Goal: Task Accomplishment & Management: Manage account settings

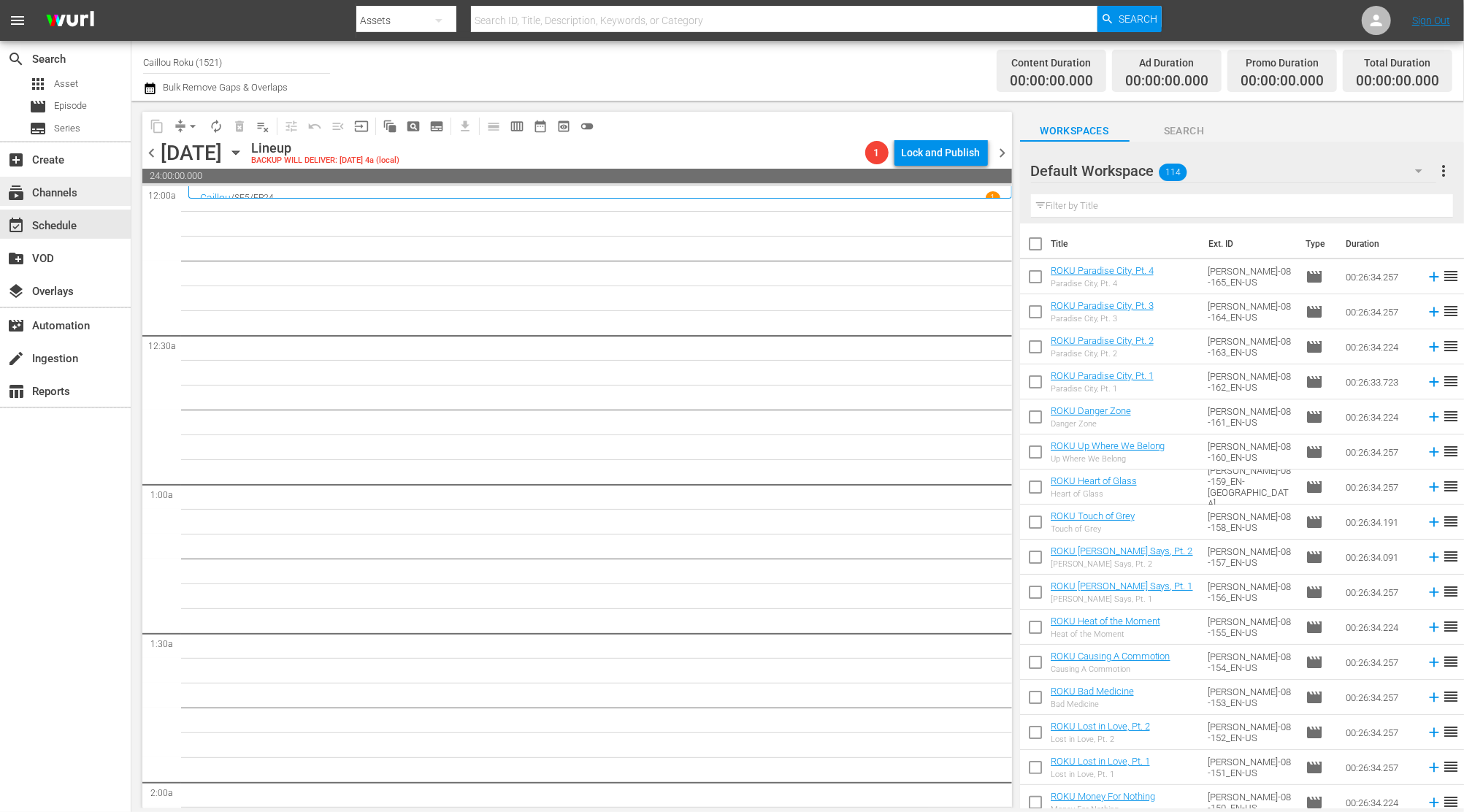
click at [80, 202] on div "subscriptions Channels" at bounding box center [65, 191] width 131 height 29
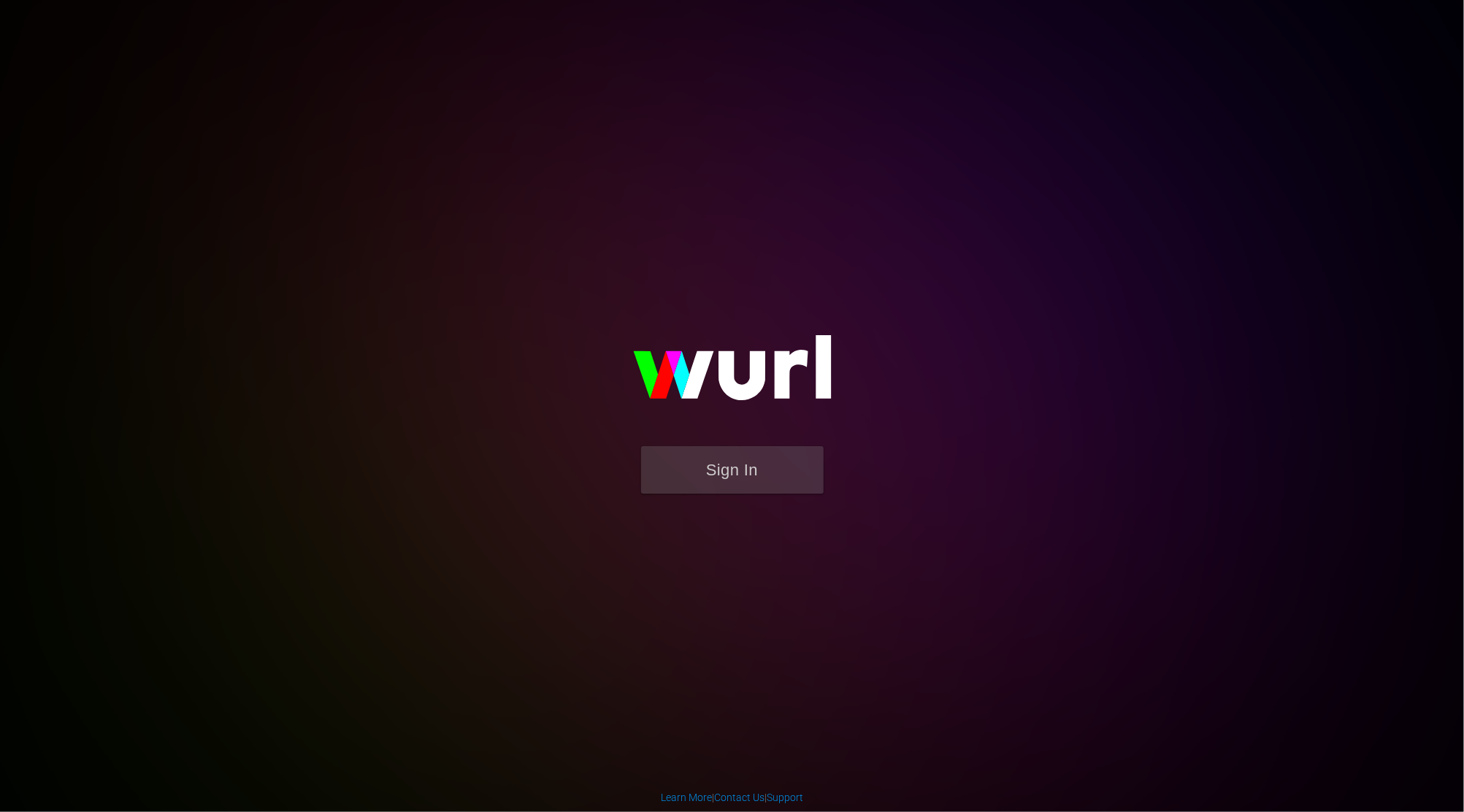
click at [736, 495] on form "Sign In" at bounding box center [732, 476] width 292 height 62
drag, startPoint x: 739, startPoint y: 494, endPoint x: 744, endPoint y: 484, distance: 11.2
click at [744, 484] on form "Sign In" at bounding box center [732, 476] width 292 height 62
click at [744, 484] on button "Sign In" at bounding box center [732, 469] width 182 height 47
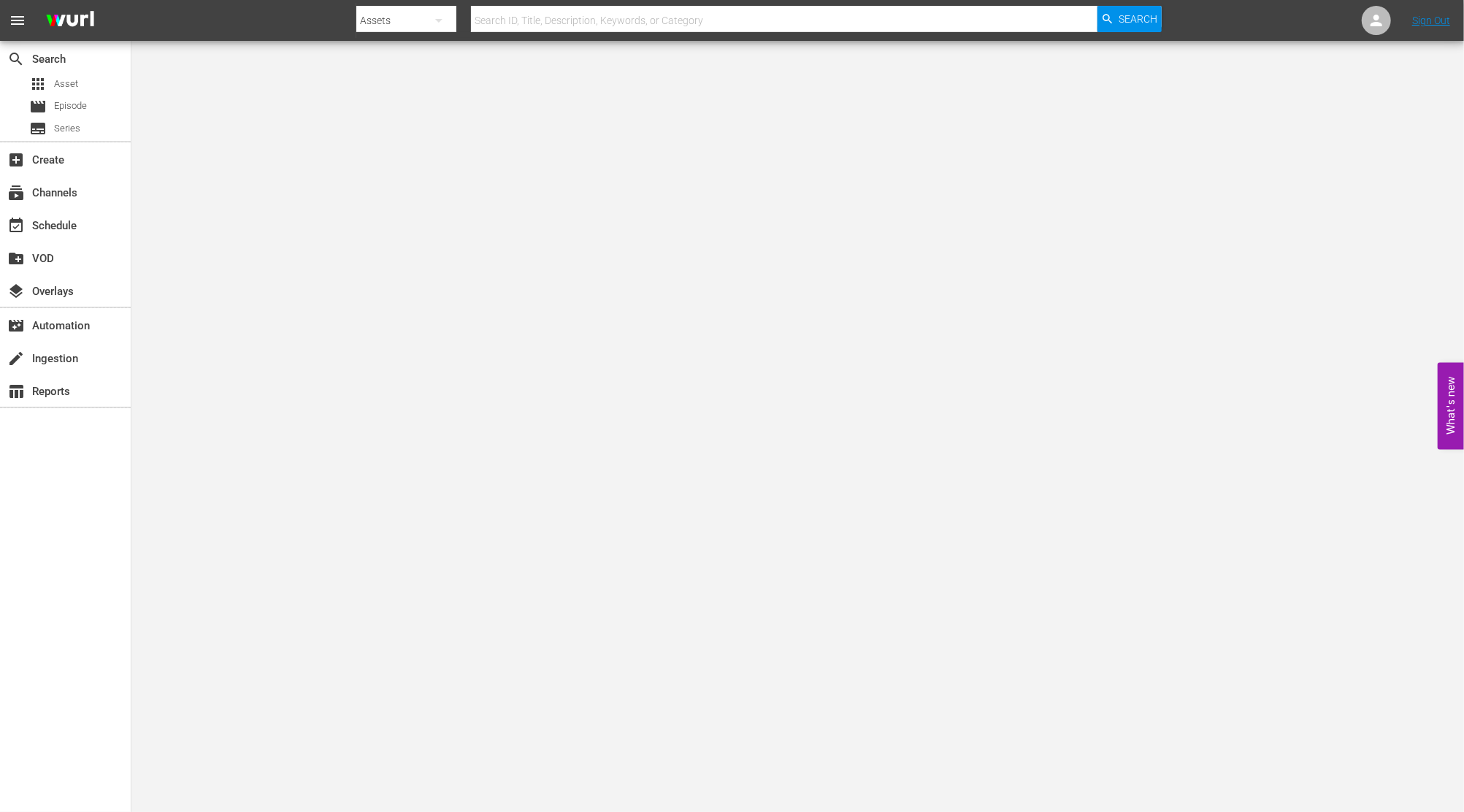
click at [72, 208] on div "event_available Schedule" at bounding box center [65, 224] width 131 height 33
click at [77, 191] on div "subscriptions Channels" at bounding box center [41, 190] width 82 height 13
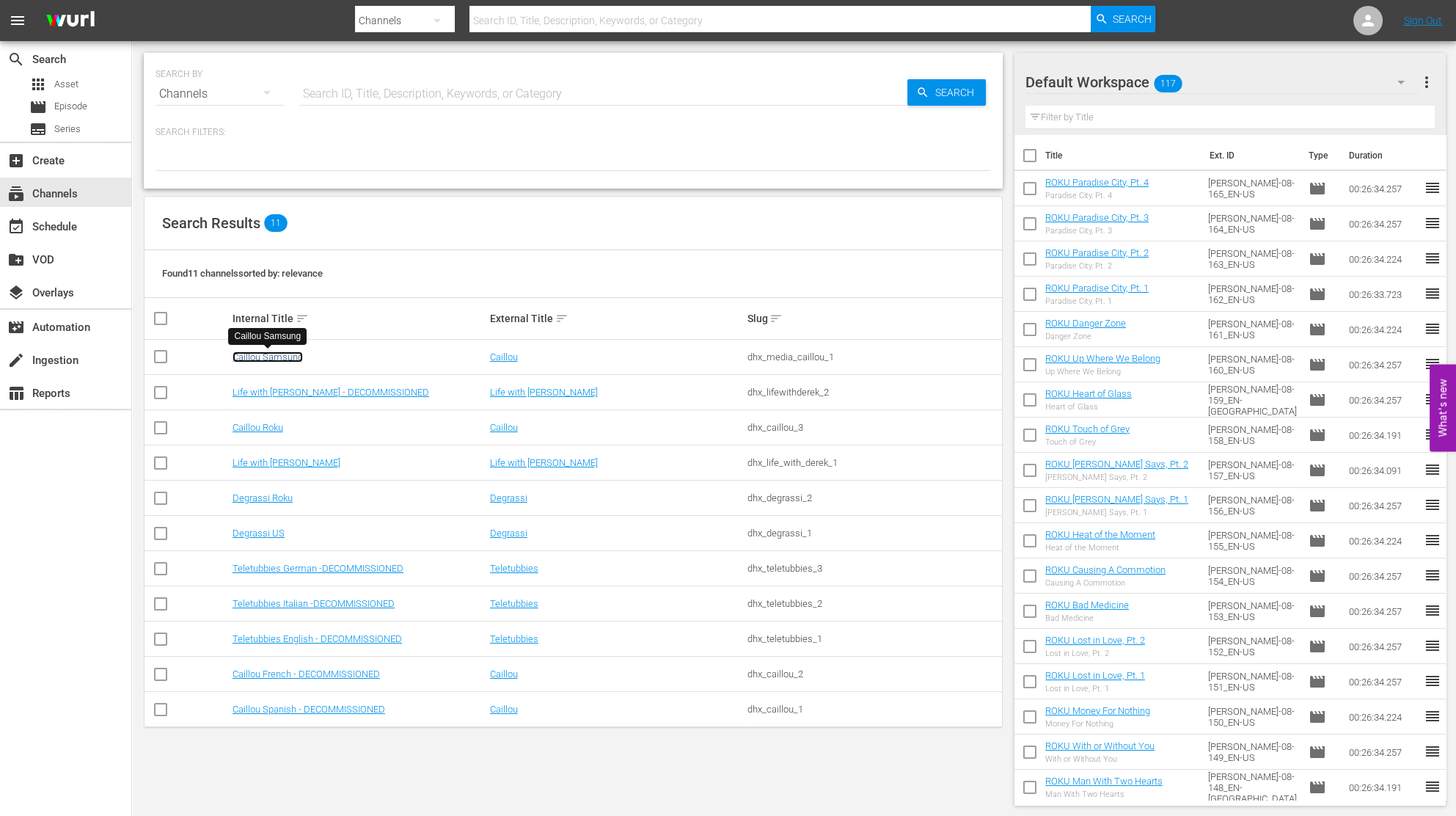
click at [259, 354] on link "Caillou Samsung" at bounding box center [267, 357] width 70 height 11
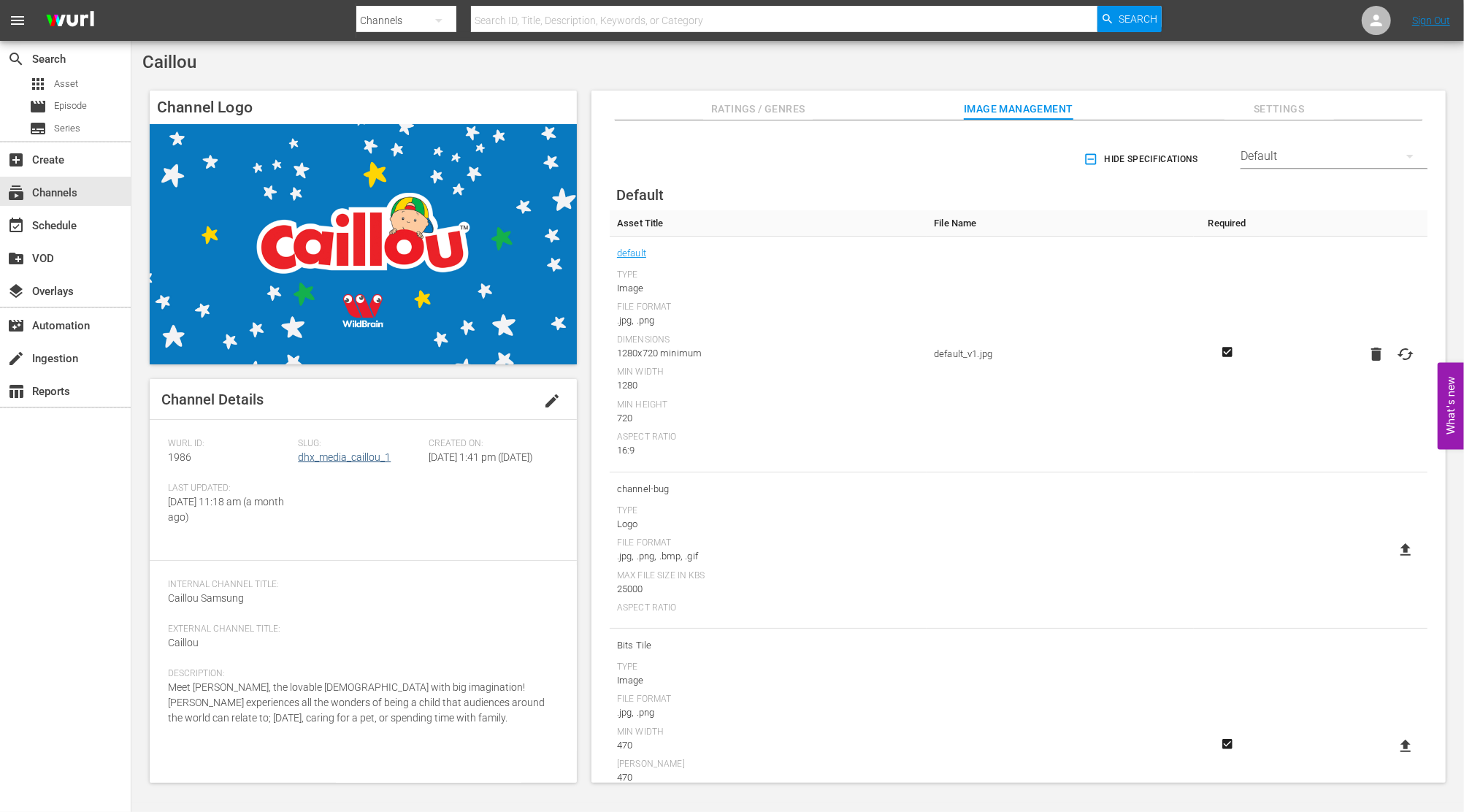
click at [333, 464] on div "Slug: dhx_media_caillou_1" at bounding box center [362, 460] width 130 height 44
click at [345, 459] on link "dhx_media_caillou_1" at bounding box center [344, 456] width 92 height 11
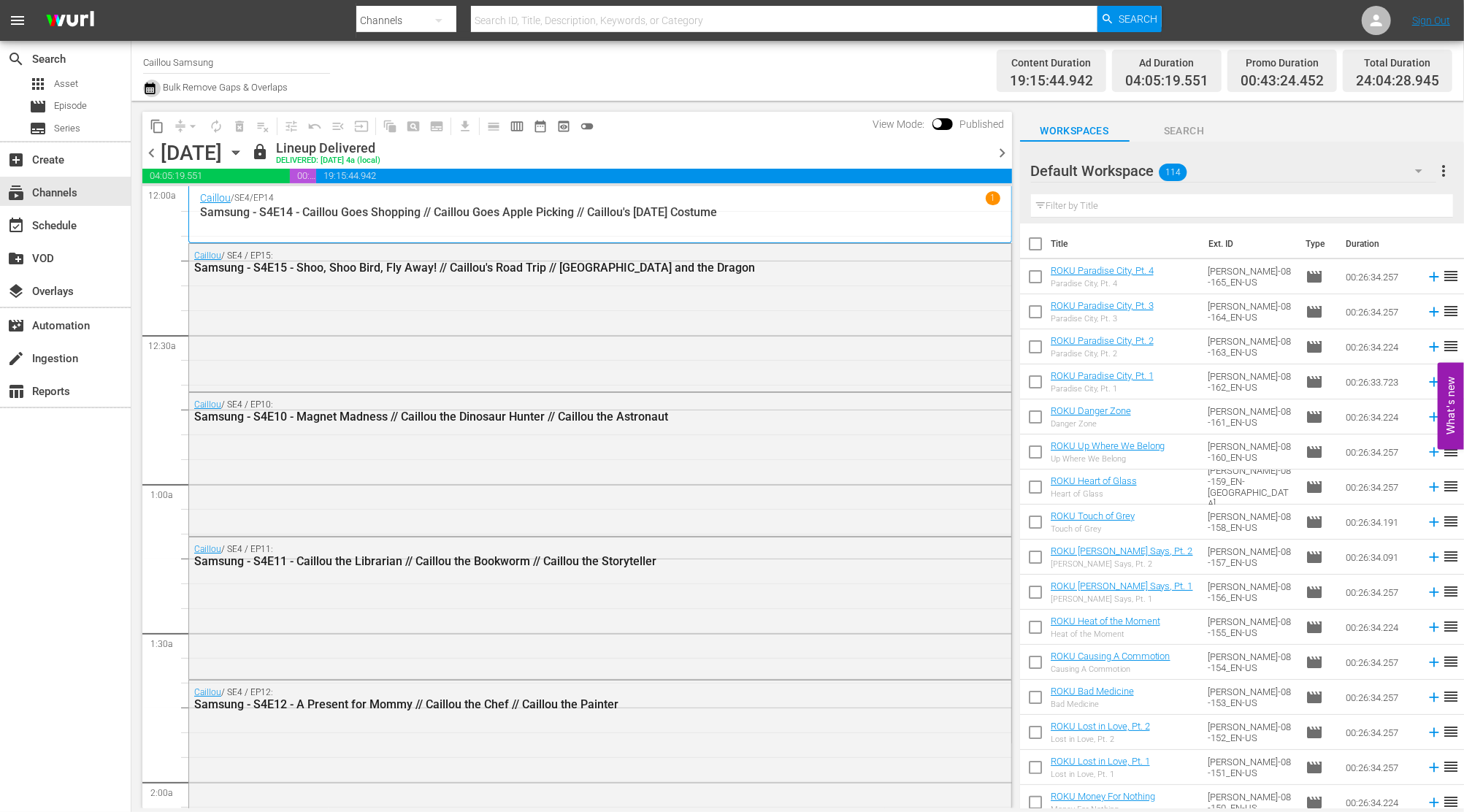
click at [152, 82] on icon "button" at bounding box center [150, 88] width 14 height 17
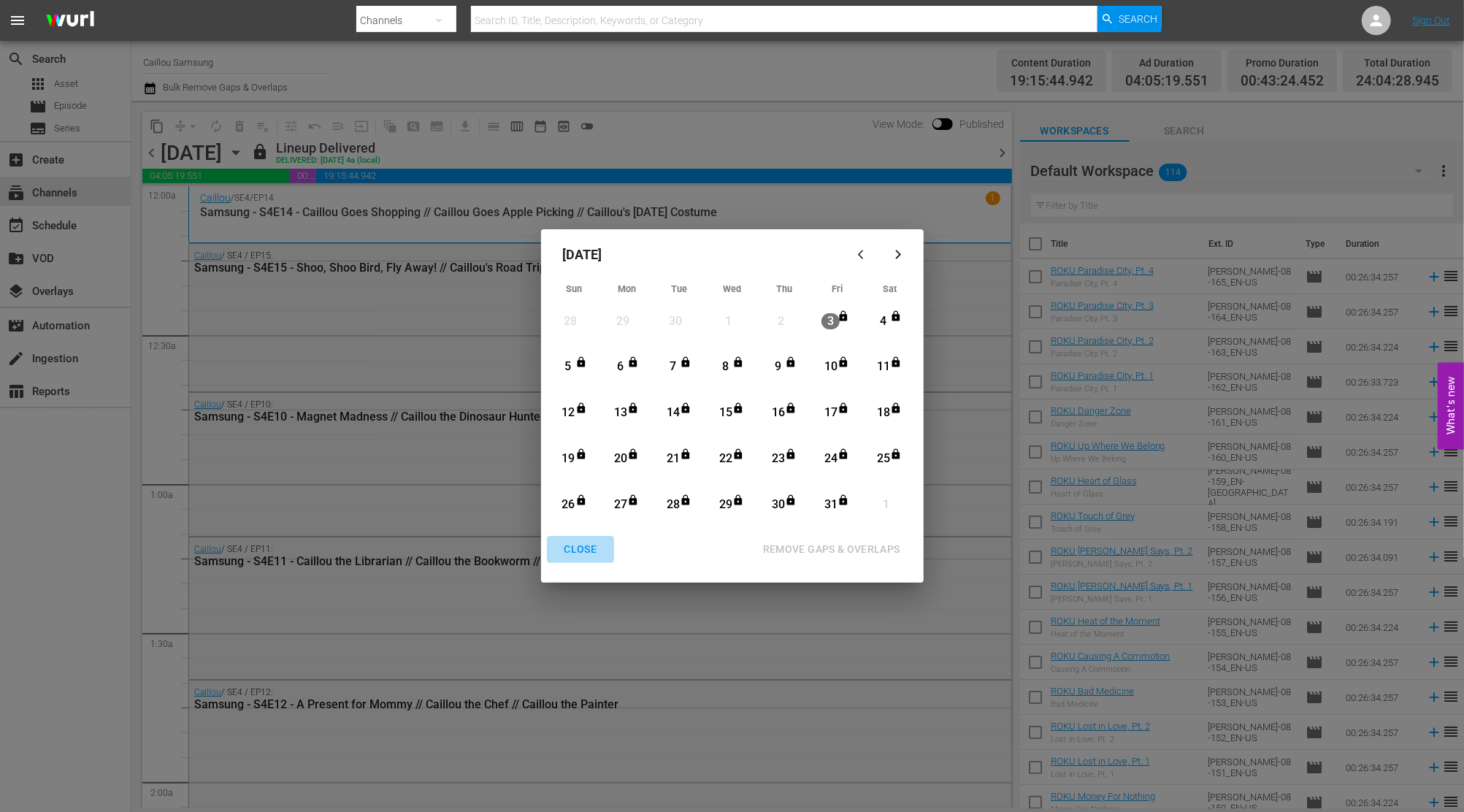
click at [584, 540] on div "CLOSE" at bounding box center [580, 549] width 56 height 18
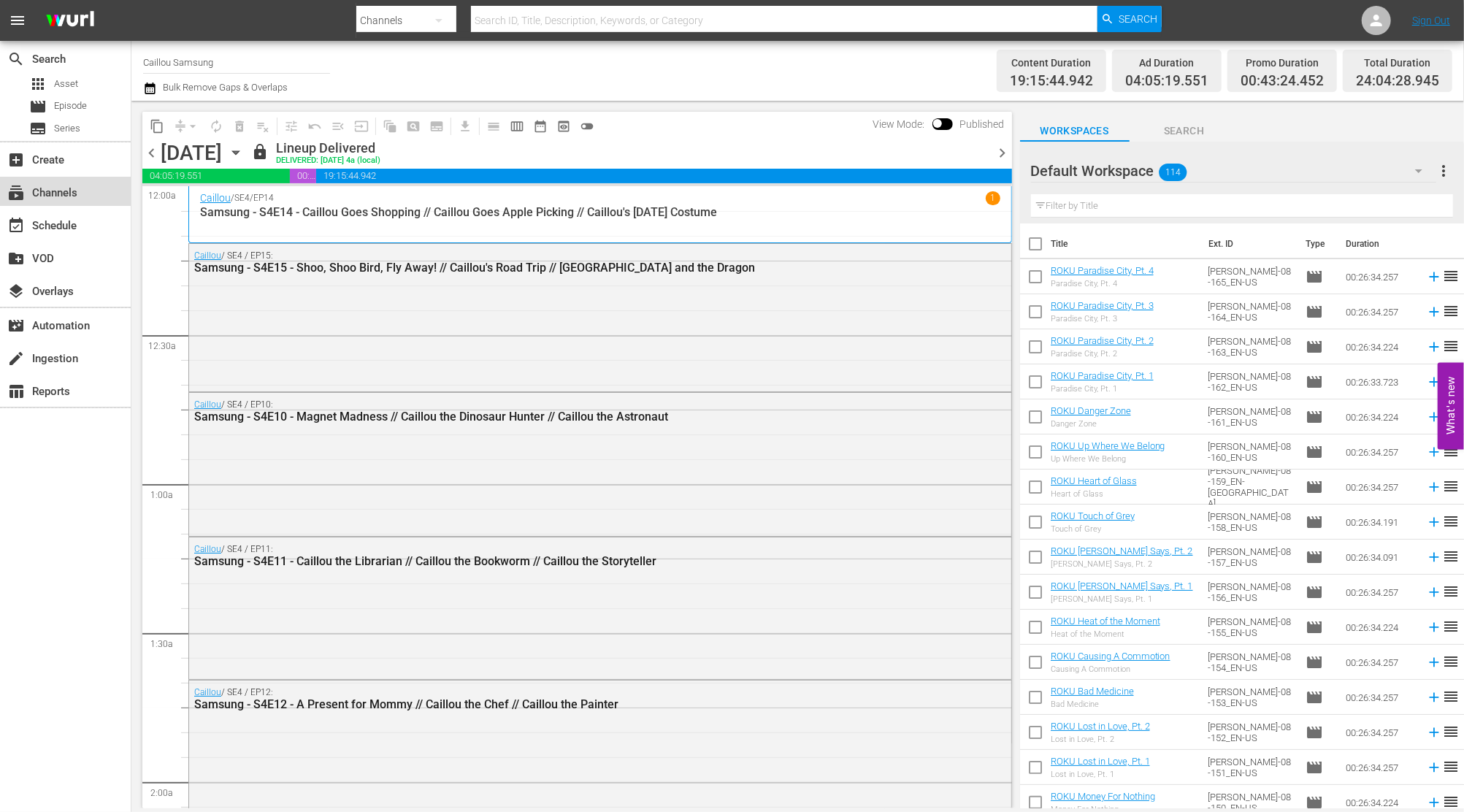
click at [106, 185] on div "subscriptions Channels" at bounding box center [65, 191] width 131 height 29
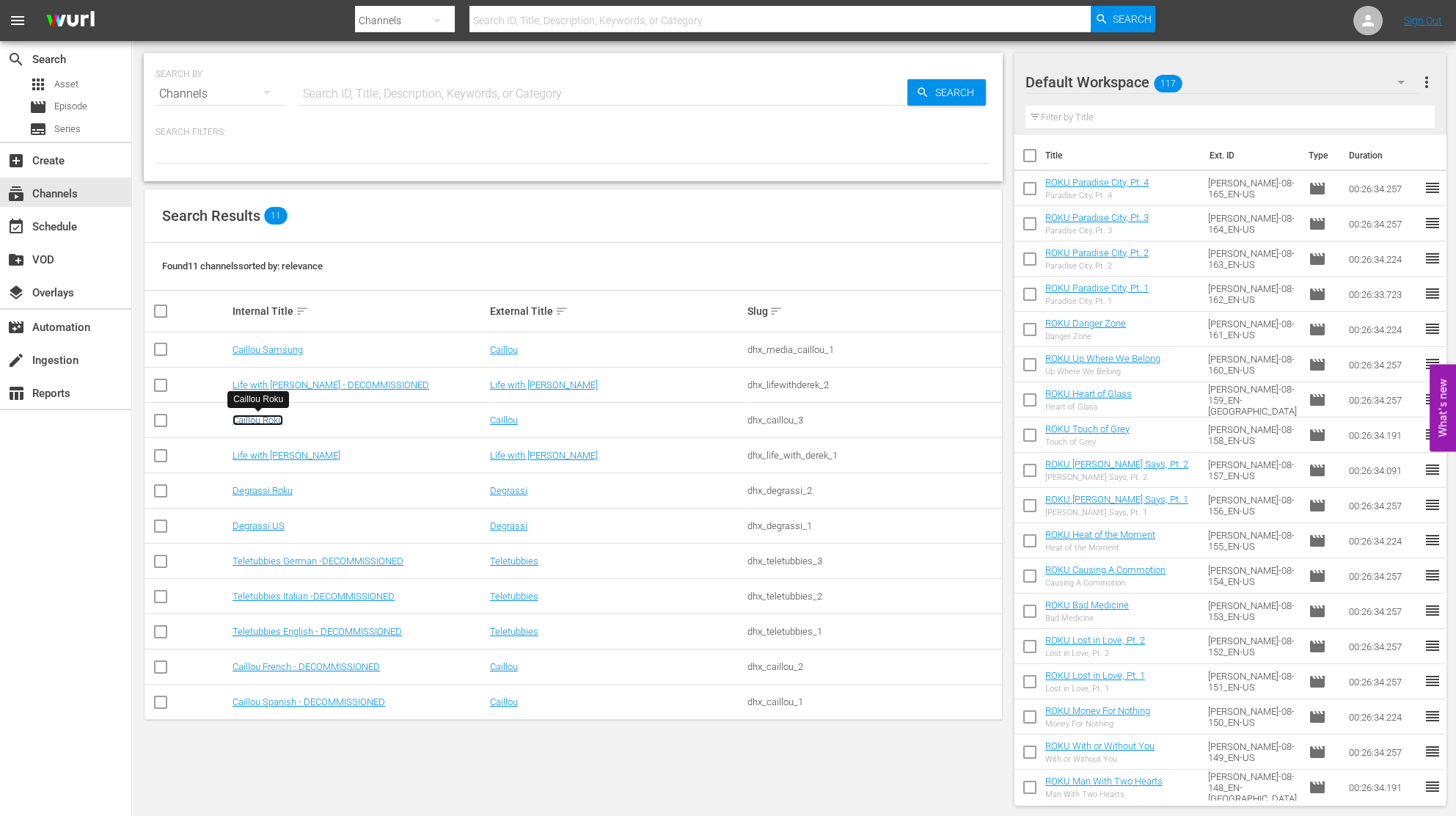
click at [273, 420] on link "Caillou Roku" at bounding box center [258, 420] width 51 height 11
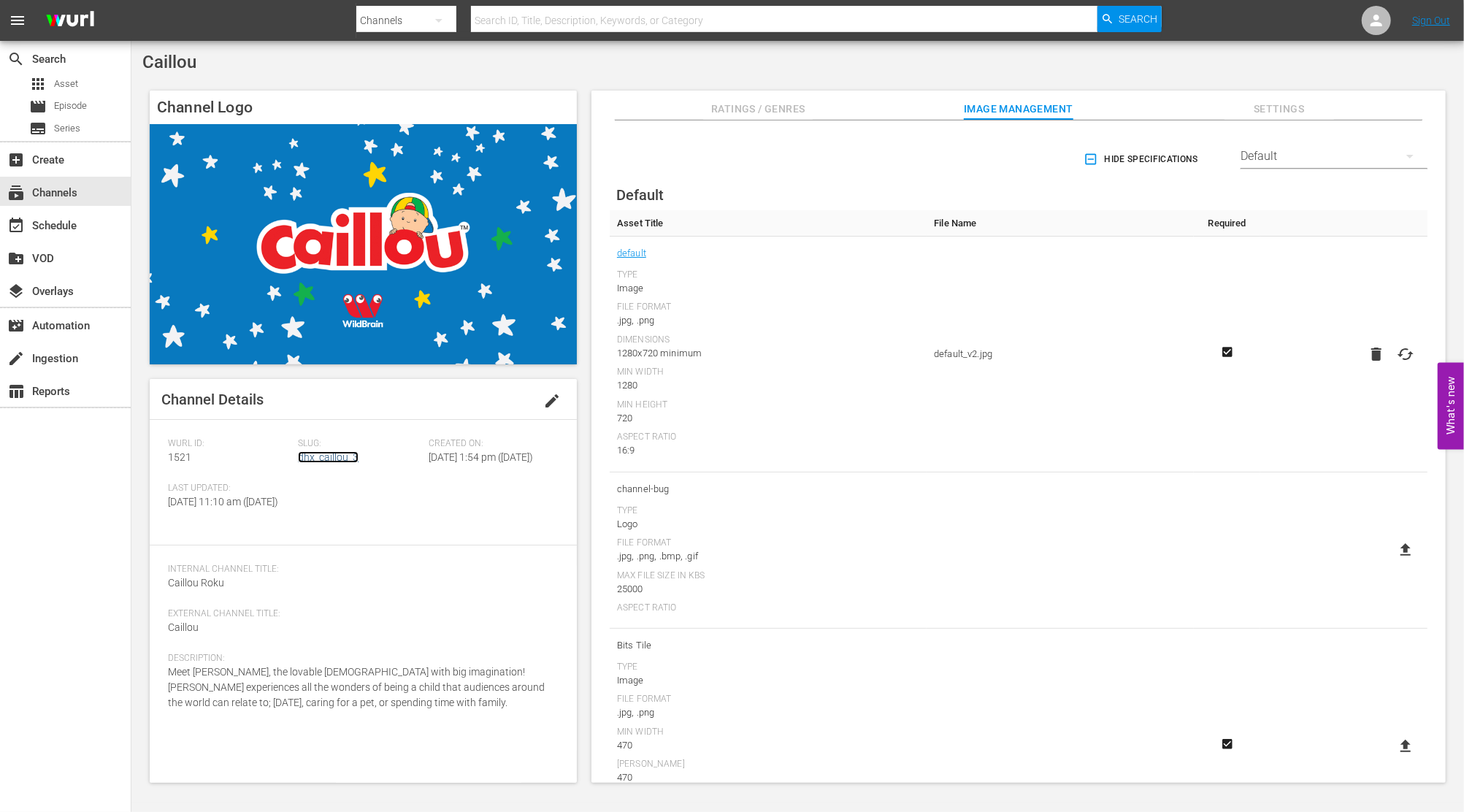
click at [327, 454] on link "dhx_caillou_3" at bounding box center [327, 456] width 60 height 11
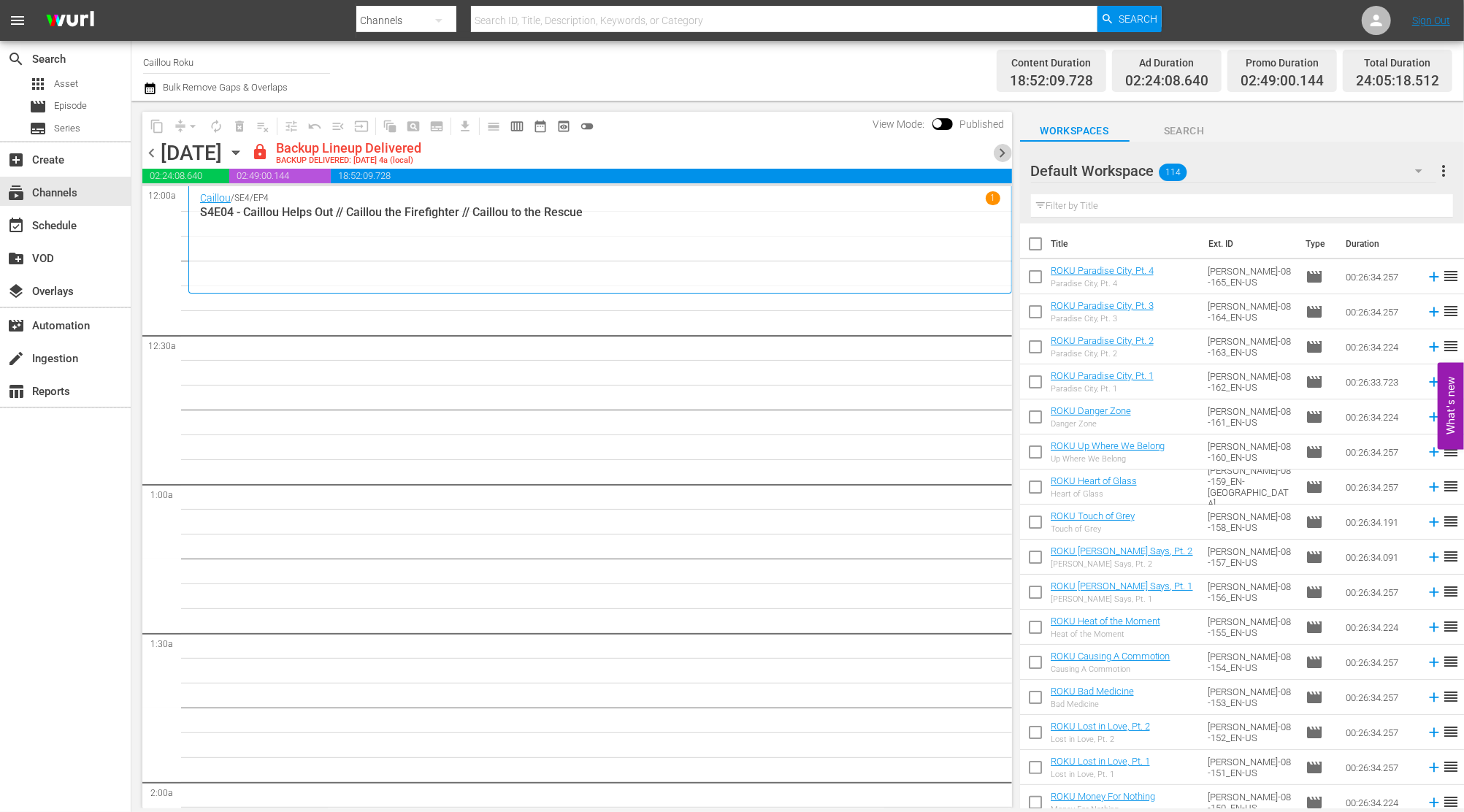
click at [1008, 160] on span "chevron_right" at bounding box center [1002, 153] width 18 height 18
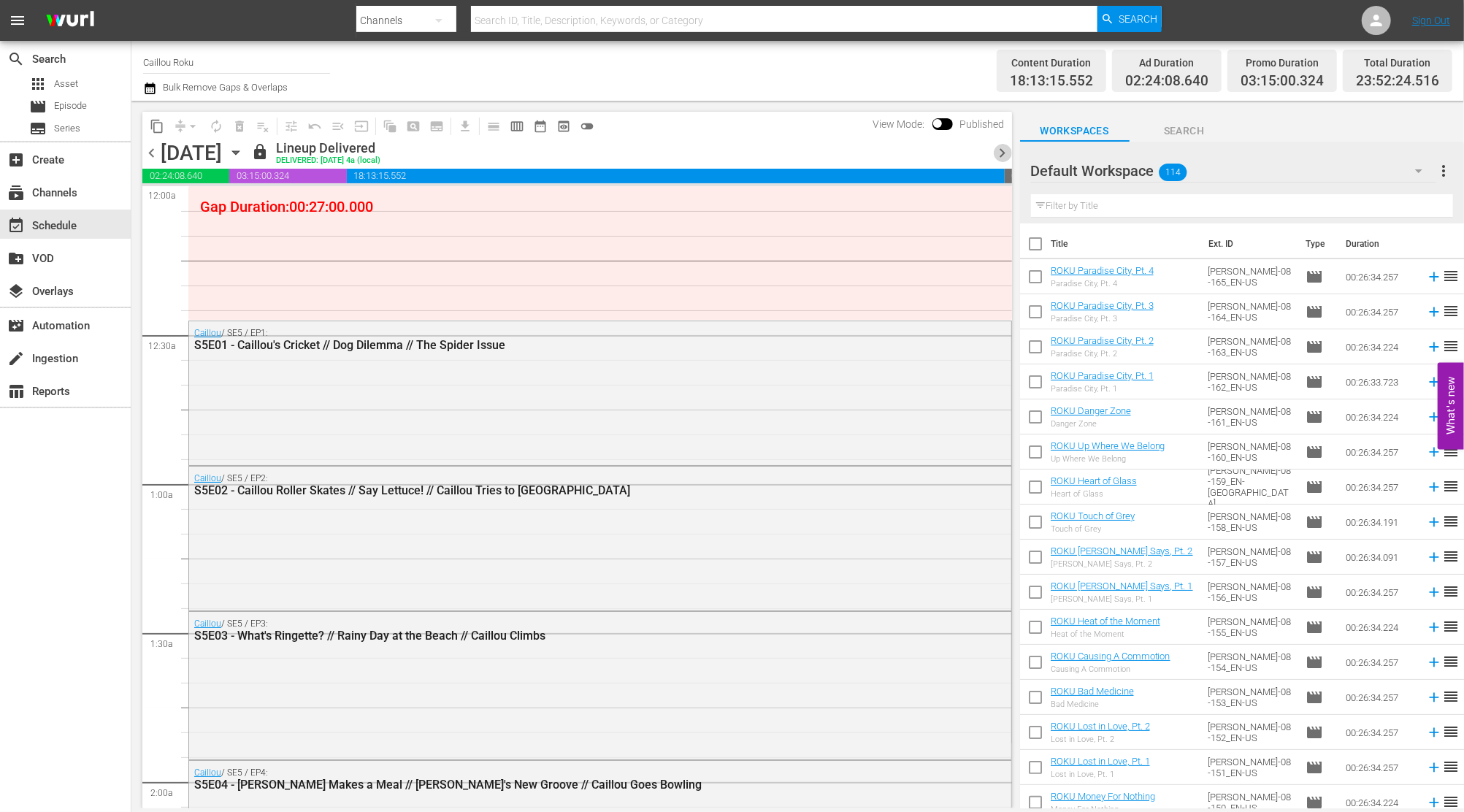
click at [1002, 154] on span "chevron_right" at bounding box center [1002, 153] width 18 height 18
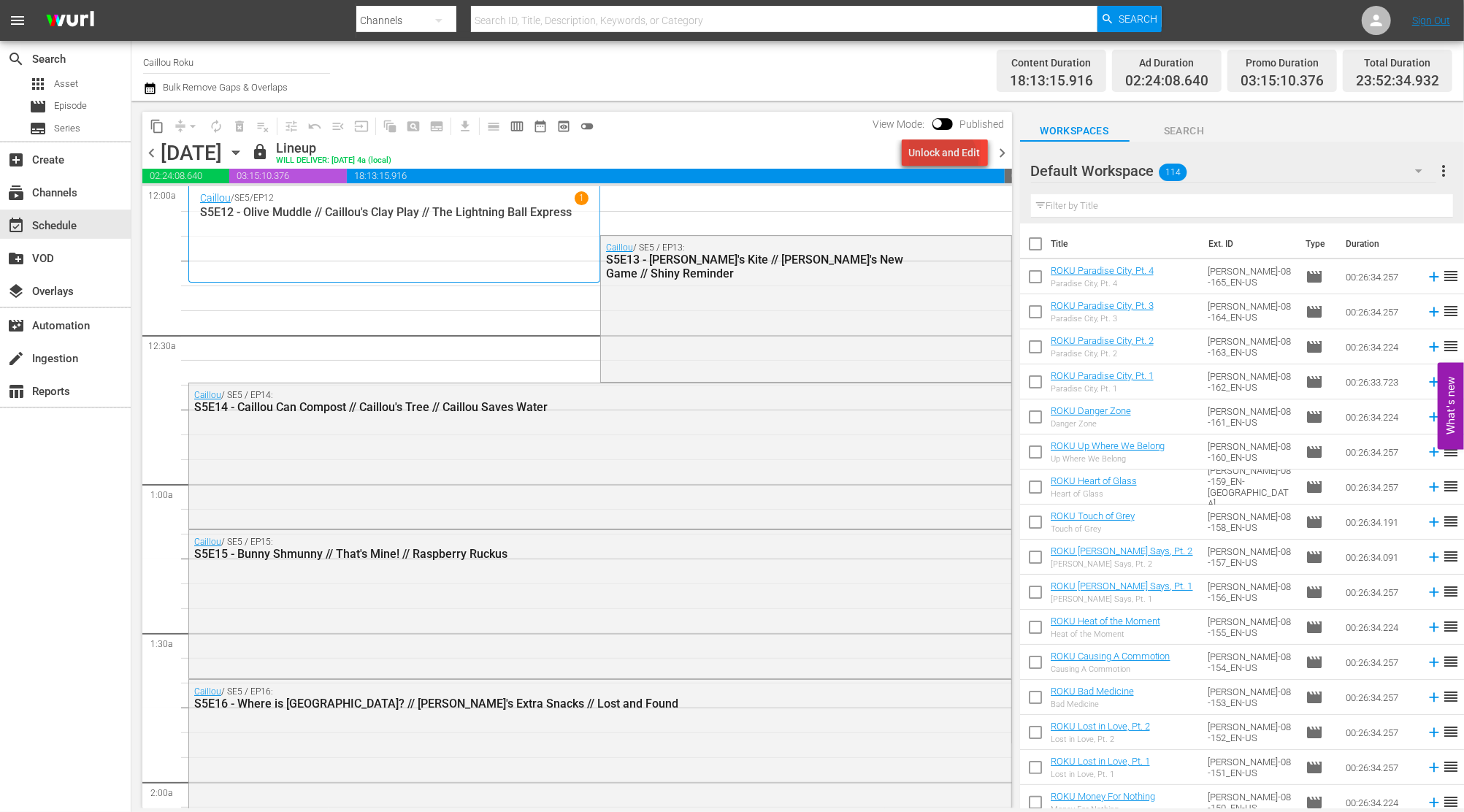
click at [943, 161] on div "Unlock and Edit" at bounding box center [945, 153] width 72 height 26
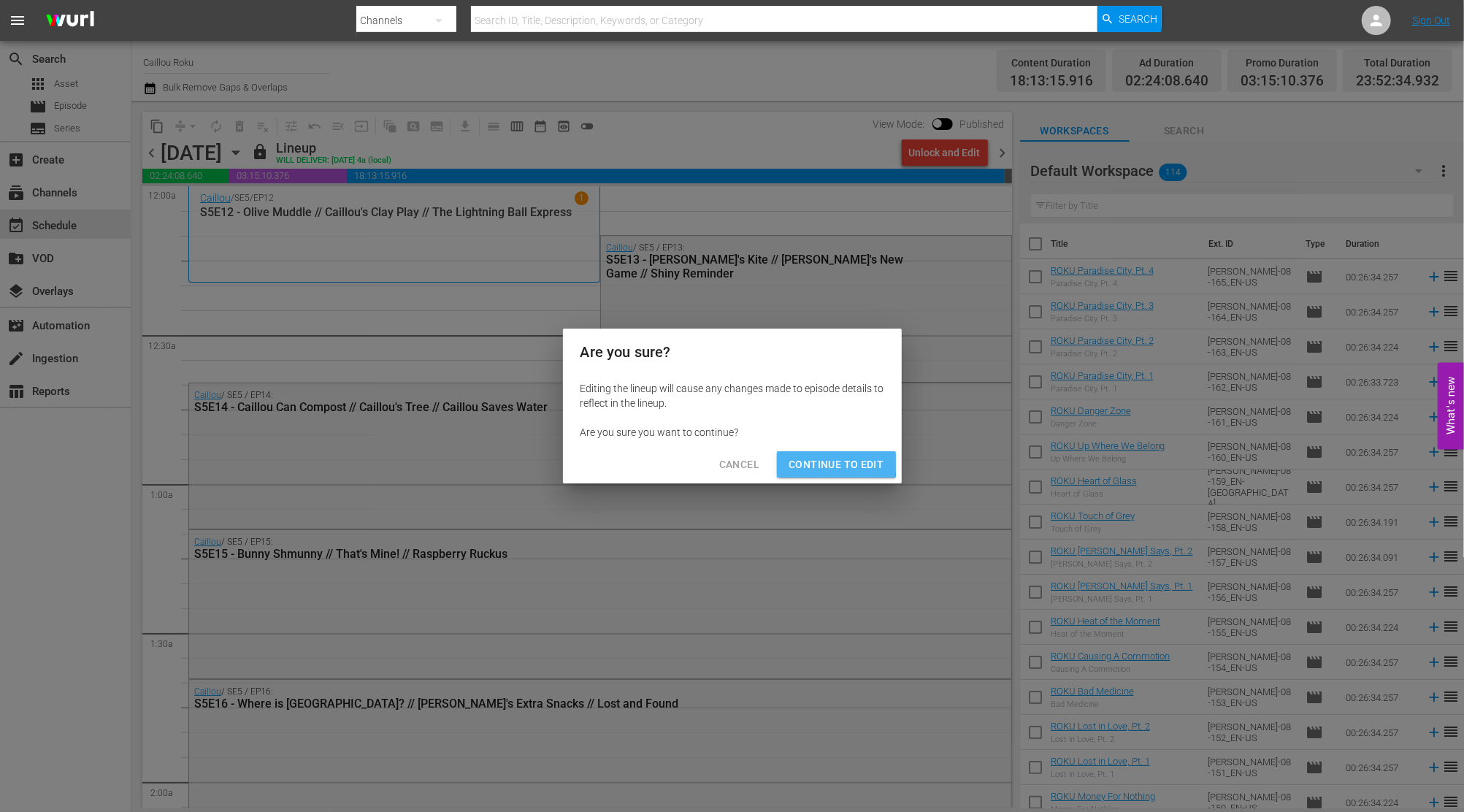
click at [807, 461] on span "Continue to Edit" at bounding box center [836, 464] width 95 height 18
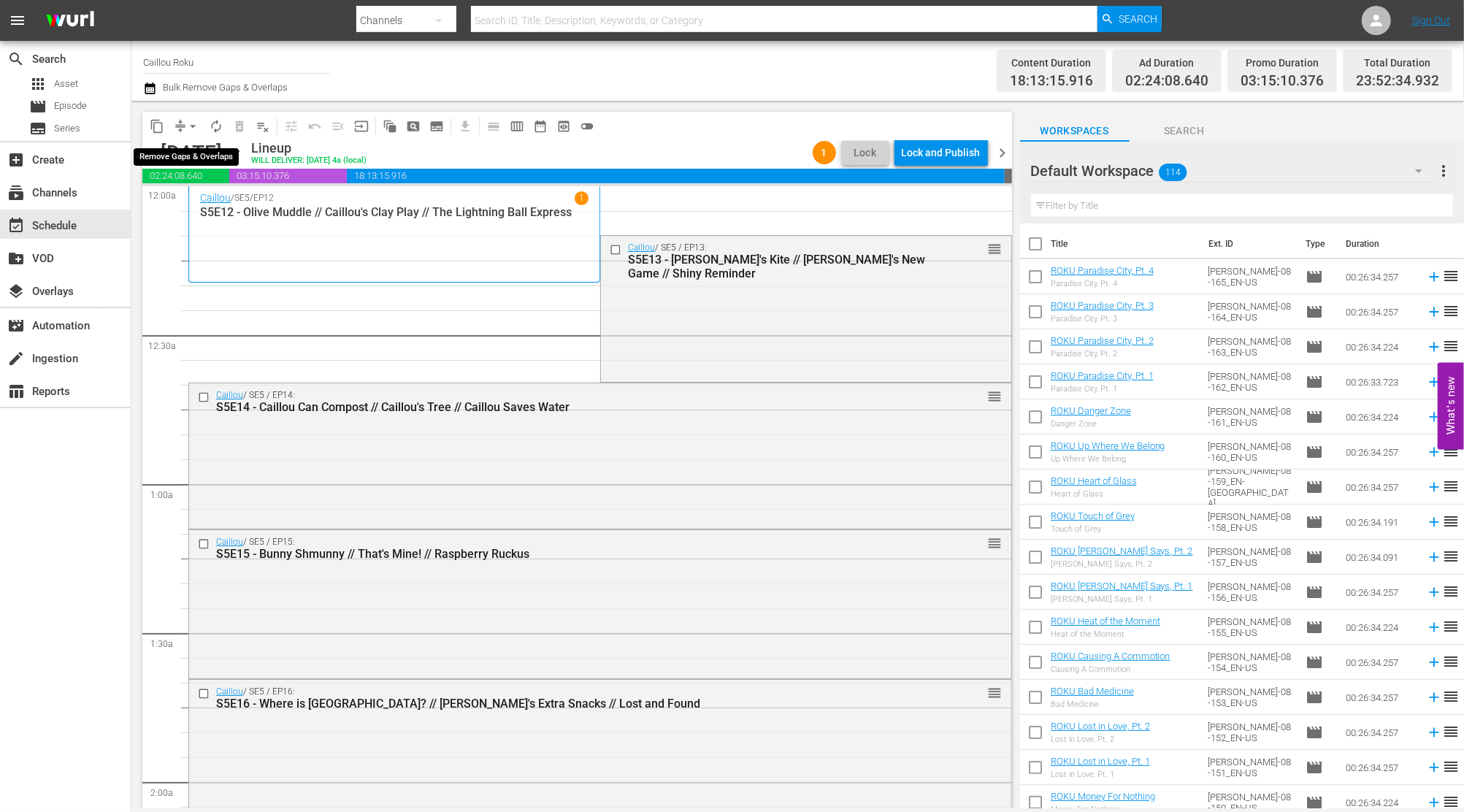
click at [195, 127] on span "arrow_drop_down" at bounding box center [193, 126] width 15 height 15
click at [202, 204] on li "Align to End of Previous Day" at bounding box center [194, 204] width 154 height 24
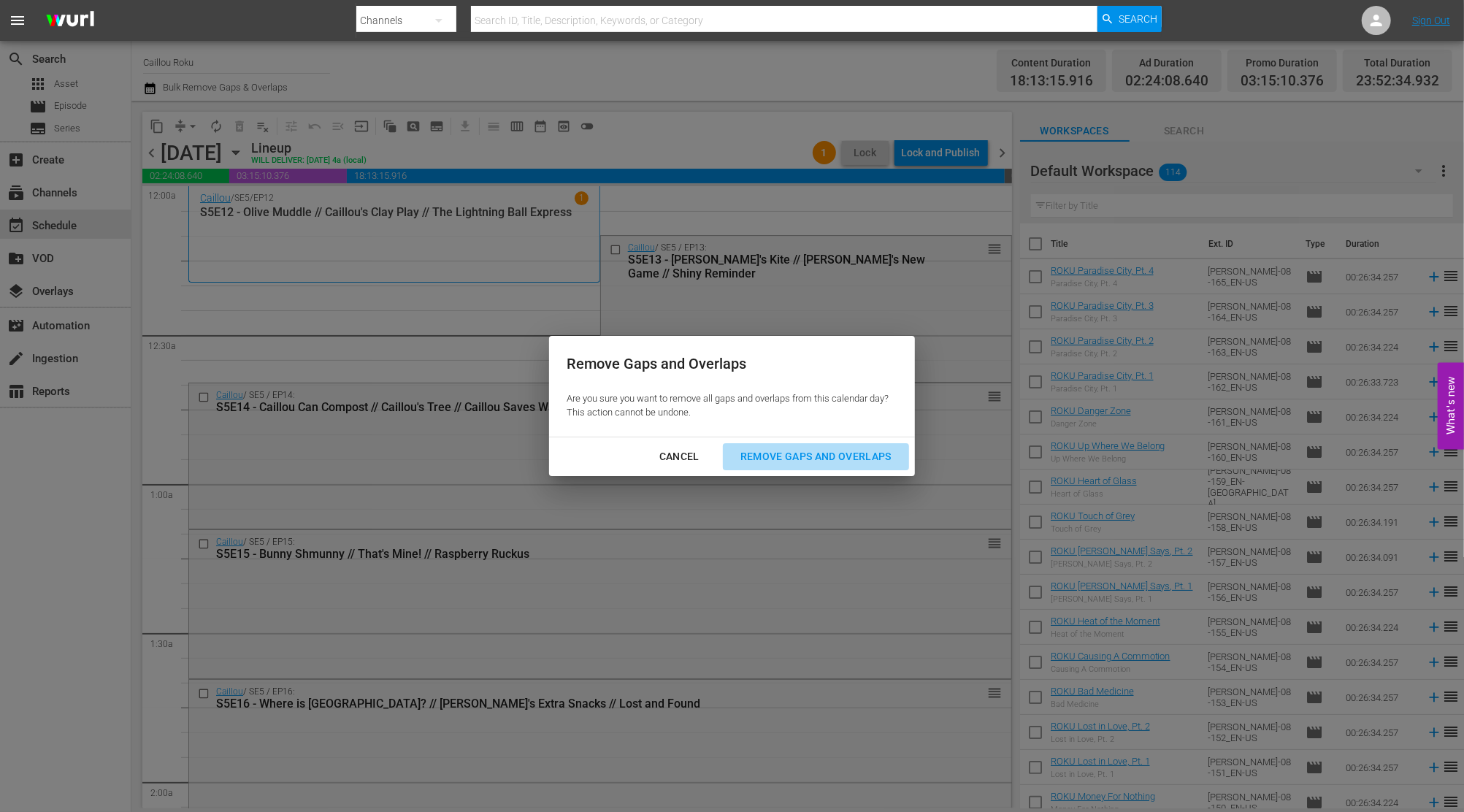
click at [771, 456] on div "Remove Gaps and Overlaps" at bounding box center [816, 456] width 174 height 18
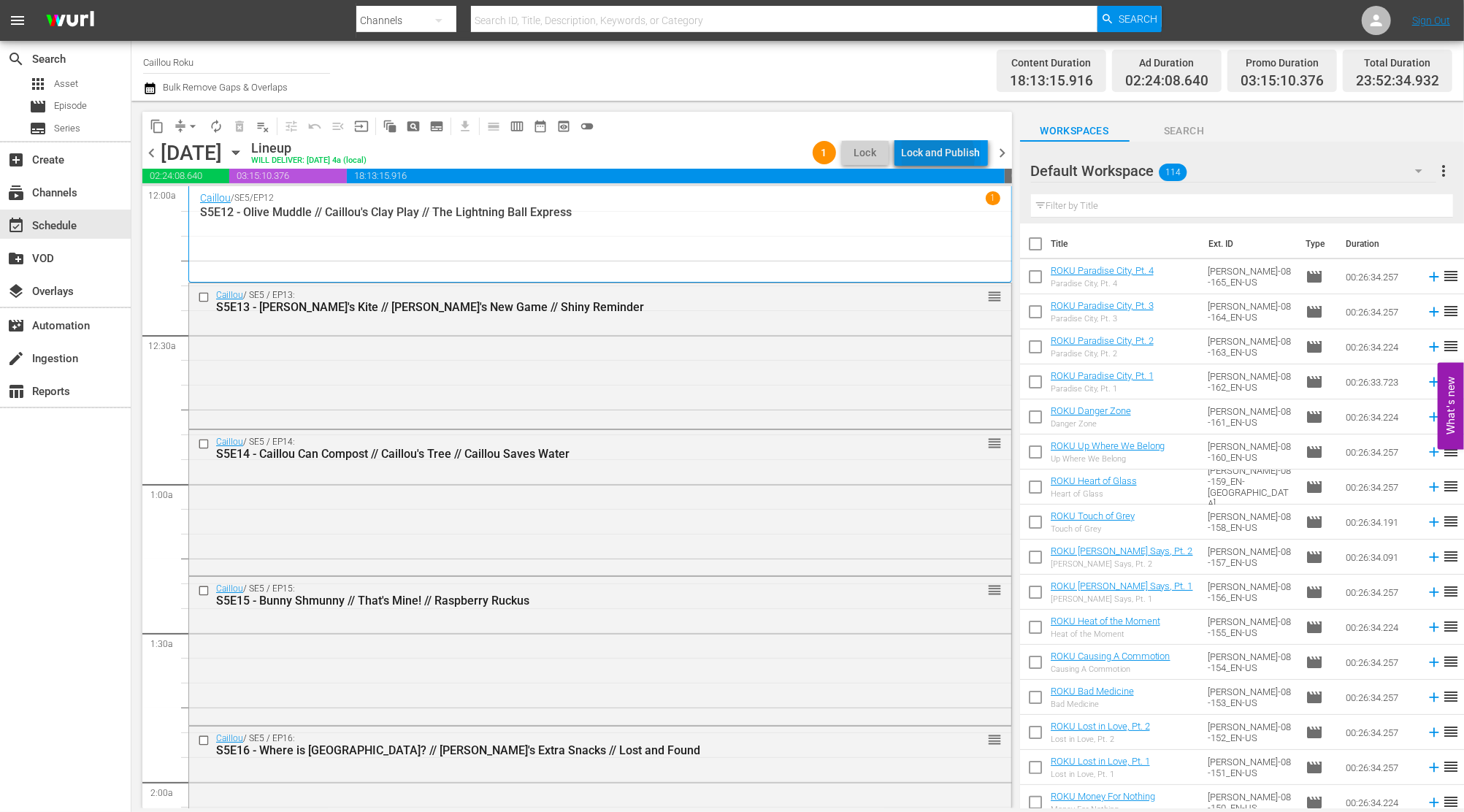
click at [928, 157] on div "Lock and Publish" at bounding box center [941, 153] width 79 height 26
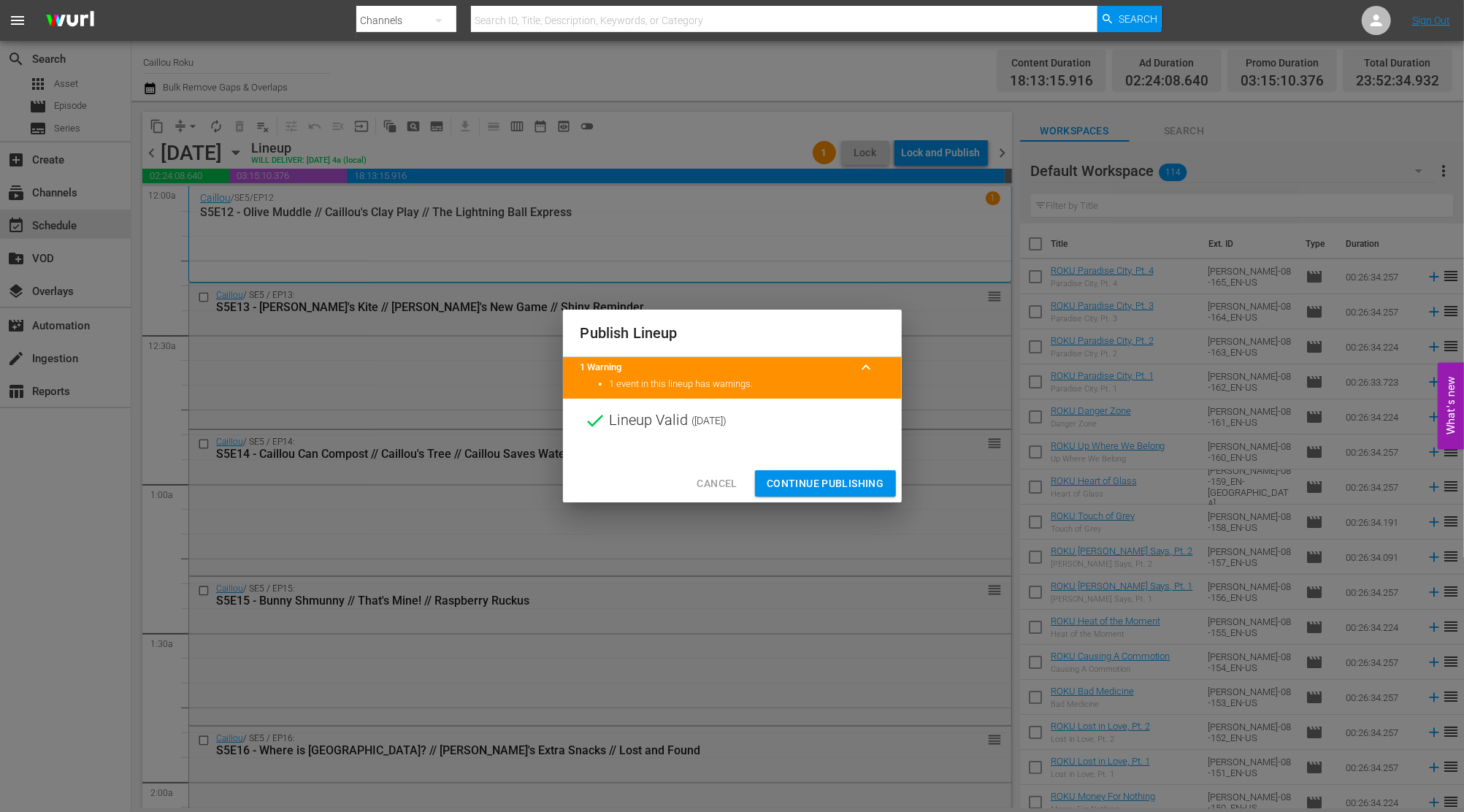
click at [784, 485] on span "Continue Publishing" at bounding box center [825, 483] width 118 height 18
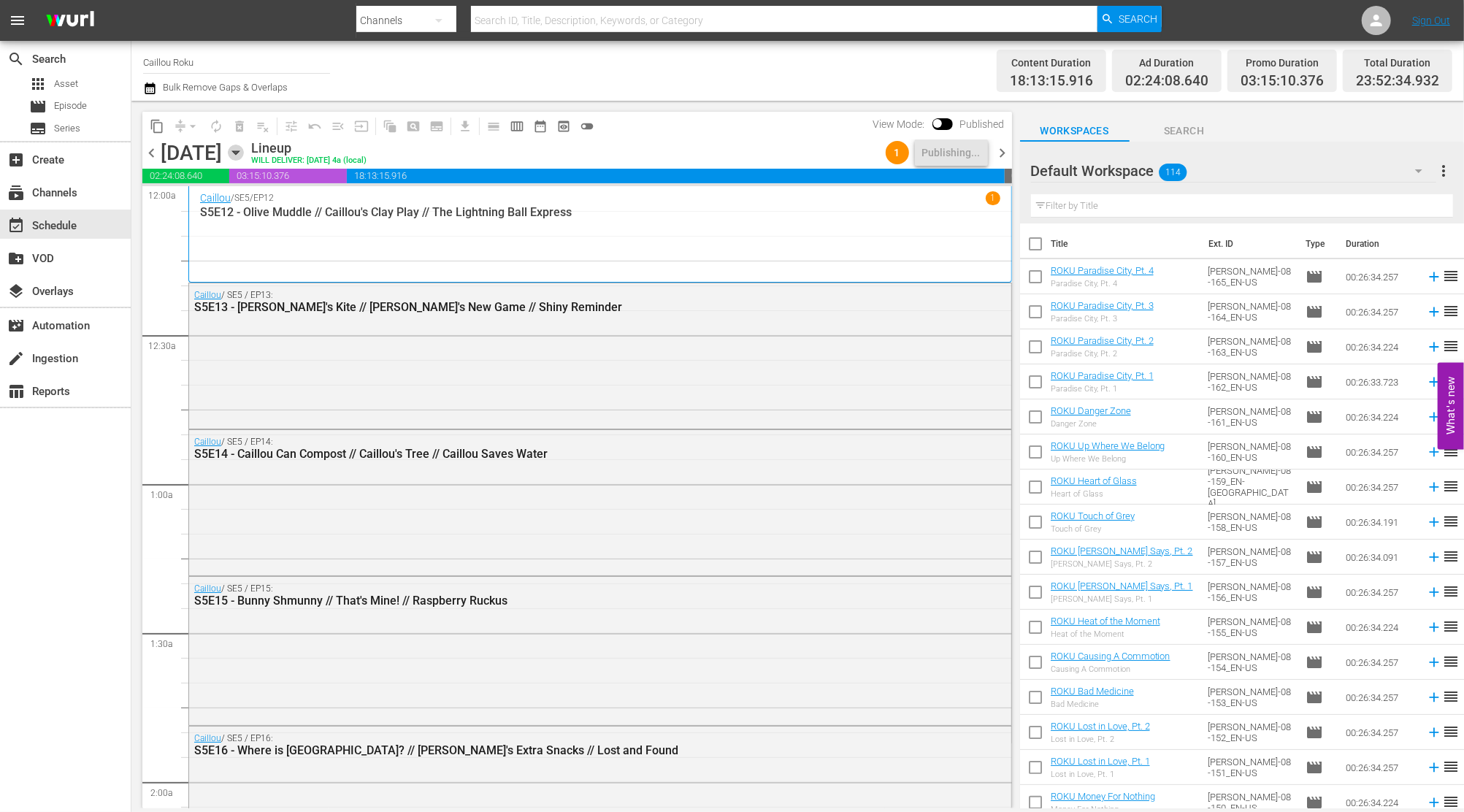
click at [243, 153] on icon "button" at bounding box center [236, 153] width 16 height 16
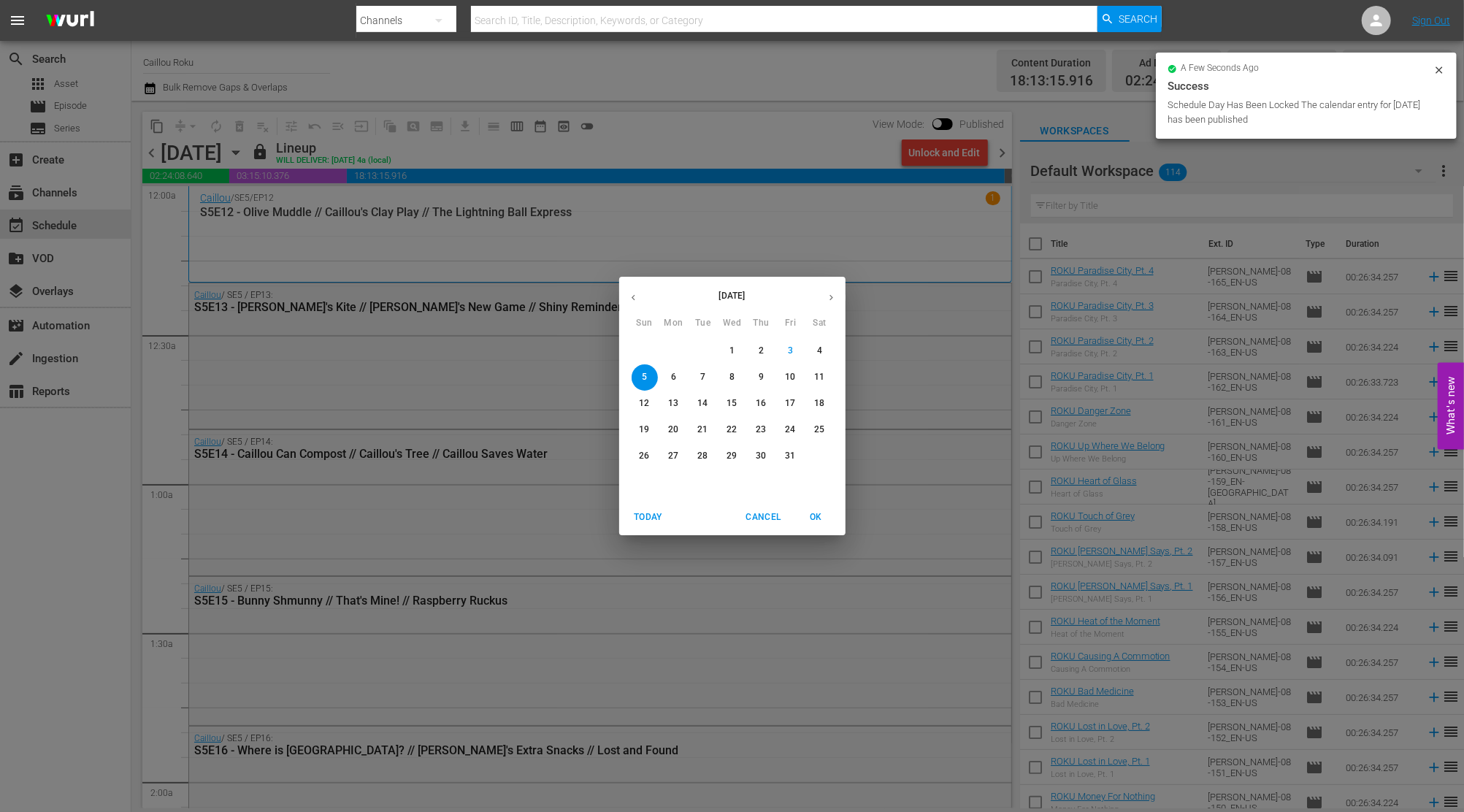
click at [767, 503] on div "[DATE] Cancel OK" at bounding box center [732, 516] width 226 height 36
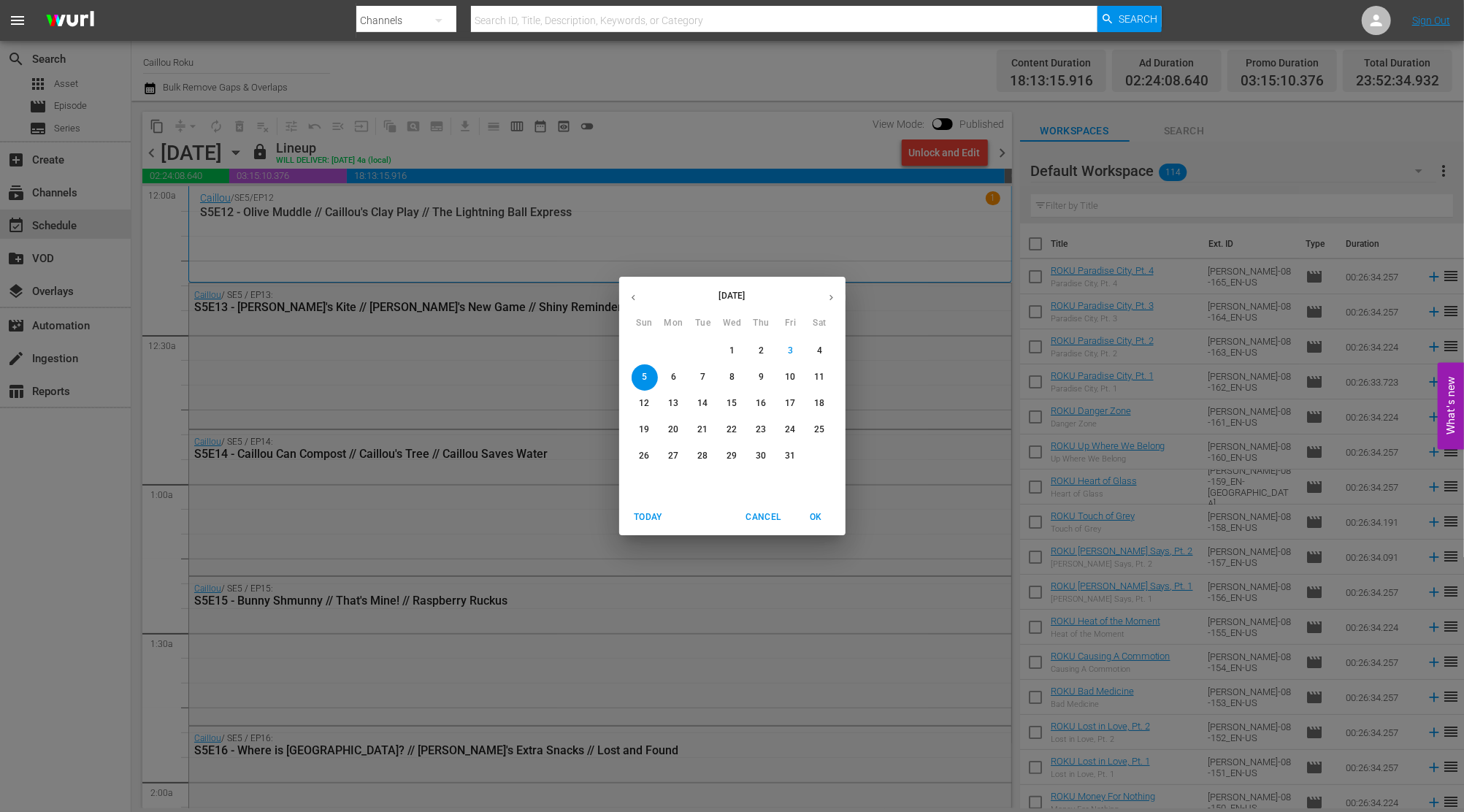
click at [762, 513] on span "Cancel" at bounding box center [763, 517] width 35 height 16
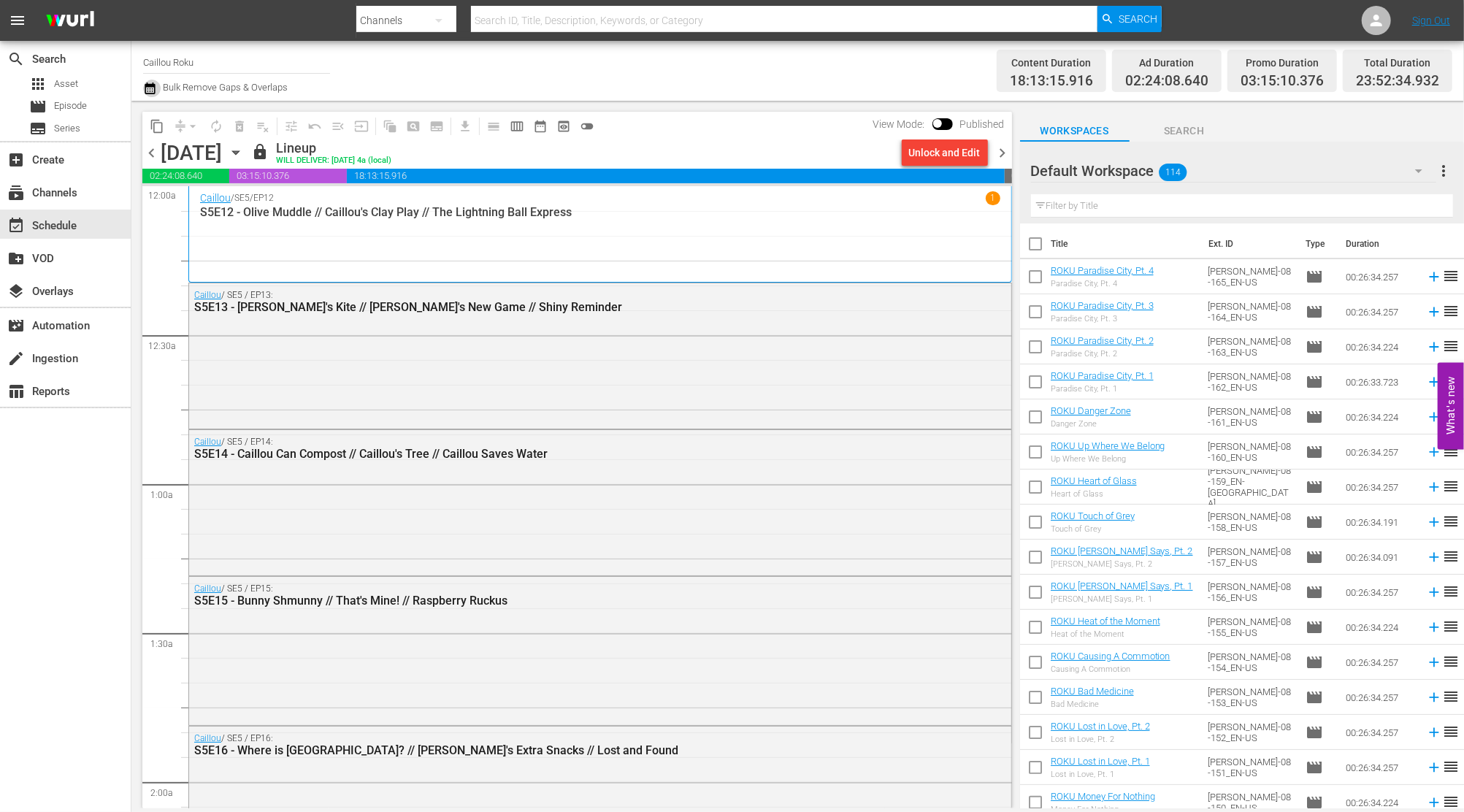
click at [148, 81] on icon "button" at bounding box center [150, 88] width 14 height 17
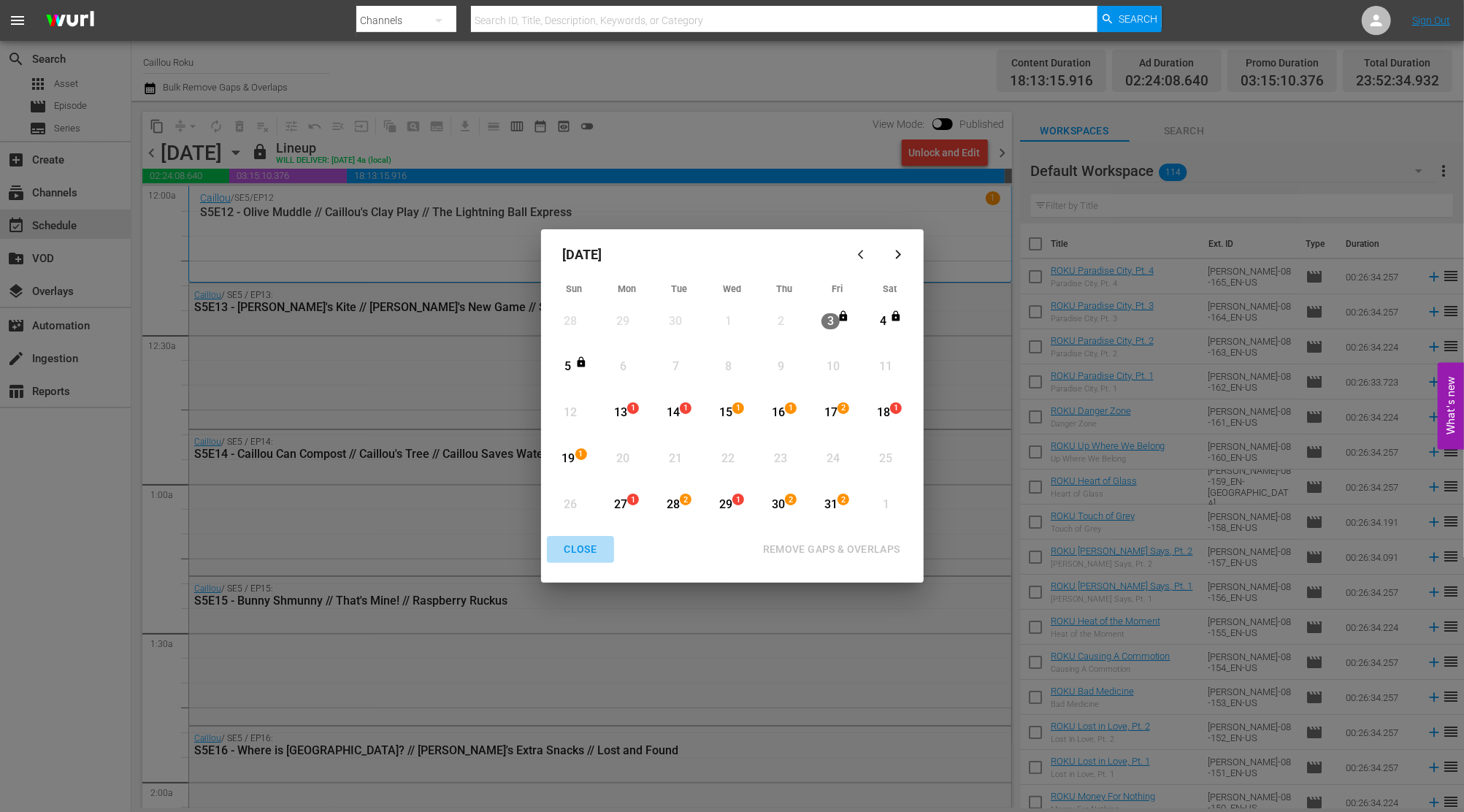
click at [571, 552] on div "CLOSE" at bounding box center [580, 549] width 56 height 18
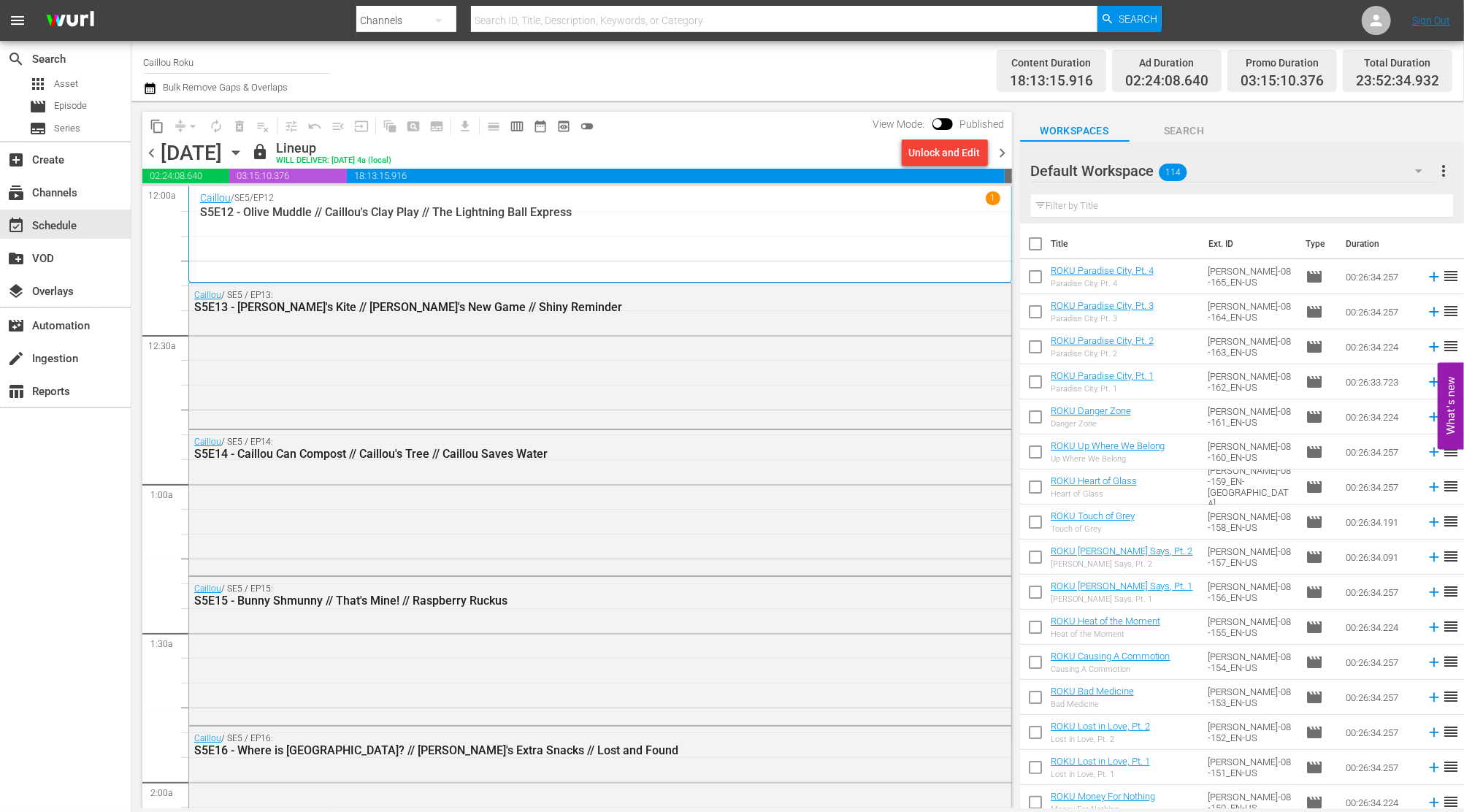
click at [154, 150] on span "chevron_left" at bounding box center [151, 153] width 18 height 18
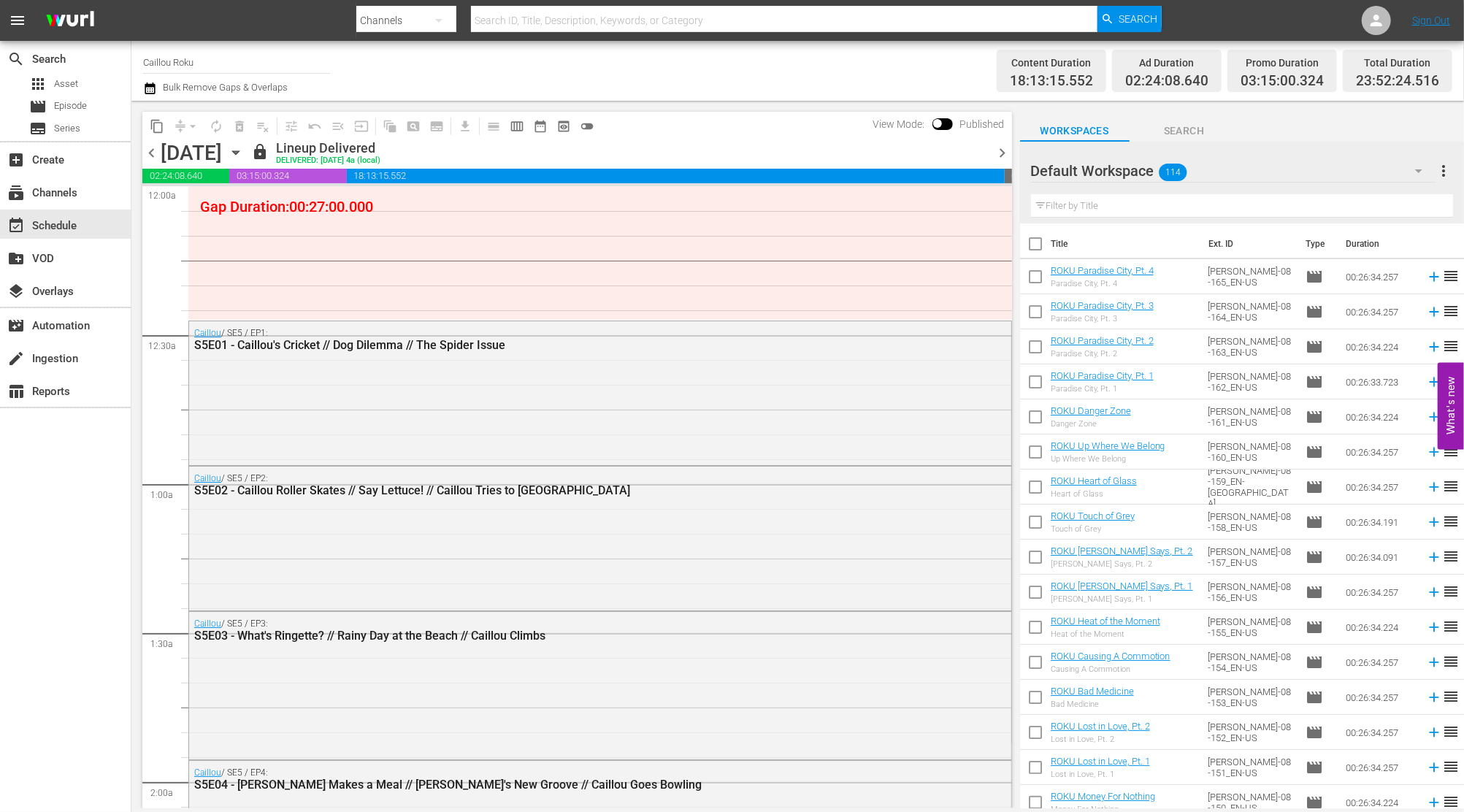
drag, startPoint x: 154, startPoint y: 150, endPoint x: 375, endPoint y: 247, distance: 241.4
click at [375, 247] on div "content_copy compress arrow_drop_down autorenew_outlined delete_forever_outline…" at bounding box center [577, 460] width 870 height 696
click at [151, 152] on span "chevron_left" at bounding box center [151, 153] width 18 height 18
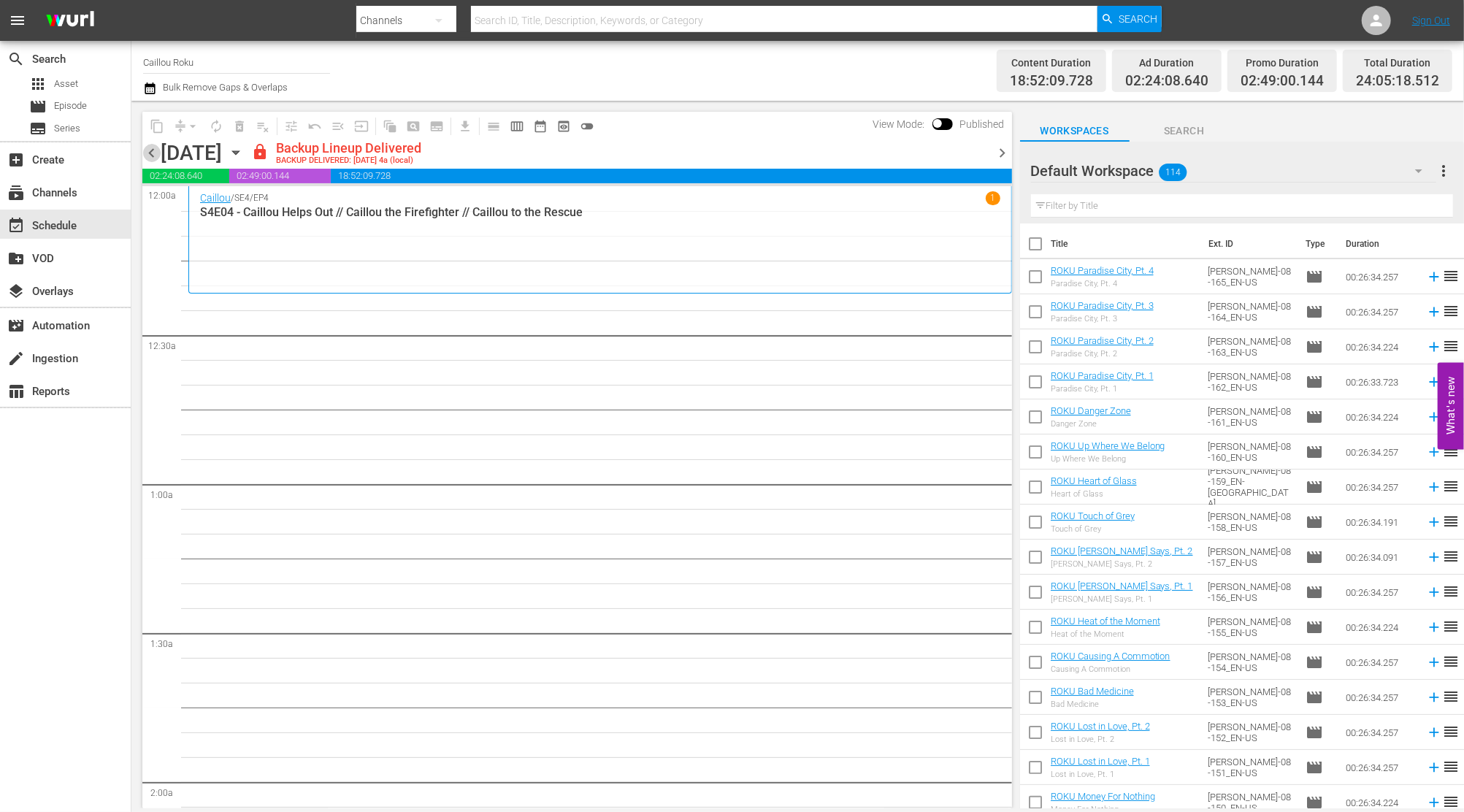
click at [151, 152] on span "chevron_left" at bounding box center [151, 153] width 18 height 18
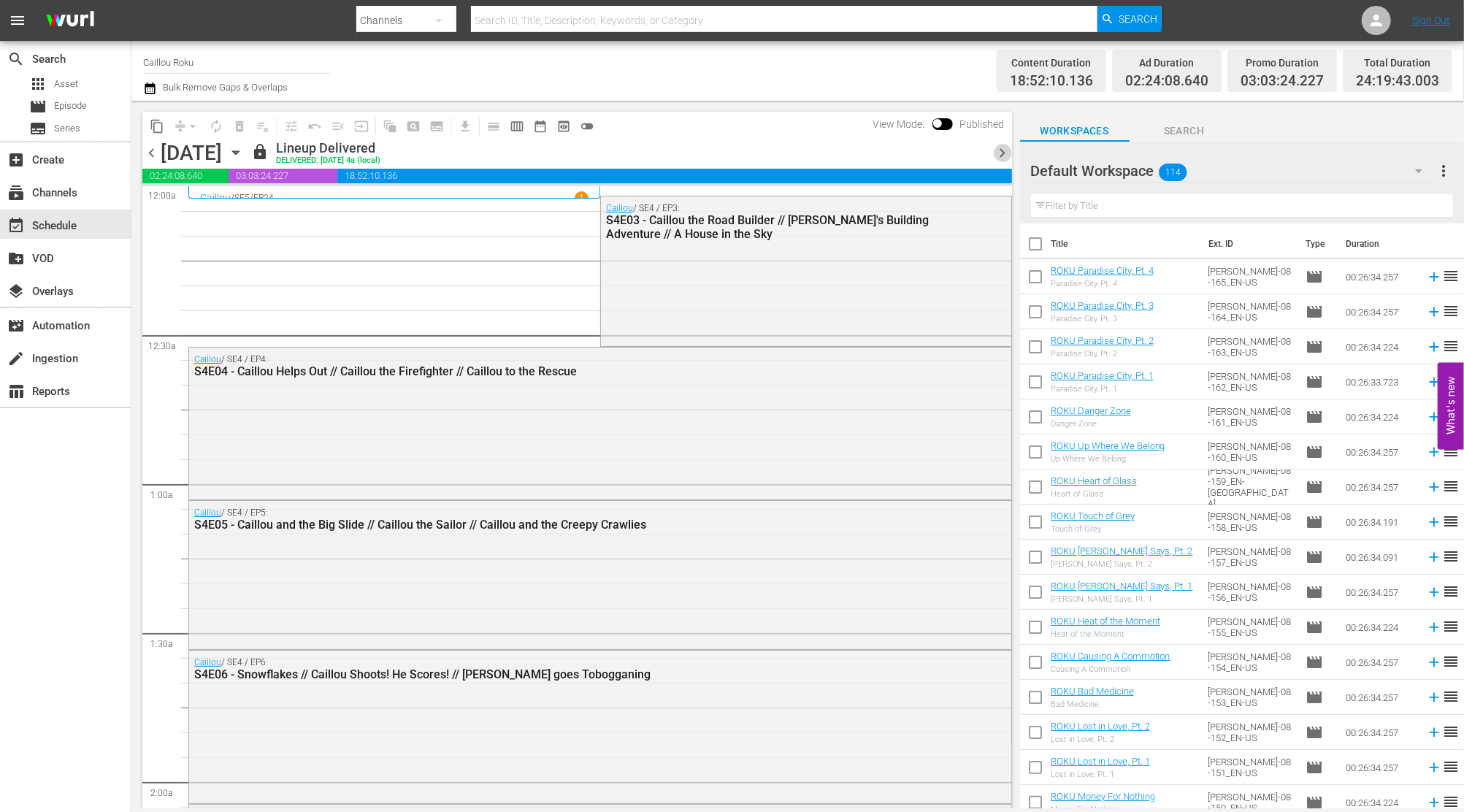
click at [995, 150] on span "chevron_right" at bounding box center [1002, 153] width 18 height 18
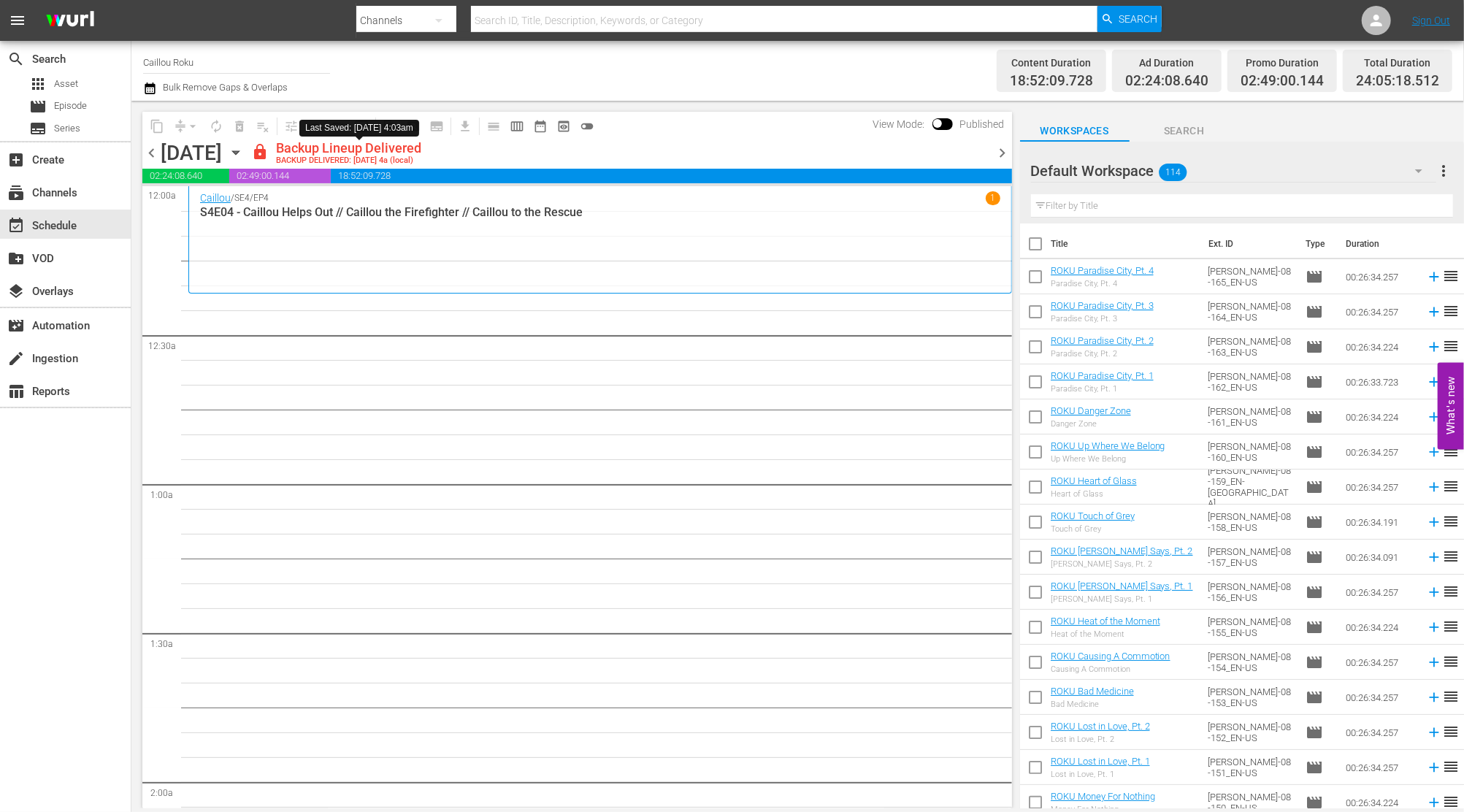
click at [269, 154] on span "lock" at bounding box center [260, 152] width 17 height 17
click at [947, 123] on input "checkbox" at bounding box center [937, 126] width 31 height 10
checkbox input "true"
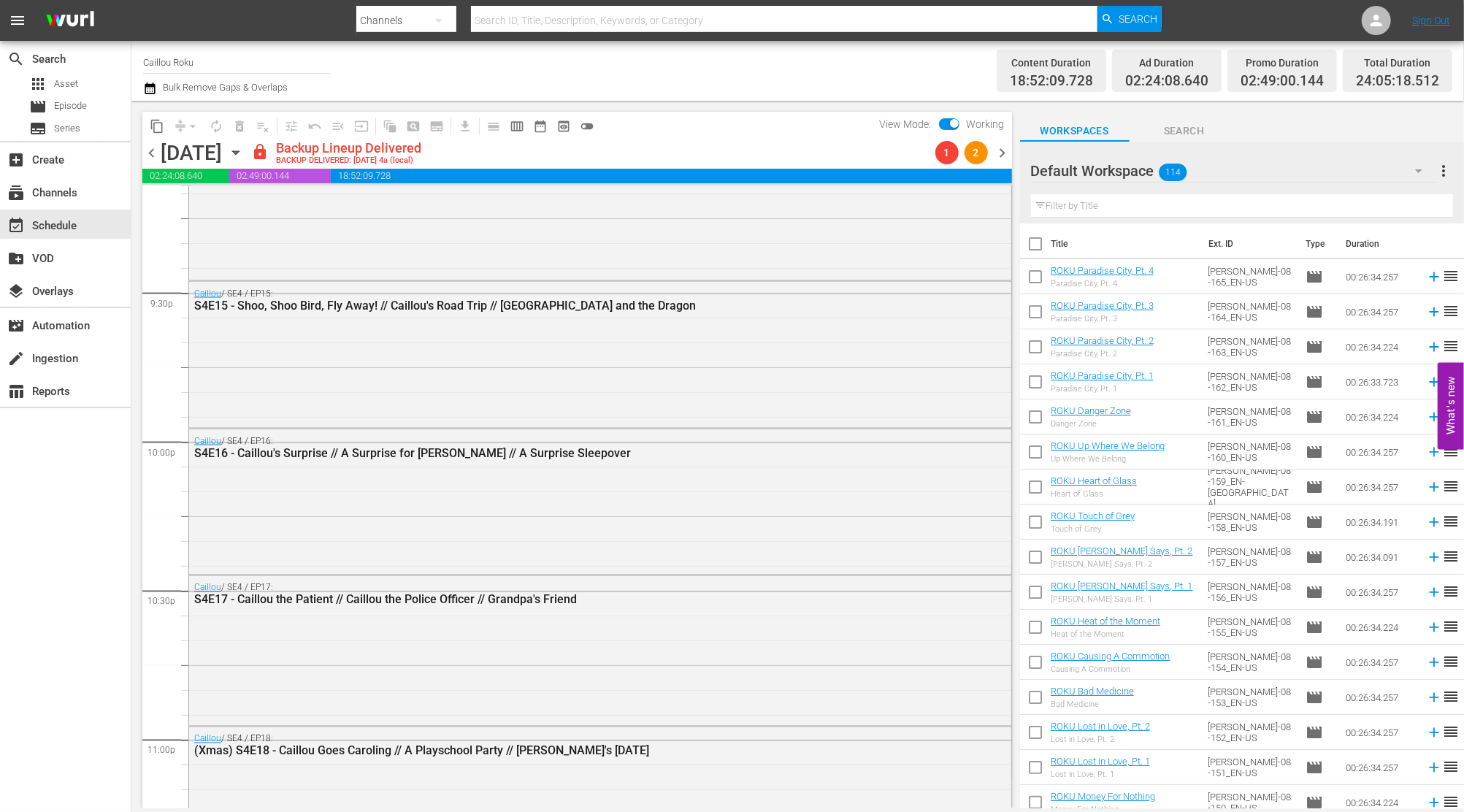
scroll to position [6660, 0]
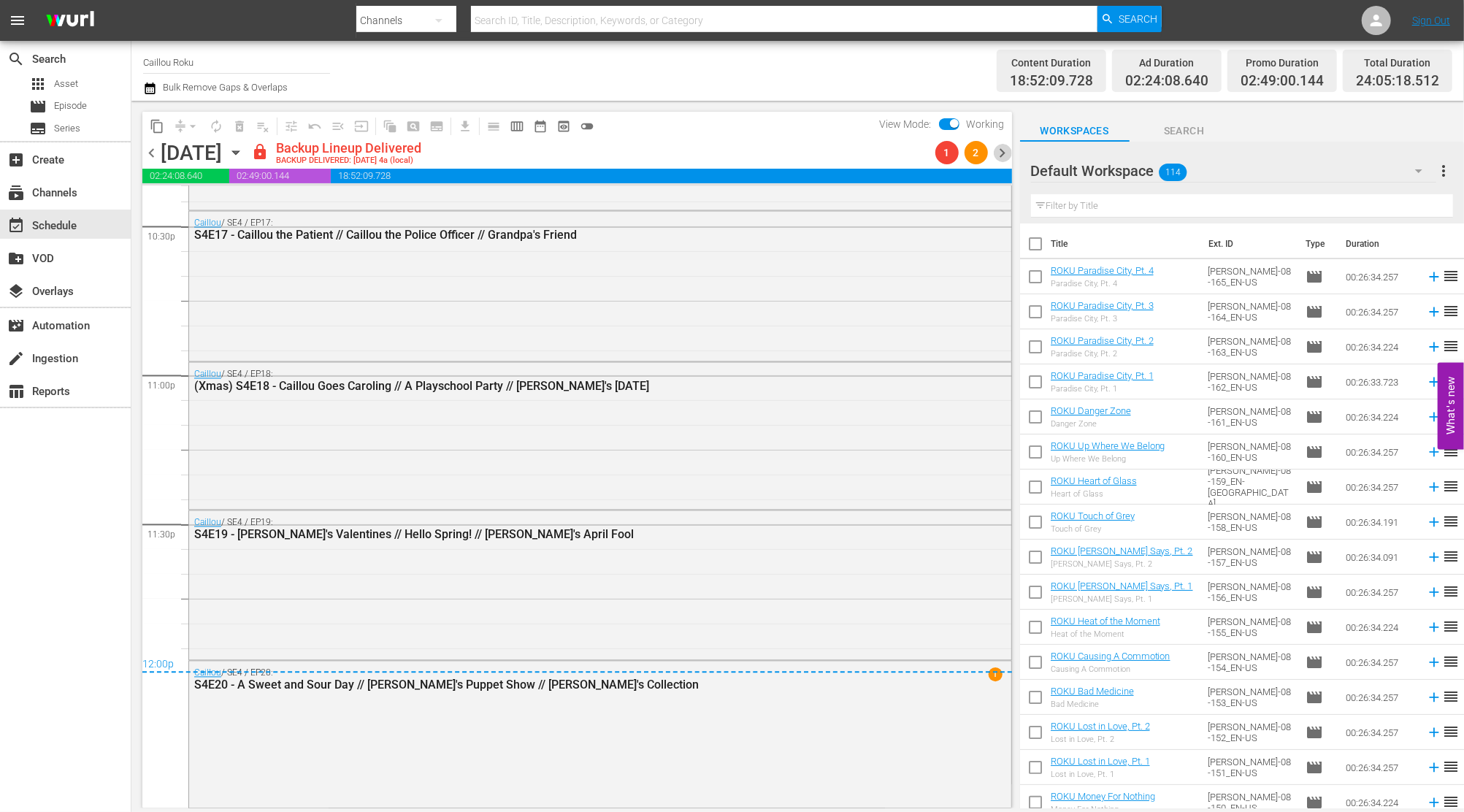
click at [998, 153] on span "chevron_right" at bounding box center [1002, 153] width 18 height 18
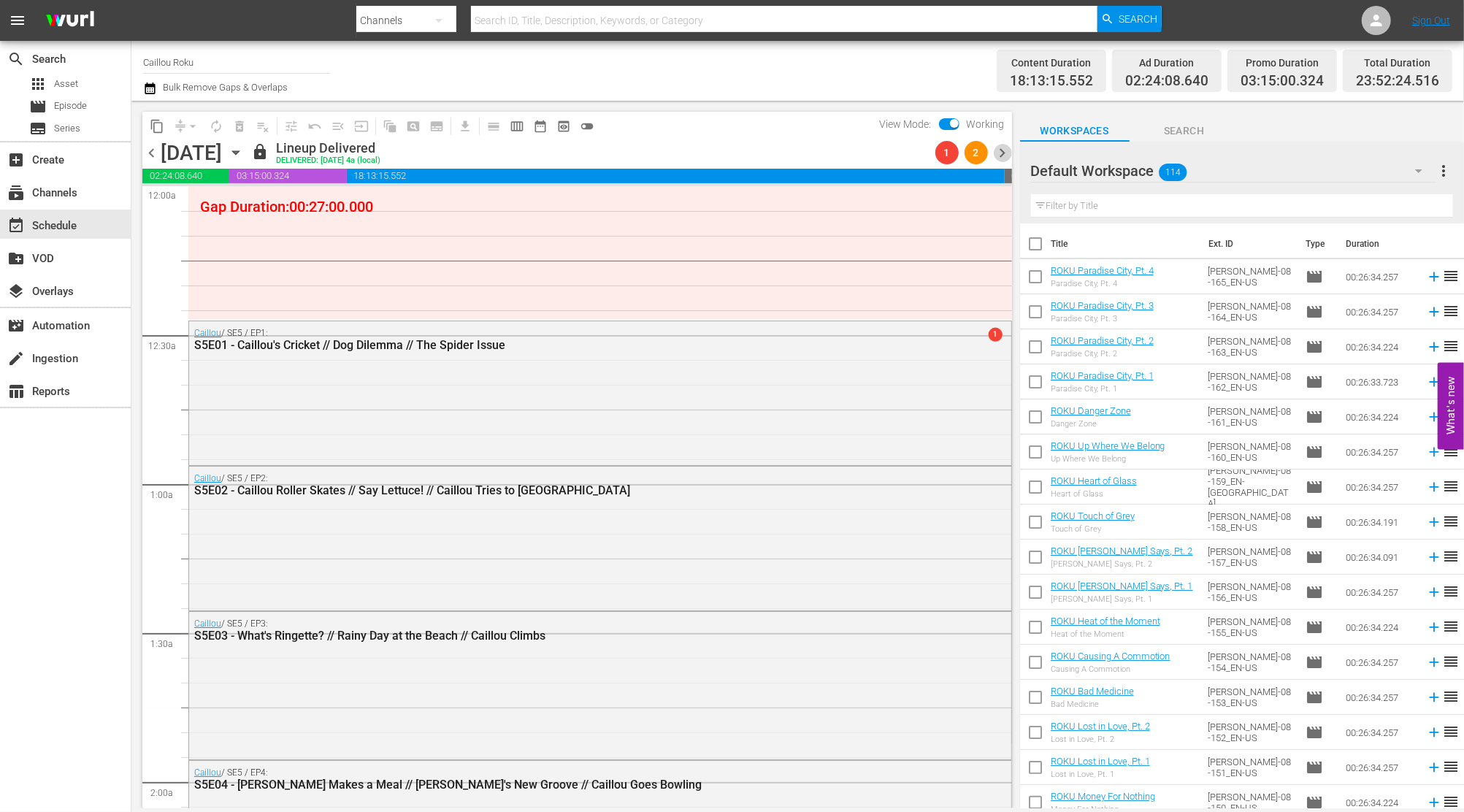
click at [1009, 157] on span "chevron_right" at bounding box center [1002, 153] width 18 height 18
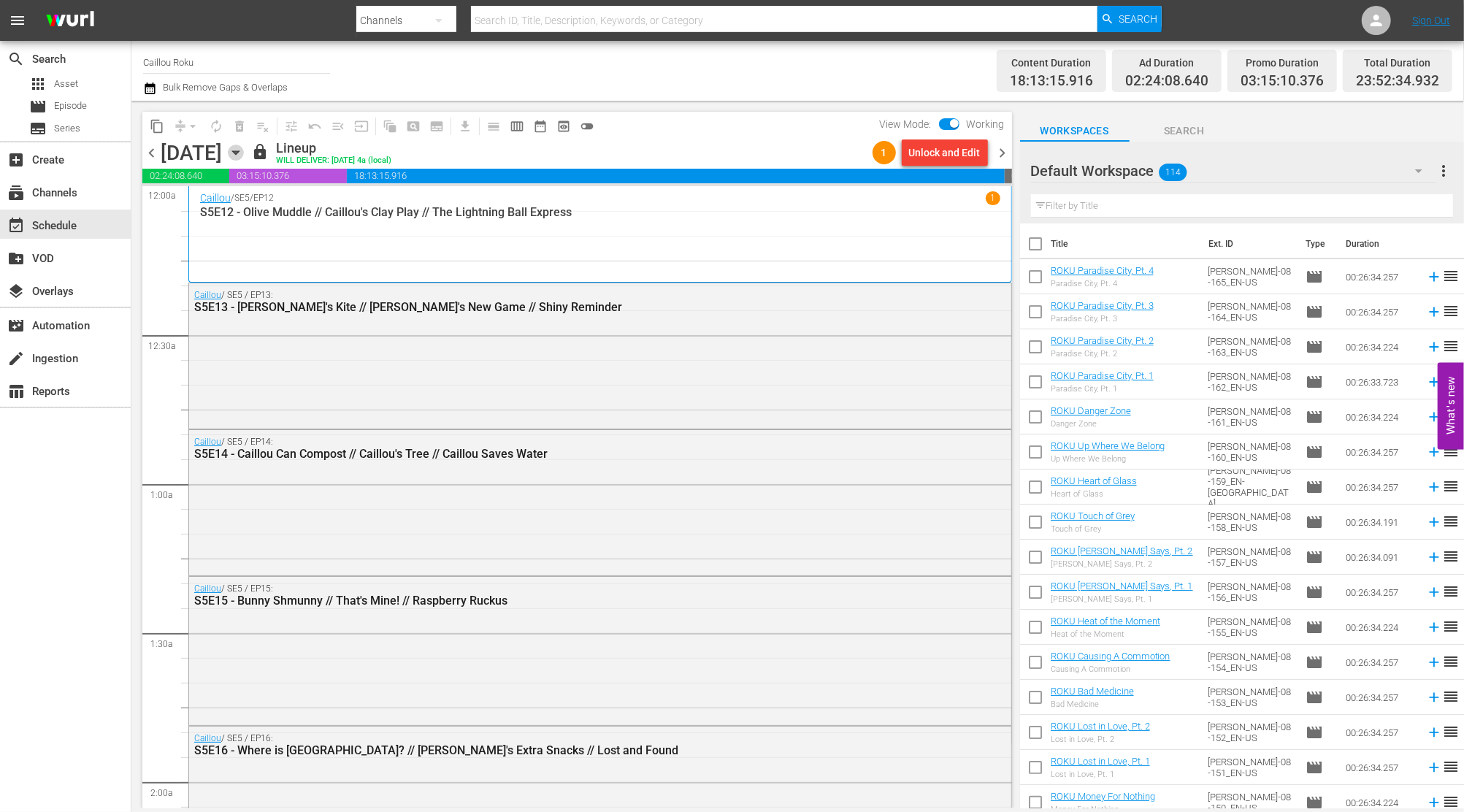
click at [243, 154] on icon "button" at bounding box center [236, 153] width 16 height 16
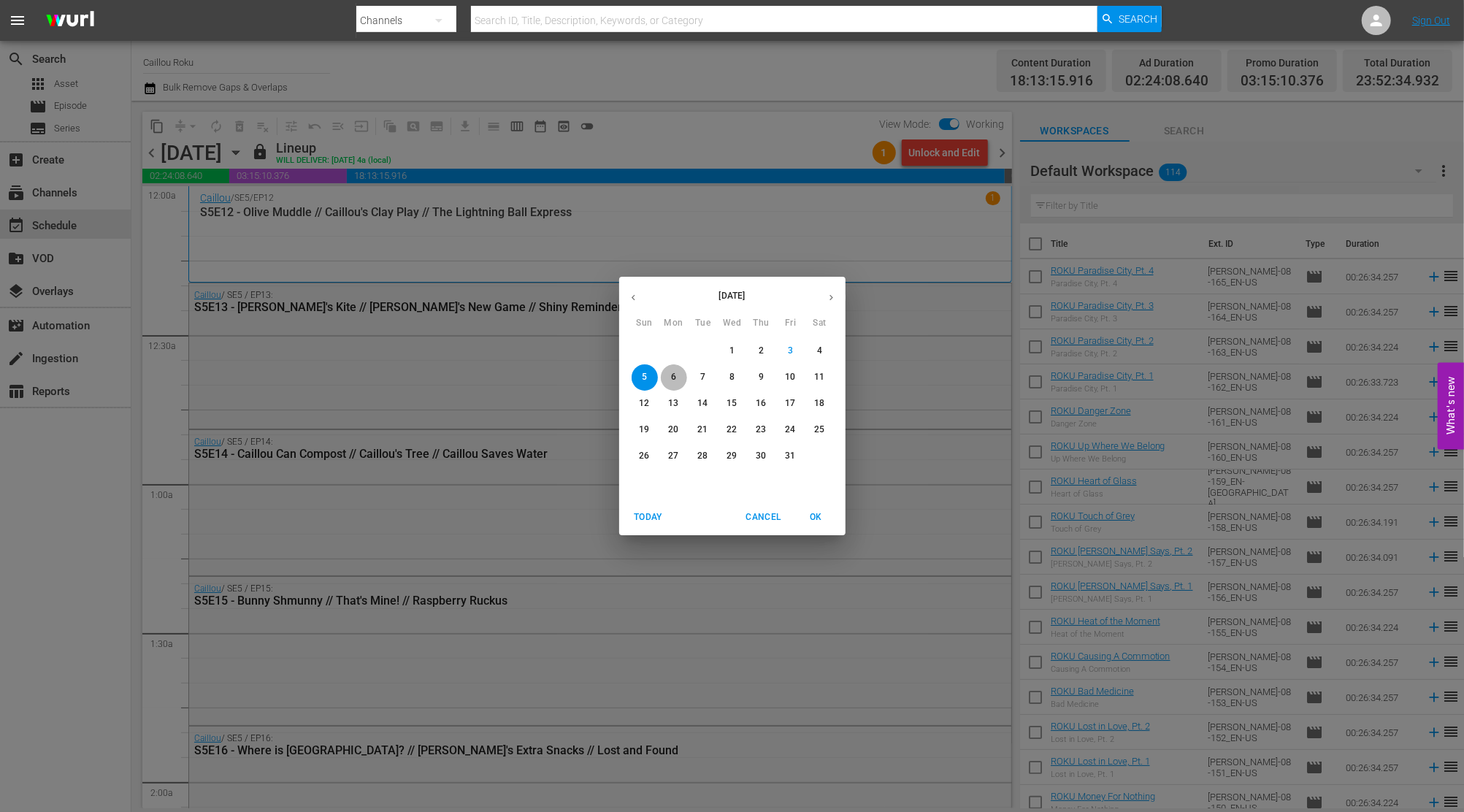
click at [667, 381] on span "6" at bounding box center [674, 377] width 26 height 12
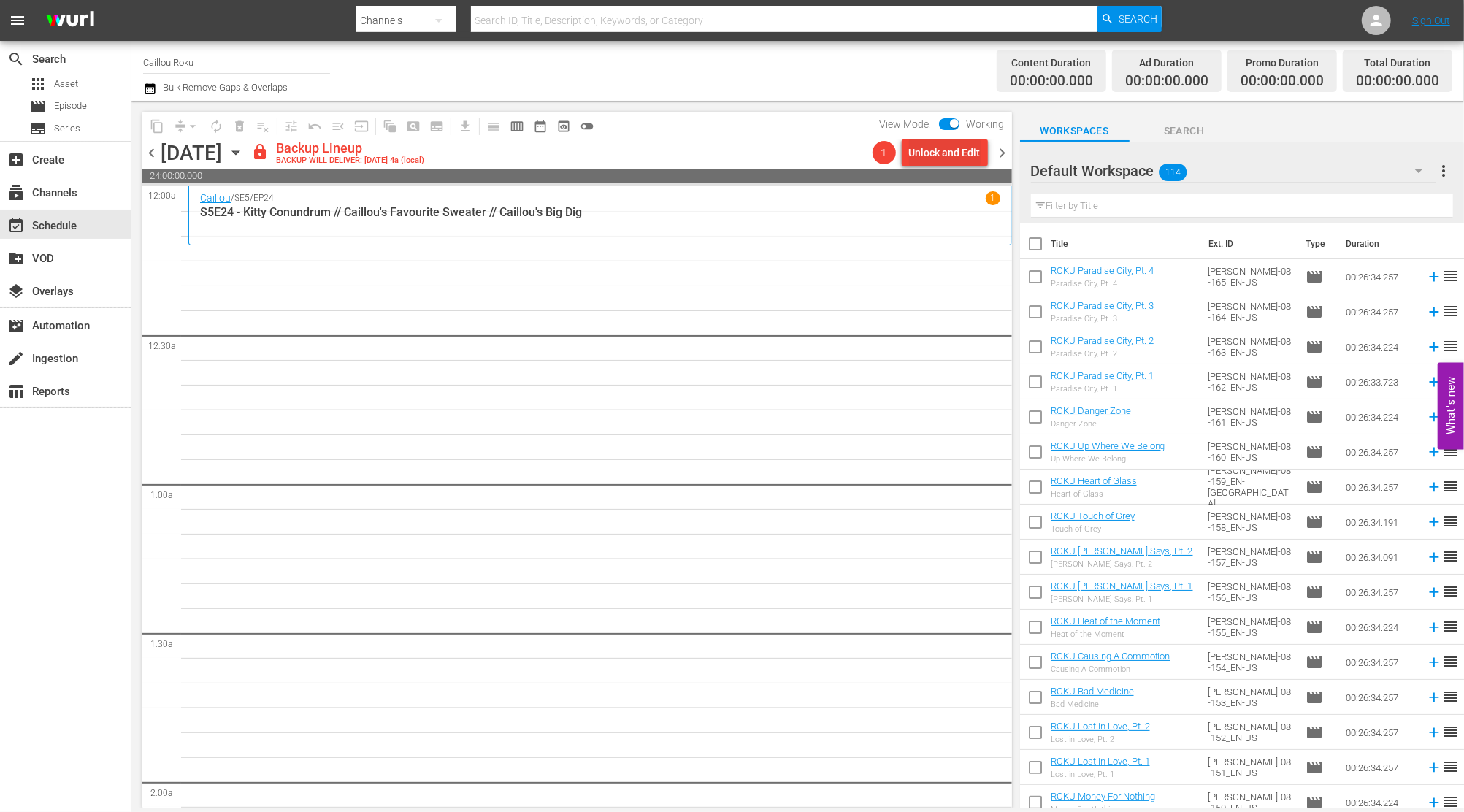
click at [929, 153] on div "Unlock and Edit" at bounding box center [945, 153] width 72 height 26
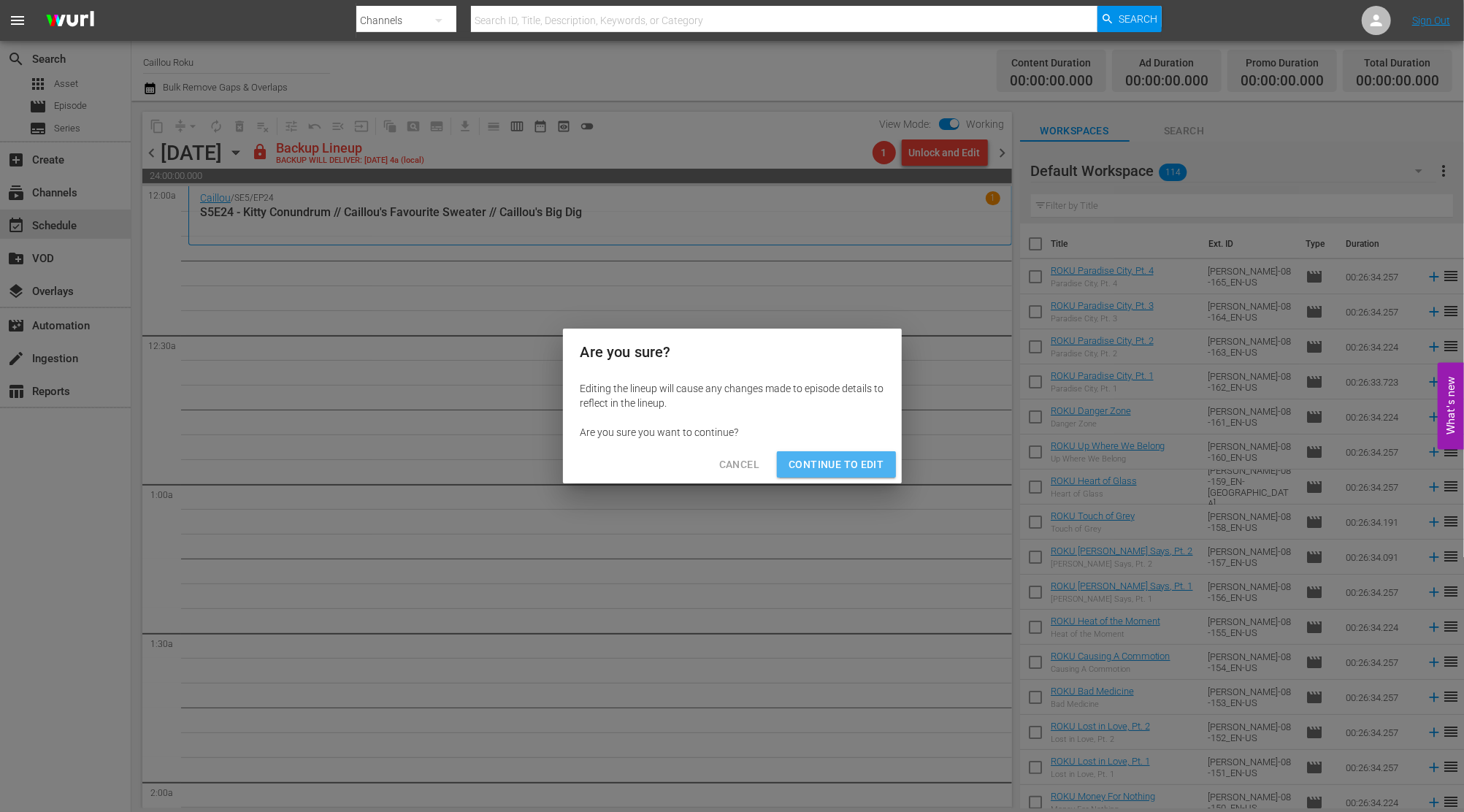
click at [839, 472] on span "Continue to Edit" at bounding box center [836, 464] width 95 height 18
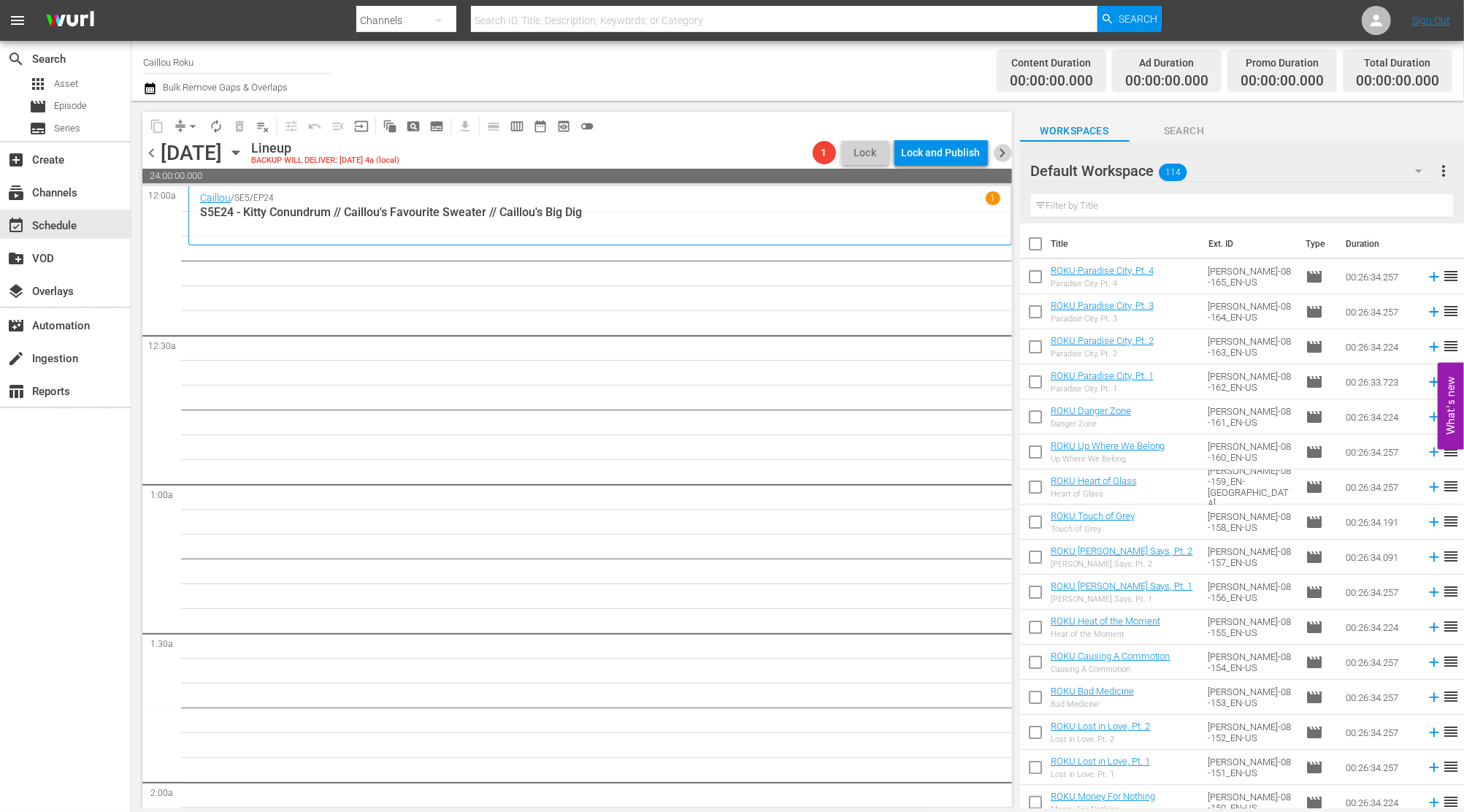
click at [1003, 155] on span "chevron_right" at bounding box center [1002, 153] width 18 height 18
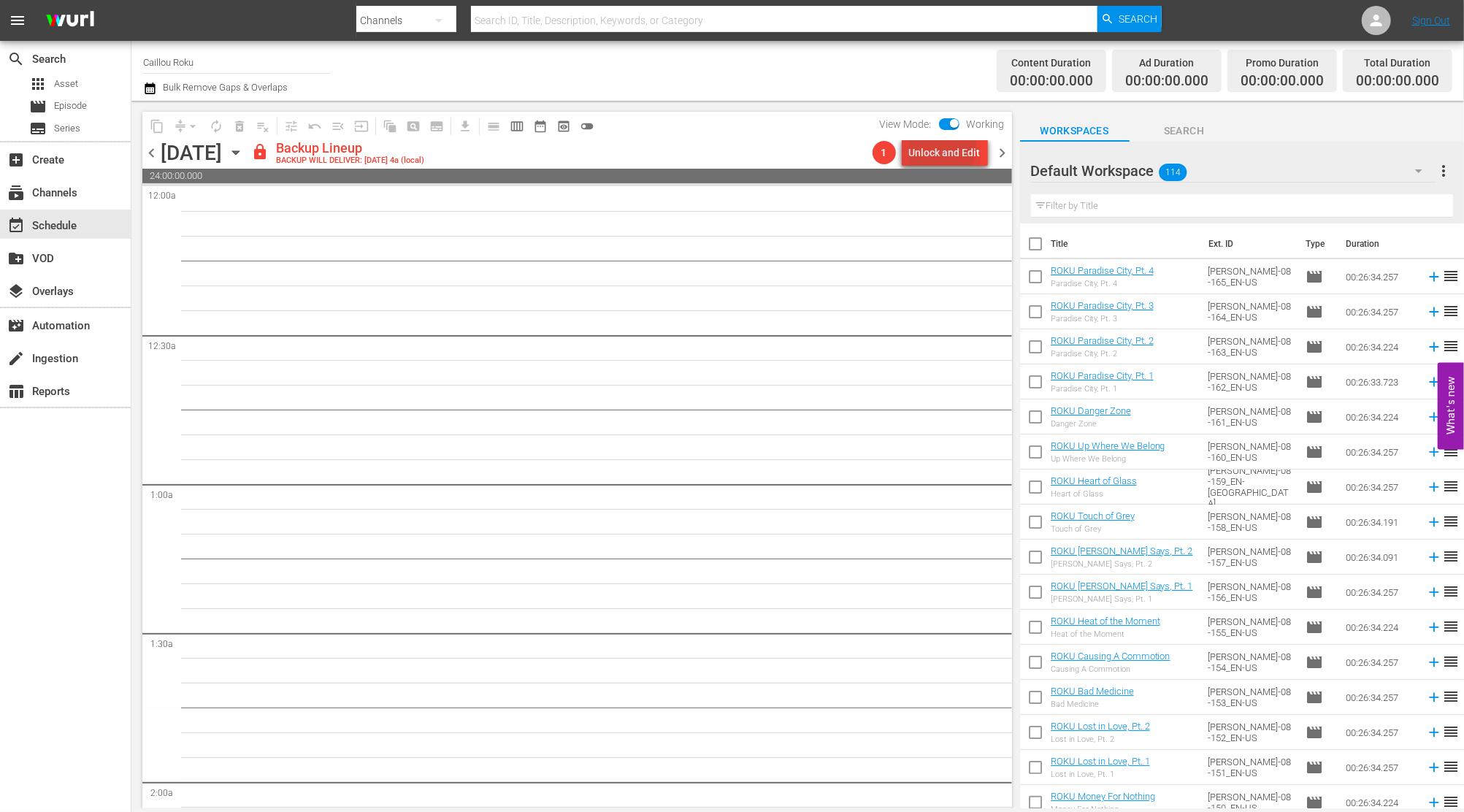
click at [929, 146] on div "Unlock and Edit" at bounding box center [945, 153] width 72 height 26
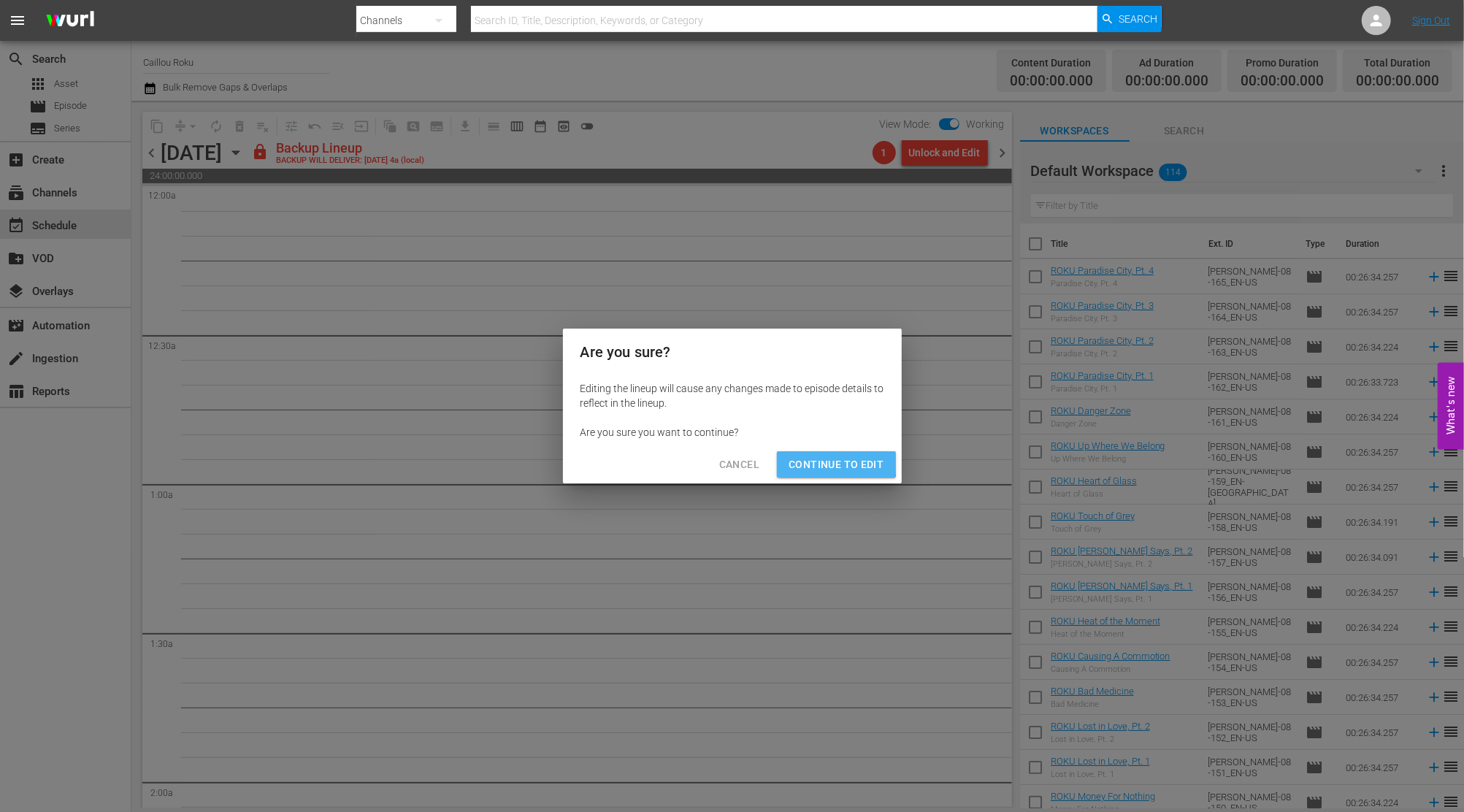
click at [828, 460] on span "Continue to Edit" at bounding box center [836, 464] width 95 height 18
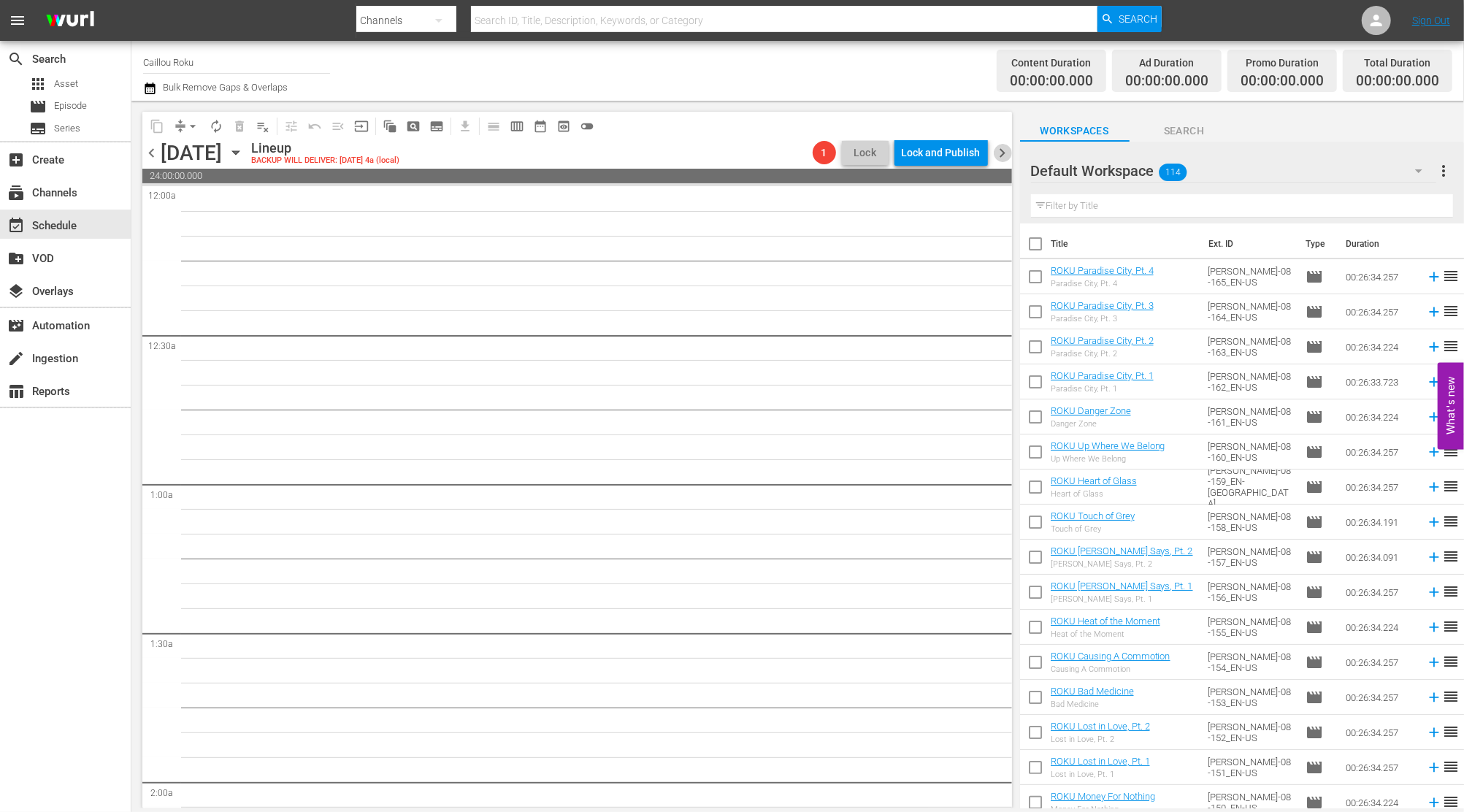
click at [999, 147] on span "chevron_right" at bounding box center [1002, 153] width 18 height 18
click at [955, 159] on div "Unlock and Edit" at bounding box center [945, 153] width 72 height 26
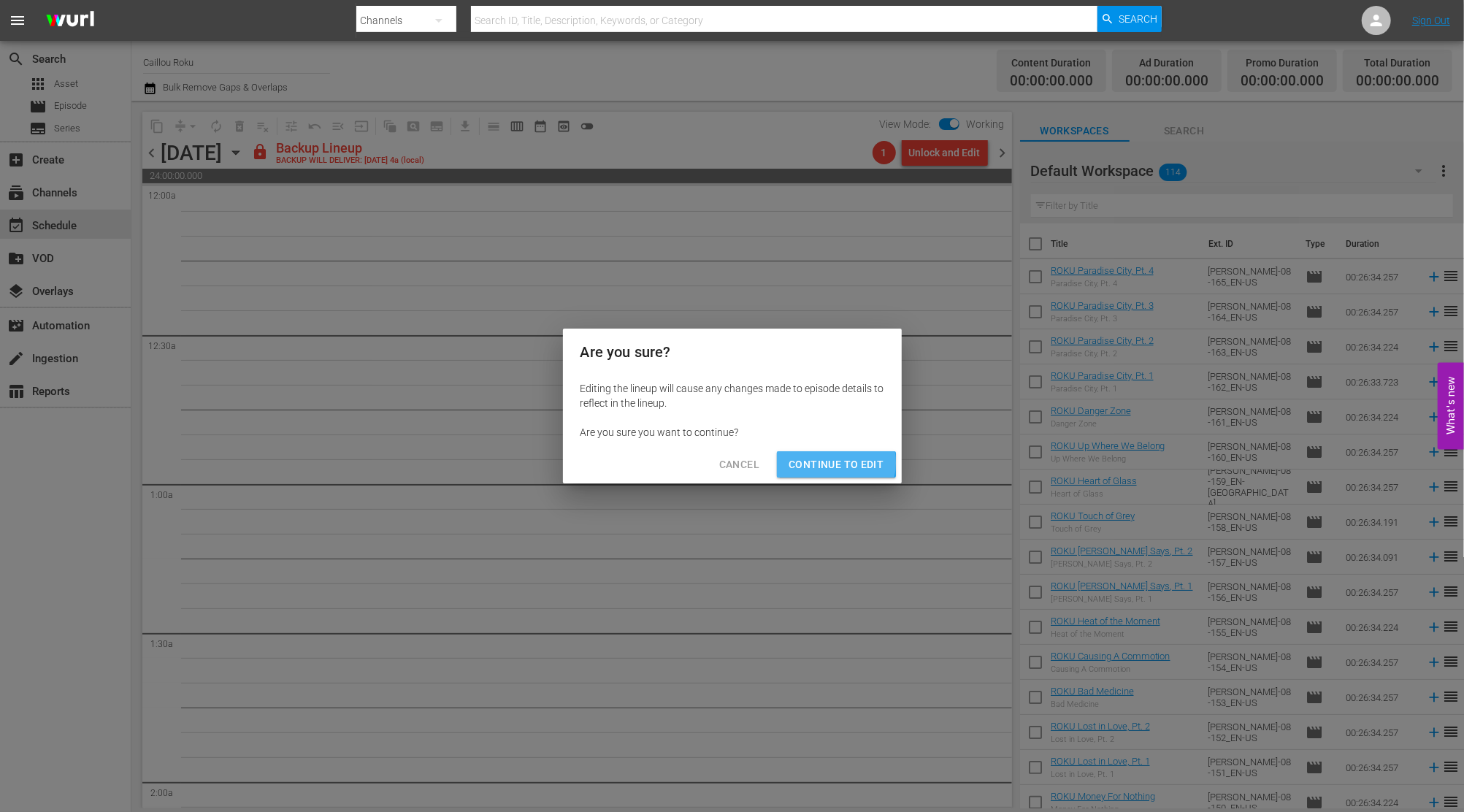
click at [817, 463] on span "Continue to Edit" at bounding box center [836, 464] width 95 height 18
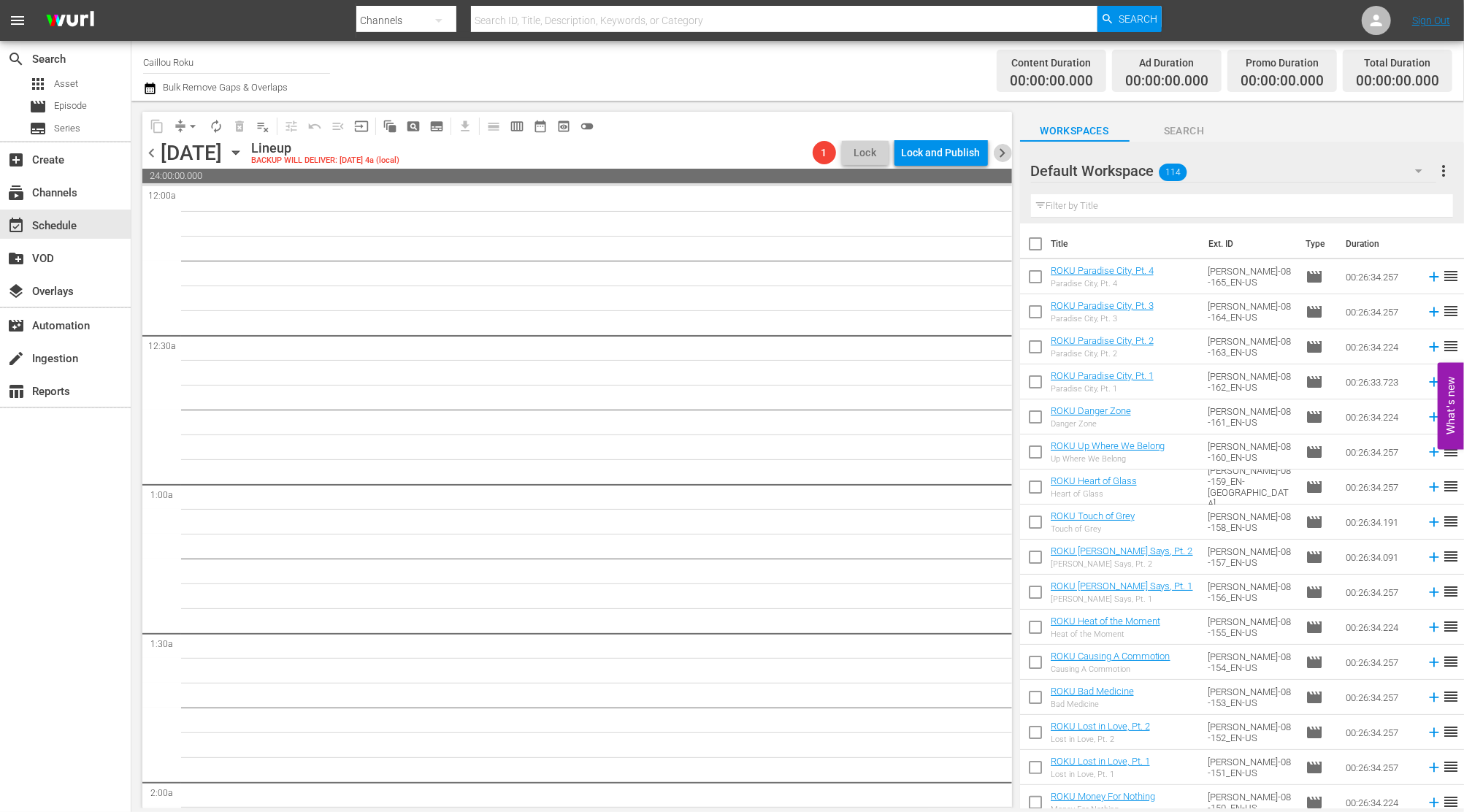
click at [995, 159] on span "chevron_right" at bounding box center [1002, 153] width 18 height 18
click at [940, 146] on div "Unlock and Edit" at bounding box center [945, 153] width 72 height 26
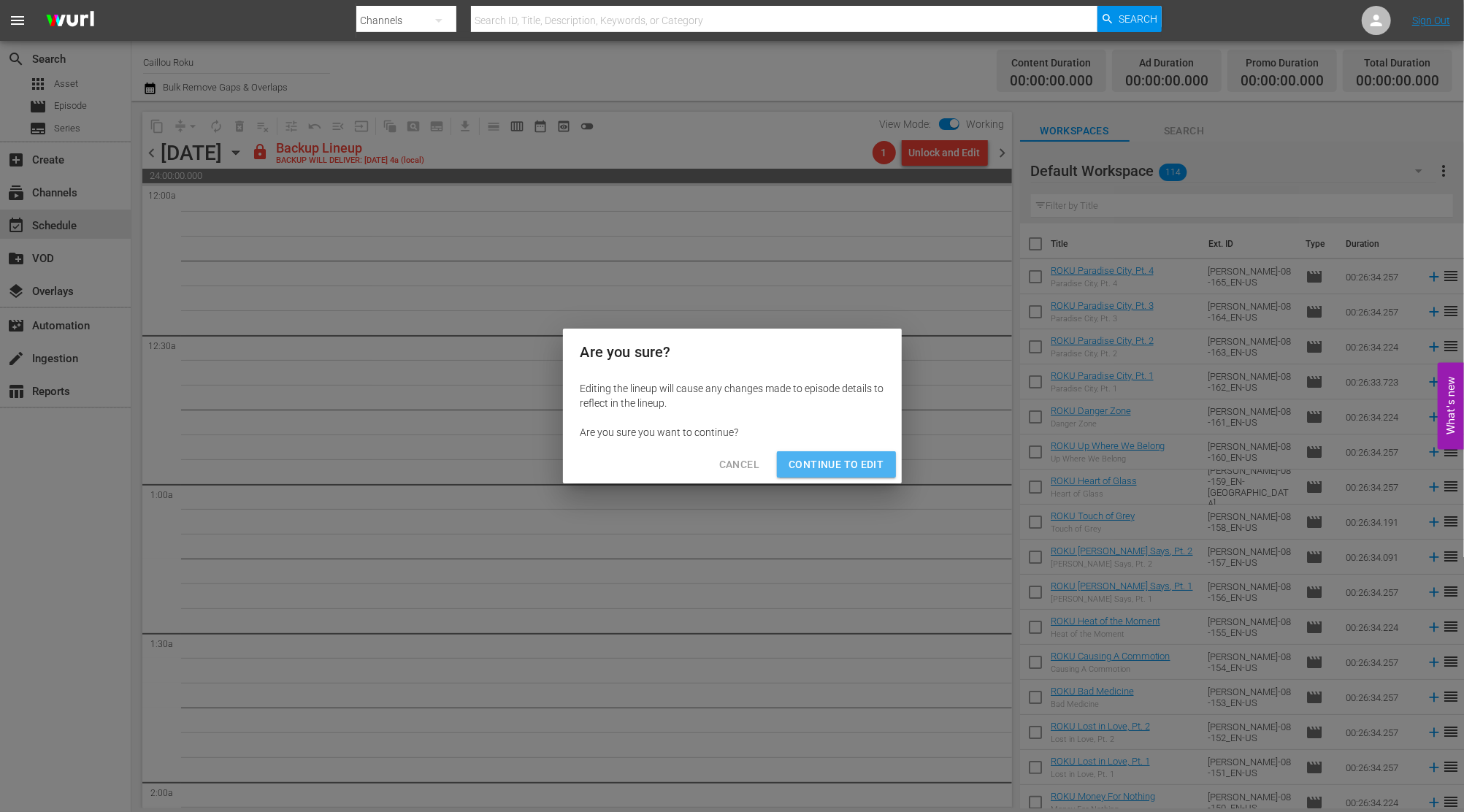
click at [864, 466] on span "Continue to Edit" at bounding box center [836, 464] width 95 height 18
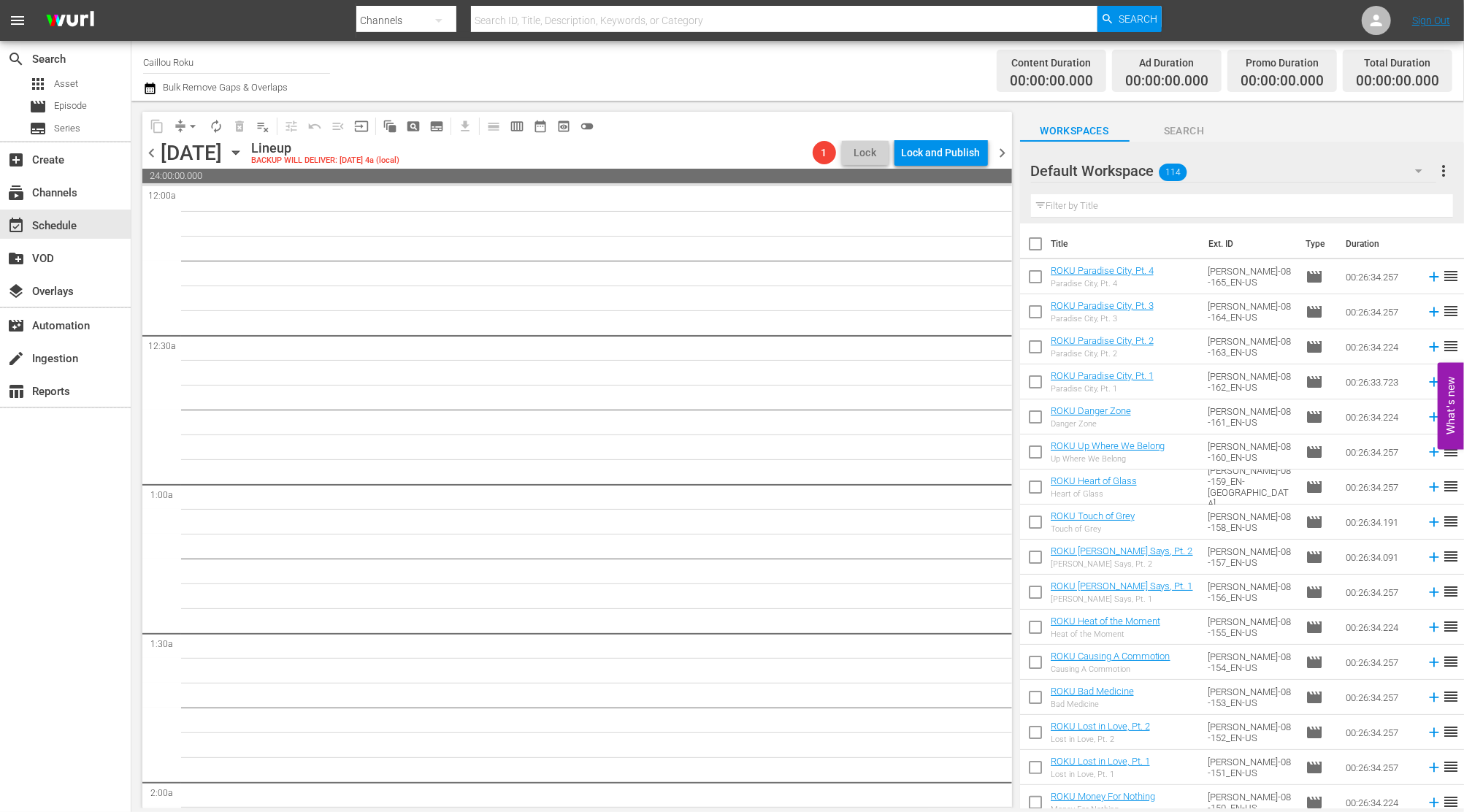
click at [1003, 147] on span "chevron_right" at bounding box center [1002, 153] width 18 height 18
click at [934, 147] on div "Unlock and Edit" at bounding box center [945, 153] width 72 height 26
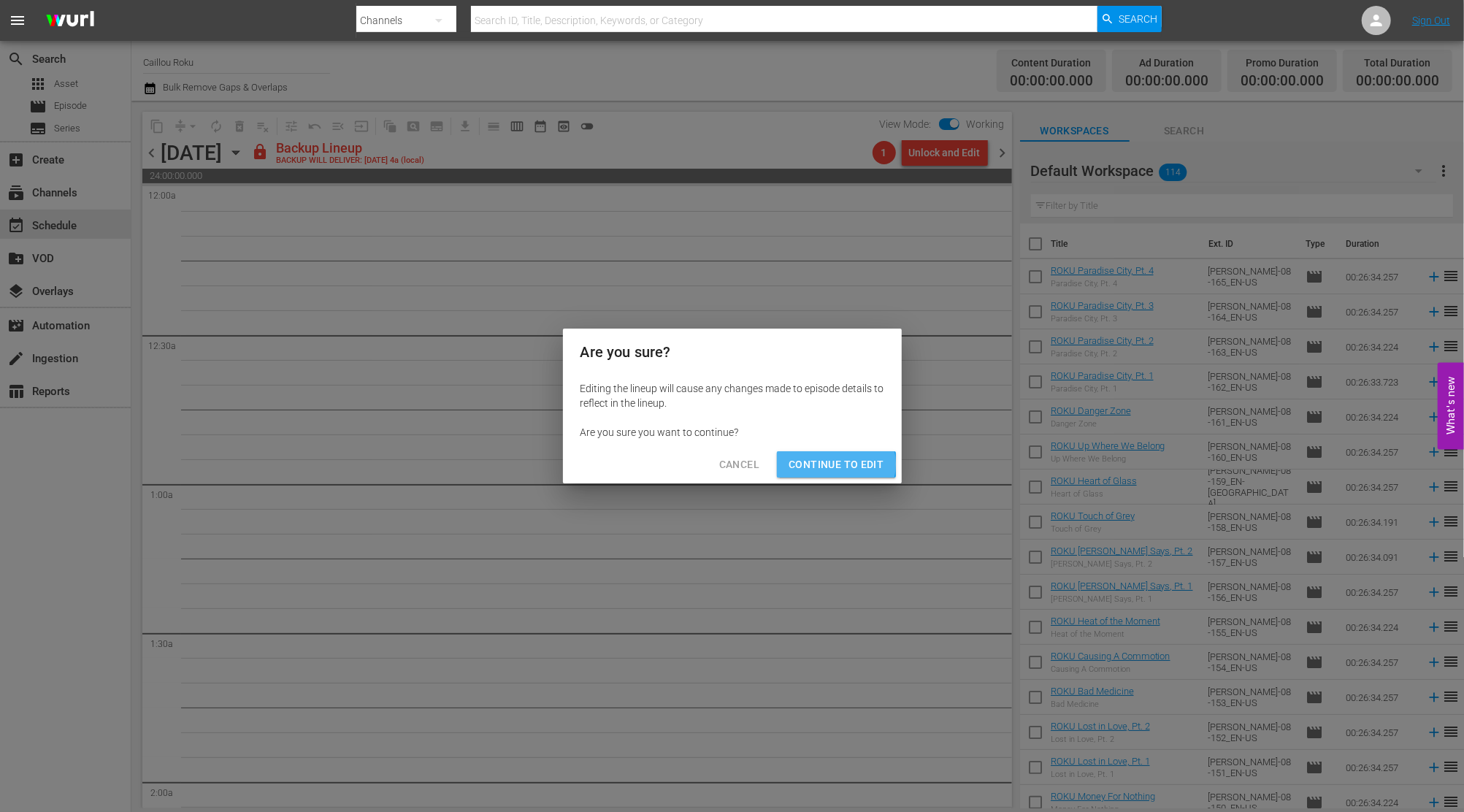
click at [832, 464] on span "Continue to Edit" at bounding box center [836, 464] width 95 height 18
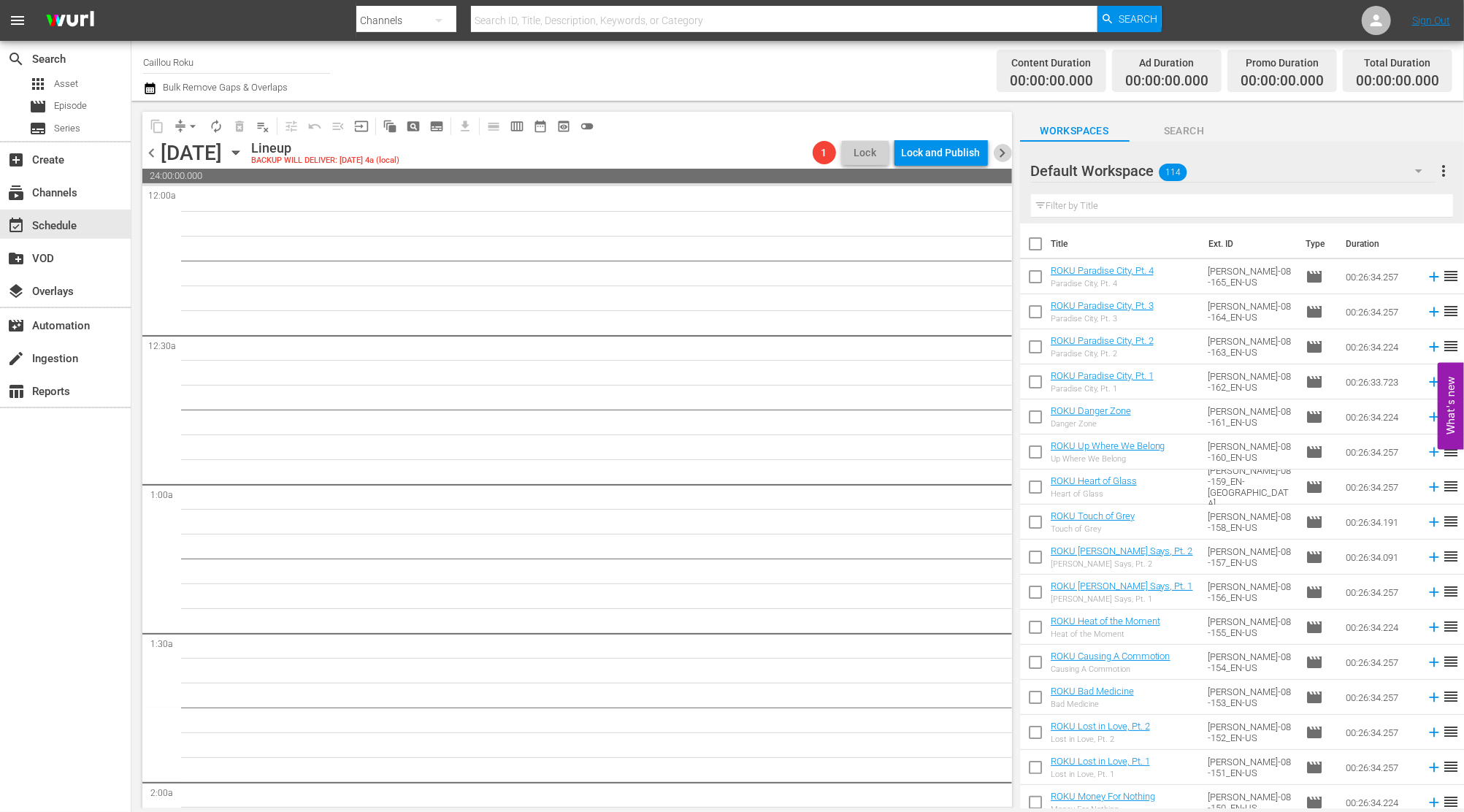
click at [1004, 160] on span "chevron_right" at bounding box center [1002, 153] width 18 height 18
click at [1000, 149] on span "chevron_right" at bounding box center [1002, 153] width 18 height 18
click at [239, 151] on icon "button" at bounding box center [236, 153] width 7 height 3
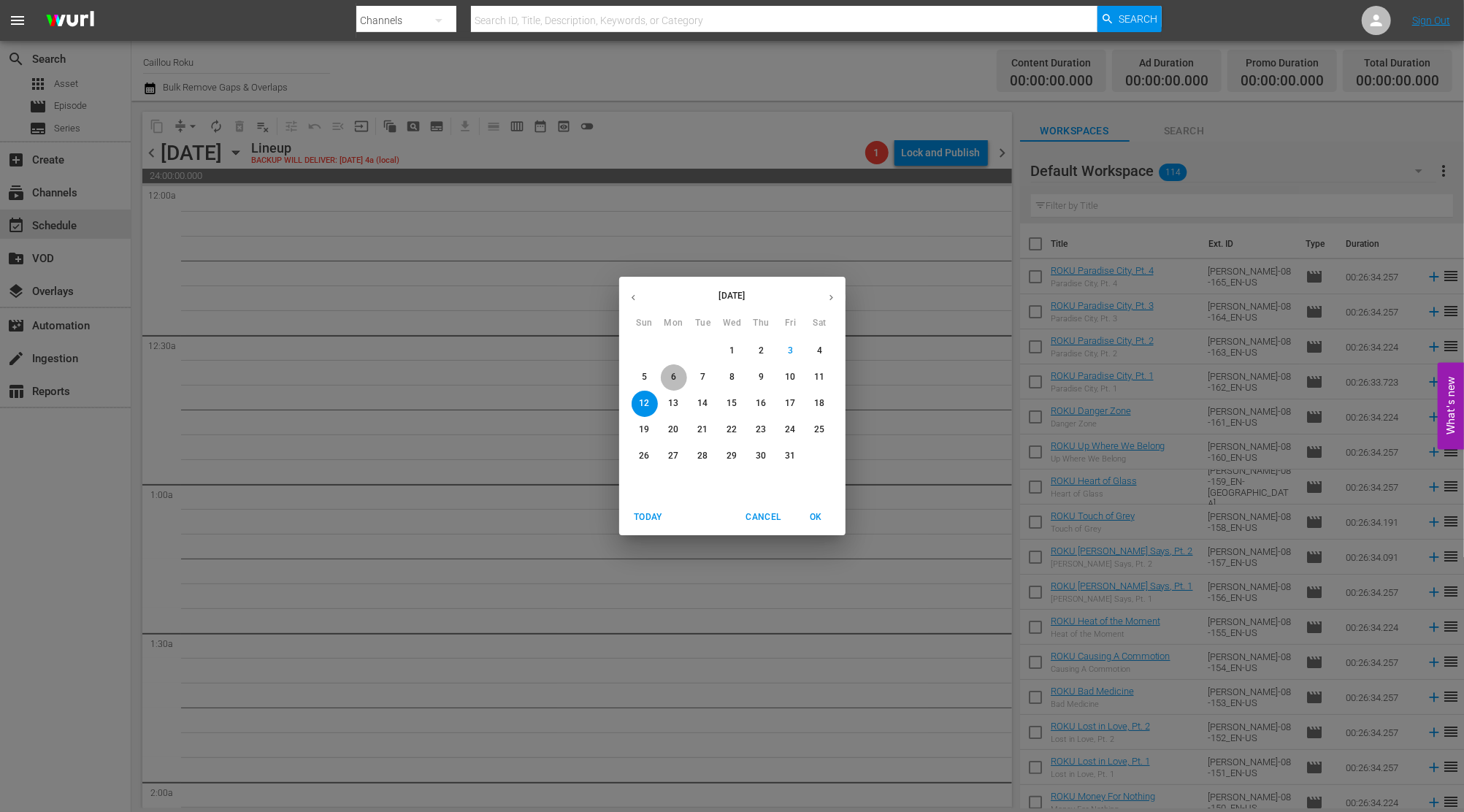
click at [674, 381] on p "6" at bounding box center [674, 377] width 5 height 12
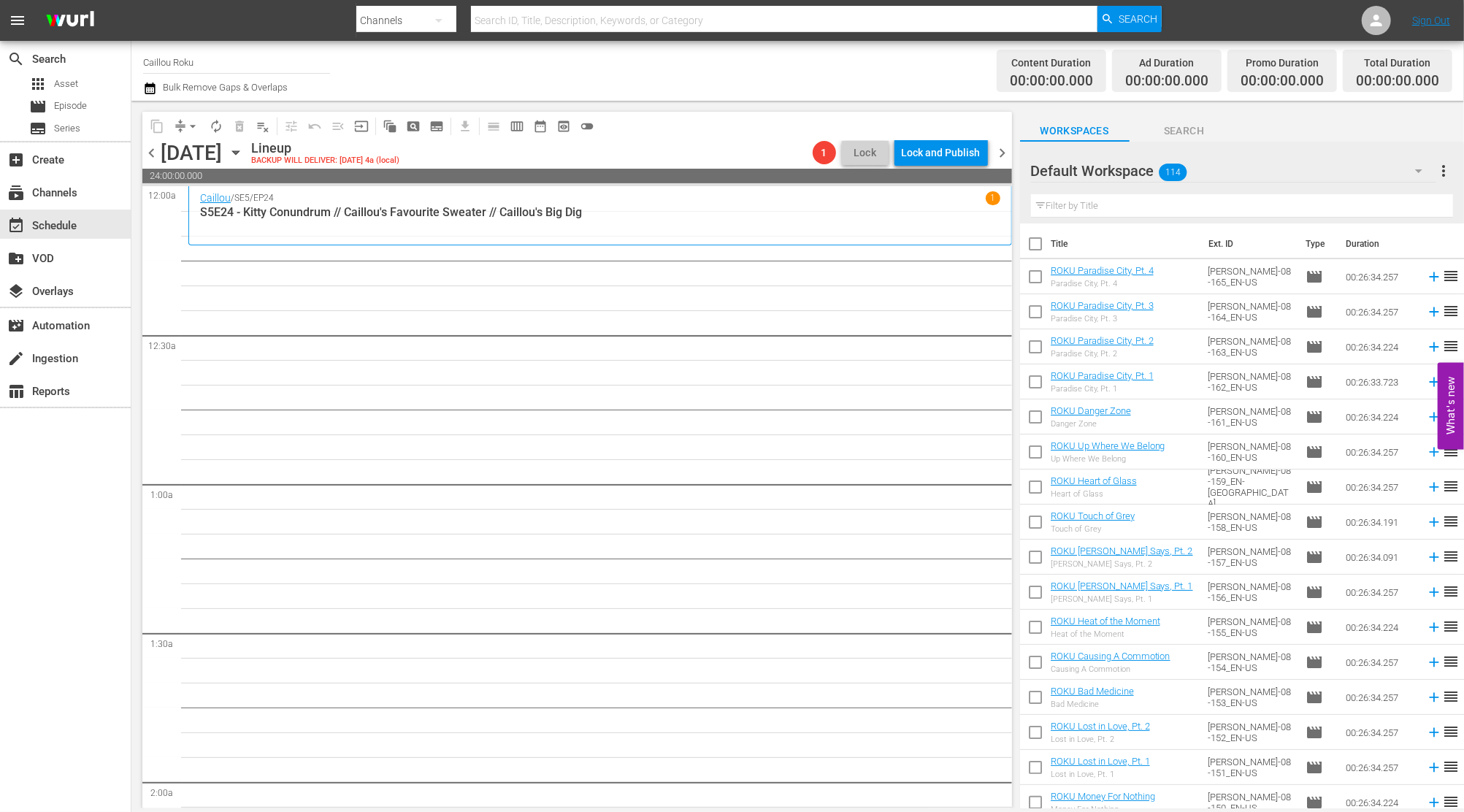
drag, startPoint x: 674, startPoint y: 380, endPoint x: 537, endPoint y: 469, distance: 163.4
click at [243, 149] on icon "button" at bounding box center [236, 153] width 16 height 16
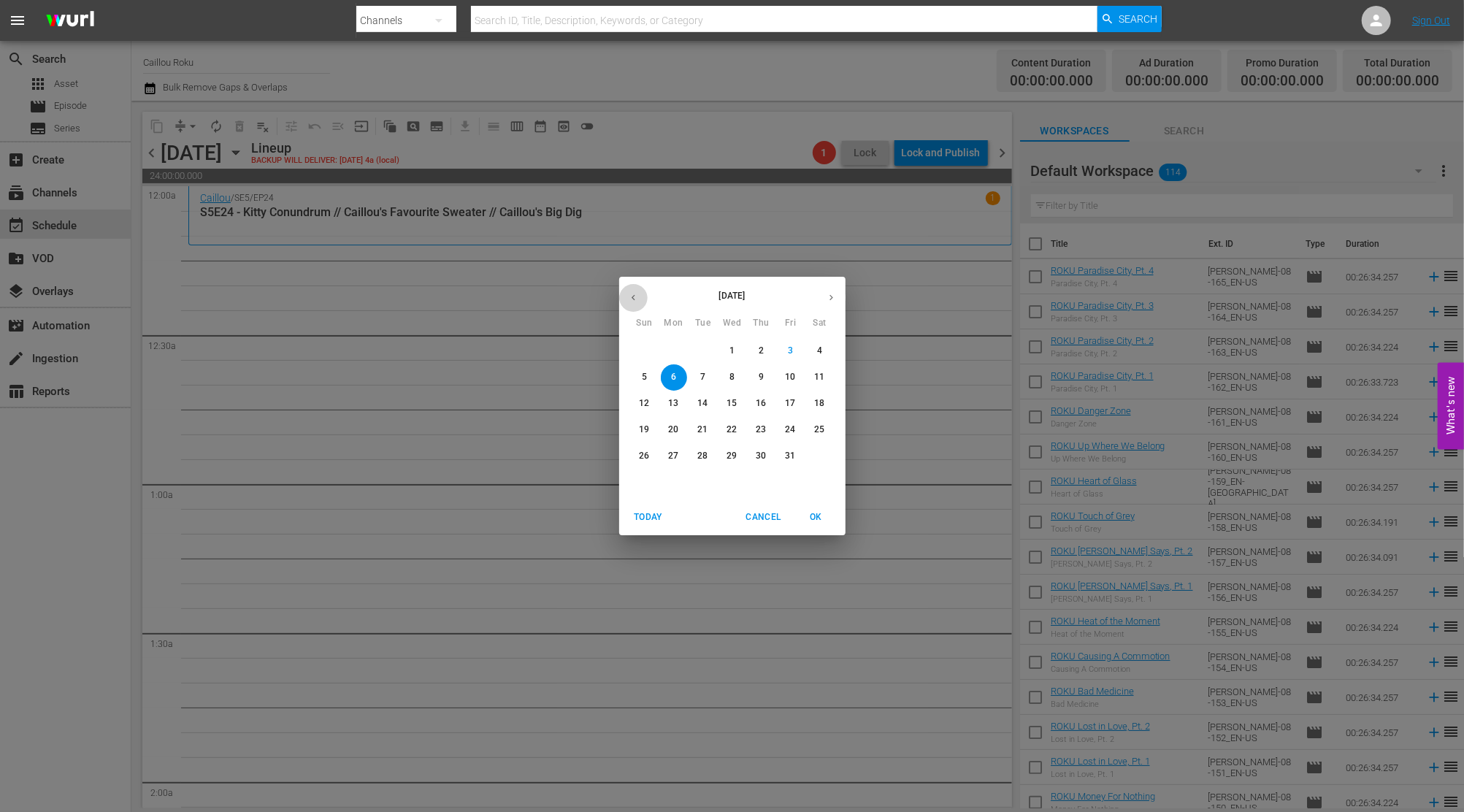
click at [631, 295] on icon "button" at bounding box center [633, 297] width 11 height 11
click at [769, 428] on span "25" at bounding box center [762, 429] width 26 height 12
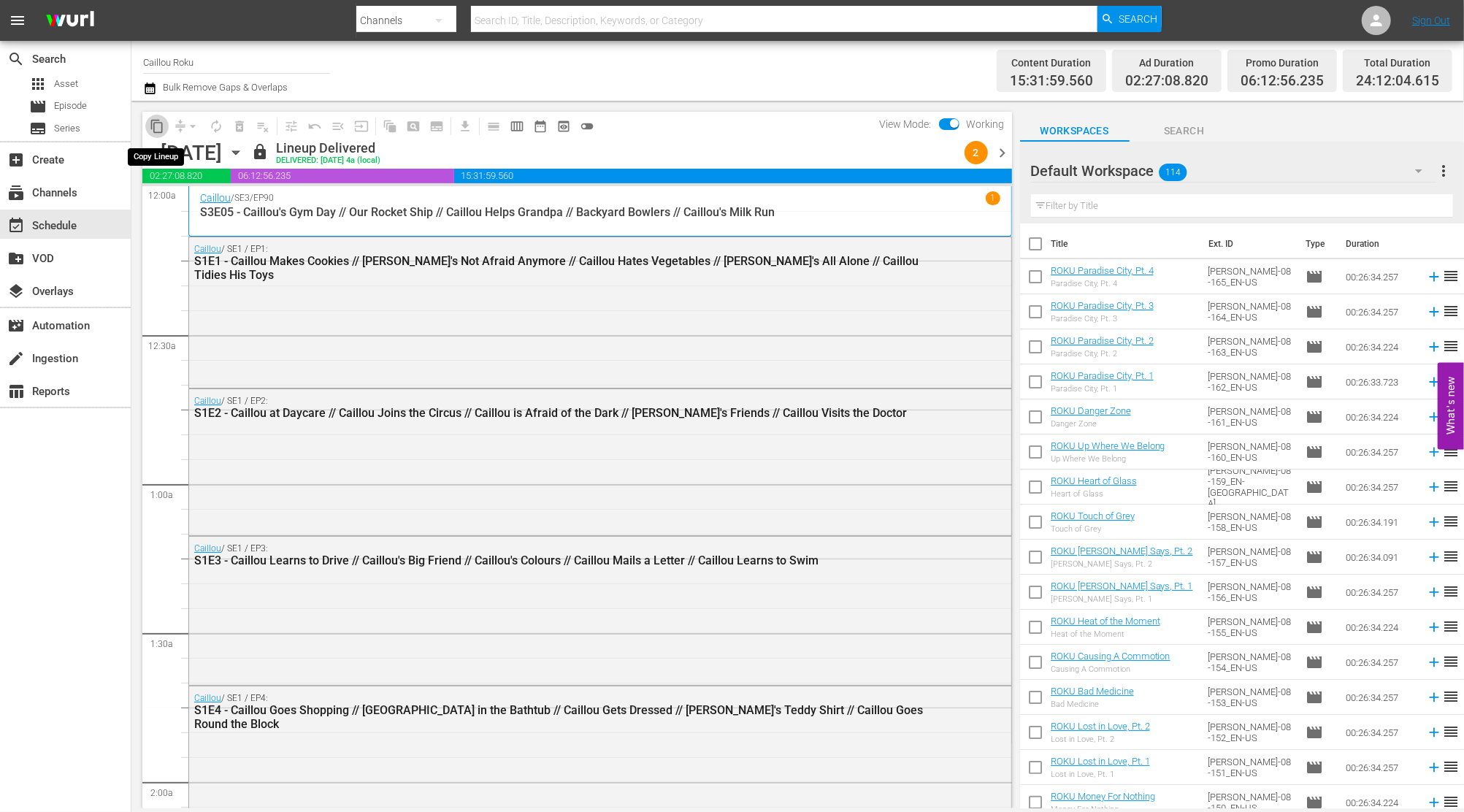
click at [148, 120] on button "content_copy" at bounding box center [157, 126] width 24 height 24
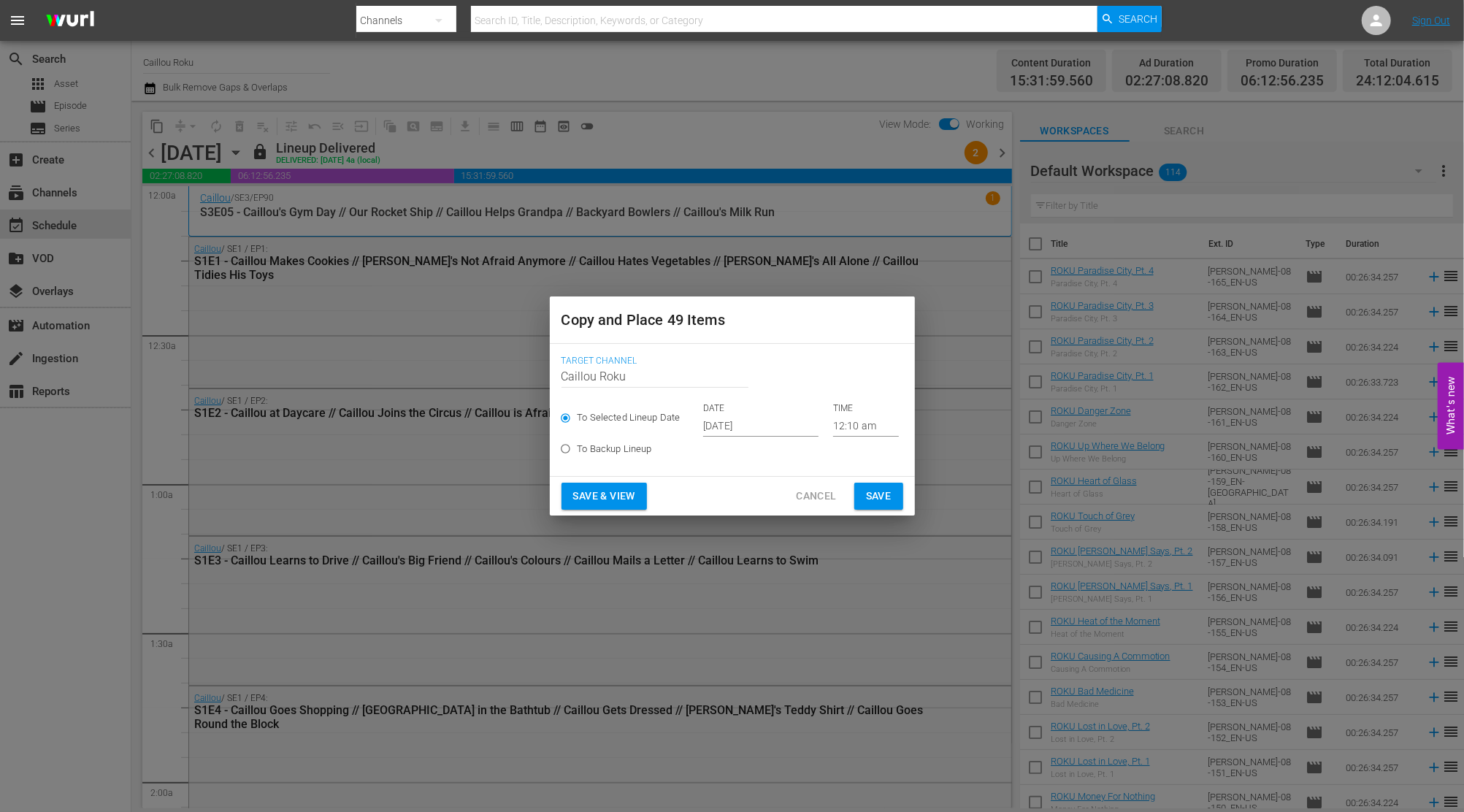
click at [727, 412] on p "DATE" at bounding box center [761, 408] width 115 height 12
click at [733, 426] on input "[DATE]" at bounding box center [761, 425] width 115 height 22
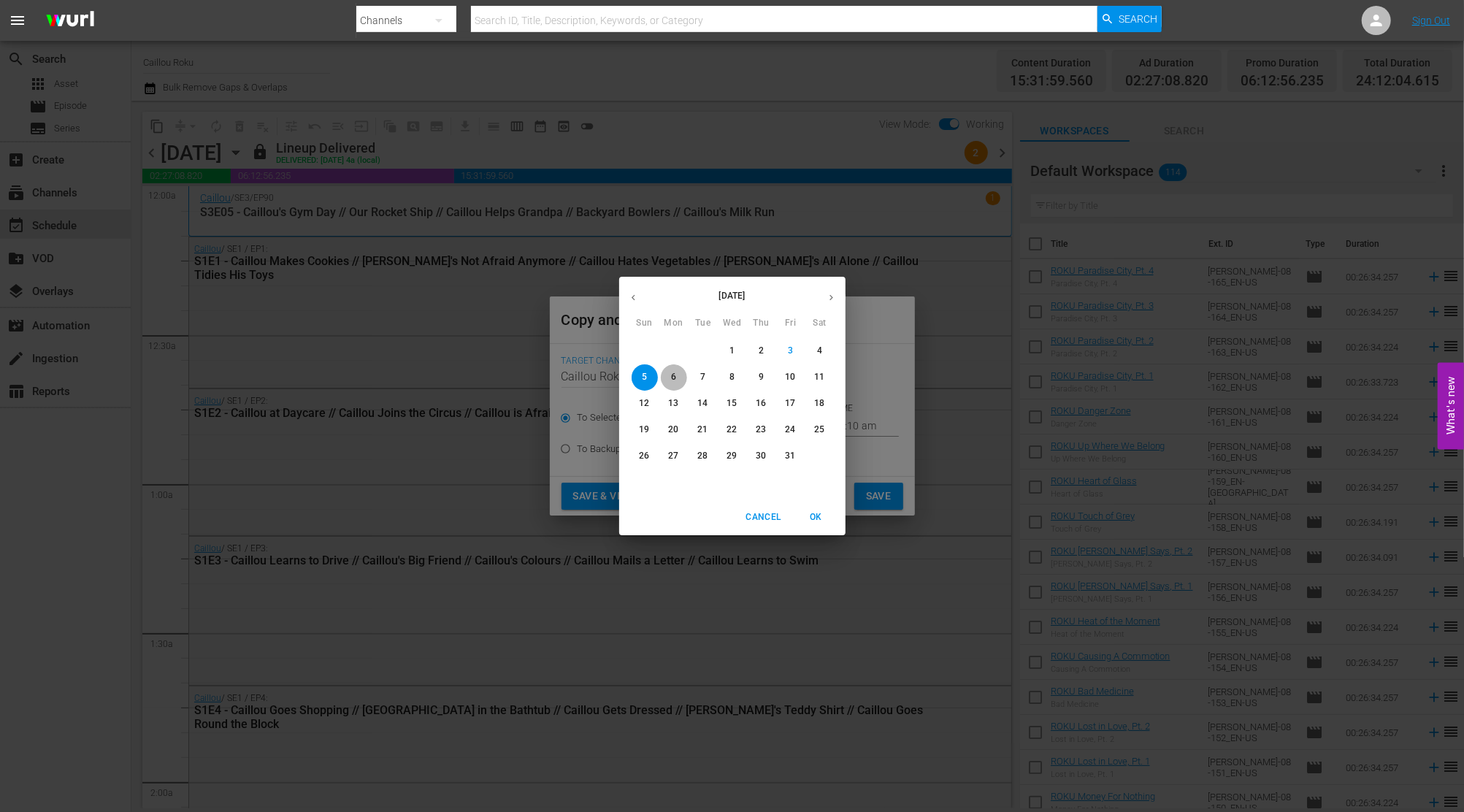
click at [676, 378] on span "6" at bounding box center [674, 377] width 26 height 12
type input "[DATE]"
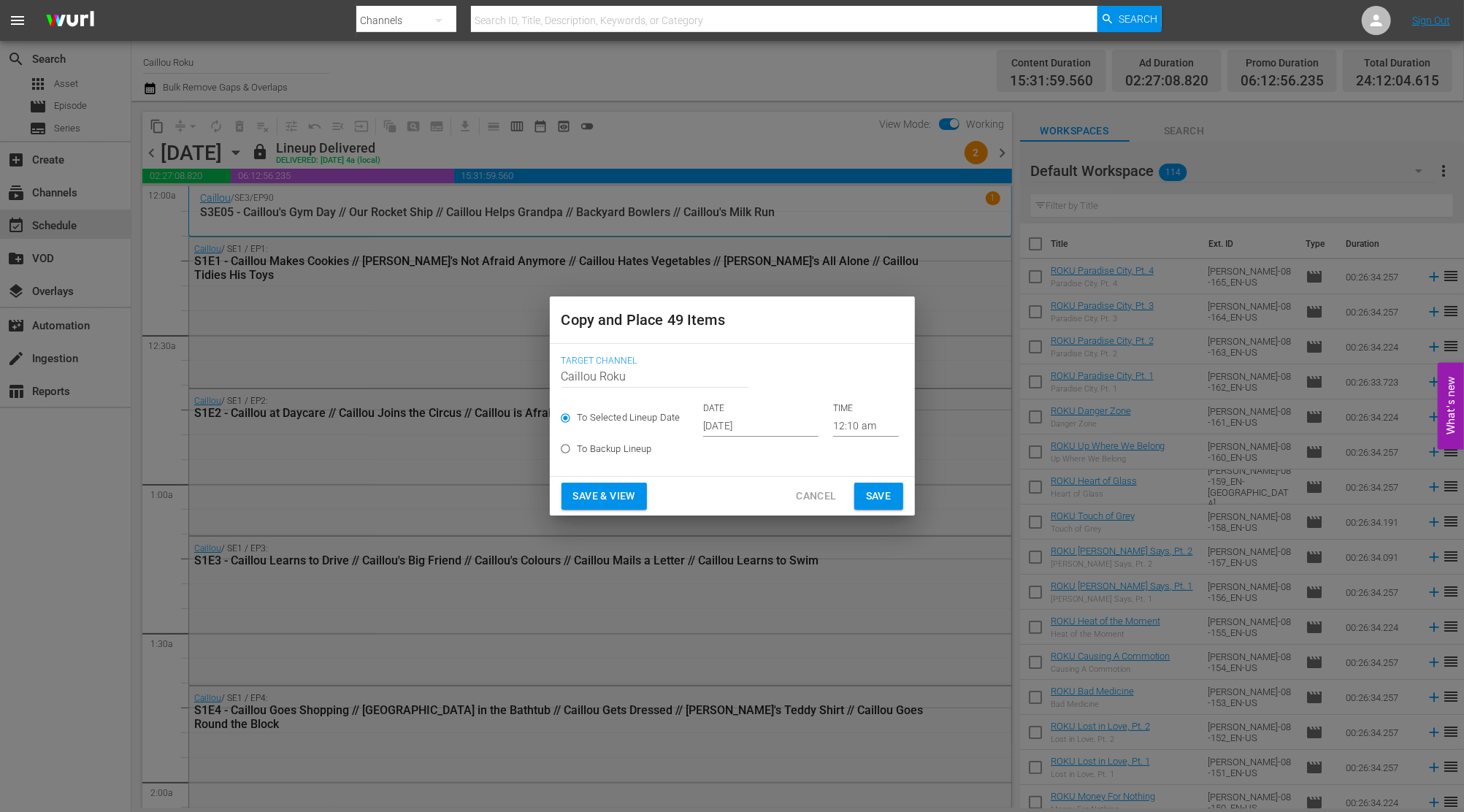
click at [676, 378] on span "6" at bounding box center [674, 377] width 26 height 12
click at [880, 483] on button "Save" at bounding box center [879, 495] width 49 height 27
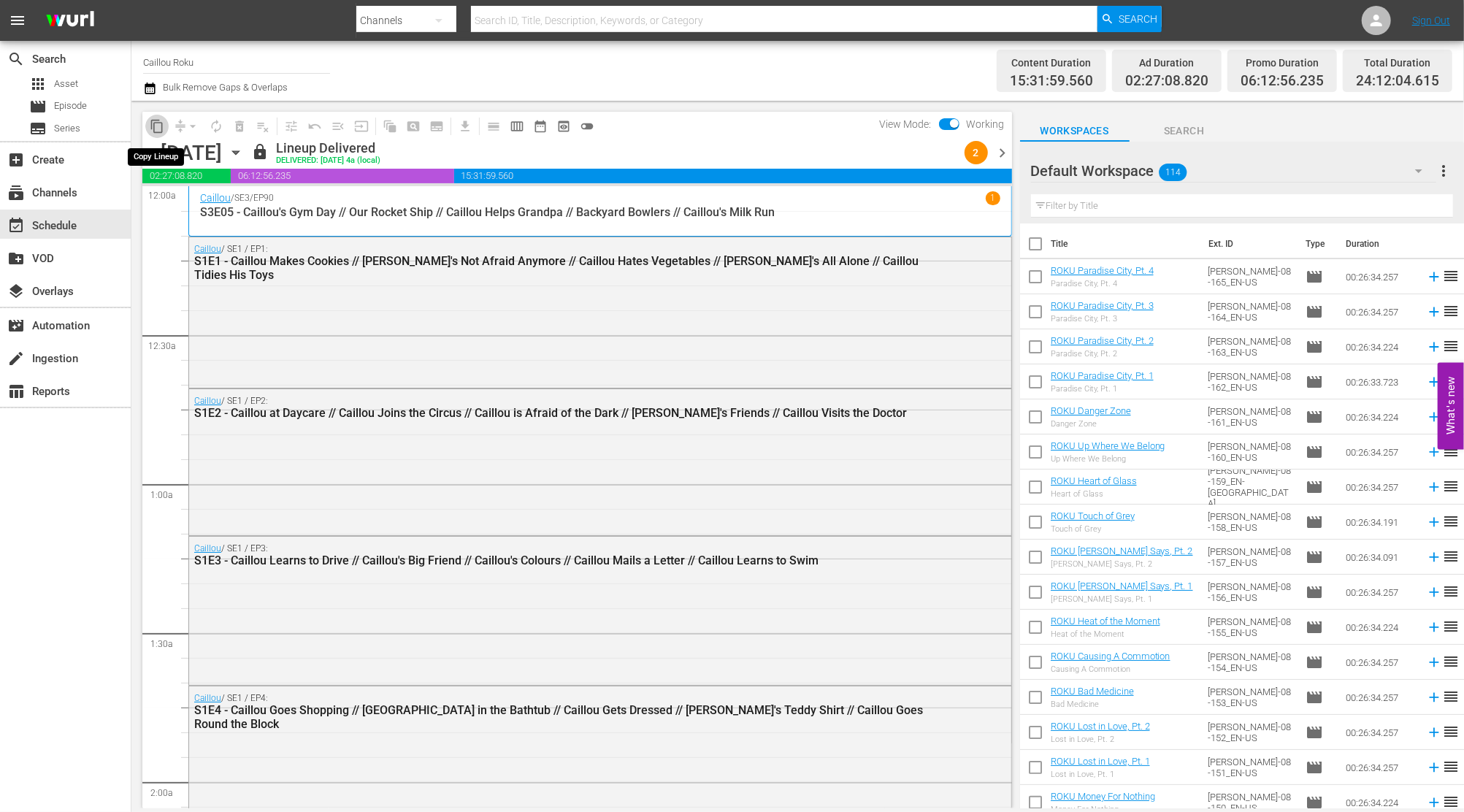
click at [156, 124] on span "content_copy" at bounding box center [157, 126] width 15 height 15
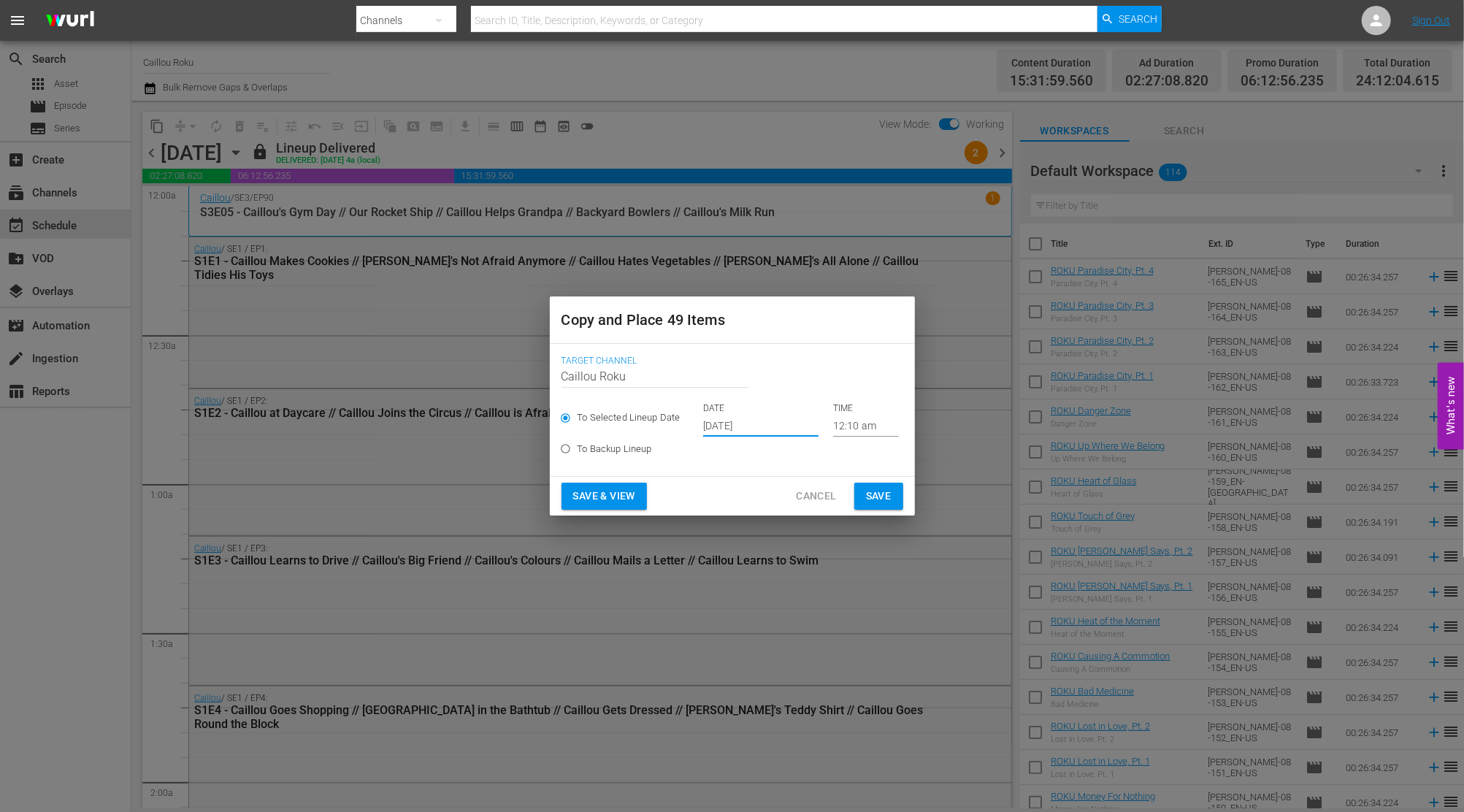
click at [739, 423] on input "[DATE]" at bounding box center [761, 425] width 115 height 22
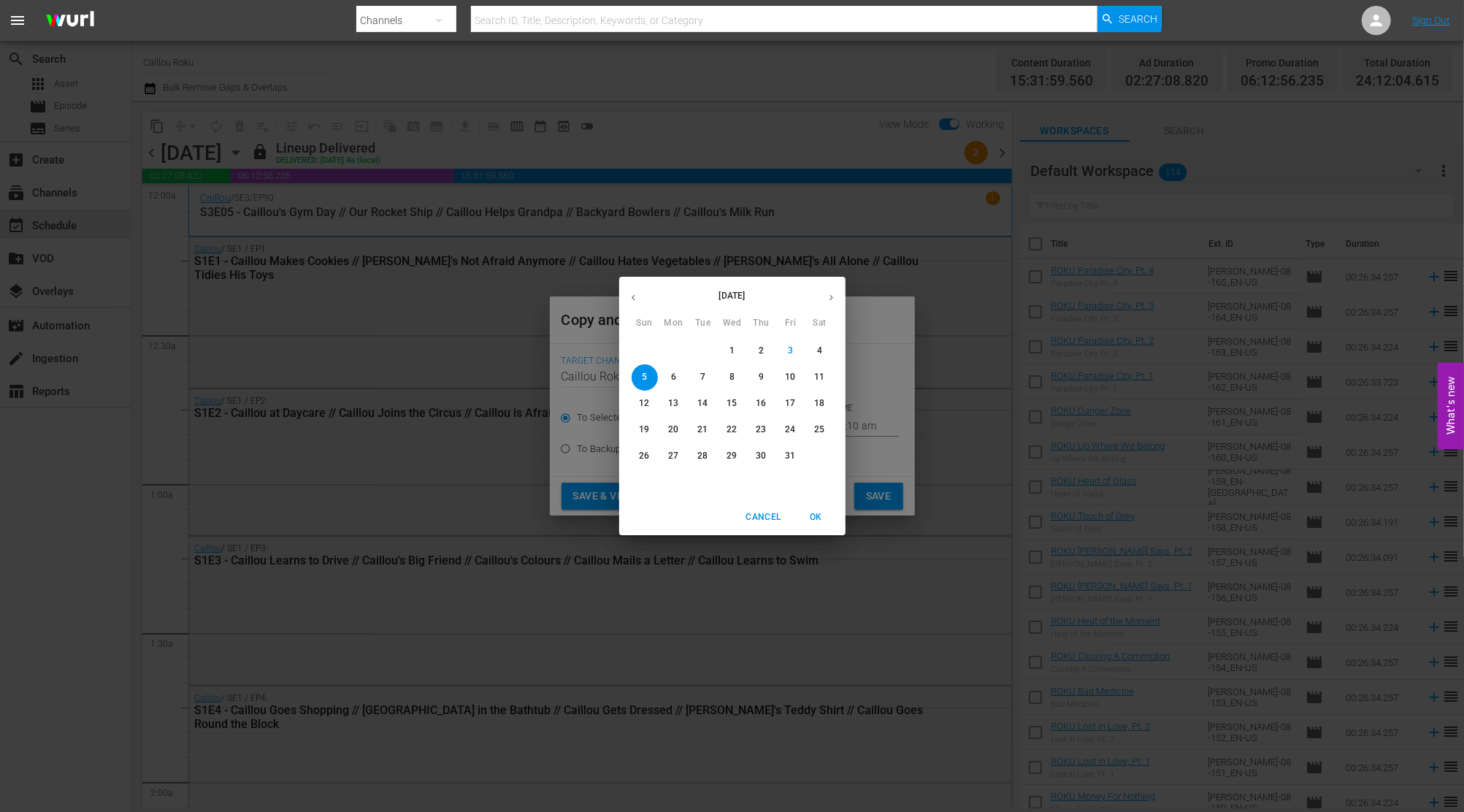
click at [787, 375] on p "10" at bounding box center [790, 377] width 10 height 12
type input "[DATE]"
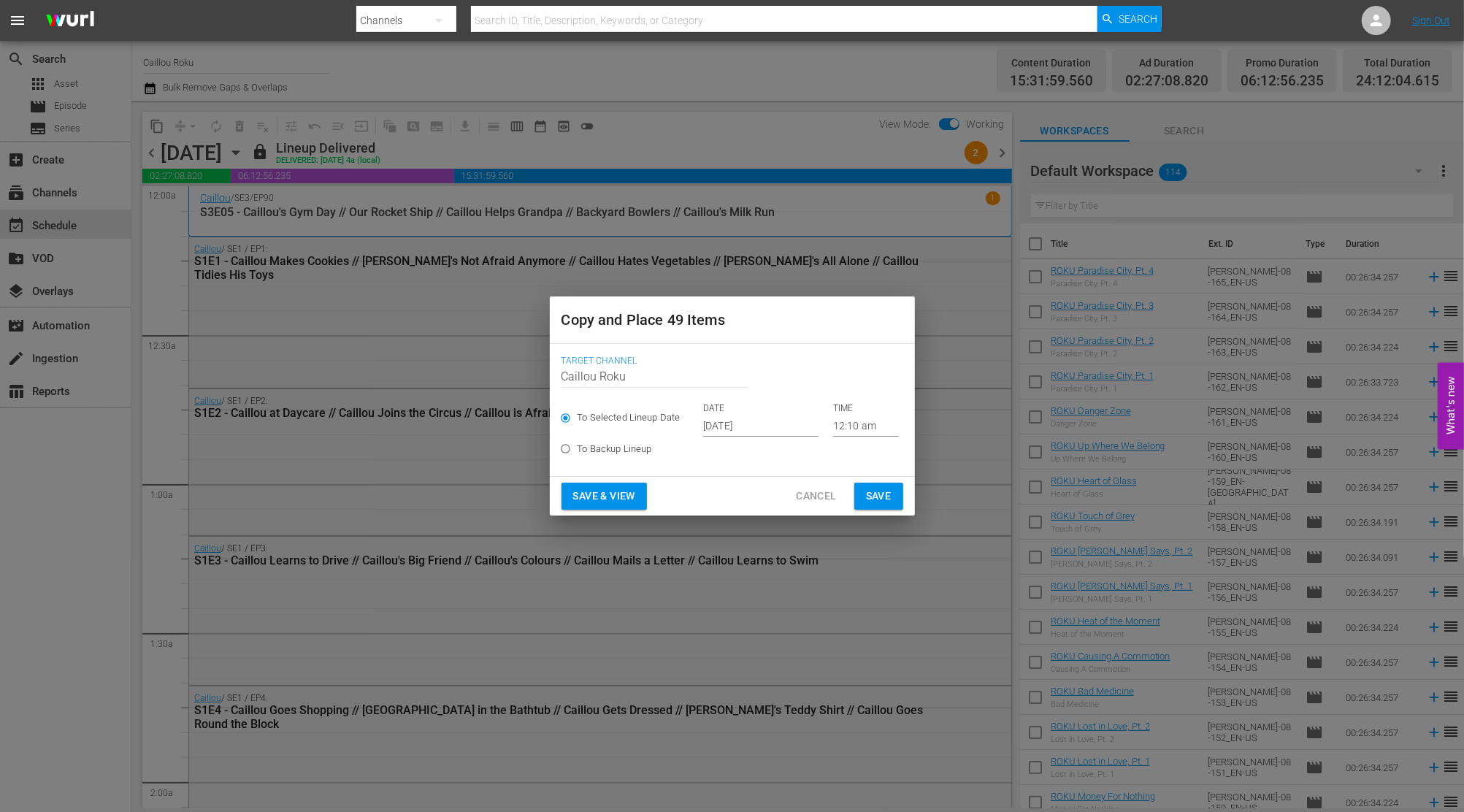
click at [906, 508] on div "Save & View Cancel Save" at bounding box center [732, 495] width 365 height 38
click at [891, 497] on span "Save" at bounding box center [878, 495] width 25 height 18
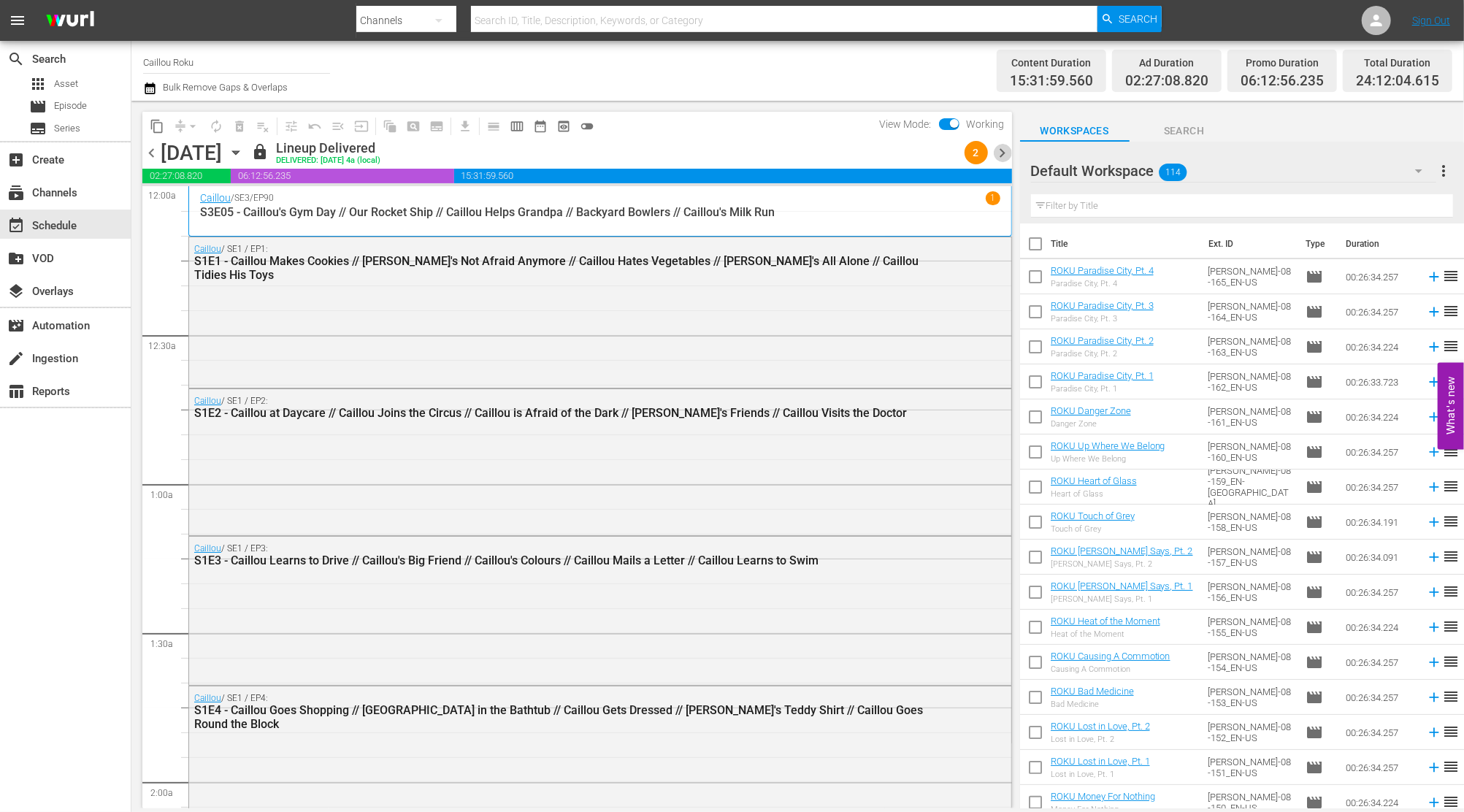
click at [994, 149] on span "chevron_right" at bounding box center [1002, 153] width 18 height 18
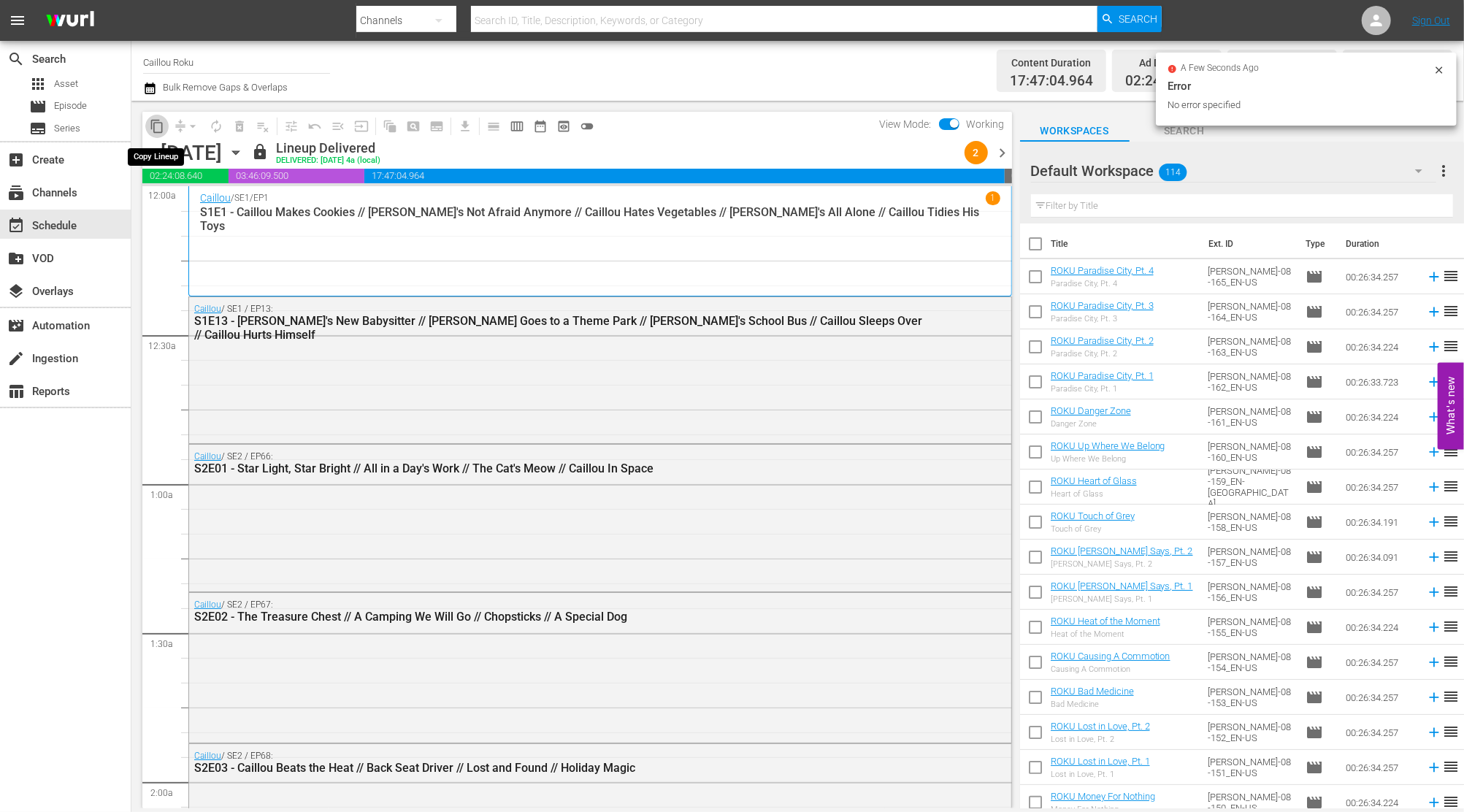
click at [151, 127] on span "content_copy" at bounding box center [157, 126] width 15 height 15
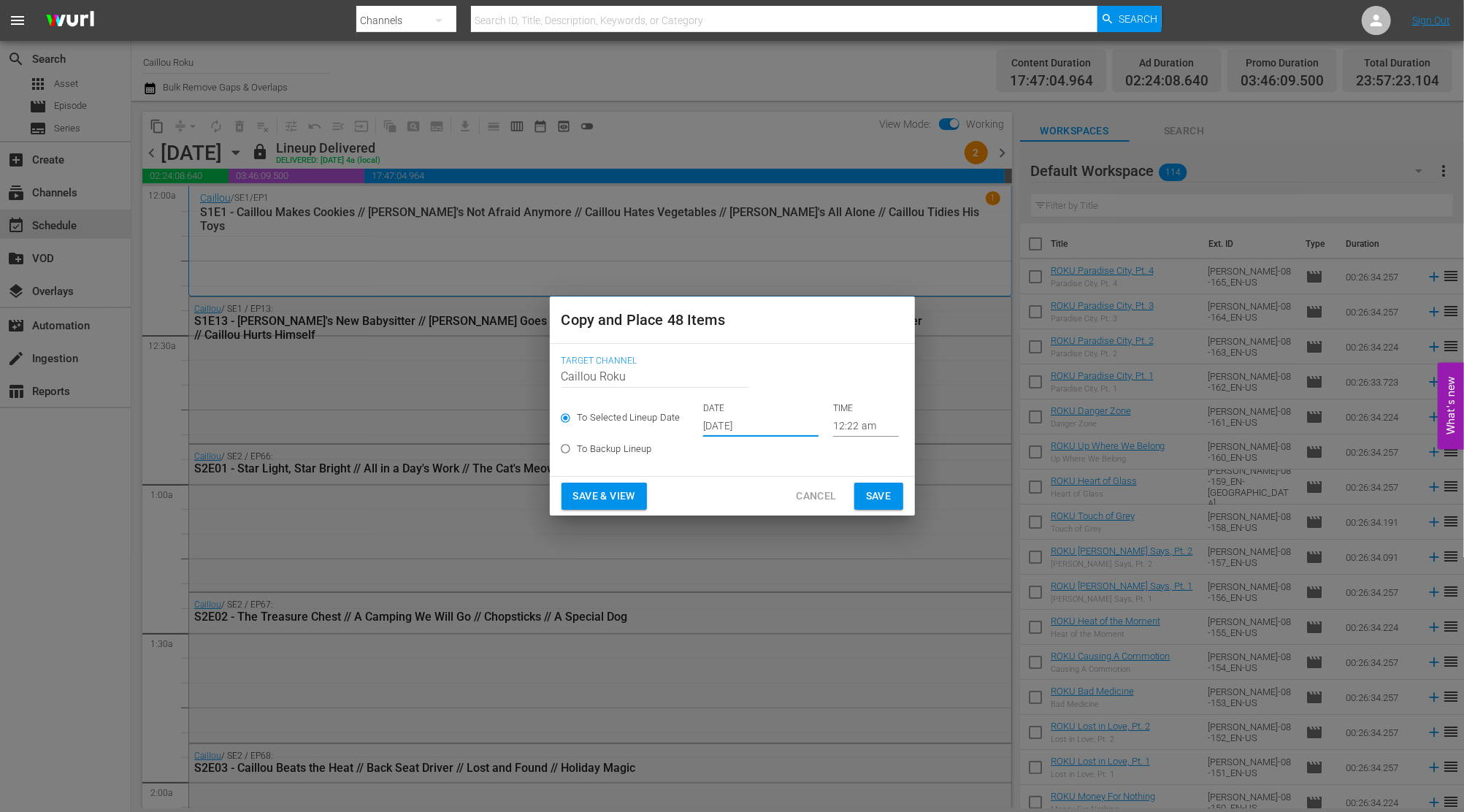
click at [747, 427] on input "[DATE]" at bounding box center [761, 425] width 115 height 22
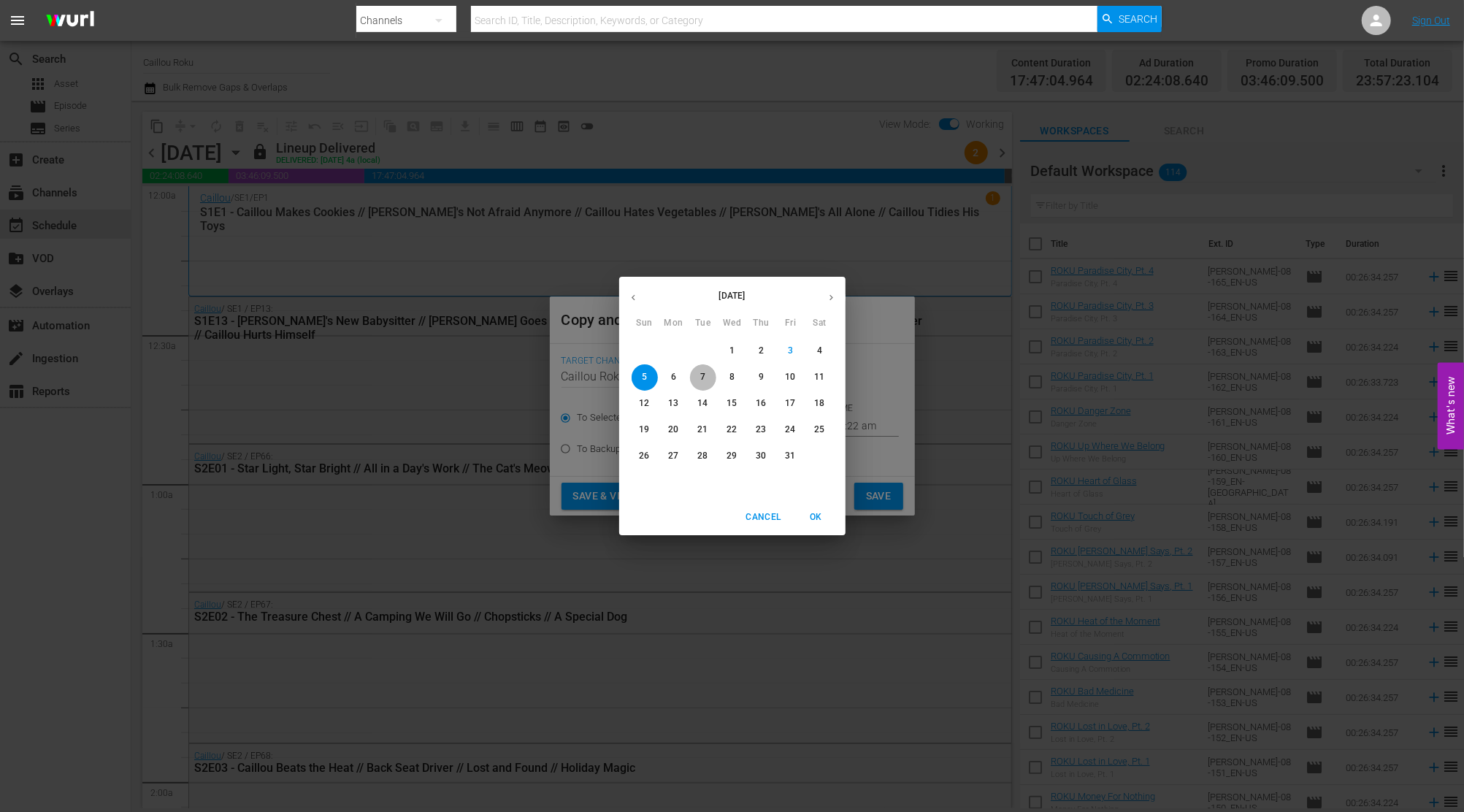
click at [702, 372] on p "7" at bounding box center [703, 377] width 5 height 12
type input "[DATE]"
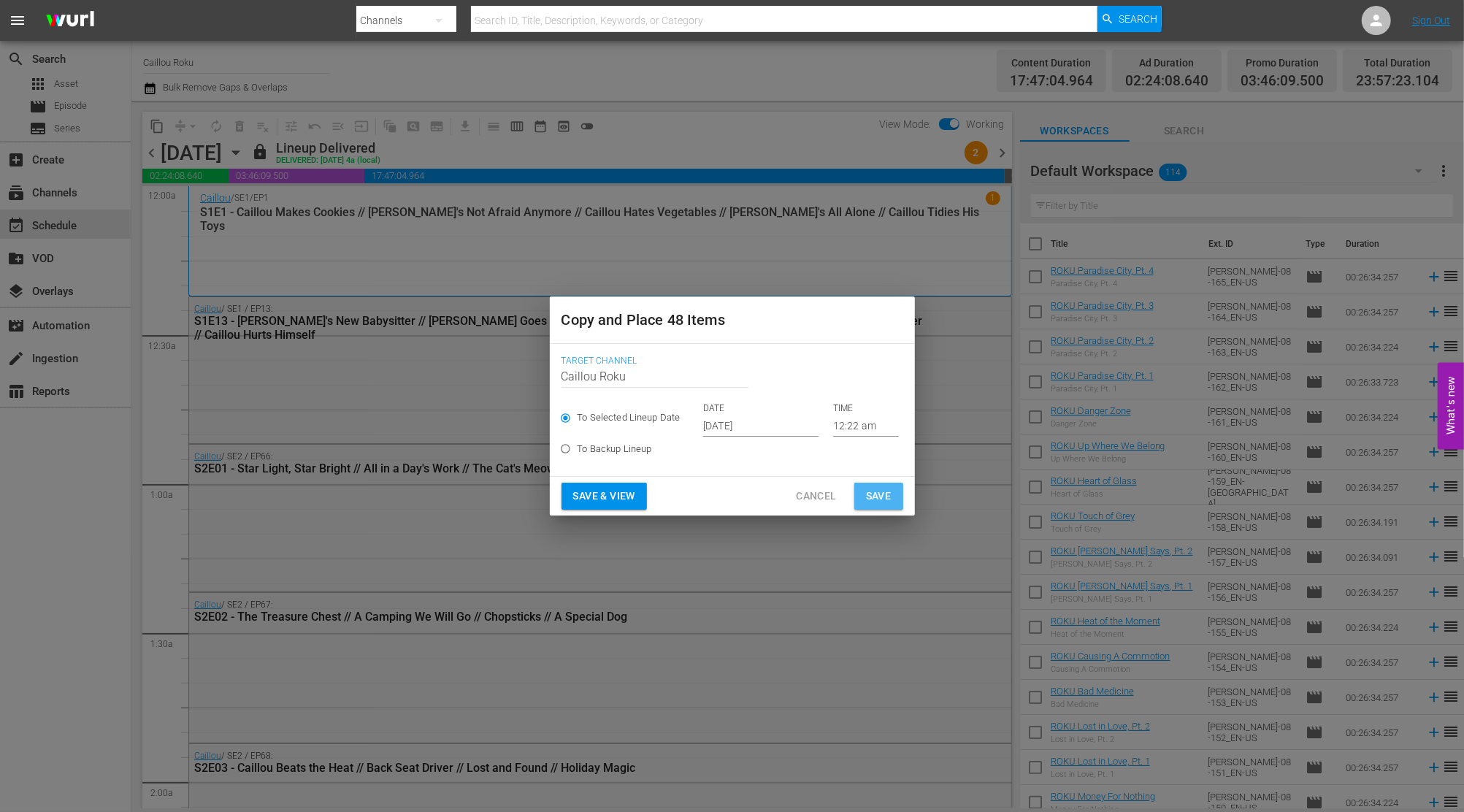
click at [881, 502] on span "Save" at bounding box center [878, 495] width 25 height 18
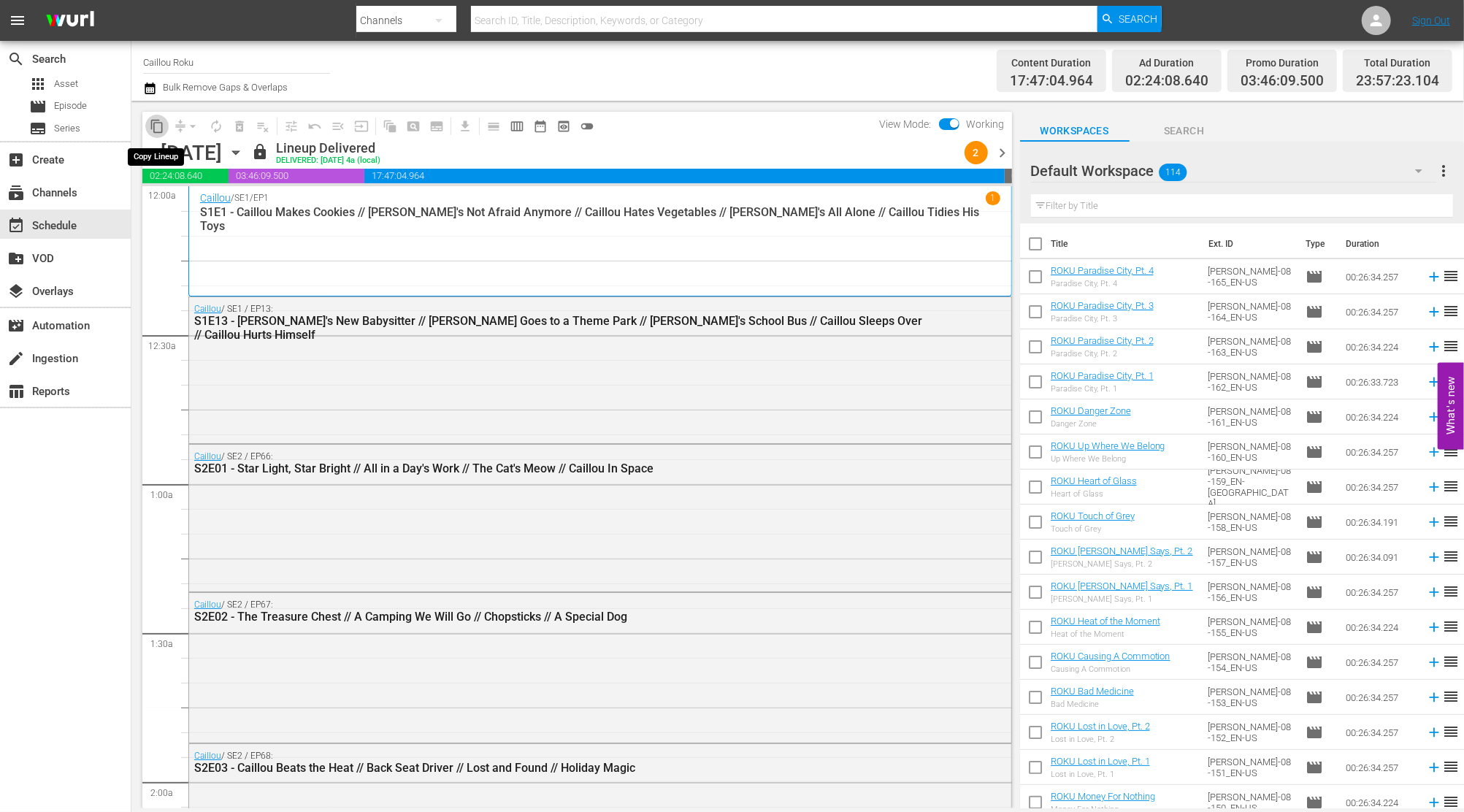
click at [146, 126] on button "content_copy" at bounding box center [157, 126] width 24 height 24
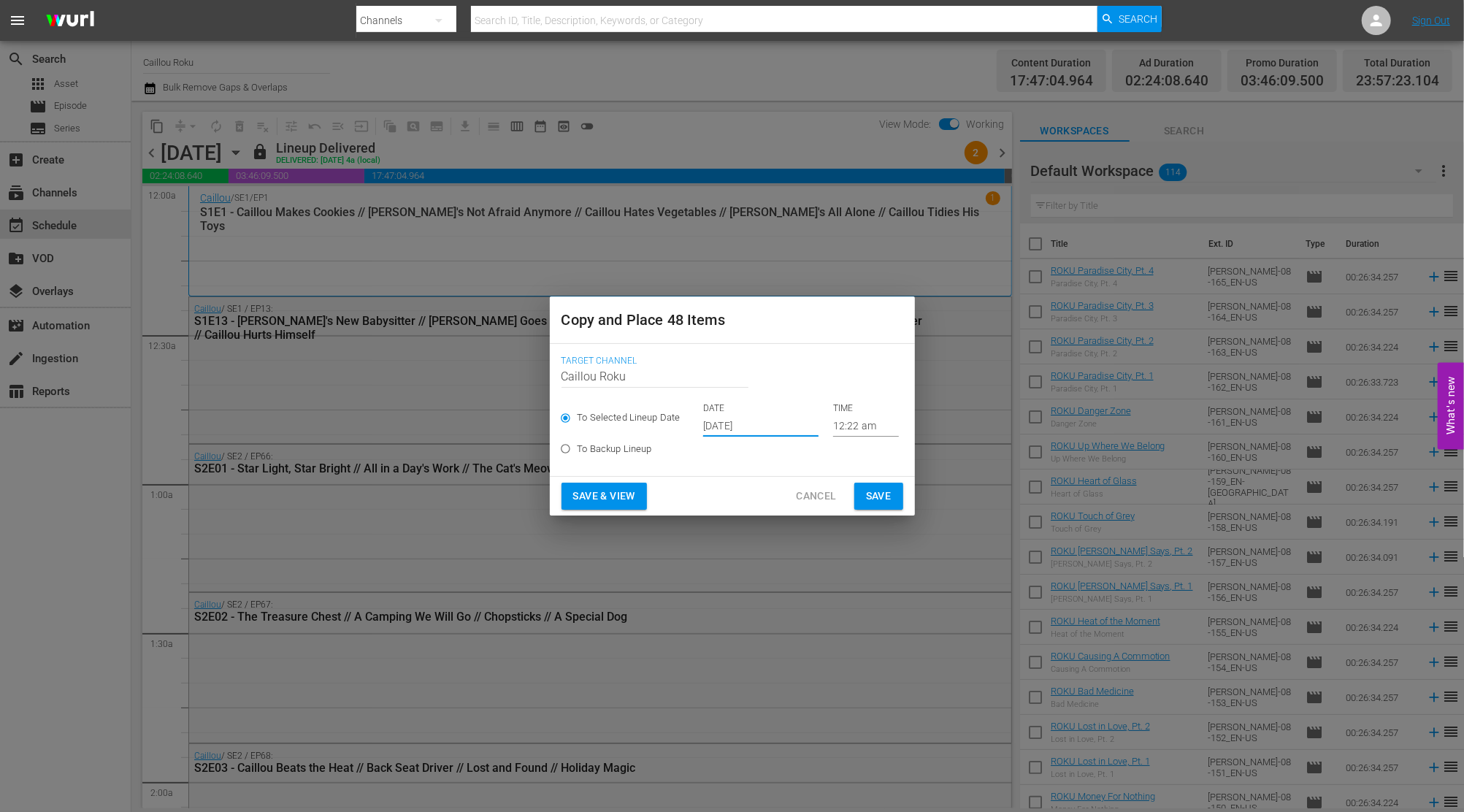
click at [734, 426] on input "[DATE]" at bounding box center [761, 425] width 115 height 22
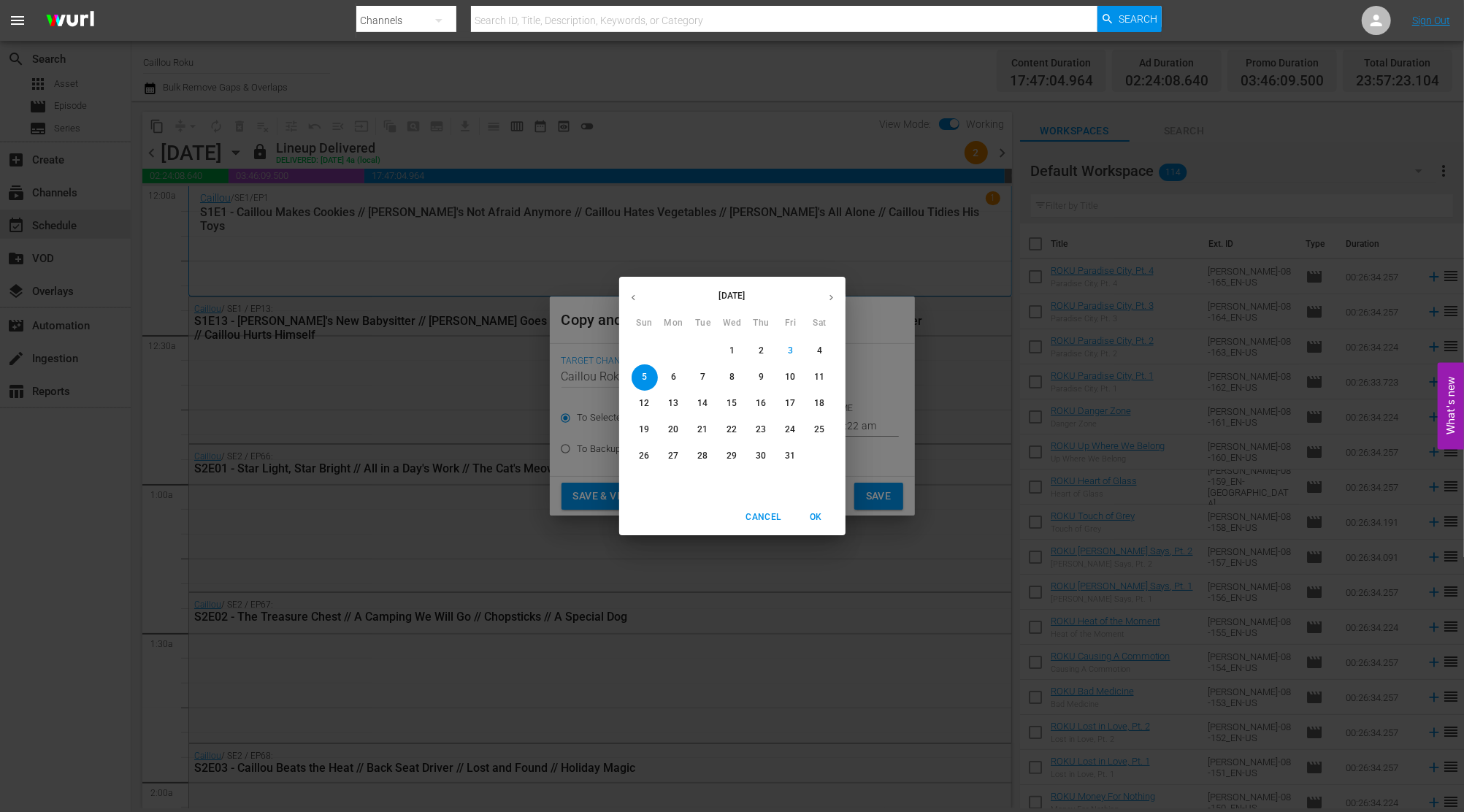
click at [825, 365] on button "11" at bounding box center [820, 378] width 26 height 26
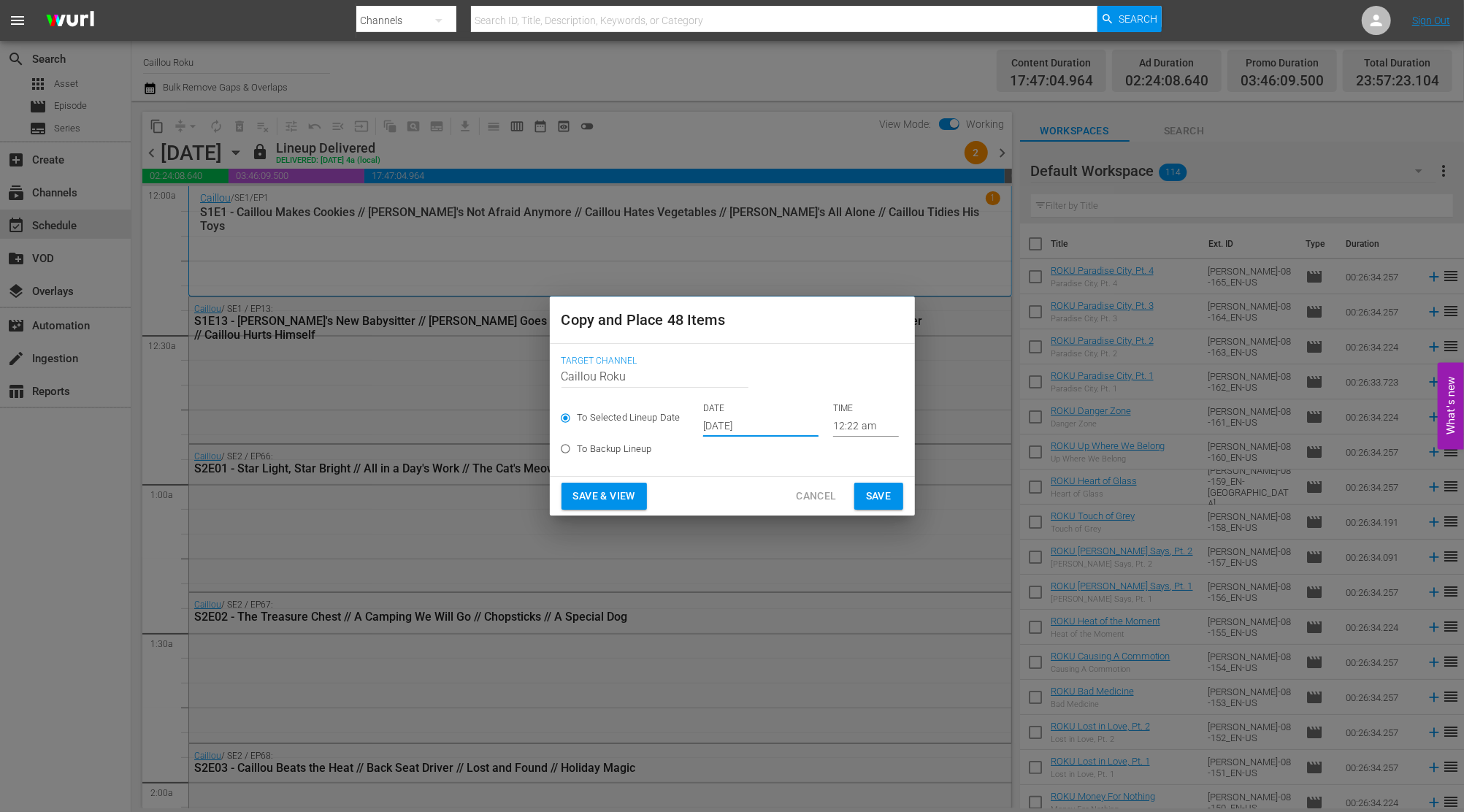
type input "[DATE]"
click at [872, 495] on span "Save" at bounding box center [878, 495] width 25 height 18
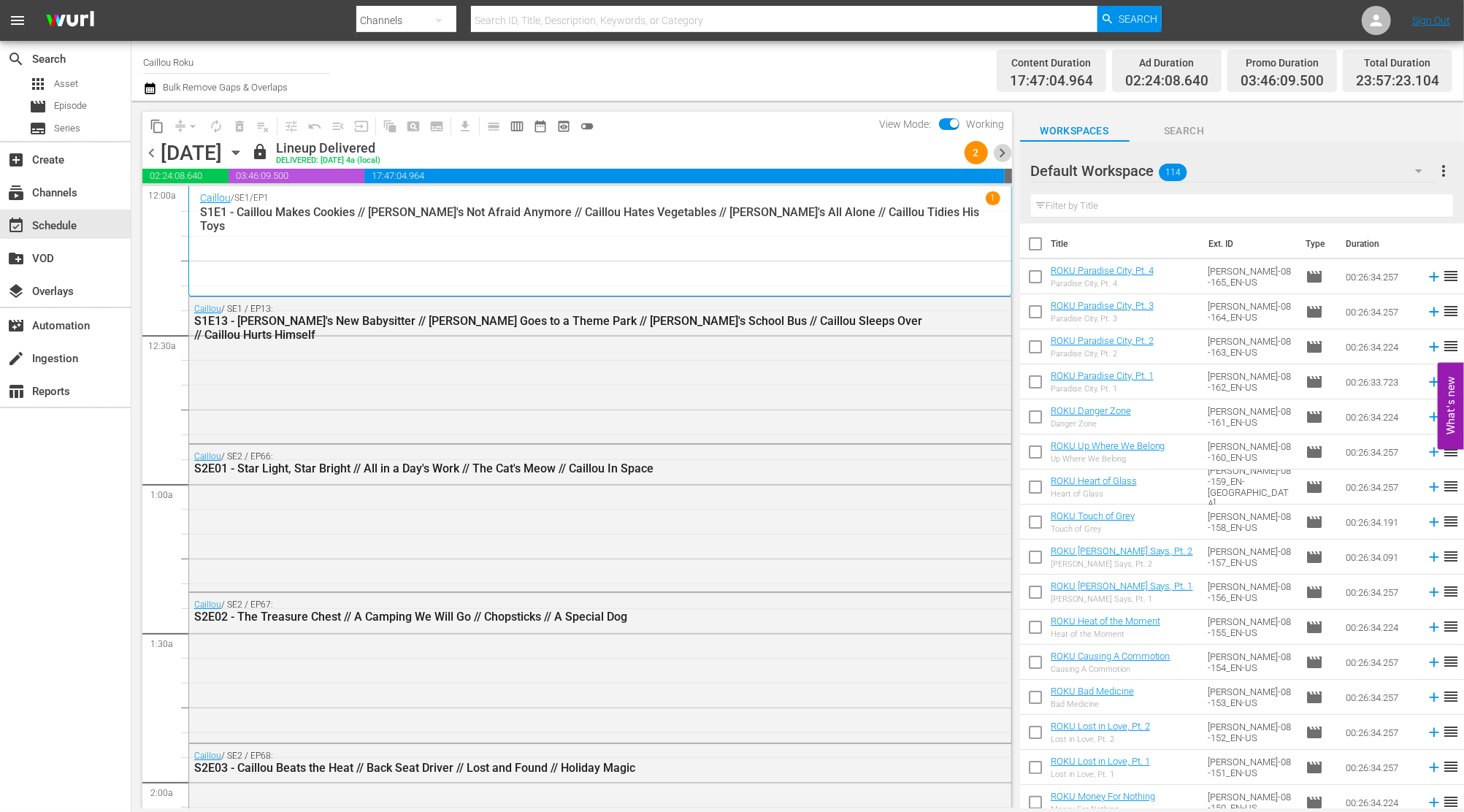
click at [1005, 154] on span "chevron_right" at bounding box center [1002, 153] width 18 height 18
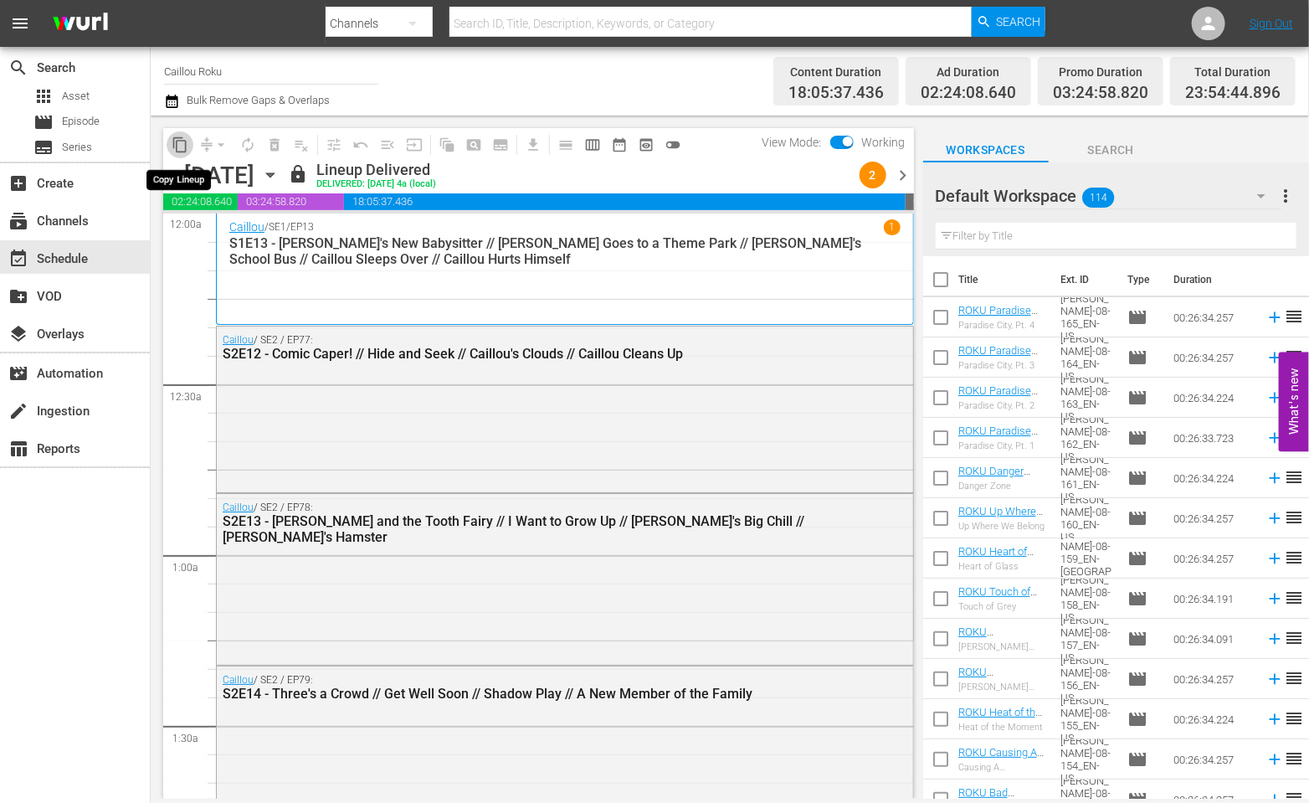
click at [177, 151] on span "content_copy" at bounding box center [180, 144] width 17 height 17
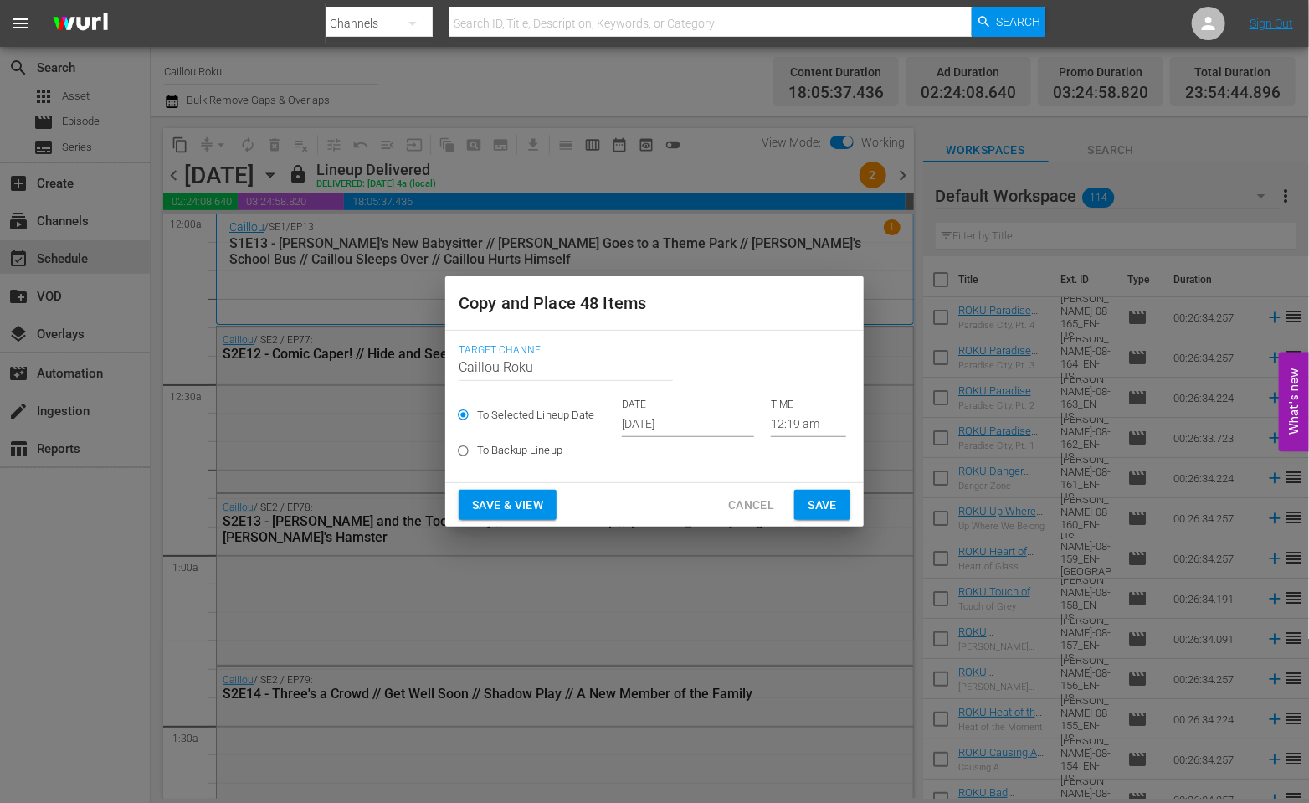
click at [716, 433] on input "[DATE]" at bounding box center [688, 424] width 132 height 25
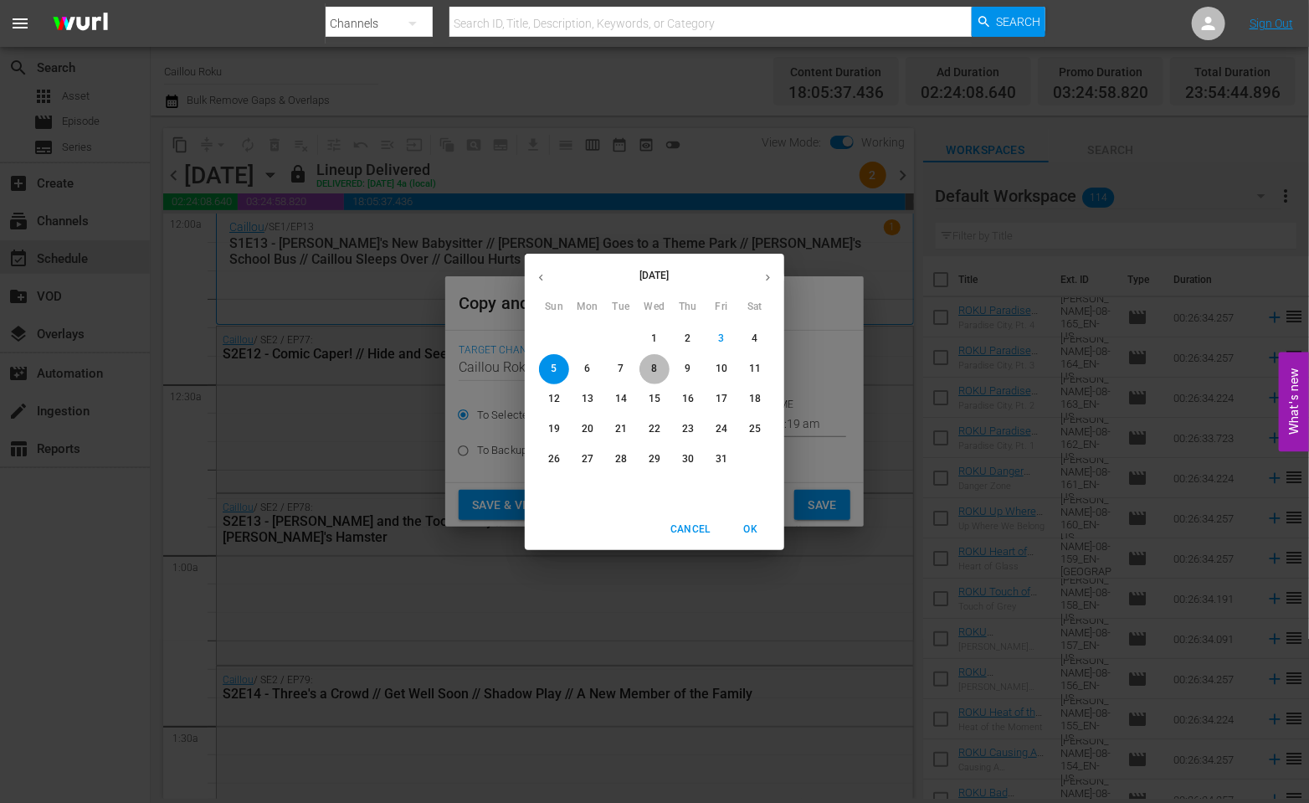
click at [642, 367] on span "8" at bounding box center [654, 369] width 30 height 14
type input "[DATE]"
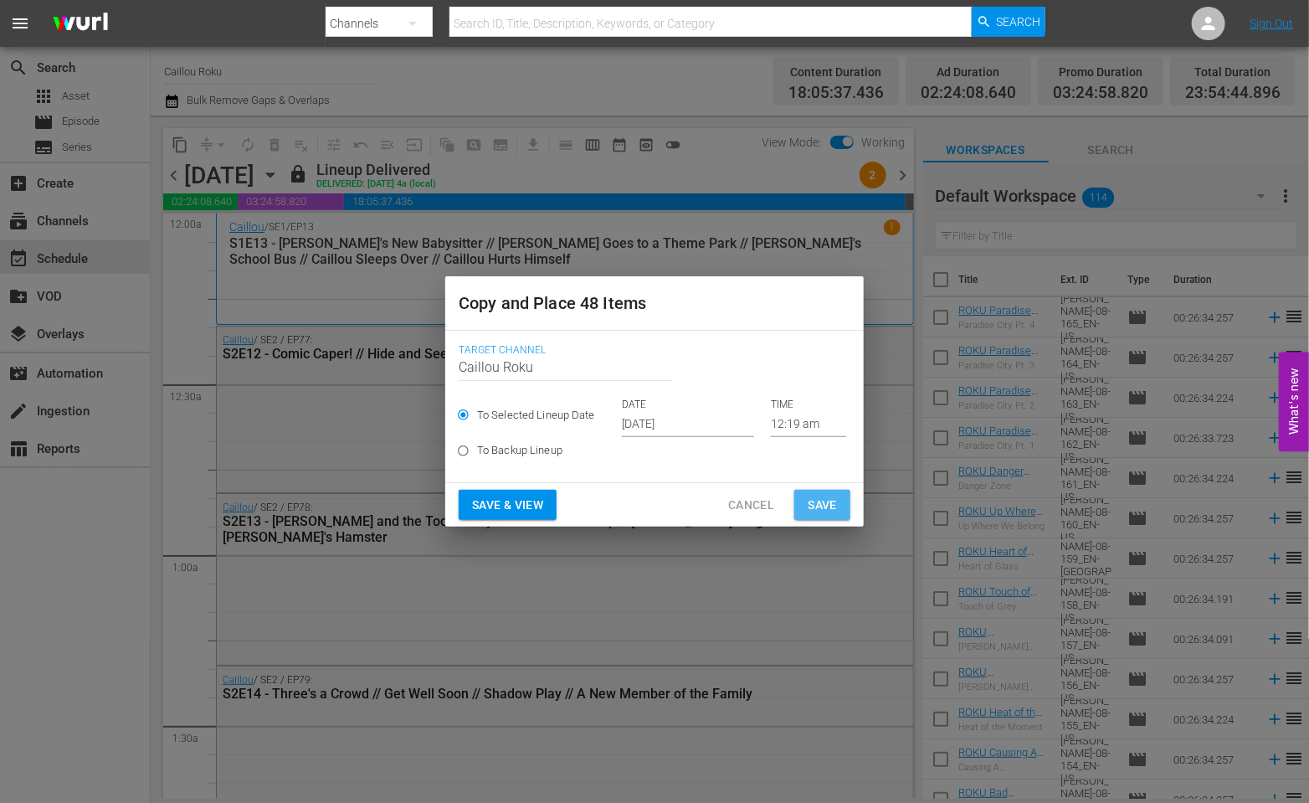
click at [821, 505] on span "Save" at bounding box center [822, 505] width 29 height 21
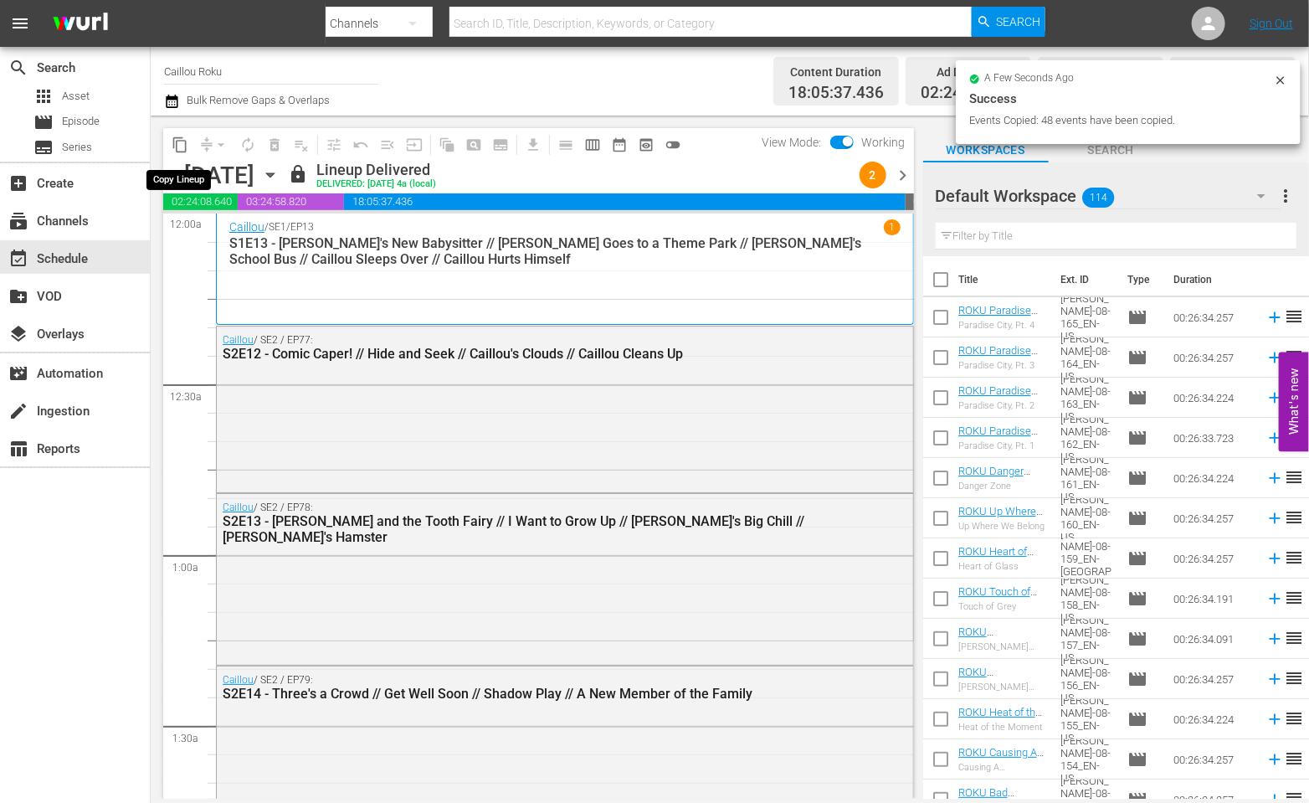
click at [174, 141] on span "content_copy" at bounding box center [180, 144] width 17 height 17
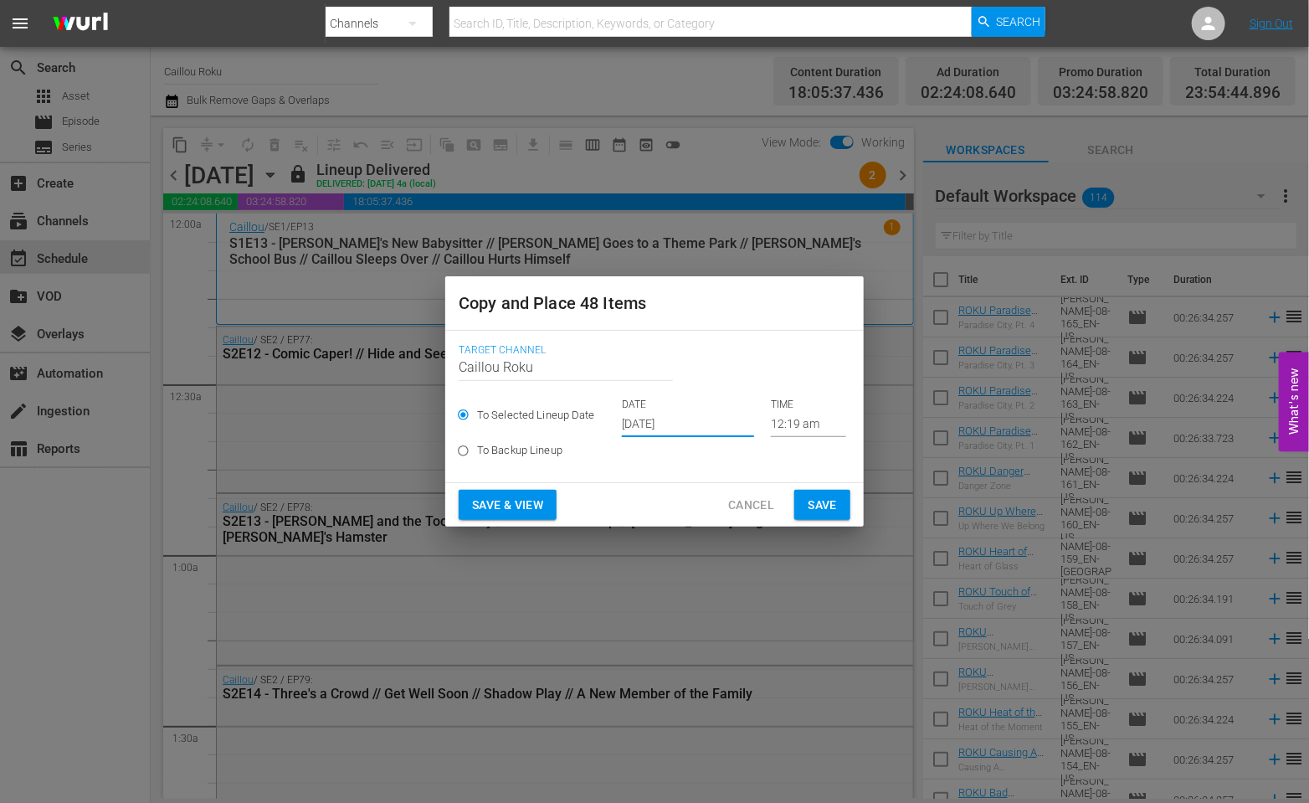
click at [690, 423] on input "[DATE]" at bounding box center [688, 424] width 132 height 25
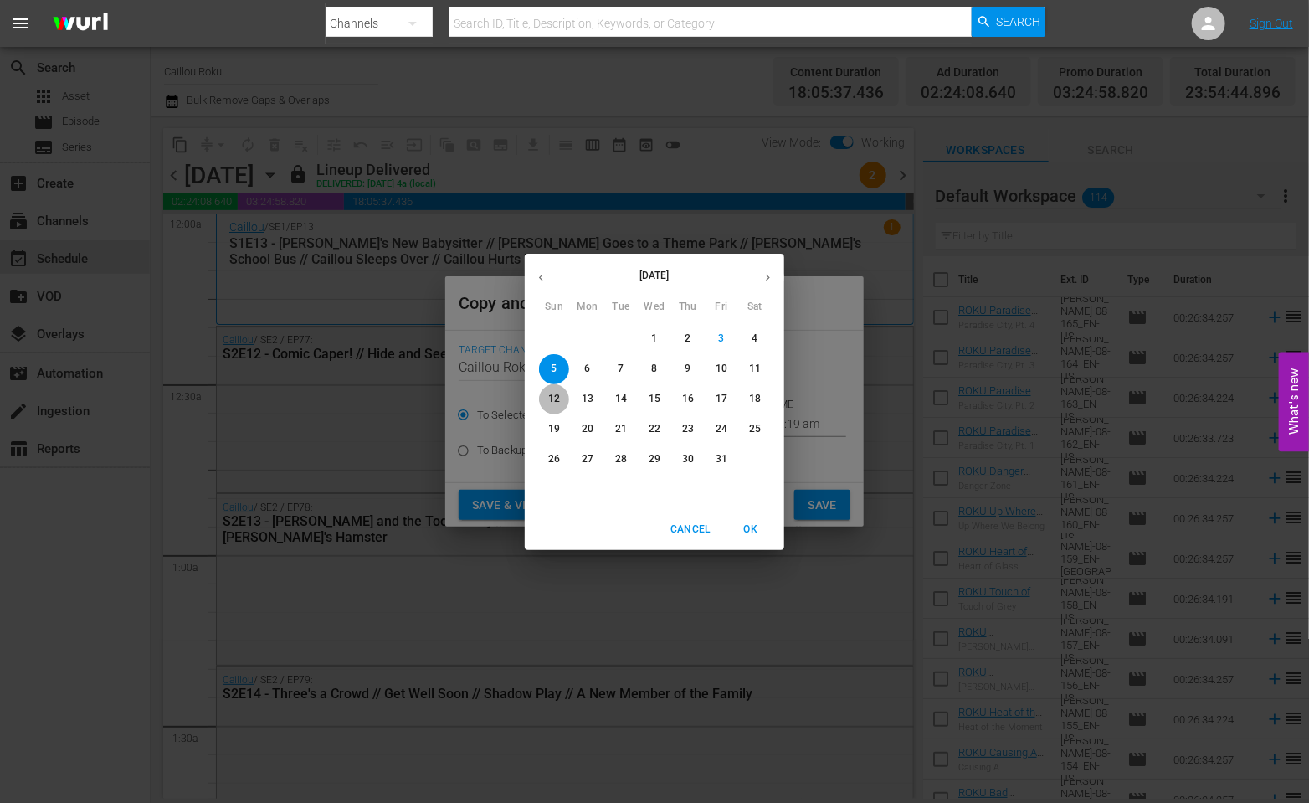
click at [545, 395] on span "12" at bounding box center [554, 399] width 30 height 14
type input "[DATE]"
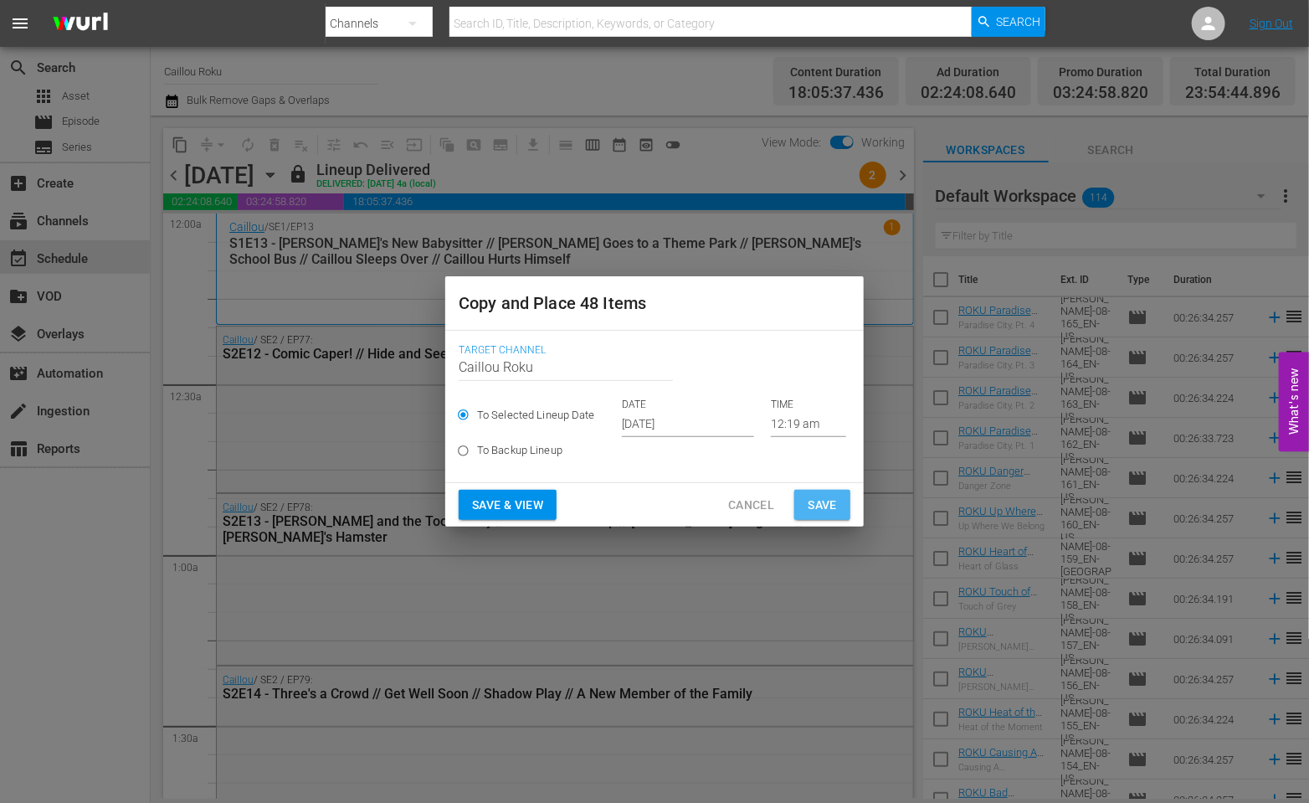
click at [833, 498] on span "Save" at bounding box center [822, 505] width 29 height 21
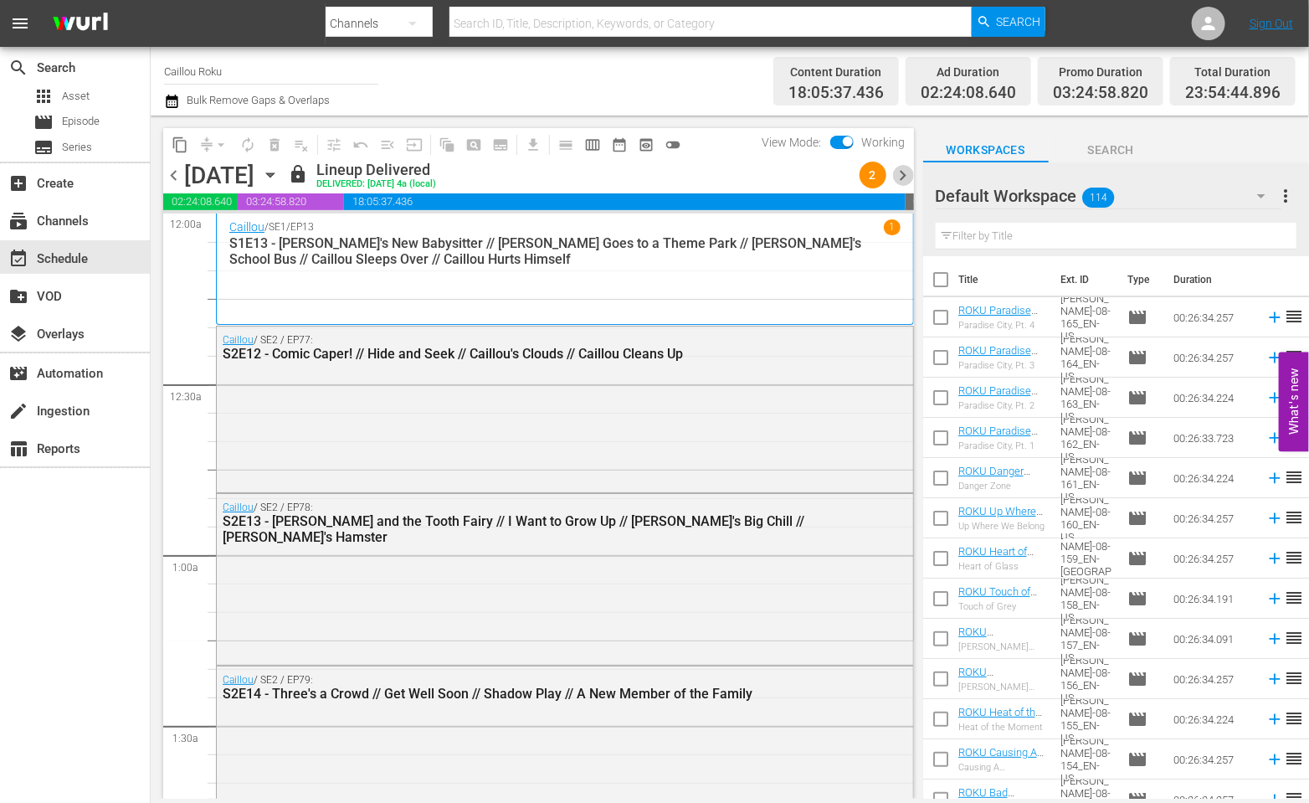
click at [893, 171] on span "chevron_right" at bounding box center [903, 175] width 21 height 21
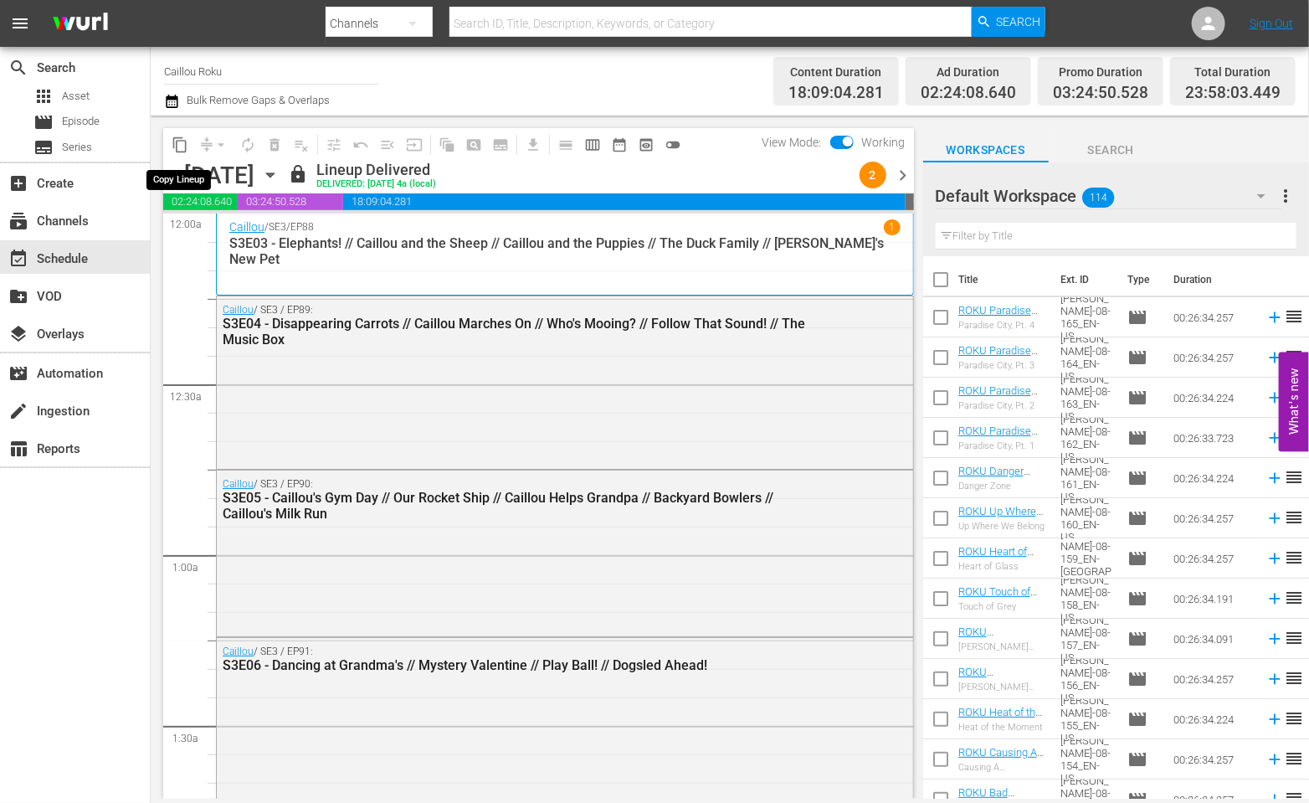
click at [170, 146] on button "content_copy" at bounding box center [180, 144] width 27 height 27
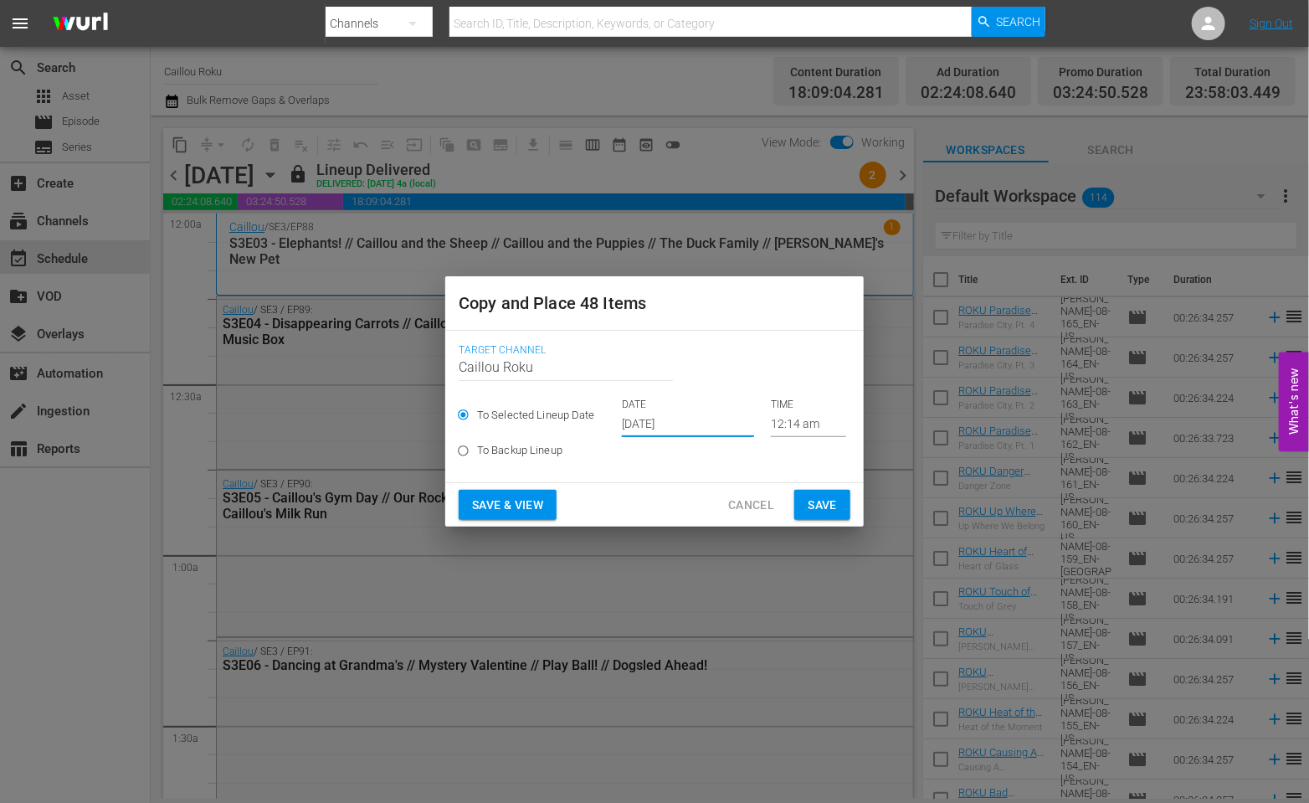
click at [685, 427] on input "[DATE]" at bounding box center [688, 424] width 132 height 25
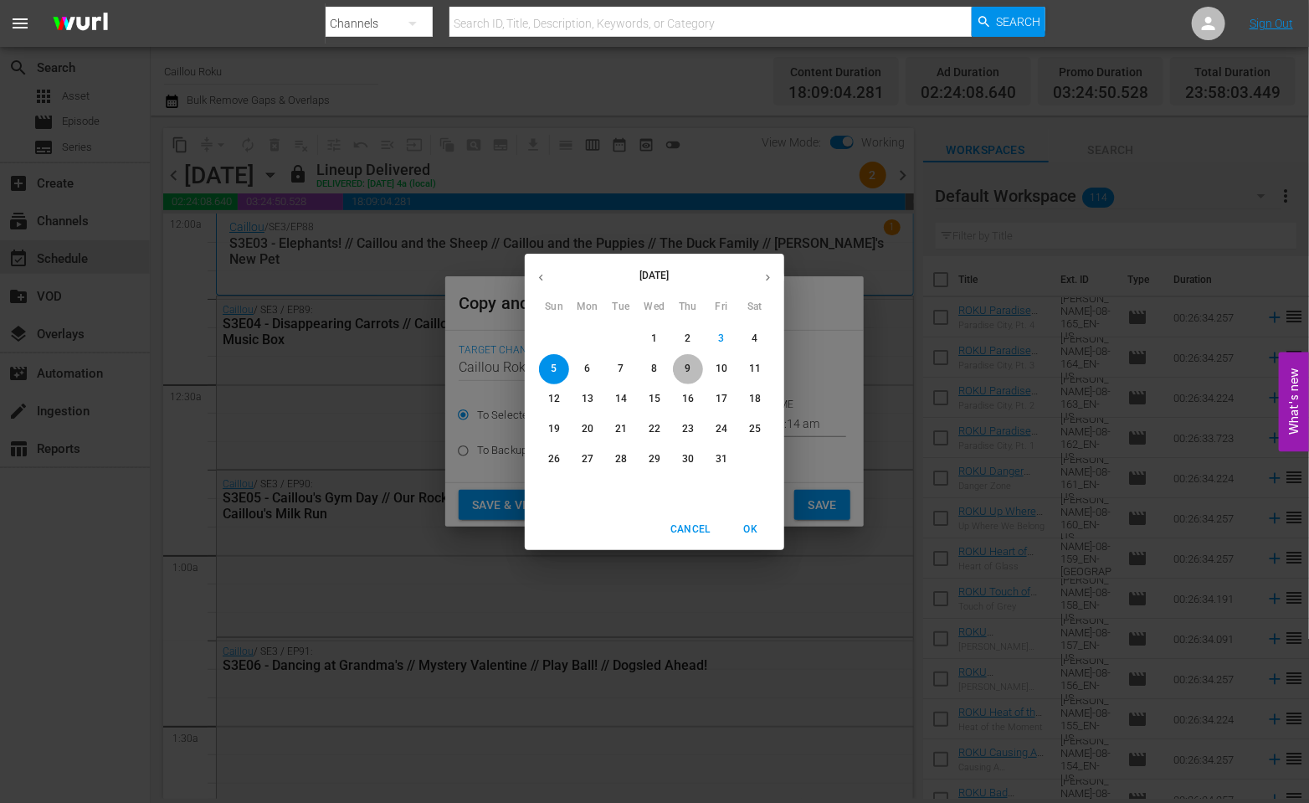
click at [695, 359] on button "9" at bounding box center [688, 369] width 30 height 30
type input "[DATE]"
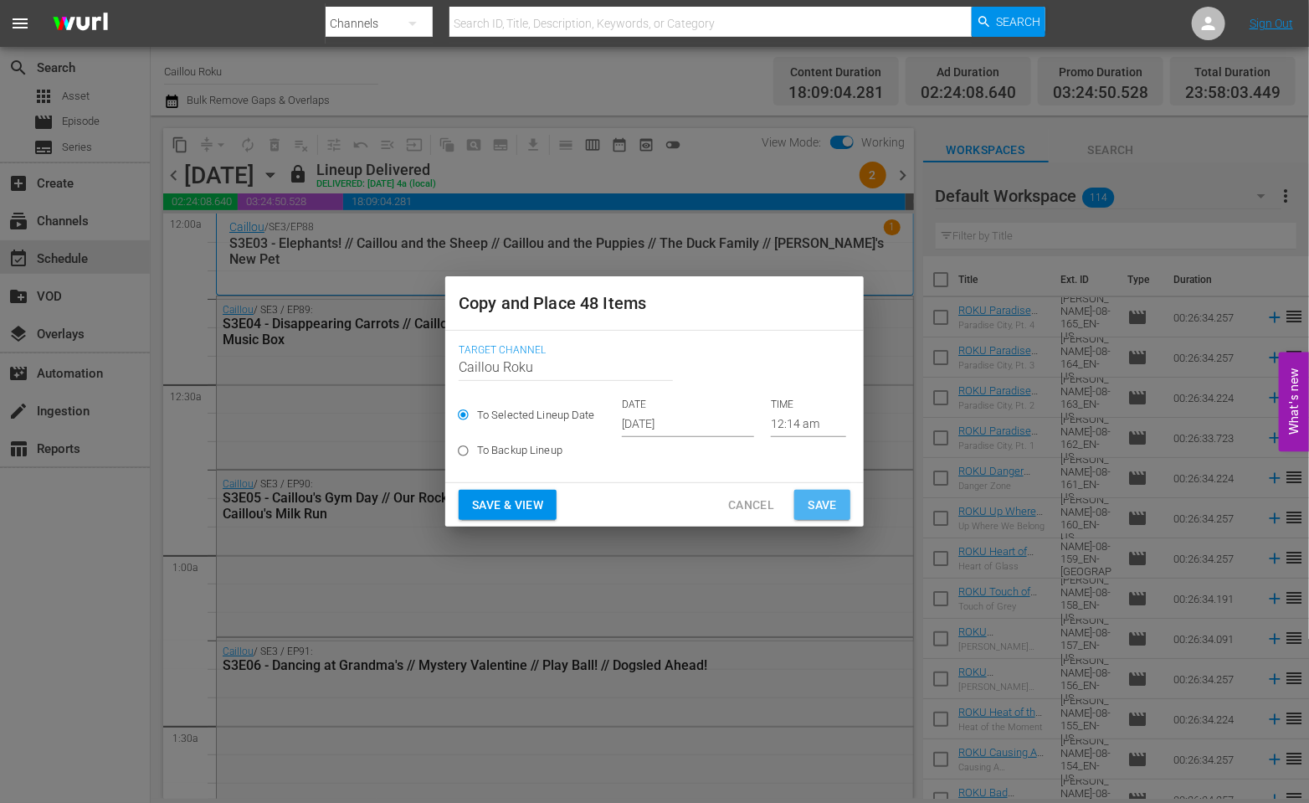
click at [802, 498] on button "Save" at bounding box center [822, 505] width 56 height 31
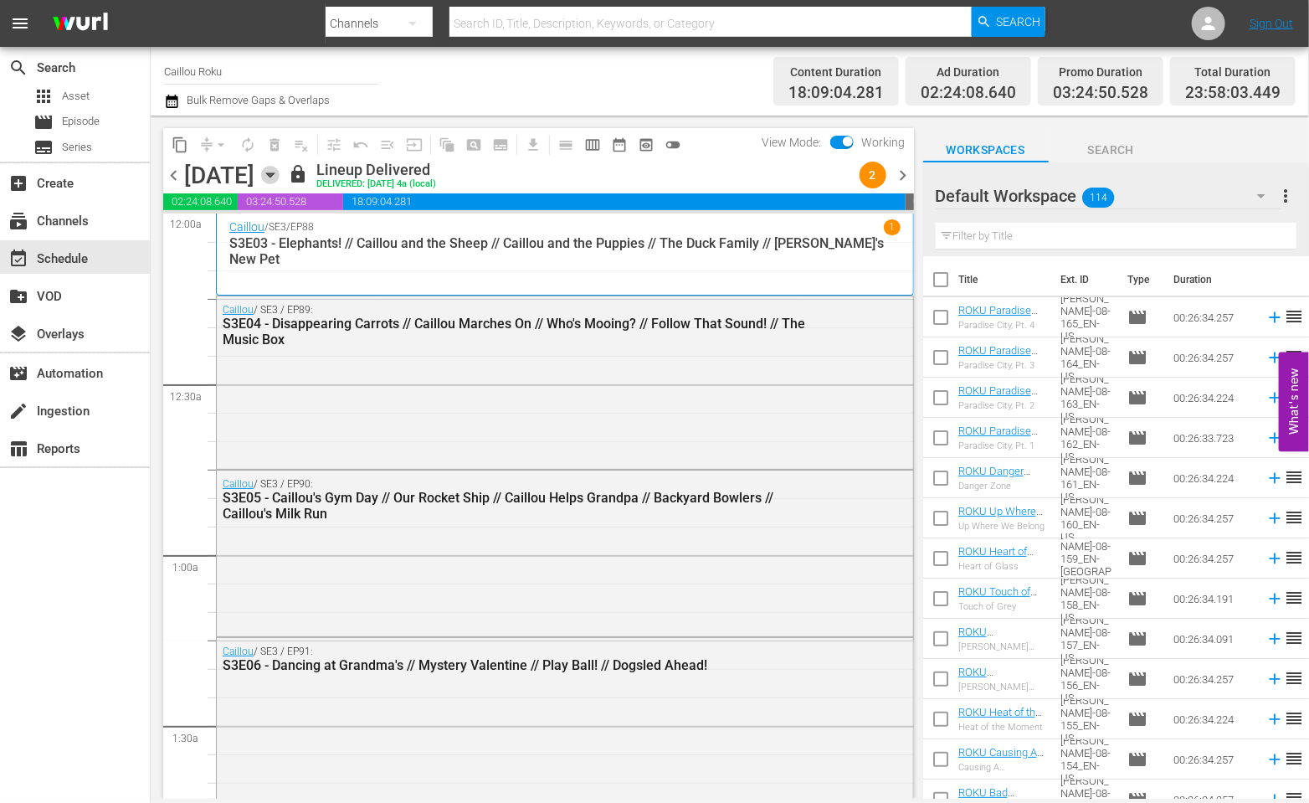
click at [274, 173] on icon "button" at bounding box center [270, 175] width 8 height 4
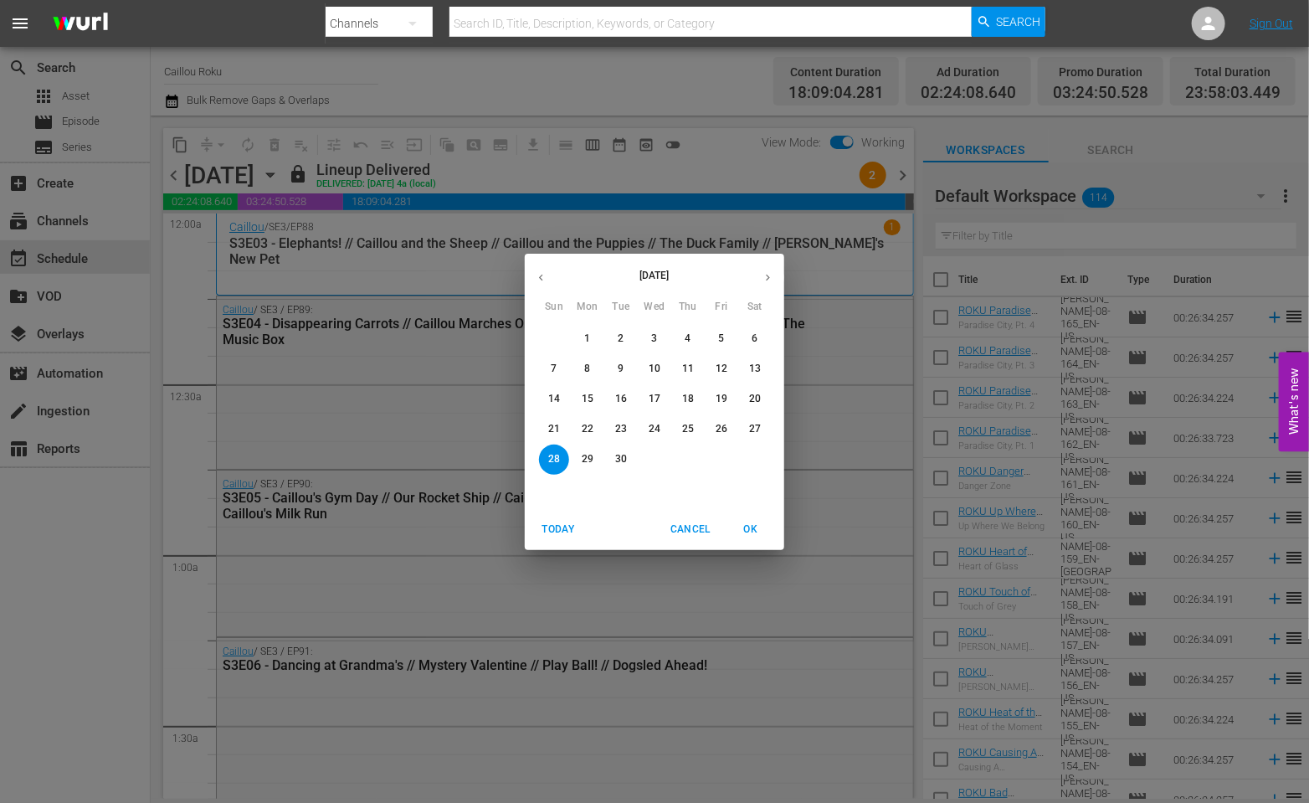
click at [688, 536] on span "Cancel" at bounding box center [690, 530] width 40 height 18
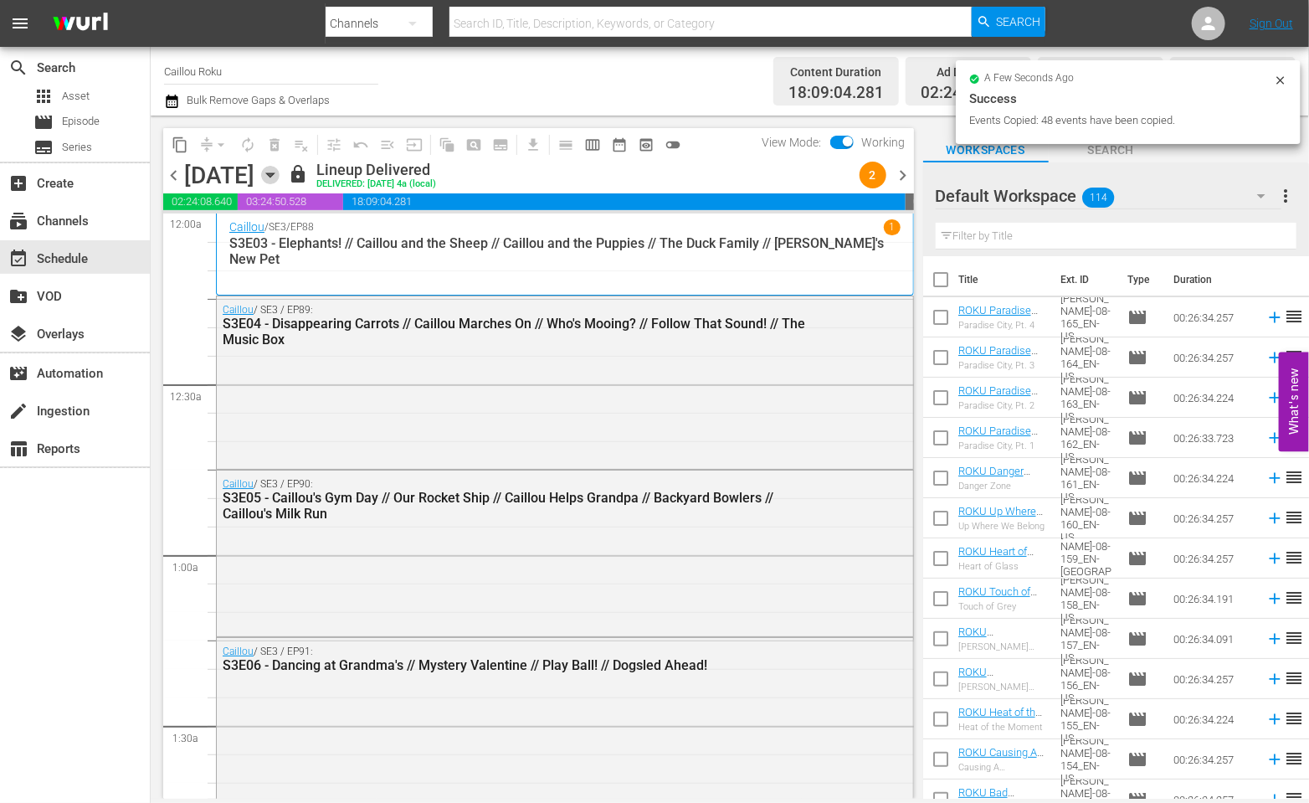
click at [279, 176] on icon "button" at bounding box center [270, 175] width 18 height 18
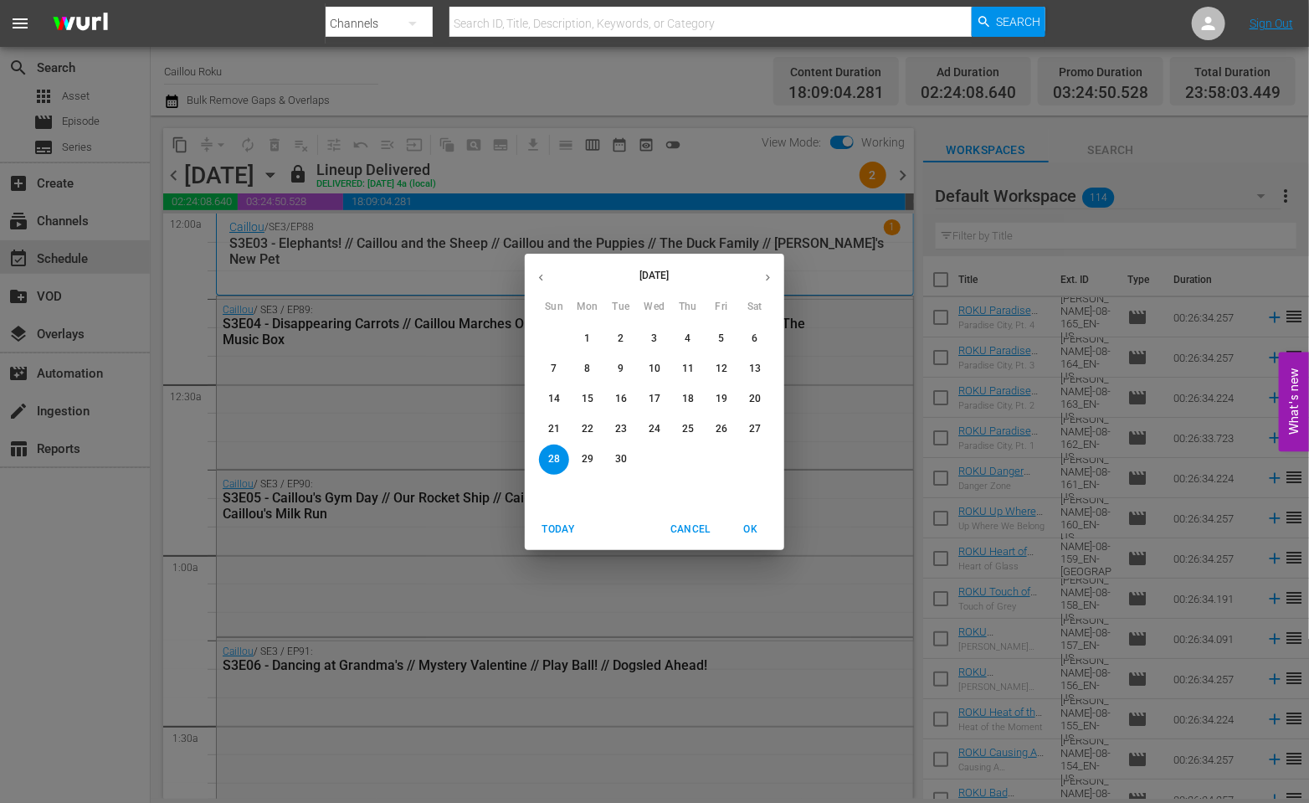
click at [770, 282] on icon "button" at bounding box center [768, 277] width 13 height 13
click at [581, 370] on span "6" at bounding box center [587, 369] width 30 height 14
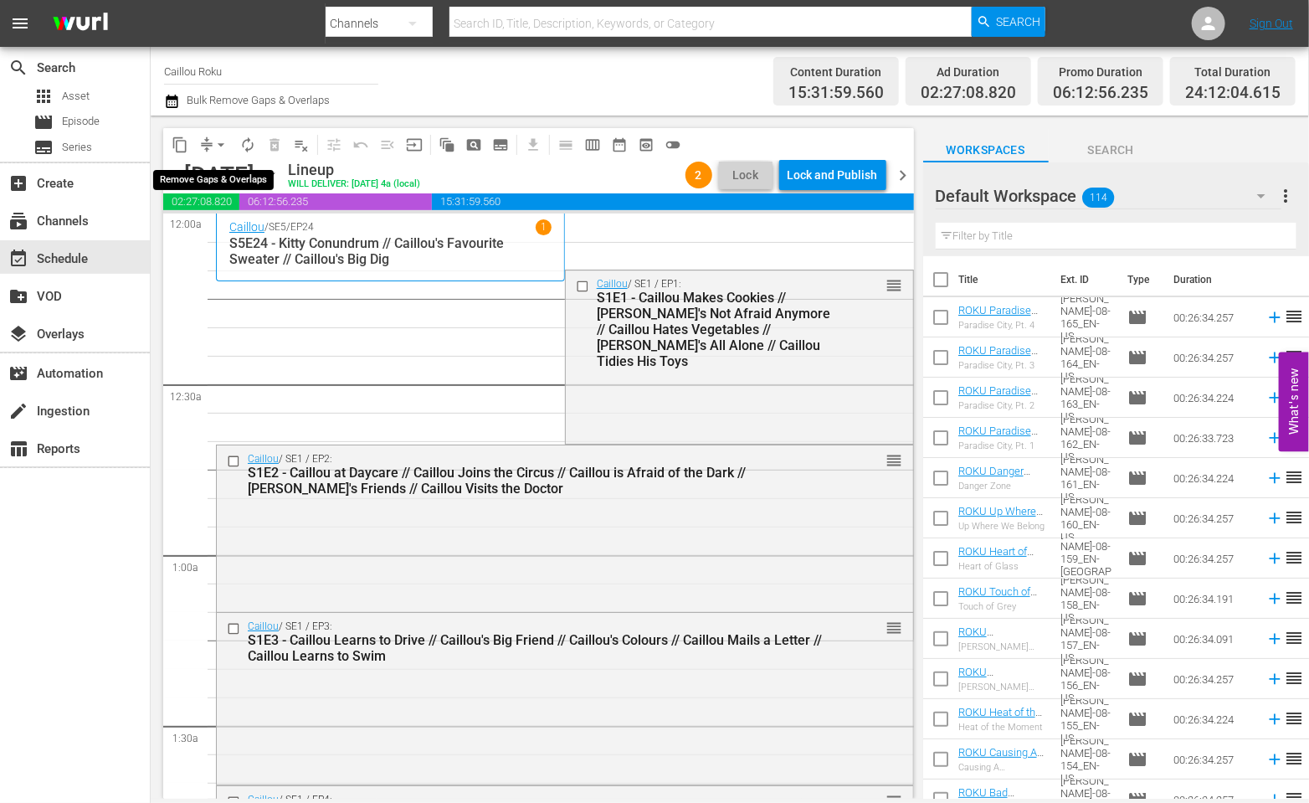
click at [218, 137] on span "arrow_drop_down" at bounding box center [221, 144] width 17 height 17
click at [212, 231] on li "Align to End of Previous Day" at bounding box center [222, 234] width 176 height 28
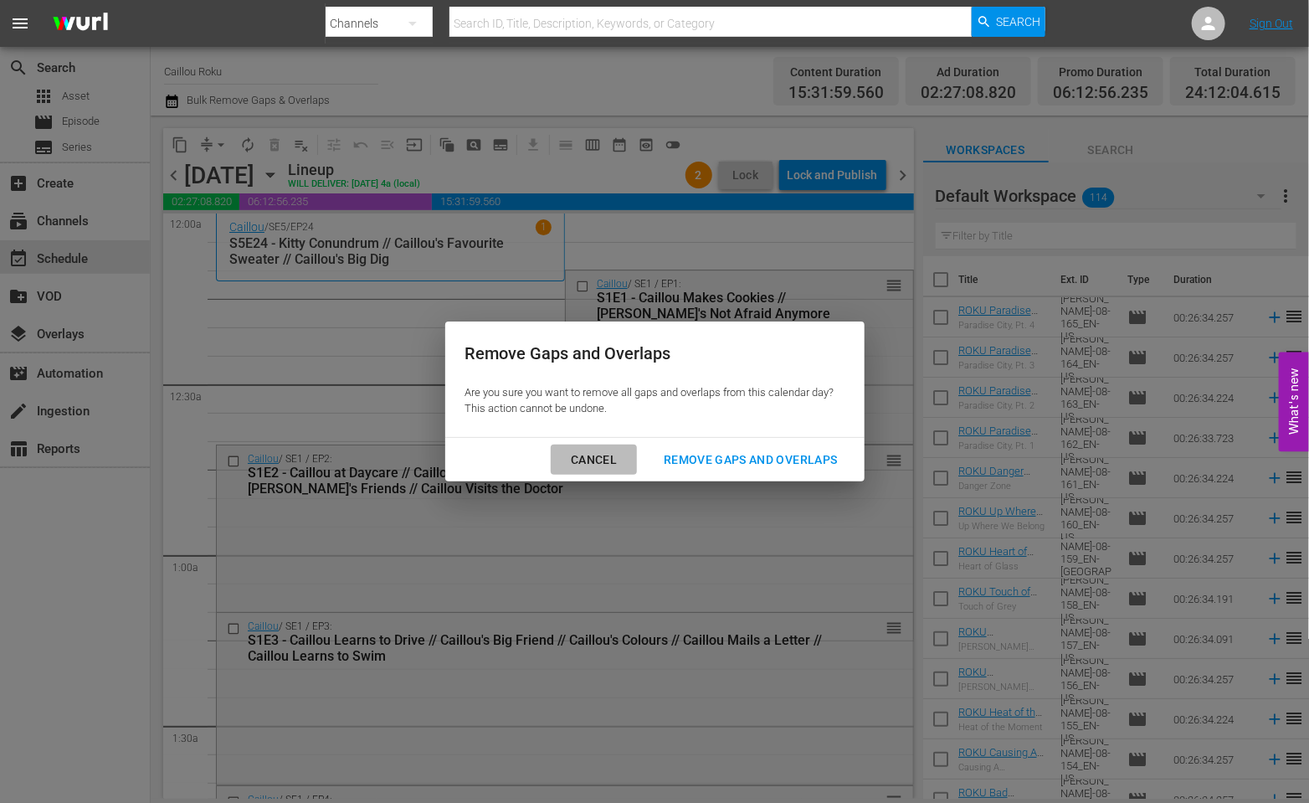
click at [578, 455] on div "Cancel" at bounding box center [593, 459] width 73 height 21
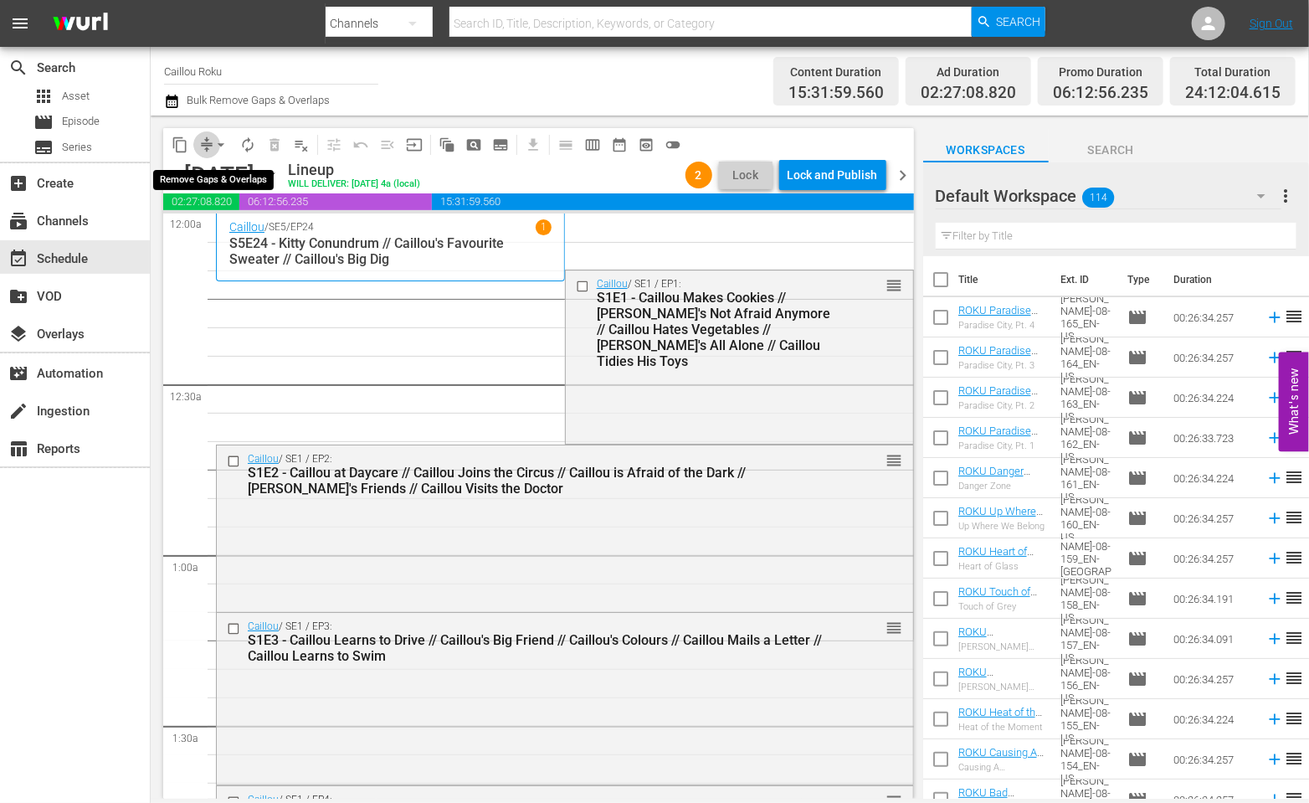
click at [207, 141] on span "compress" at bounding box center [206, 144] width 17 height 17
click at [215, 145] on span "arrow_drop_down" at bounding box center [221, 144] width 17 height 17
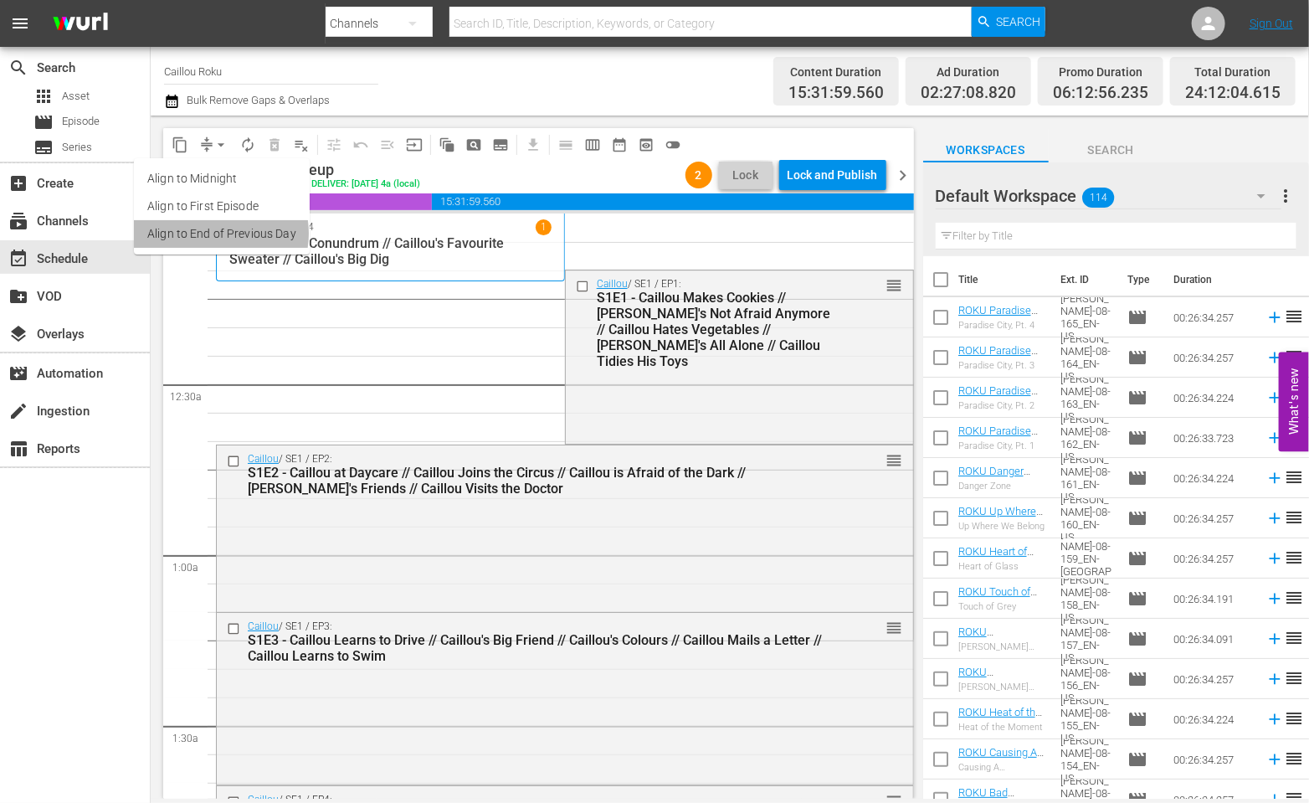
click at [213, 233] on li "Align to End of Previous Day" at bounding box center [222, 234] width 176 height 28
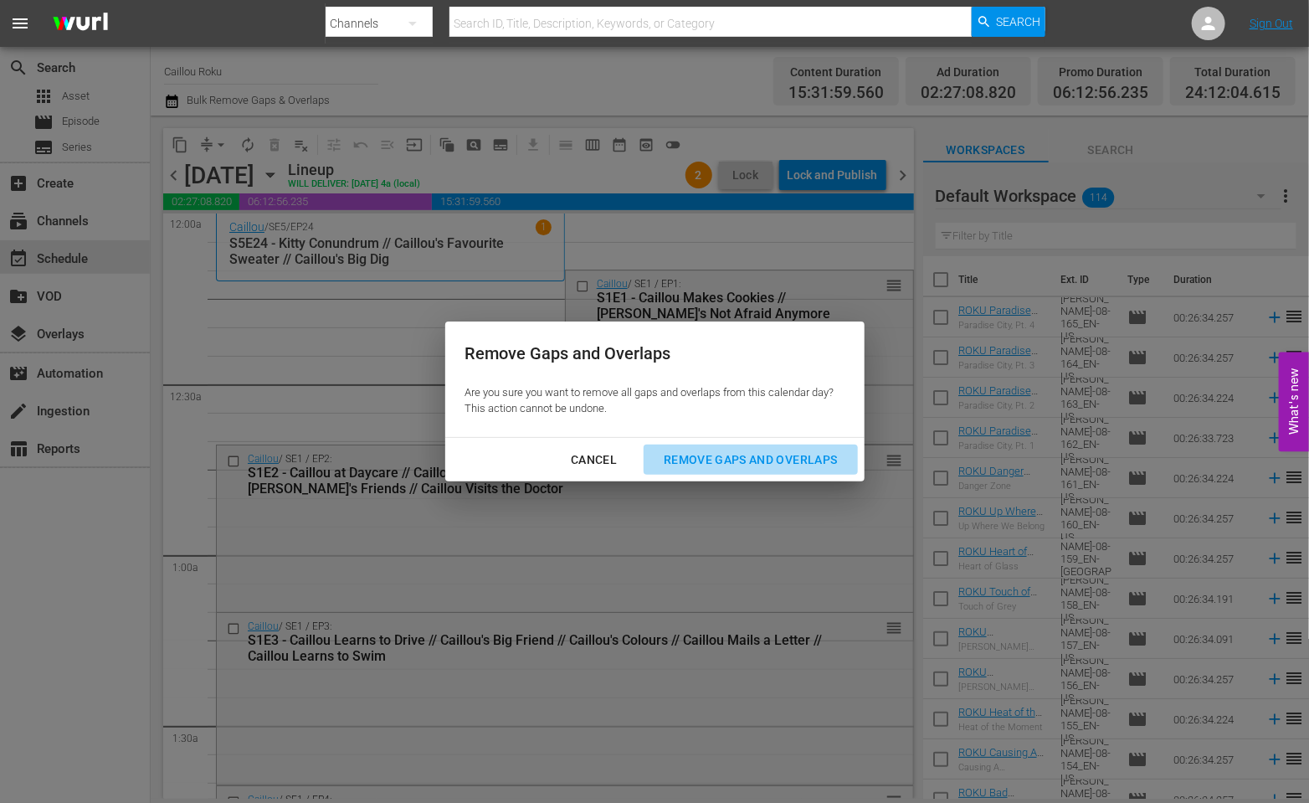
click at [681, 454] on div "Remove Gaps and Overlaps" at bounding box center [750, 459] width 200 height 21
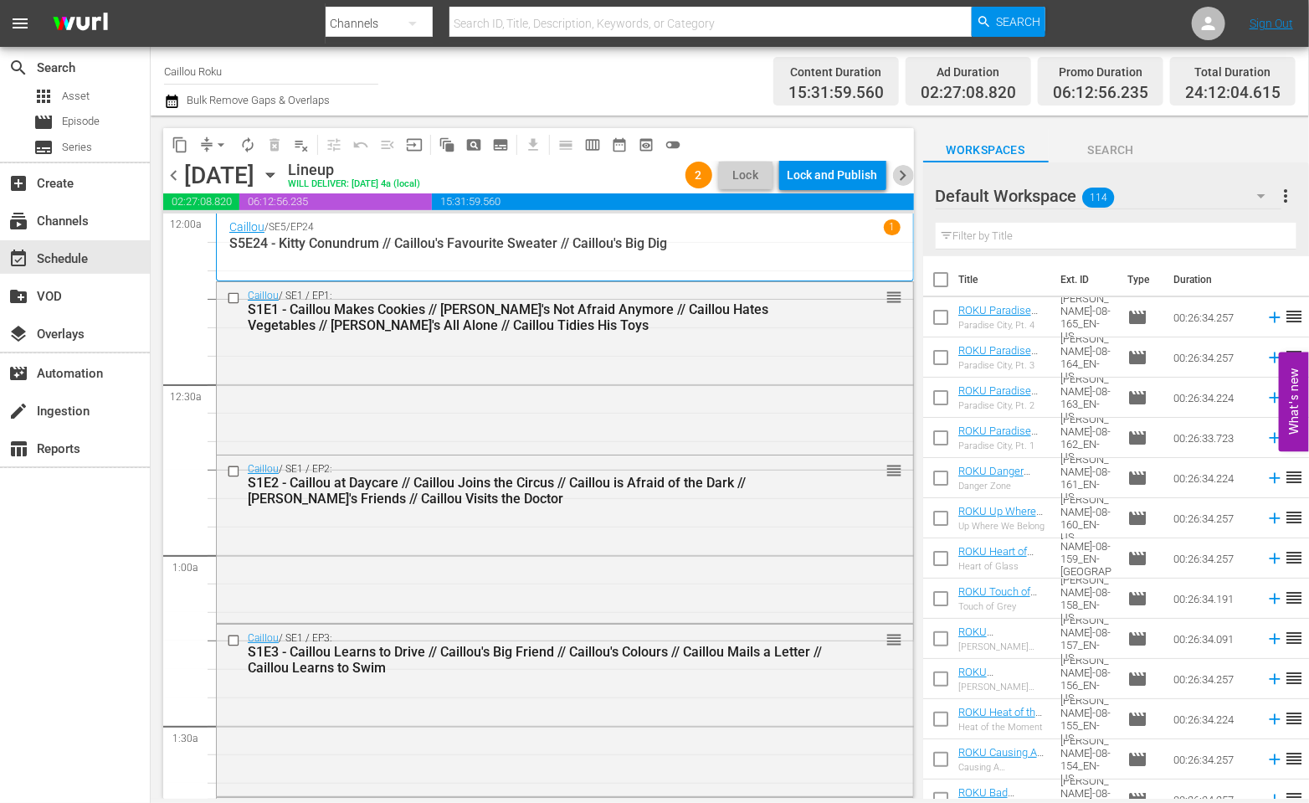
click at [898, 173] on span "chevron_right" at bounding box center [903, 175] width 21 height 21
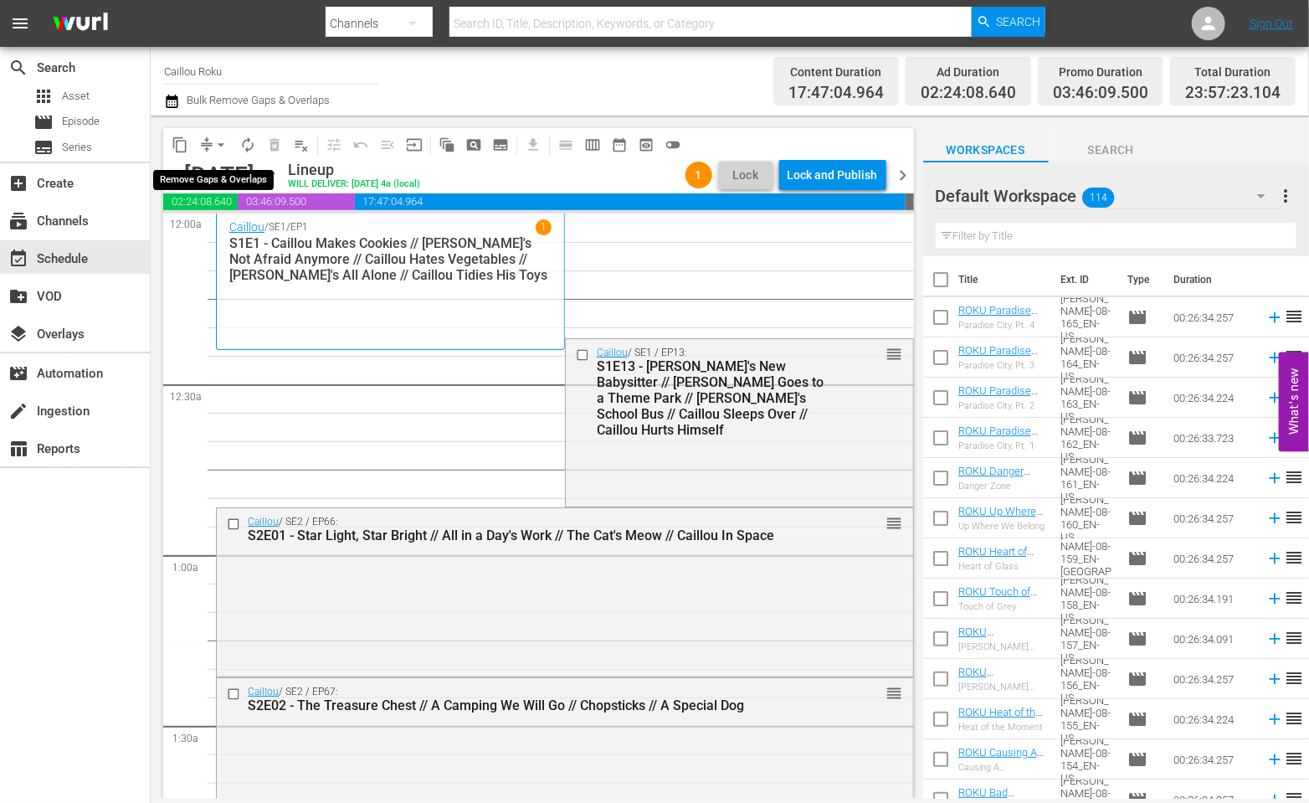
click at [221, 147] on span "arrow_drop_down" at bounding box center [221, 144] width 17 height 17
click at [228, 231] on li "Align to End of Previous Day" at bounding box center [222, 234] width 176 height 28
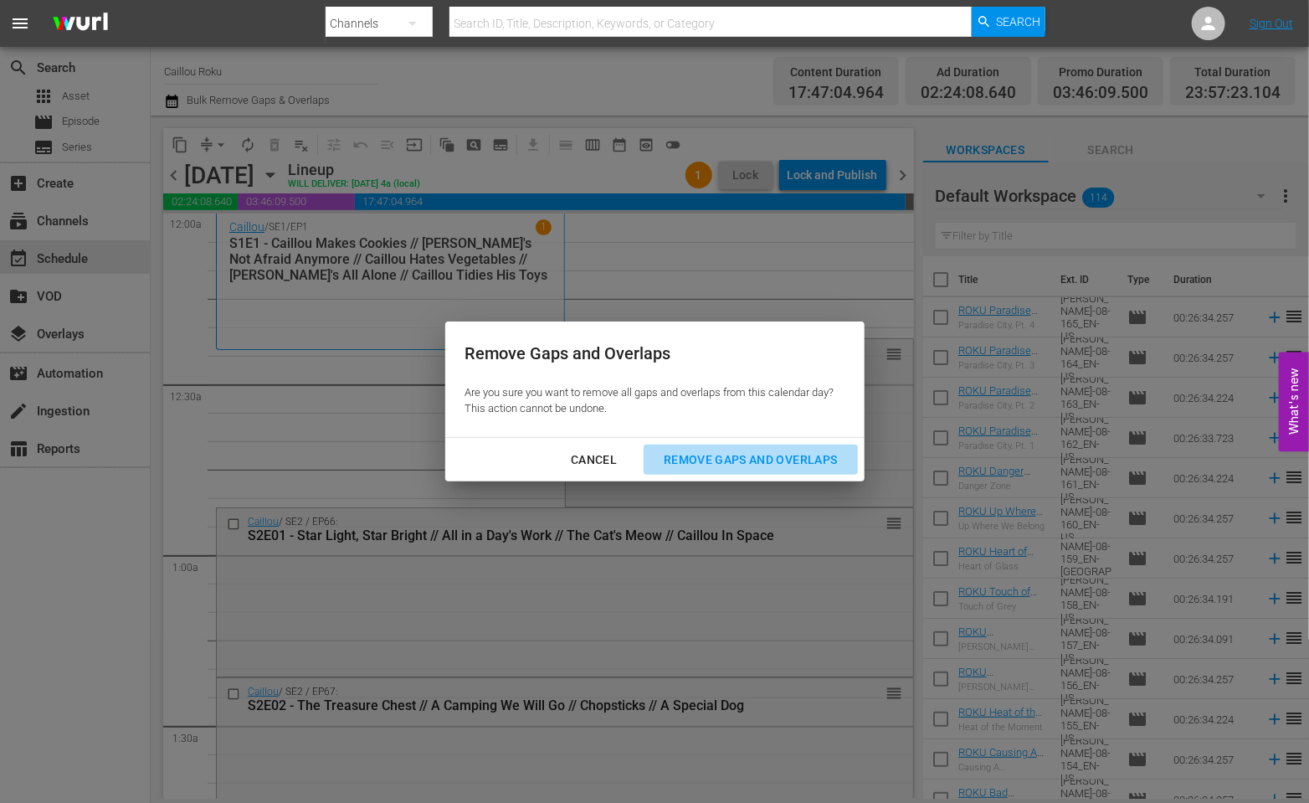
click at [694, 455] on div "Remove Gaps and Overlaps" at bounding box center [750, 459] width 200 height 21
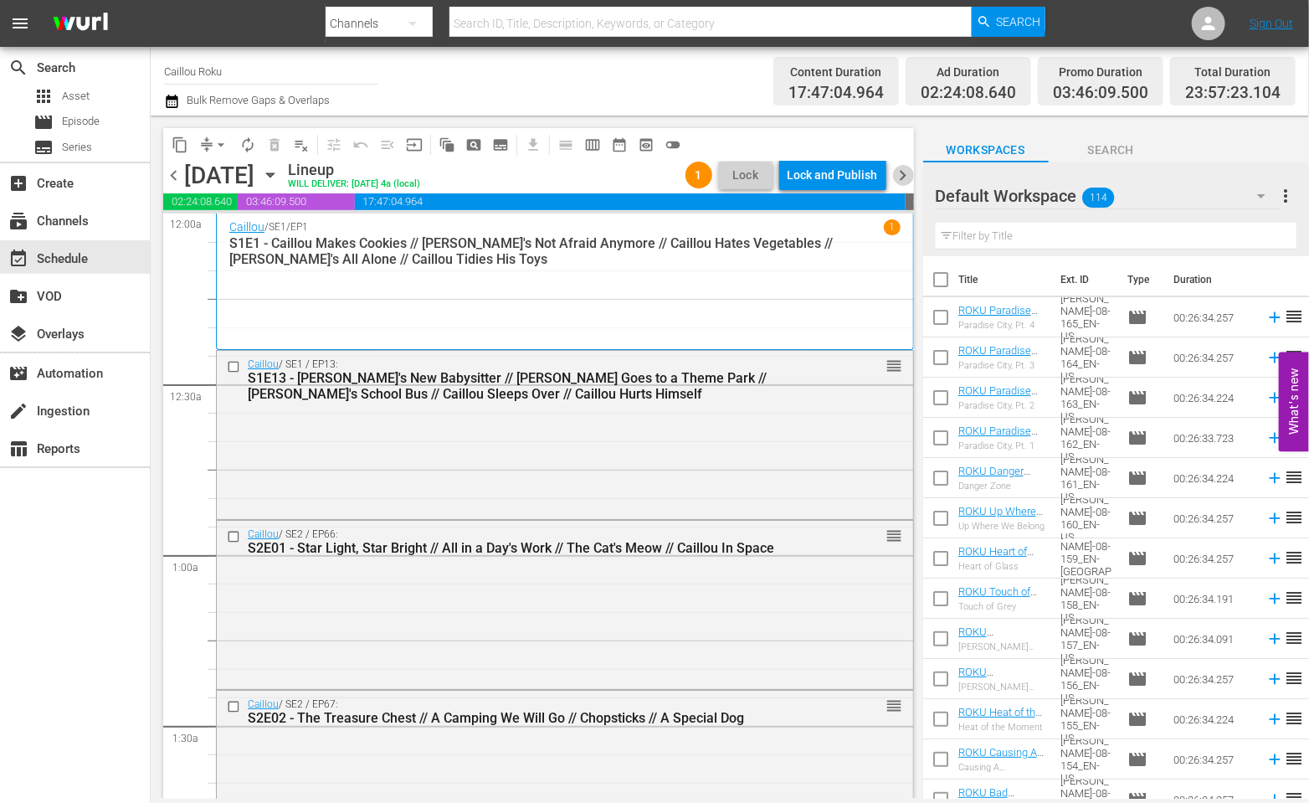
click at [904, 177] on span "chevron_right" at bounding box center [903, 175] width 21 height 21
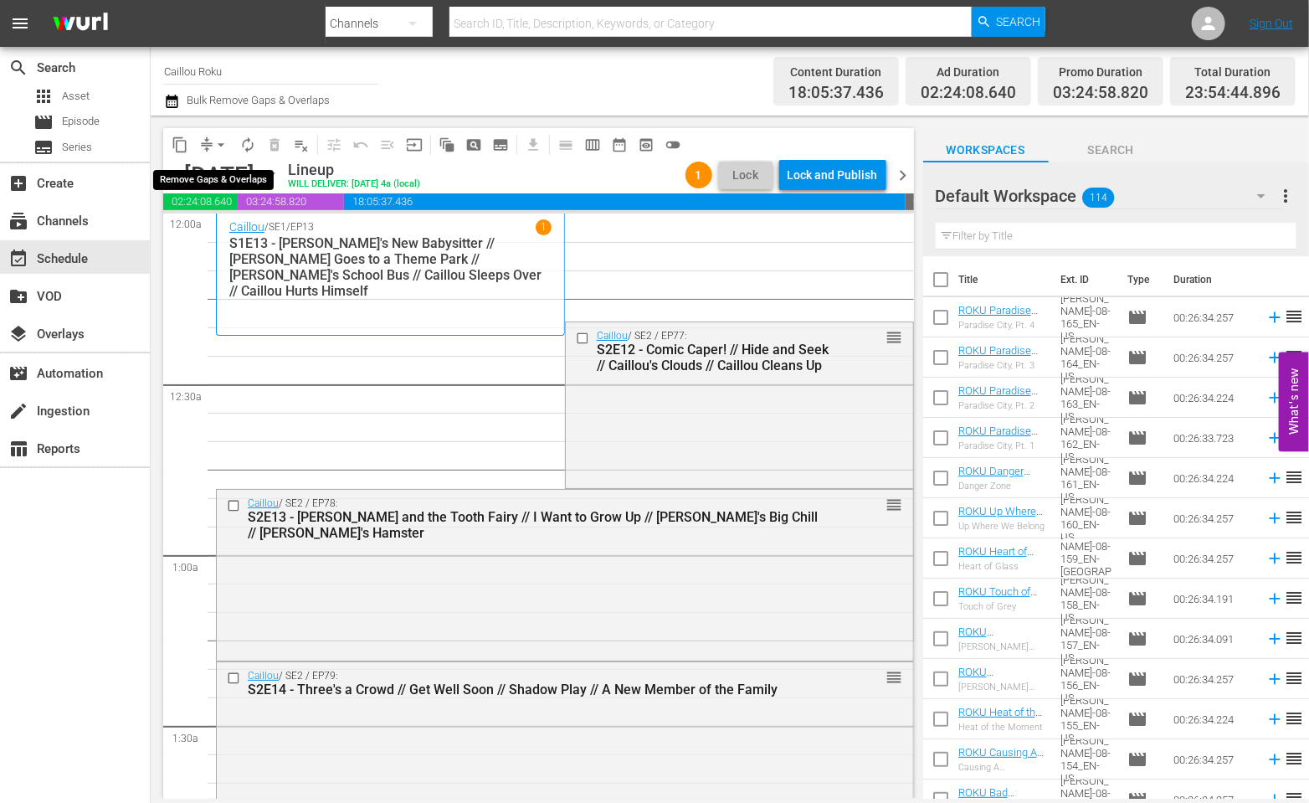
click at [218, 150] on span "arrow_drop_down" at bounding box center [221, 144] width 17 height 17
click at [243, 238] on li "Align to End of Previous Day" at bounding box center [222, 234] width 176 height 28
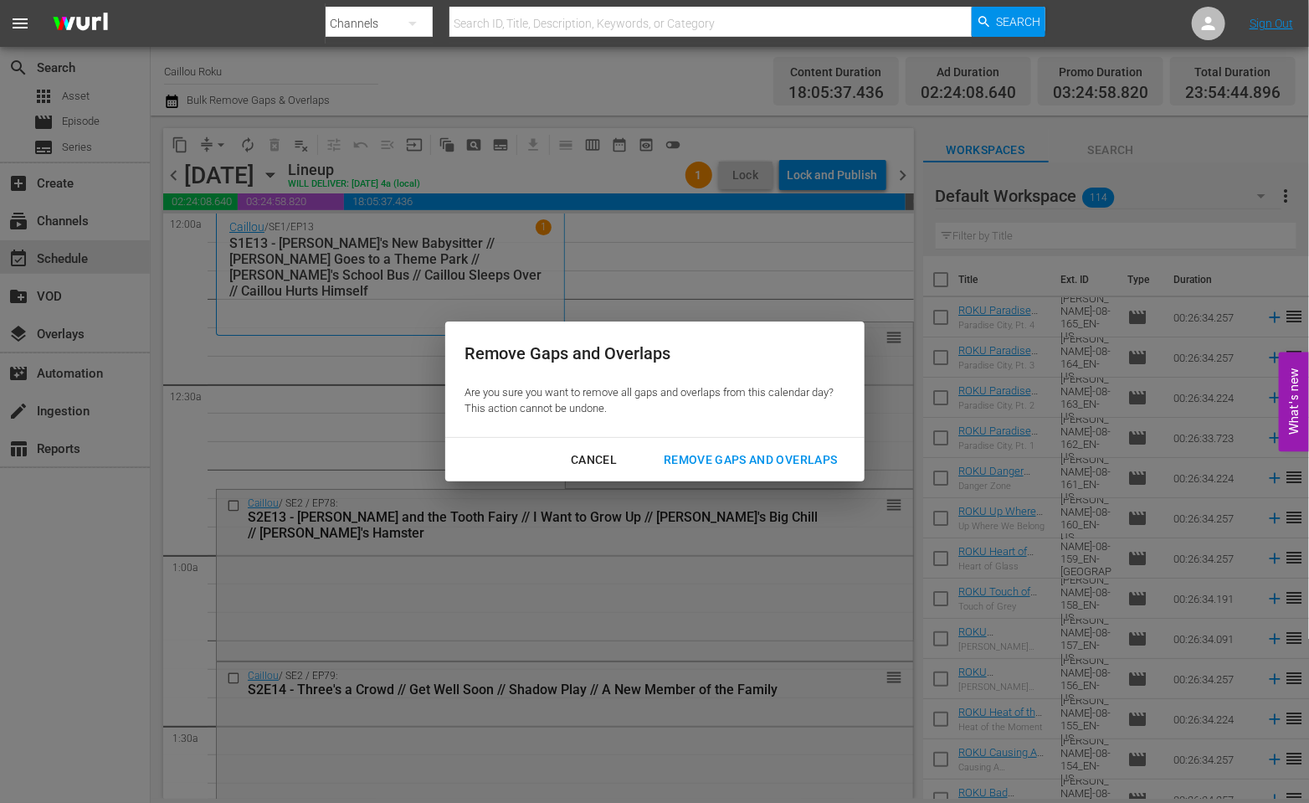
click at [712, 452] on div "Remove Gaps and Overlaps" at bounding box center [750, 459] width 200 height 21
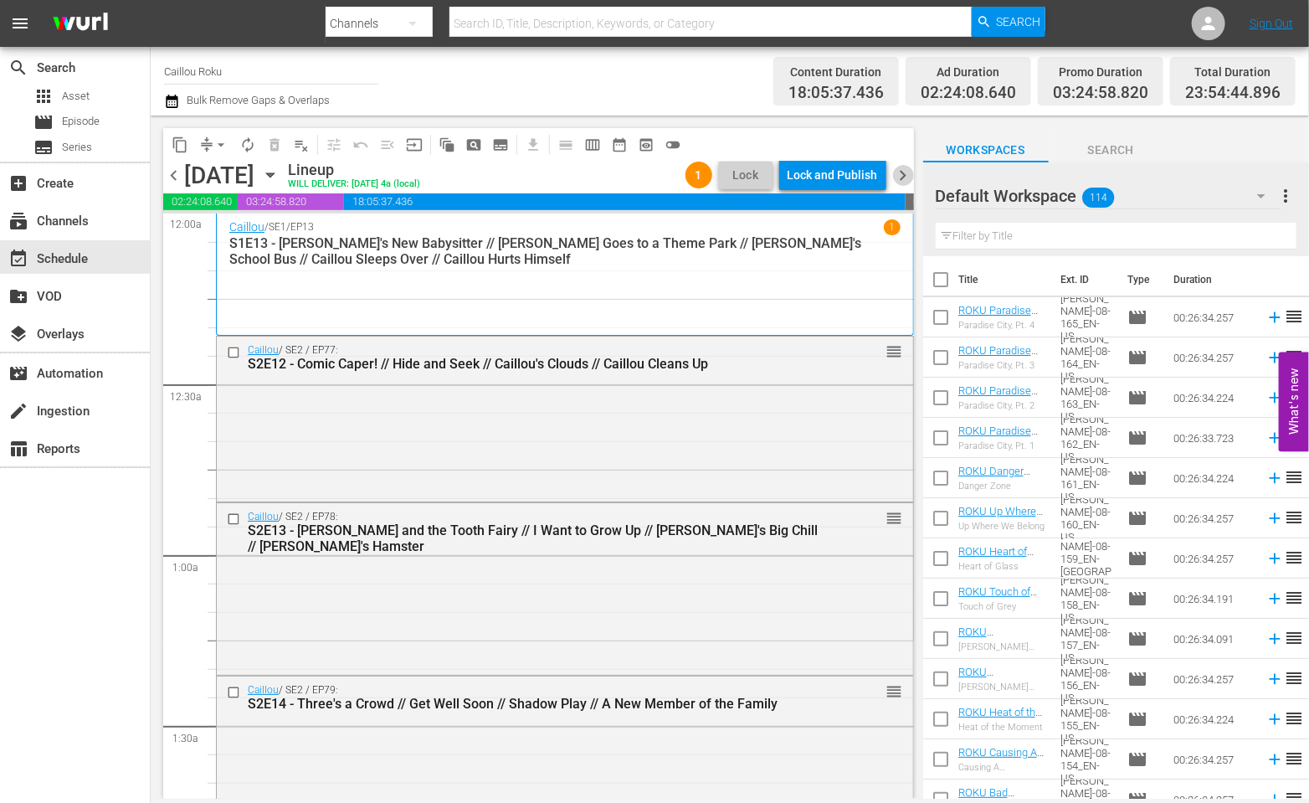
click at [904, 172] on span "chevron_right" at bounding box center [903, 175] width 21 height 21
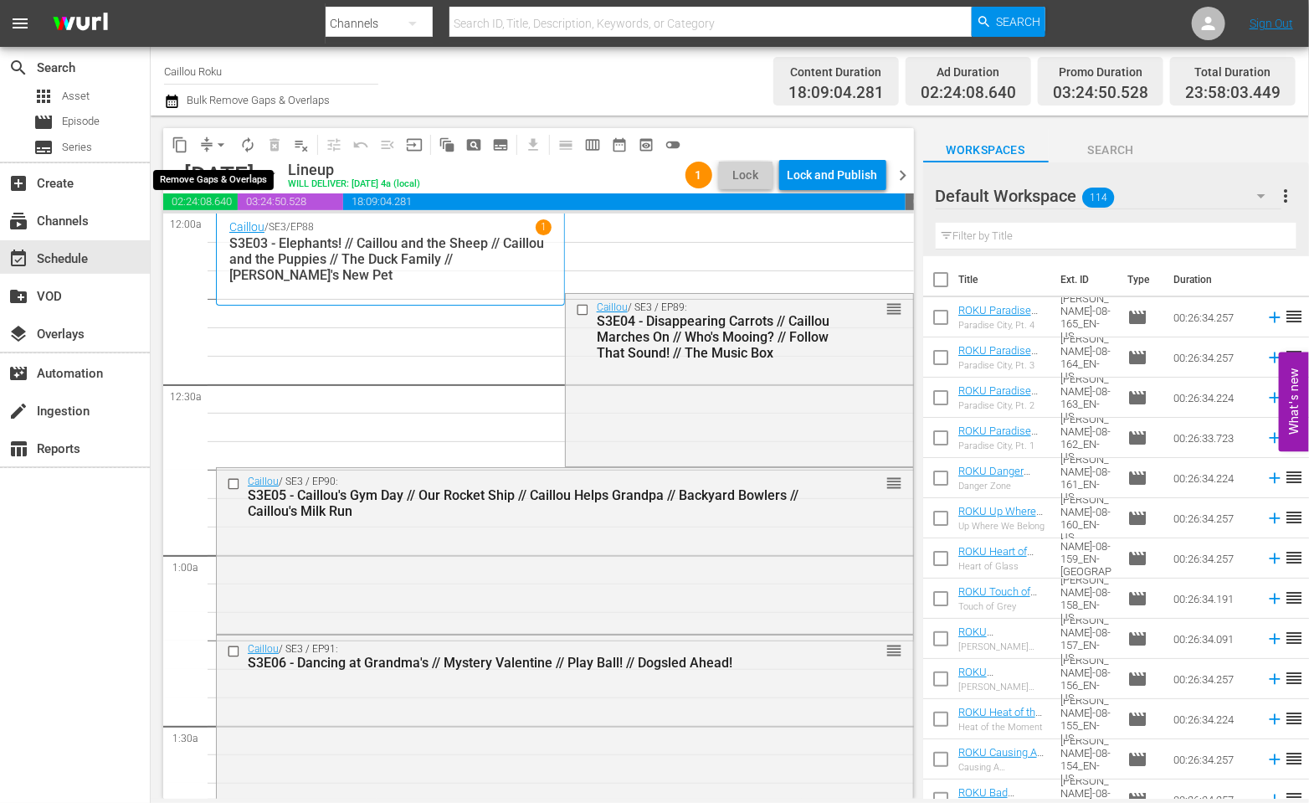
click at [228, 142] on span "arrow_drop_down" at bounding box center [221, 144] width 17 height 17
click at [202, 233] on li "Align to End of Previous Day" at bounding box center [222, 234] width 176 height 28
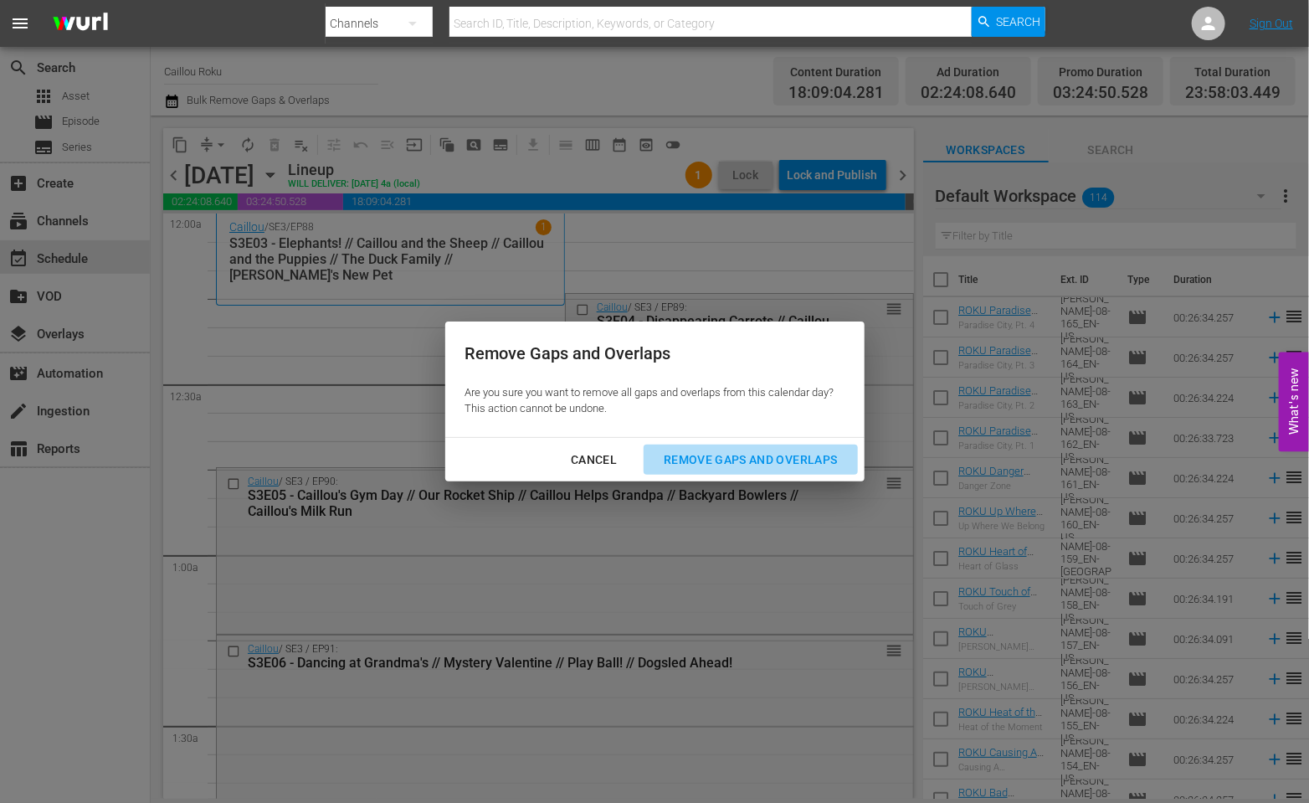
click at [701, 458] on div "Remove Gaps and Overlaps" at bounding box center [750, 459] width 200 height 21
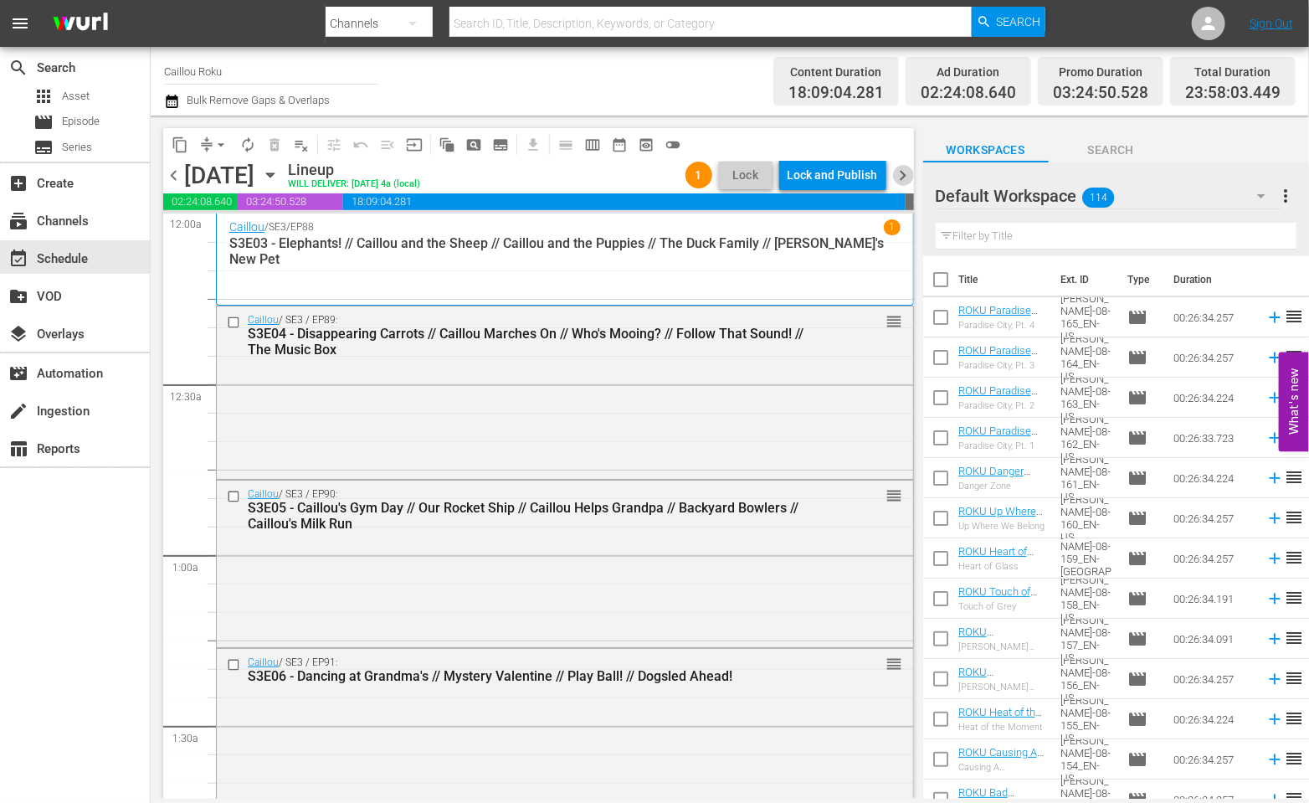
click at [902, 167] on span "chevron_right" at bounding box center [903, 175] width 21 height 21
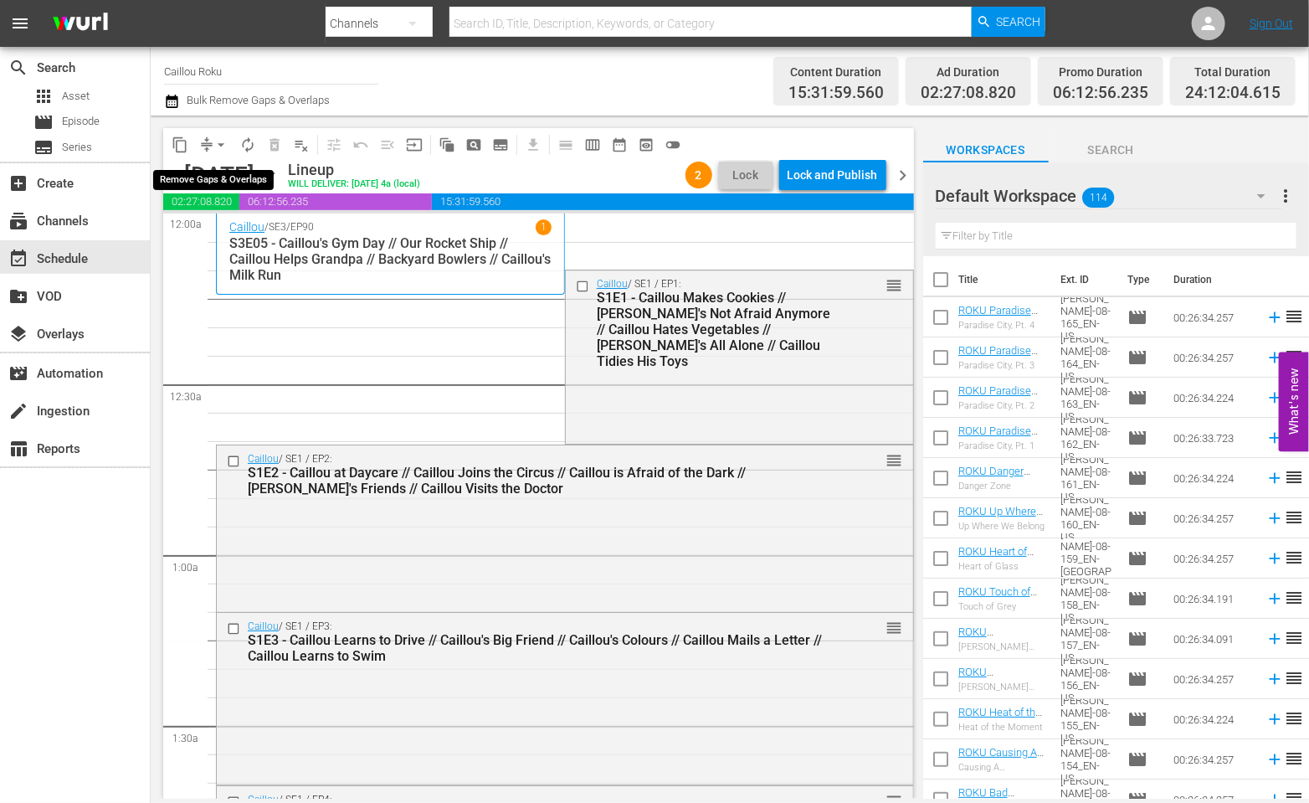
click at [217, 141] on span "arrow_drop_down" at bounding box center [221, 144] width 17 height 17
click at [233, 218] on li "Align to First Episode" at bounding box center [222, 206] width 176 height 28
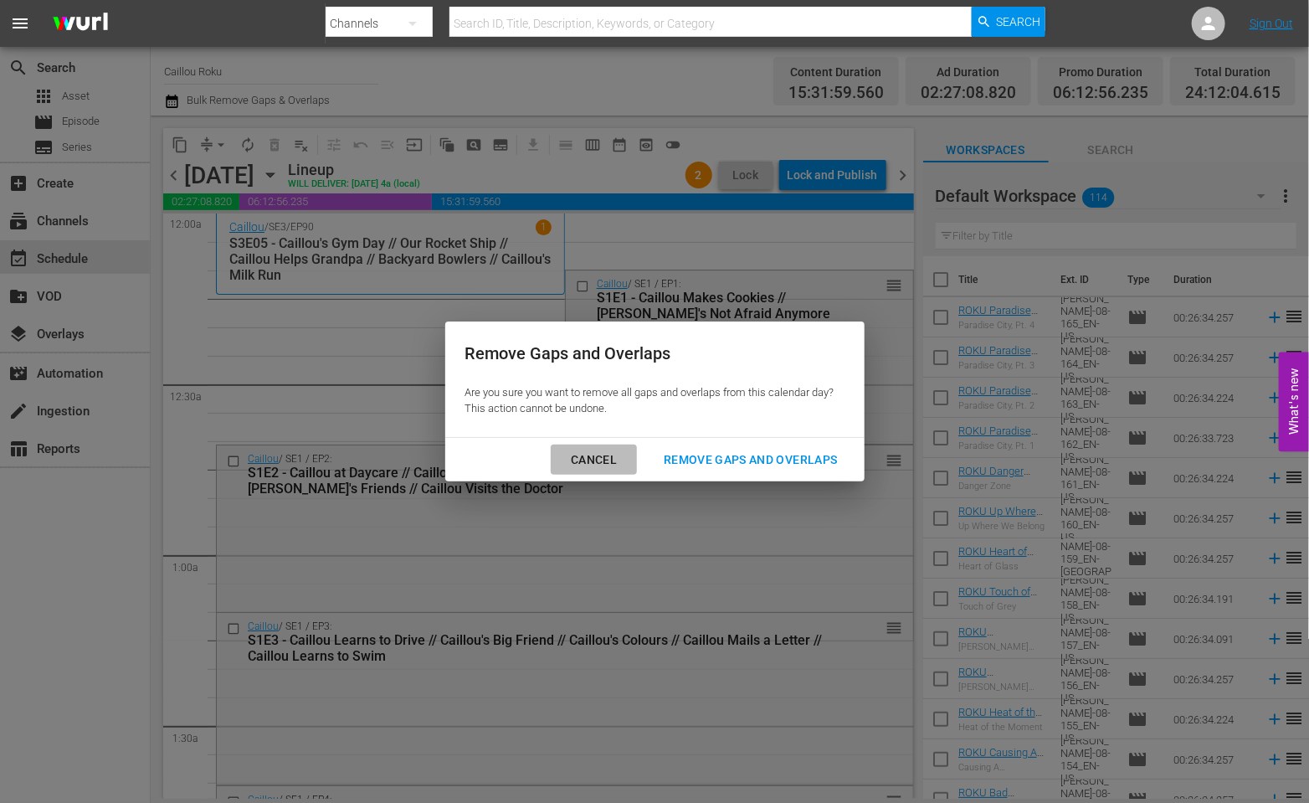
click at [587, 457] on div "Cancel" at bounding box center [593, 459] width 73 height 21
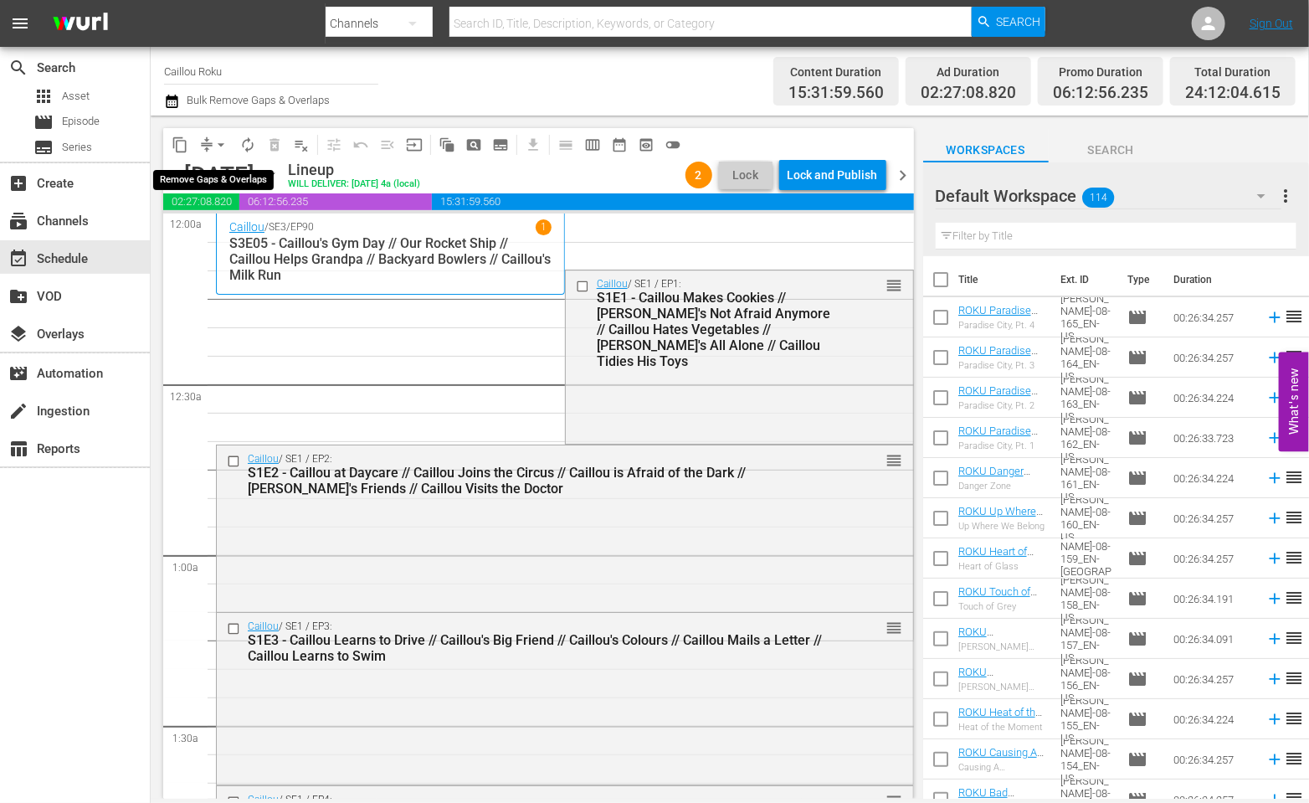
click at [219, 145] on span "arrow_drop_down" at bounding box center [221, 144] width 17 height 17
click at [244, 234] on li "Align to End of Previous Day" at bounding box center [222, 234] width 176 height 28
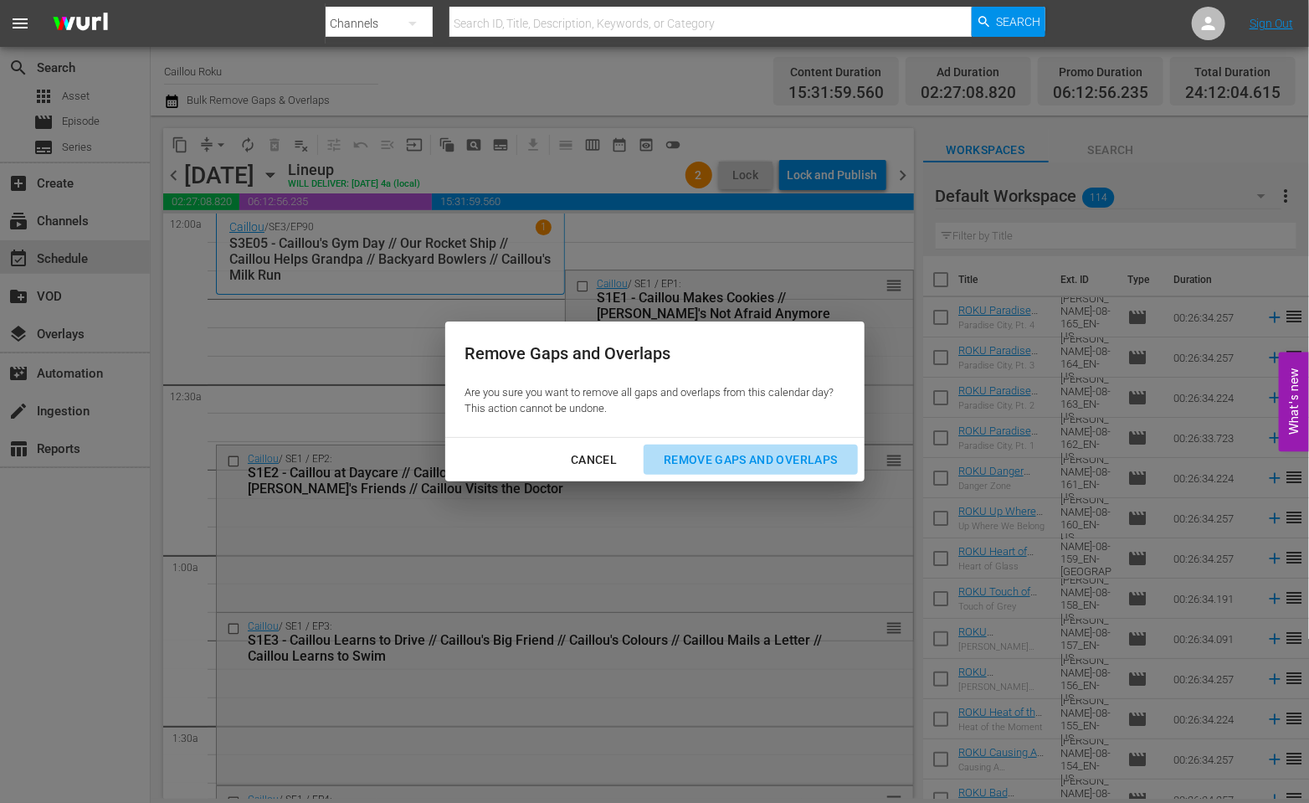
click at [695, 462] on div "Remove Gaps and Overlaps" at bounding box center [750, 459] width 200 height 21
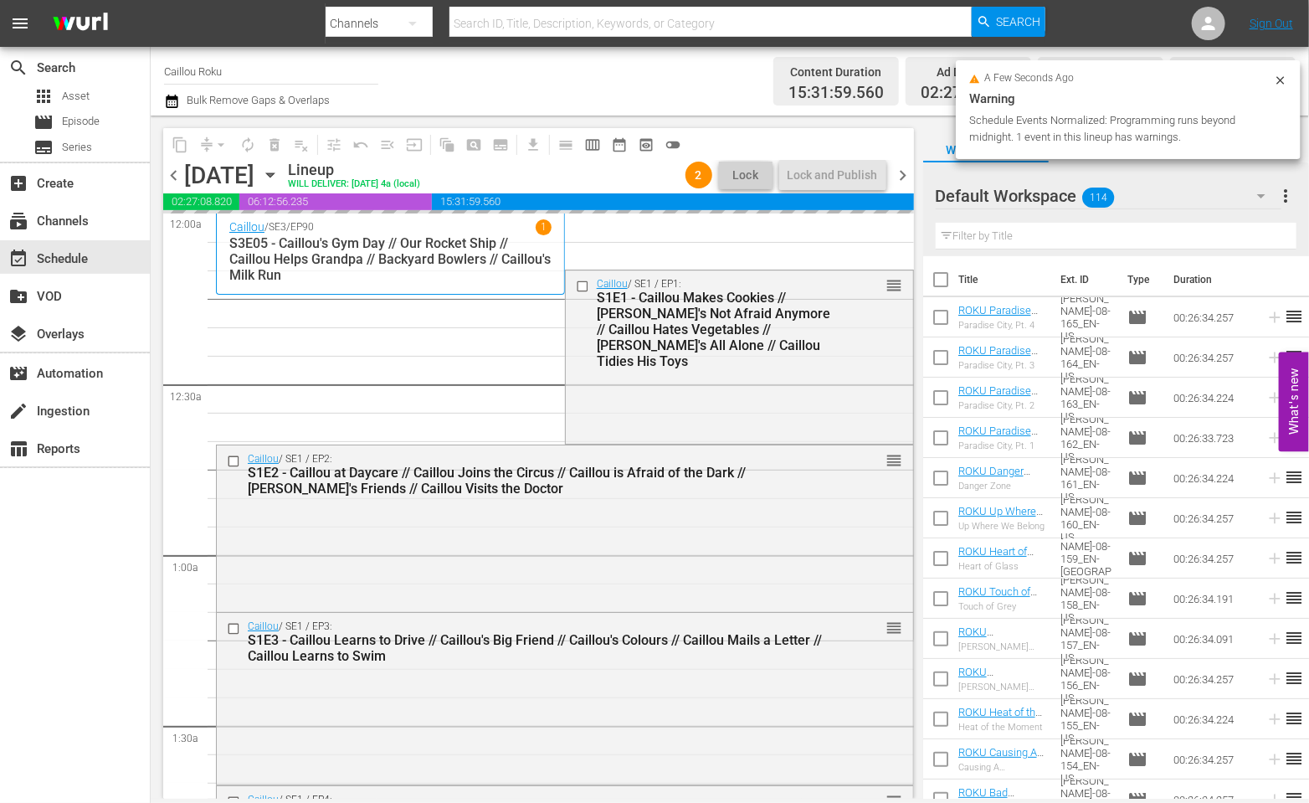
click at [905, 169] on span "chevron_right" at bounding box center [903, 175] width 21 height 21
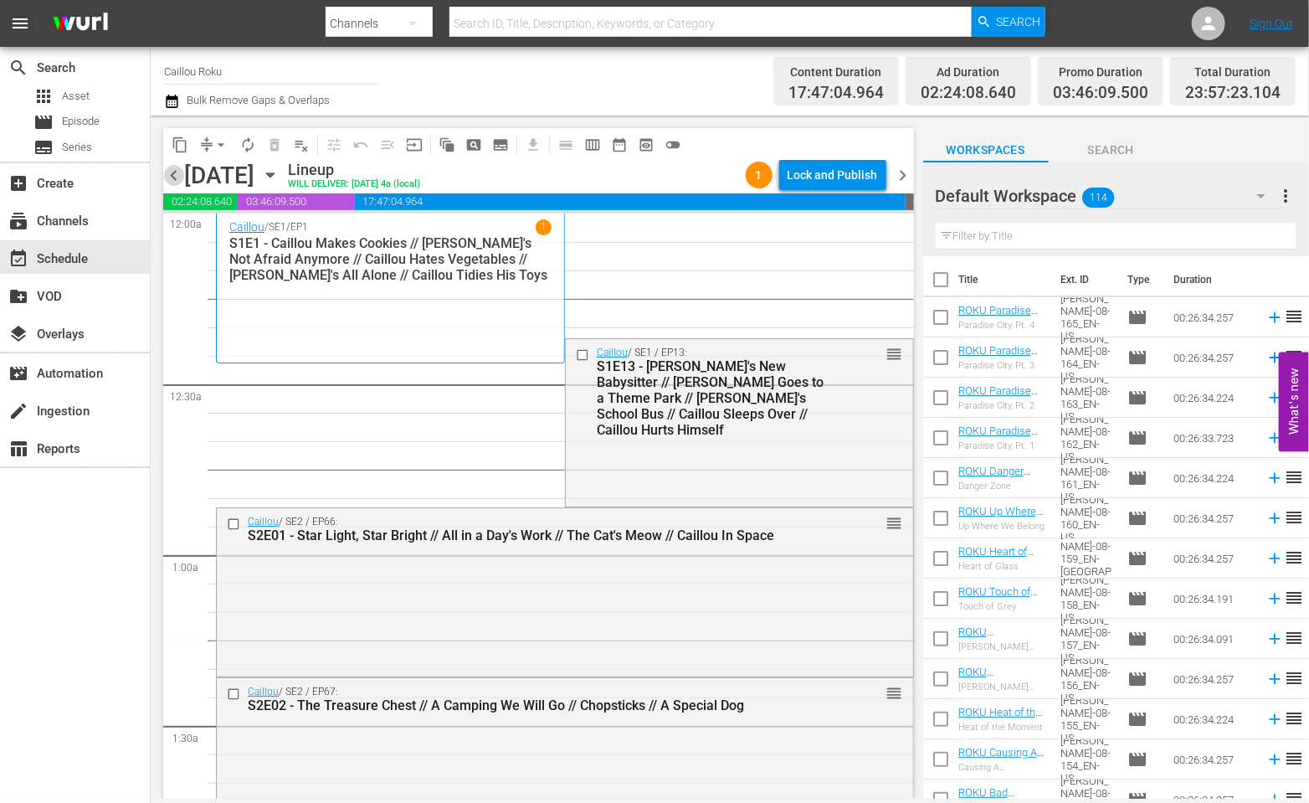
click at [176, 171] on span "chevron_left" at bounding box center [173, 175] width 21 height 21
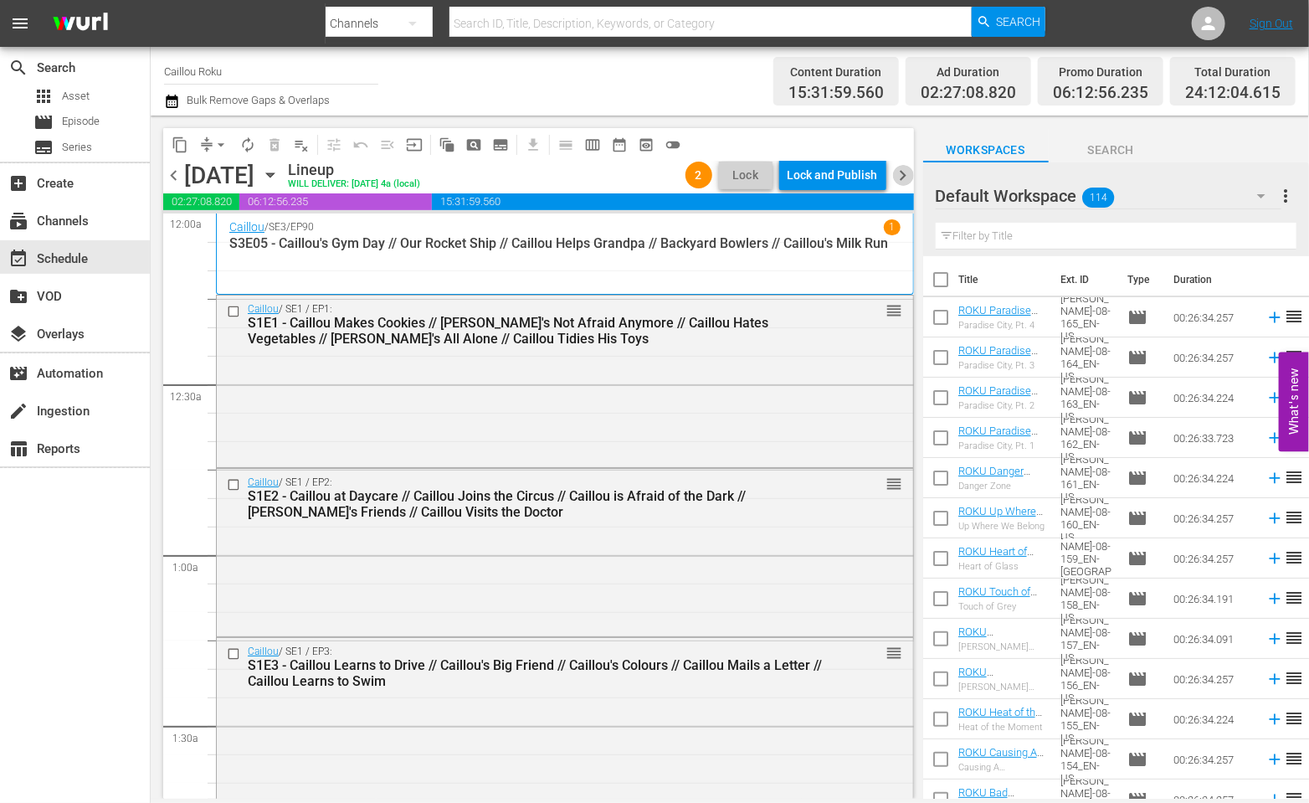
click at [897, 171] on span "chevron_right" at bounding box center [903, 175] width 21 height 21
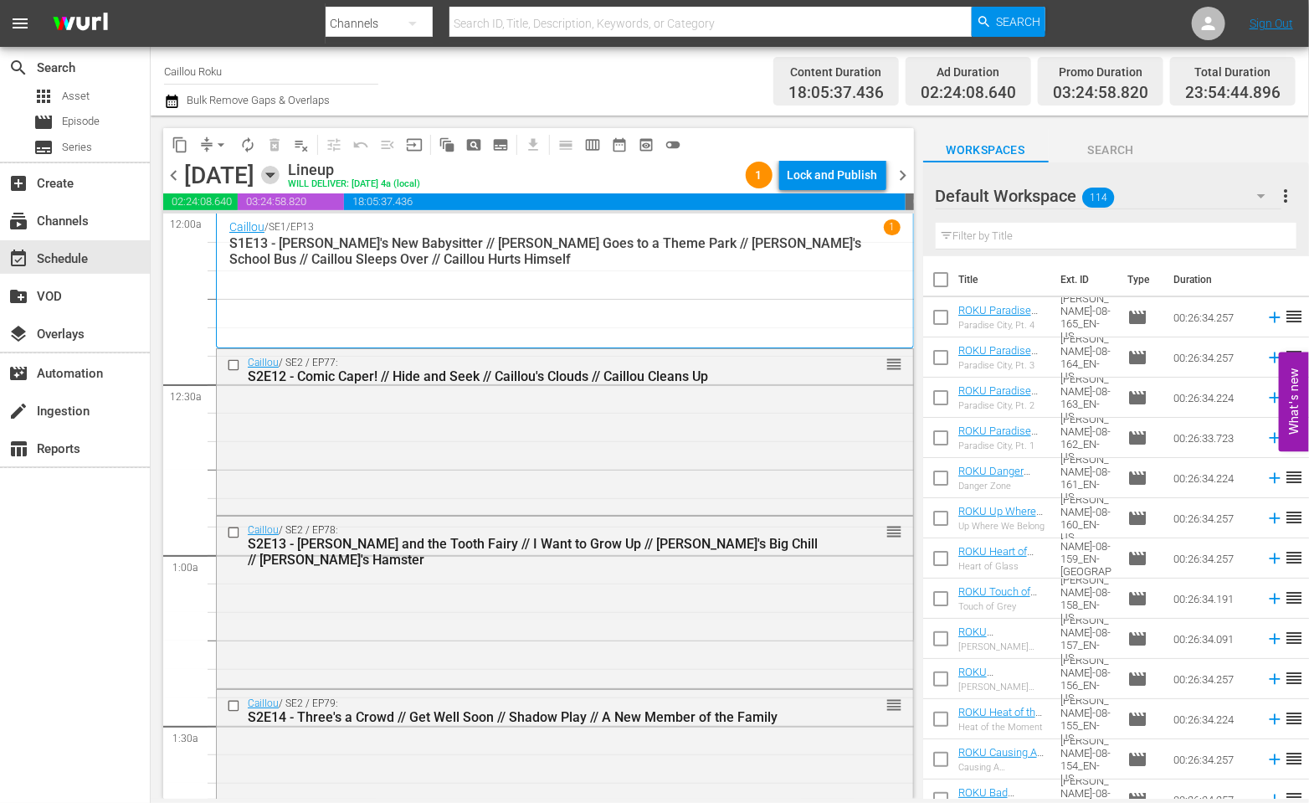
click at [274, 175] on icon "button" at bounding box center [270, 175] width 8 height 4
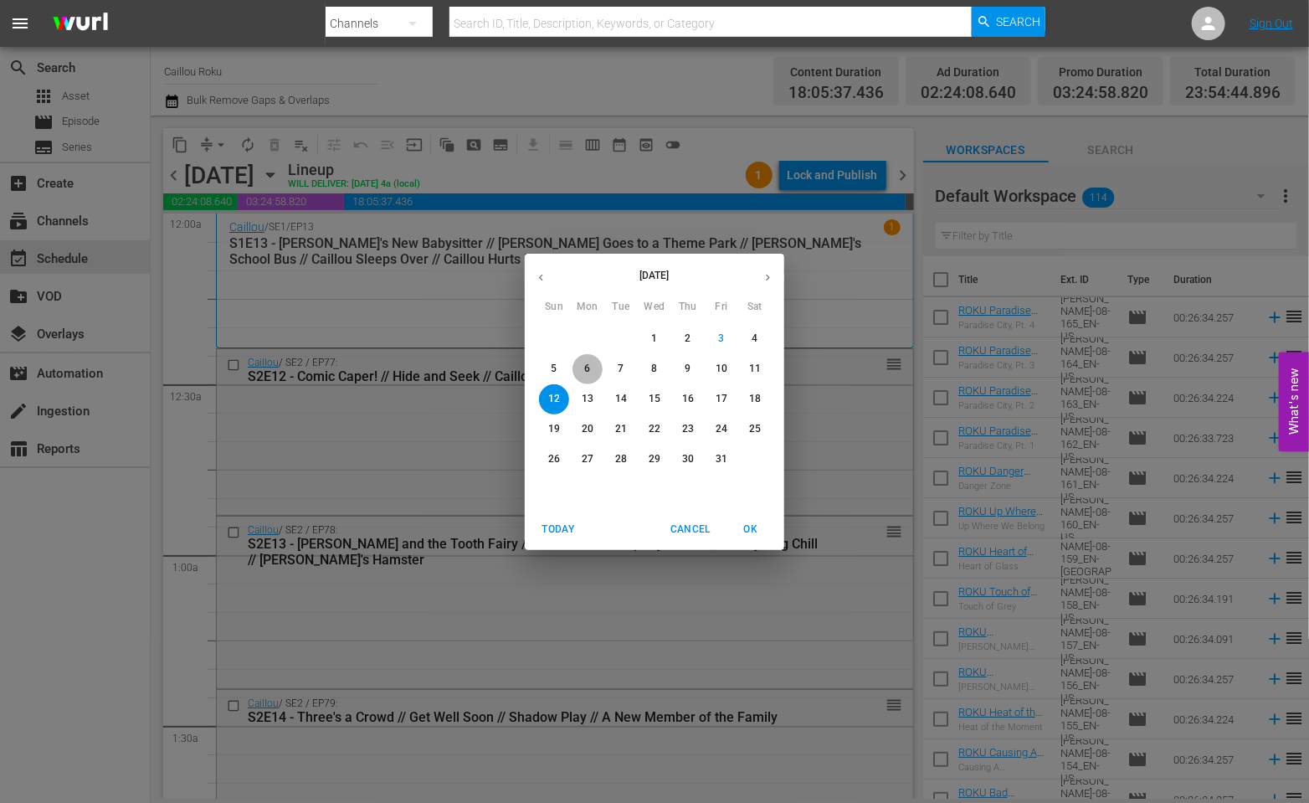
click at [582, 365] on span "6" at bounding box center [587, 369] width 30 height 14
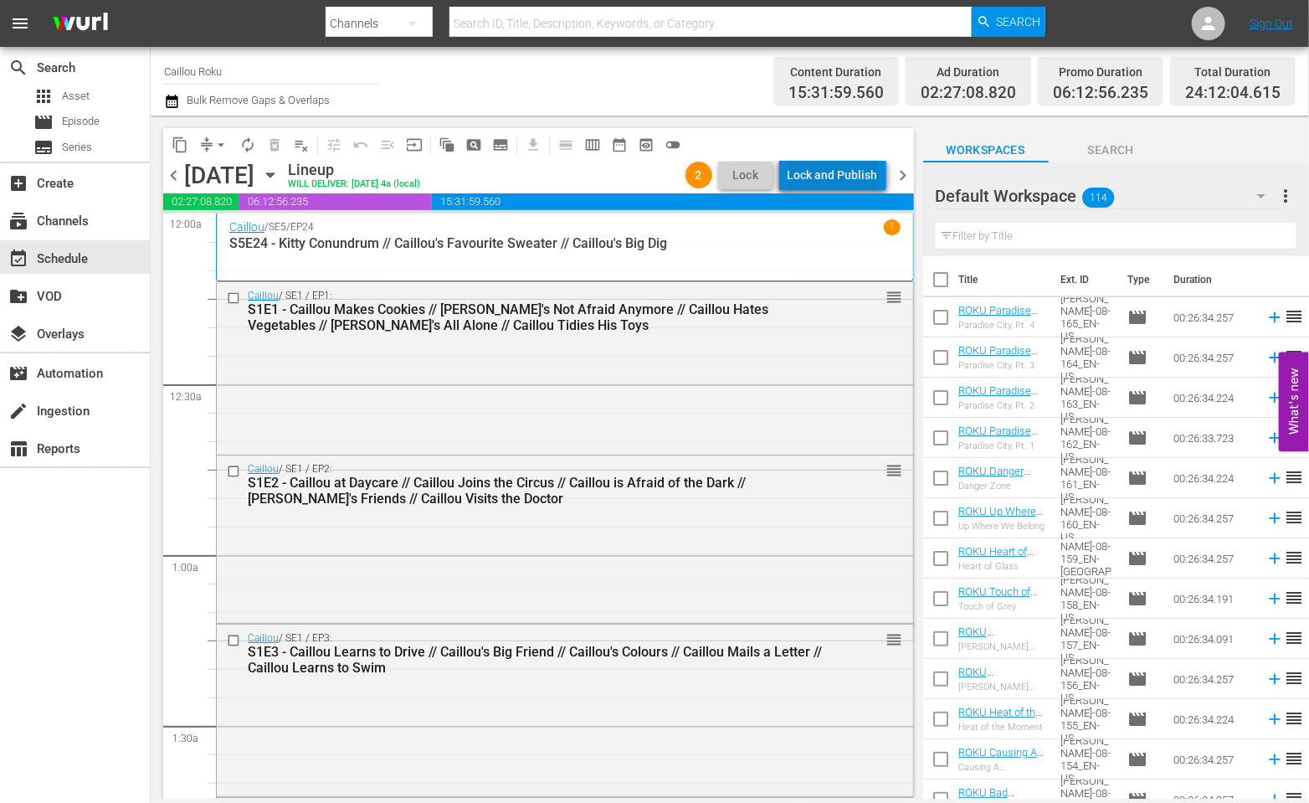
click at [839, 181] on div "Lock and Publish" at bounding box center [832, 175] width 90 height 30
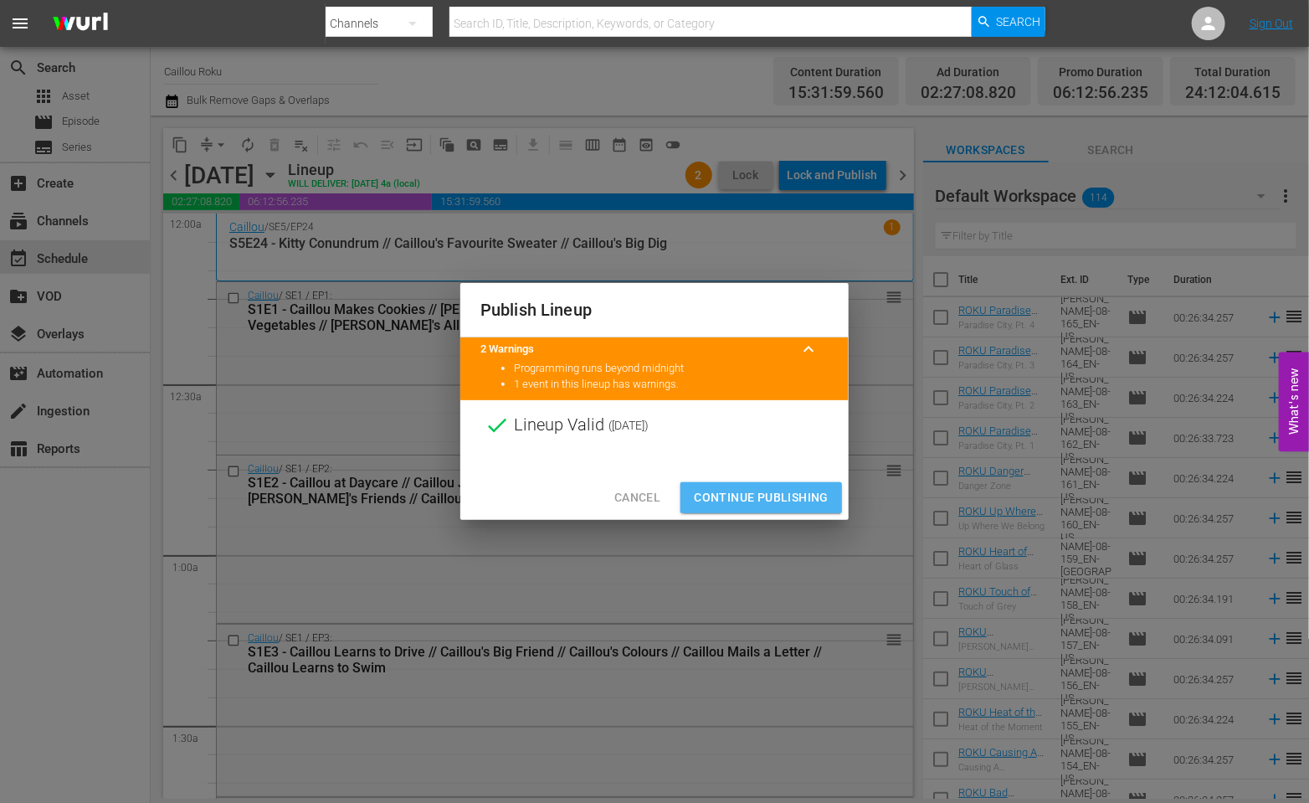
click at [761, 495] on span "Continue Publishing" at bounding box center [761, 497] width 135 height 21
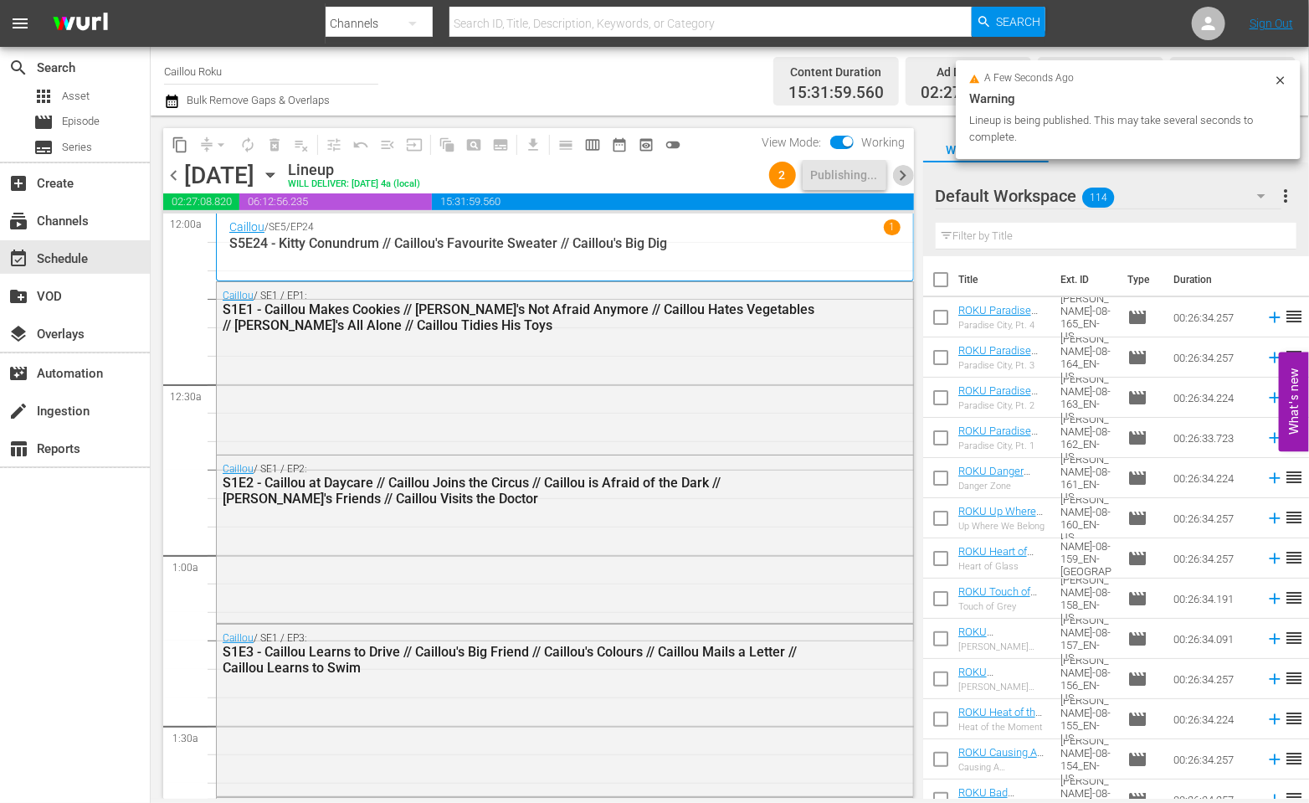
click at [900, 177] on span "chevron_right" at bounding box center [903, 175] width 21 height 21
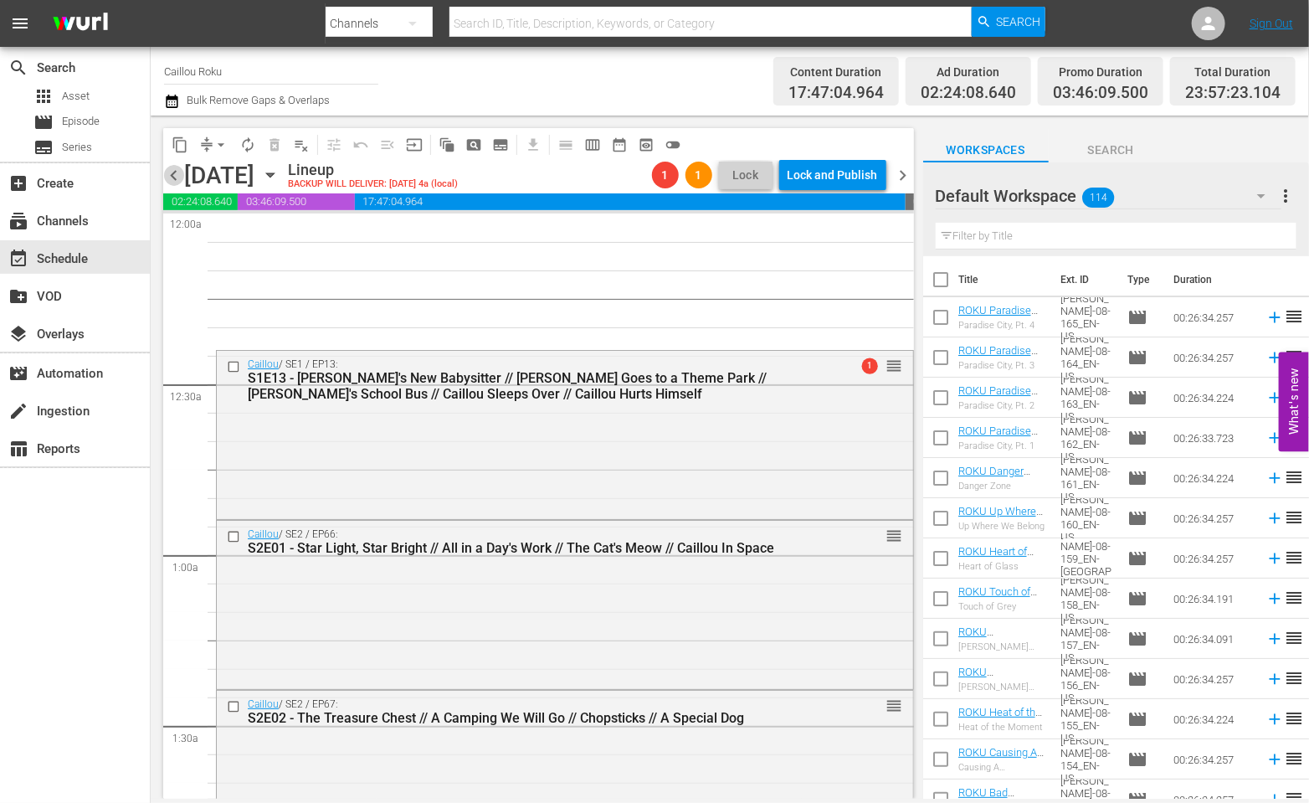
click at [169, 182] on span "chevron_left" at bounding box center [173, 175] width 21 height 21
drag, startPoint x: 170, startPoint y: 182, endPoint x: 578, endPoint y: 162, distance: 408.9
click at [169, 182] on span "chevron_left" at bounding box center [173, 175] width 21 height 21
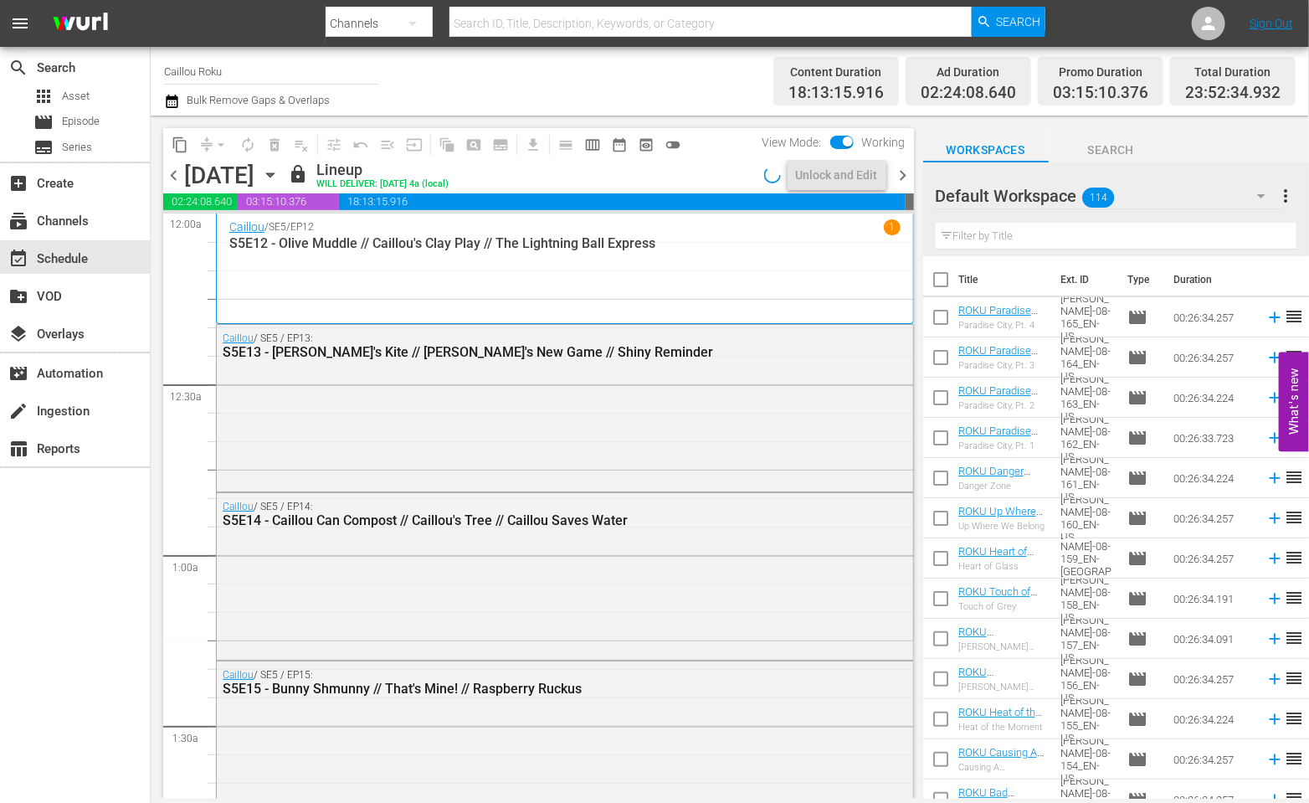
click at [909, 172] on span "chevron_right" at bounding box center [903, 175] width 21 height 21
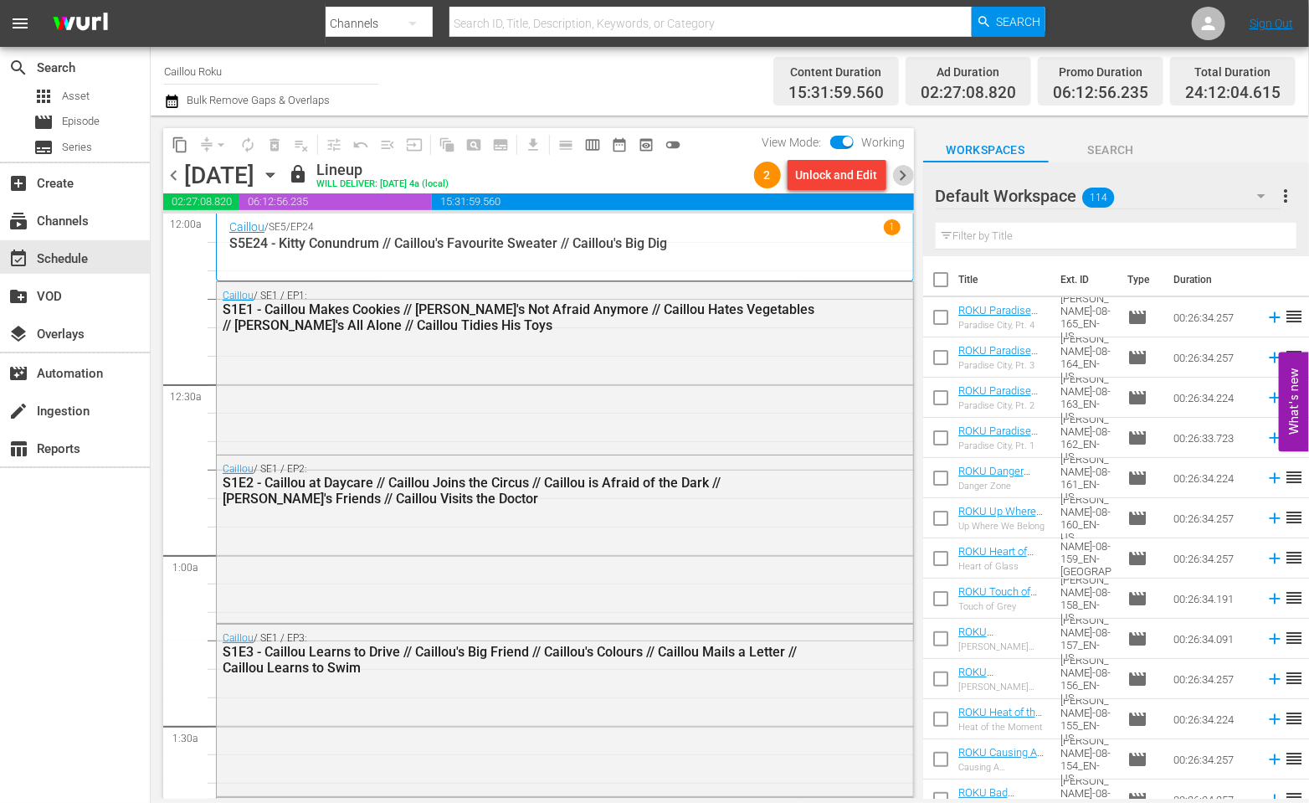
click at [900, 166] on span "chevron_right" at bounding box center [903, 175] width 21 height 21
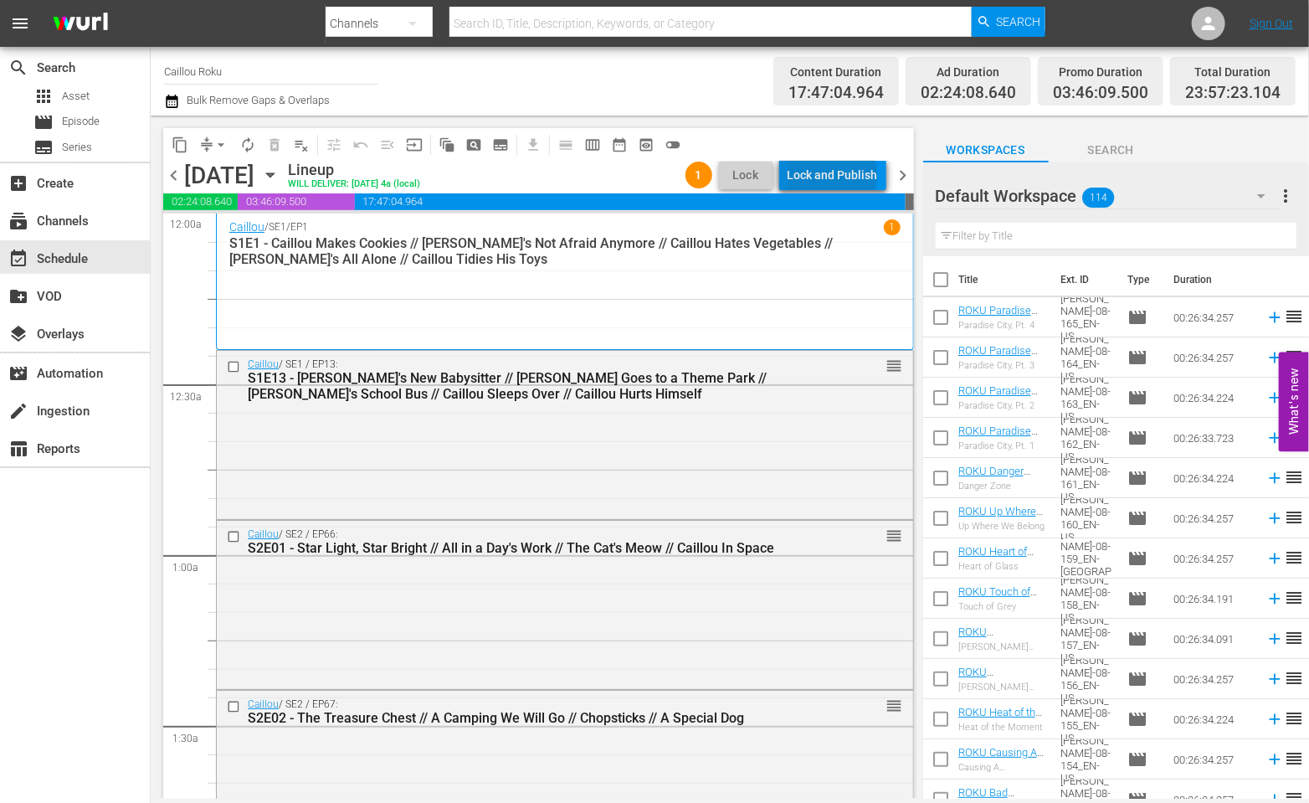
click at [836, 174] on div "Lock and Publish" at bounding box center [832, 175] width 90 height 30
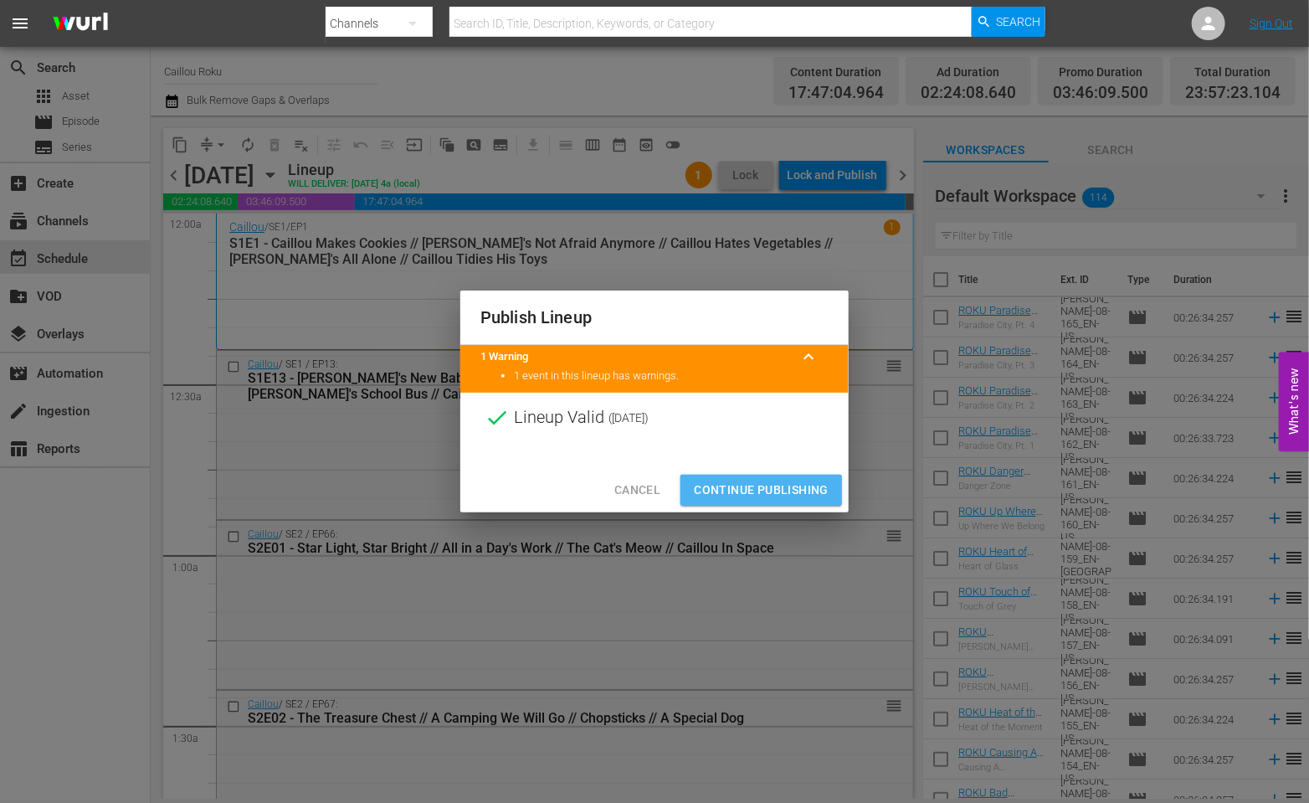
click at [749, 501] on button "Continue Publishing" at bounding box center [761, 489] width 162 height 31
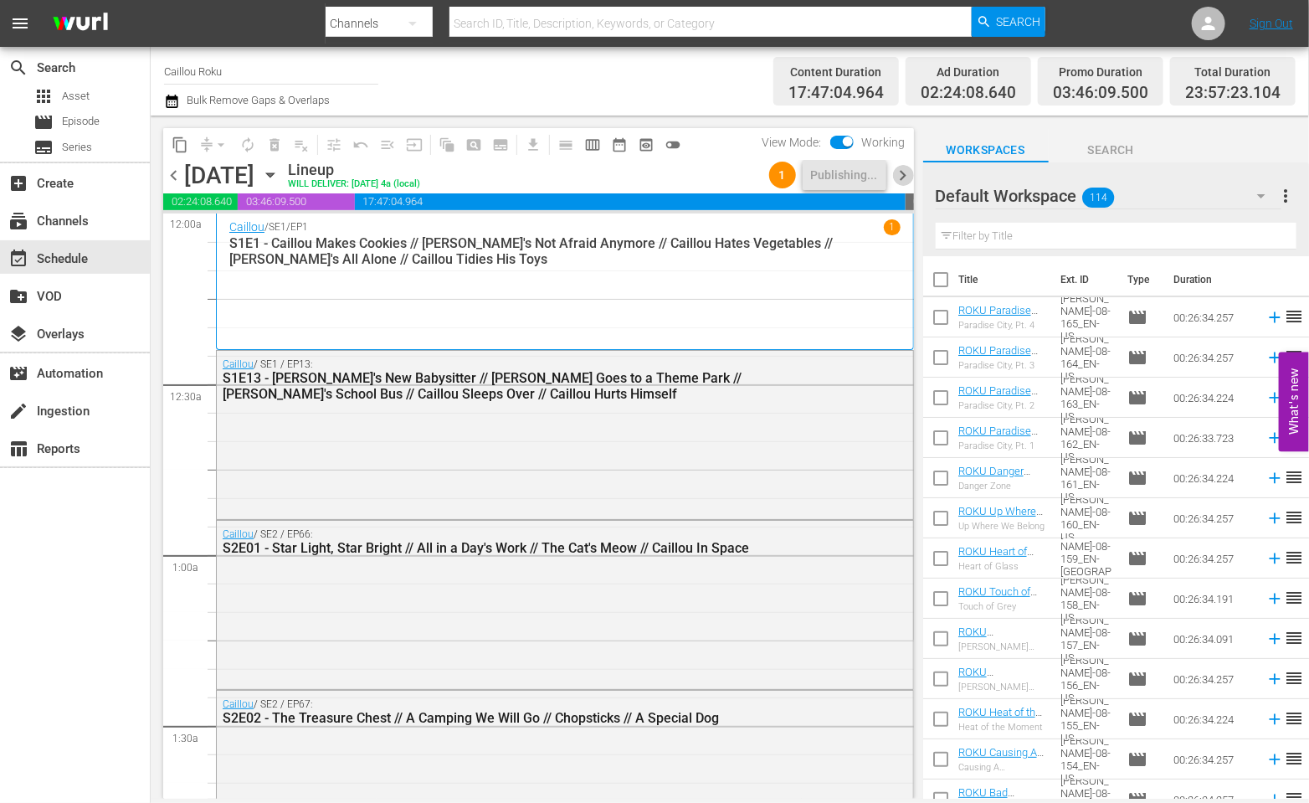
click at [904, 175] on span "chevron_right" at bounding box center [903, 175] width 21 height 21
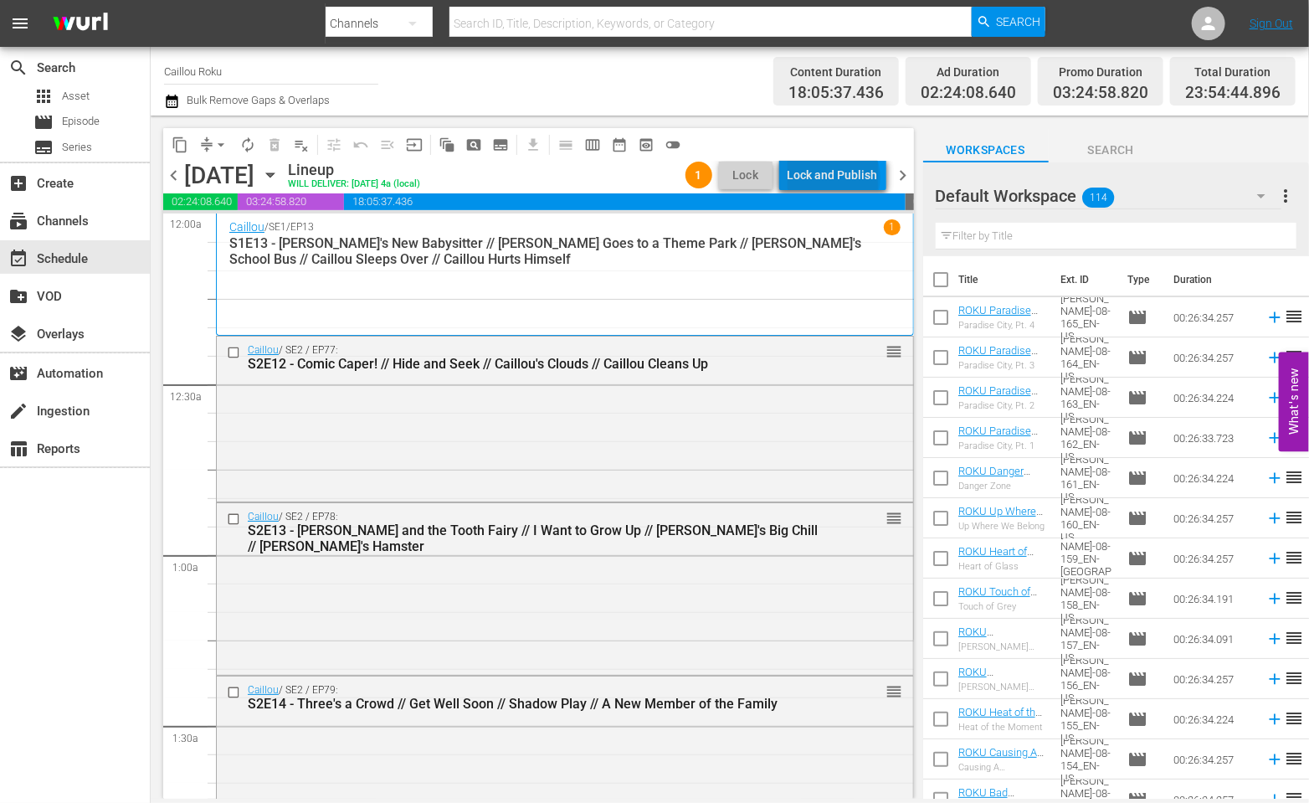
click at [838, 177] on div "Lock and Publish" at bounding box center [832, 175] width 90 height 30
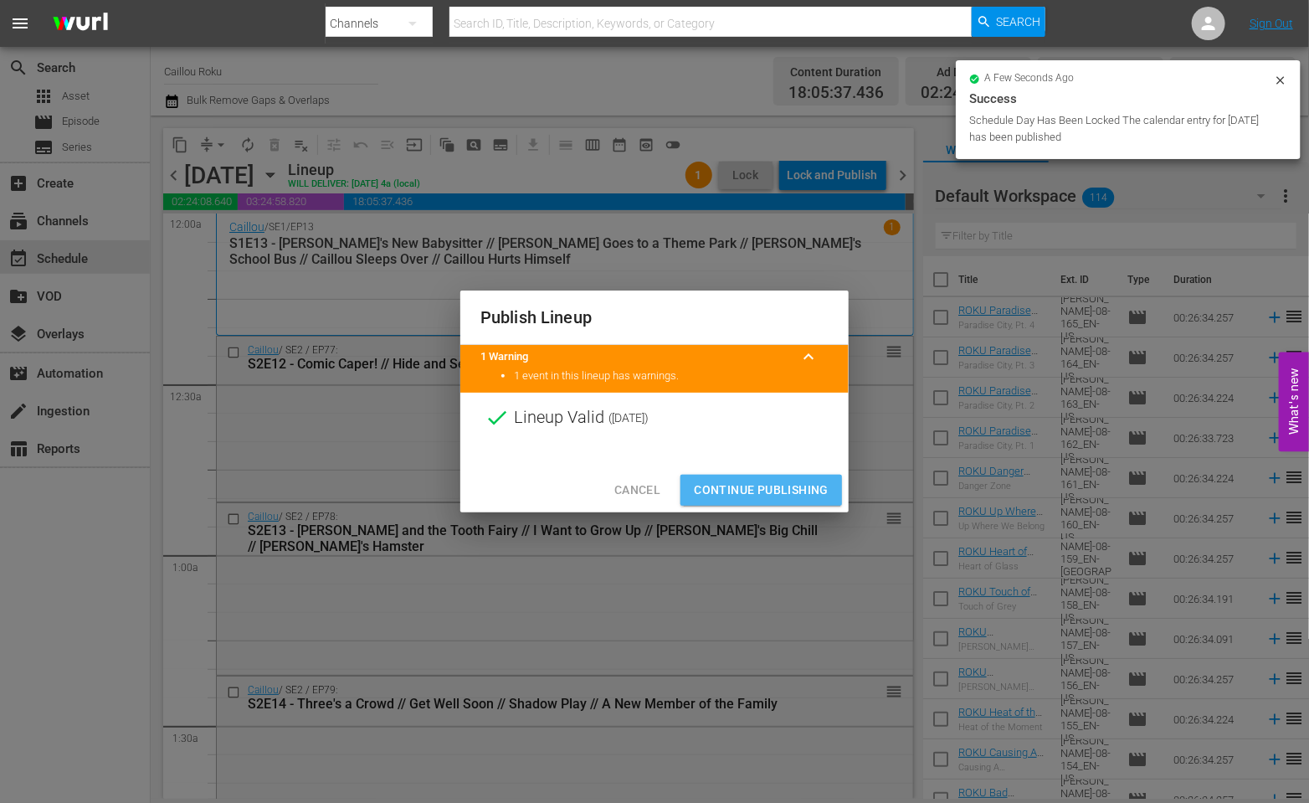
click at [768, 478] on button "Continue Publishing" at bounding box center [761, 489] width 162 height 31
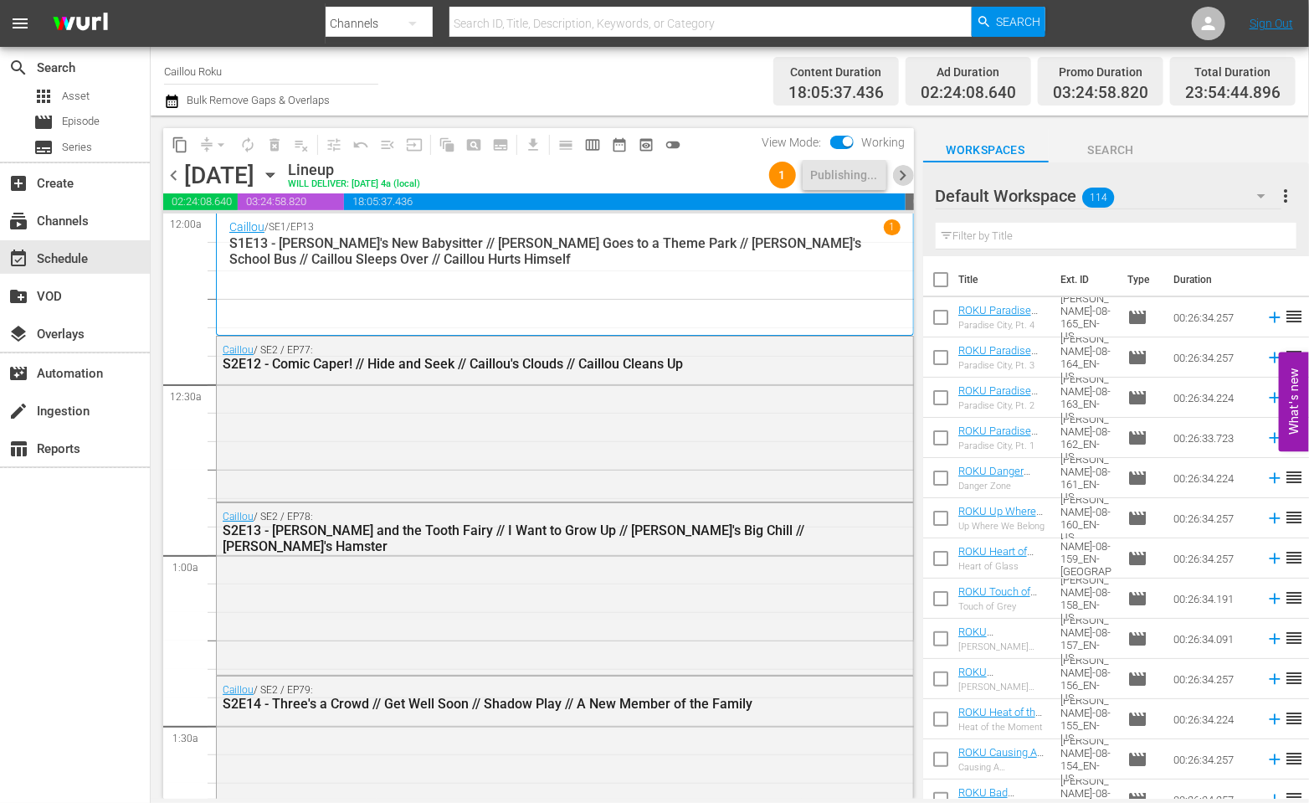
click at [904, 177] on span "chevron_right" at bounding box center [903, 175] width 21 height 21
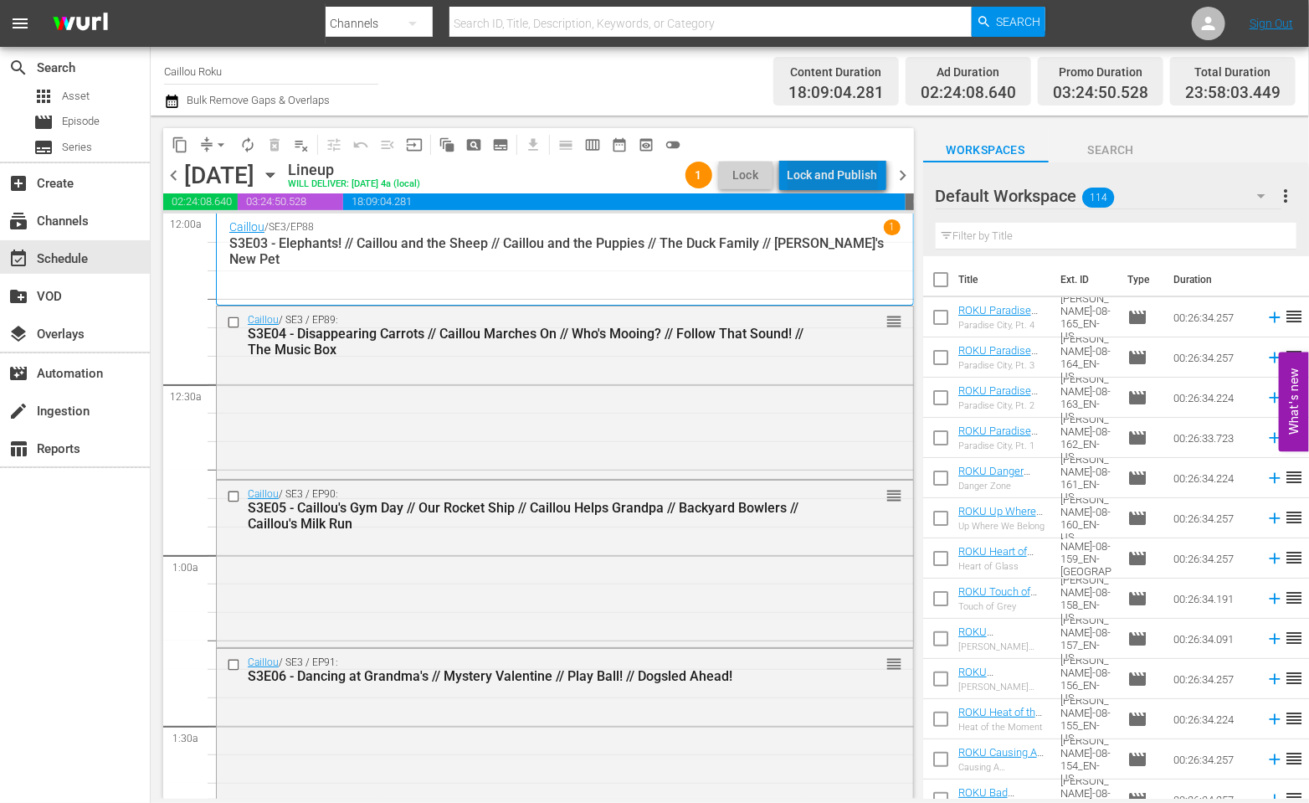
click at [847, 185] on div "Lock and Publish" at bounding box center [832, 175] width 90 height 30
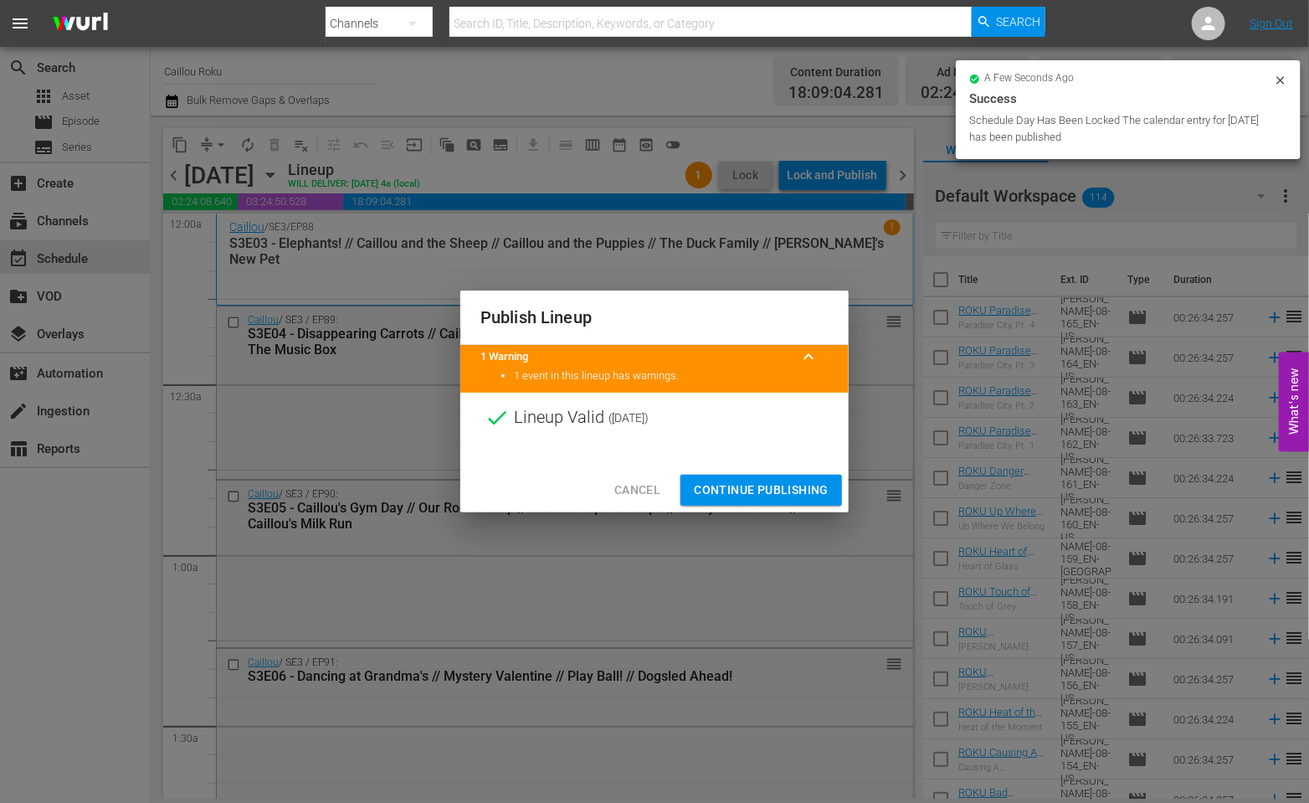
click at [740, 495] on span "Continue Publishing" at bounding box center [761, 489] width 135 height 21
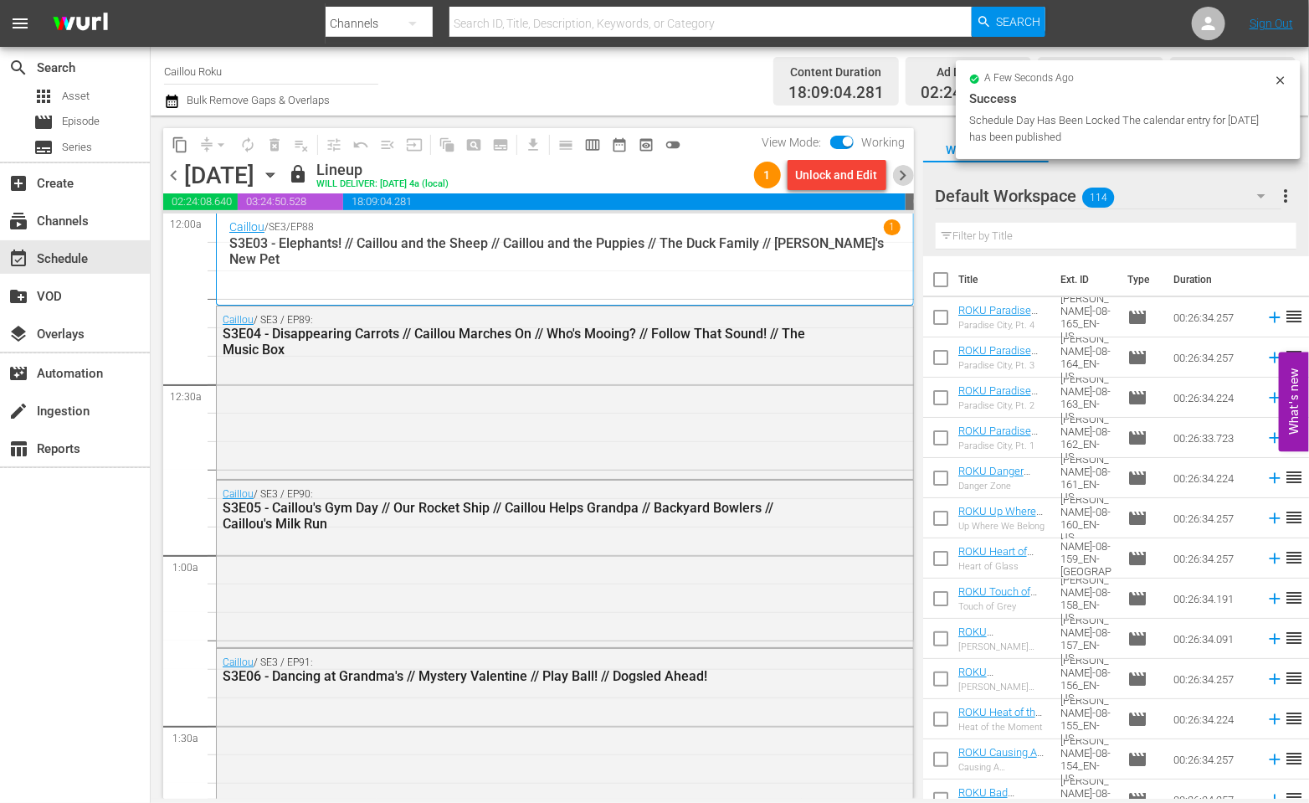
click at [899, 184] on span "chevron_right" at bounding box center [903, 175] width 21 height 21
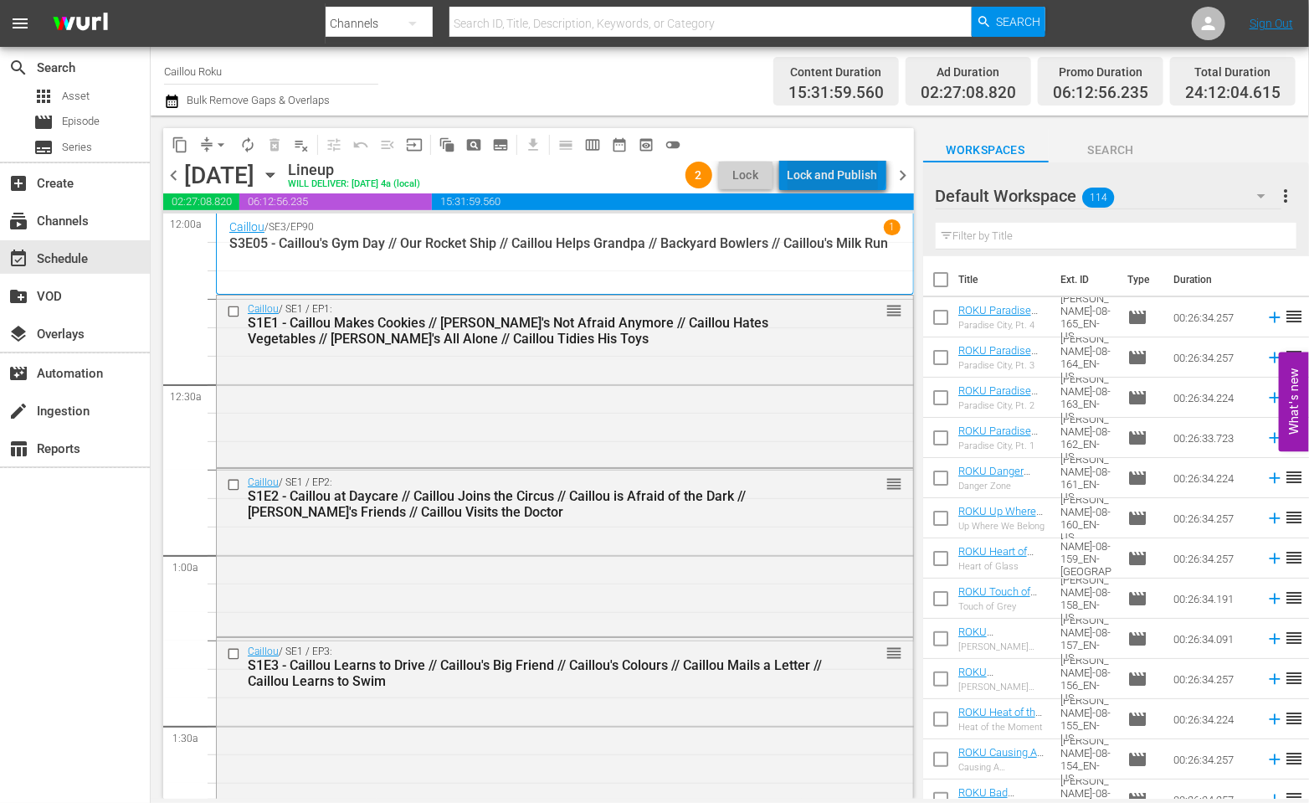
click at [840, 164] on div "Lock and Publish" at bounding box center [832, 175] width 90 height 30
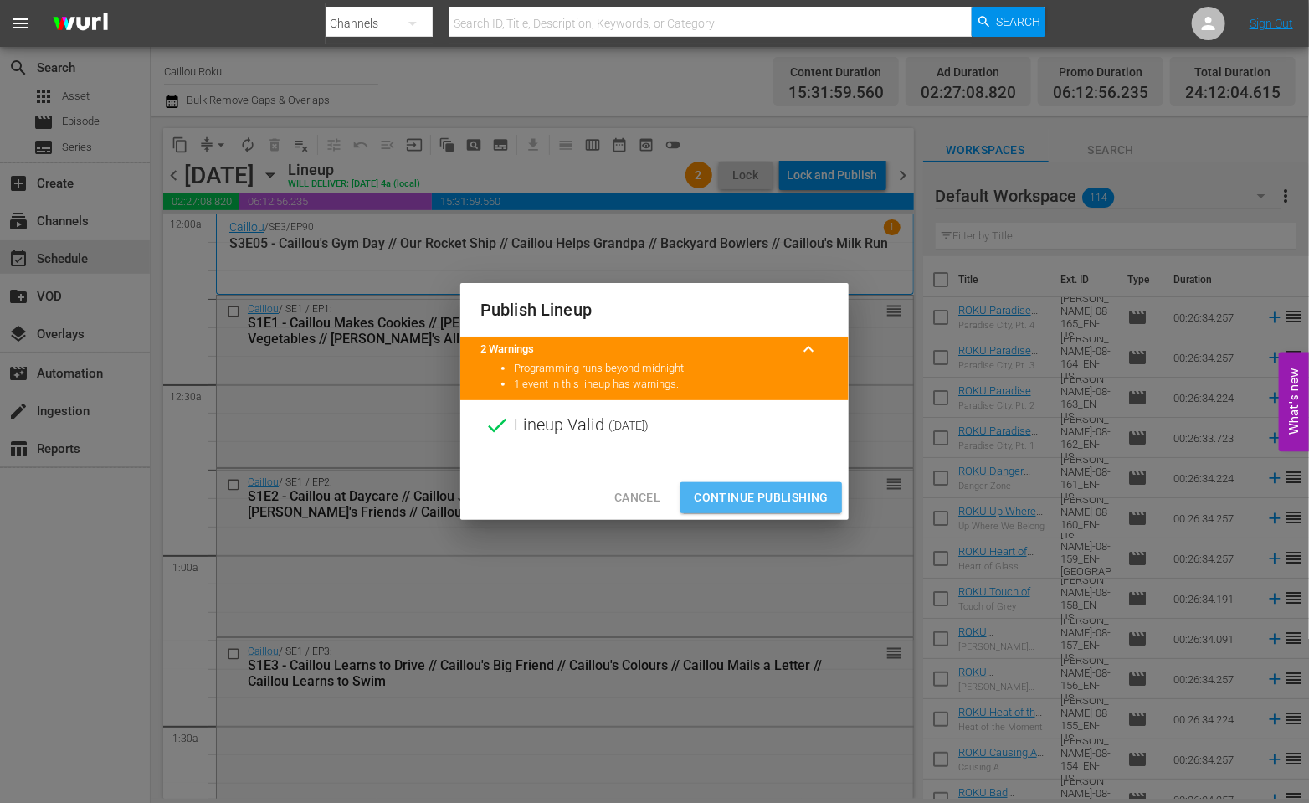
click at [746, 494] on span "Continue Publishing" at bounding box center [761, 497] width 135 height 21
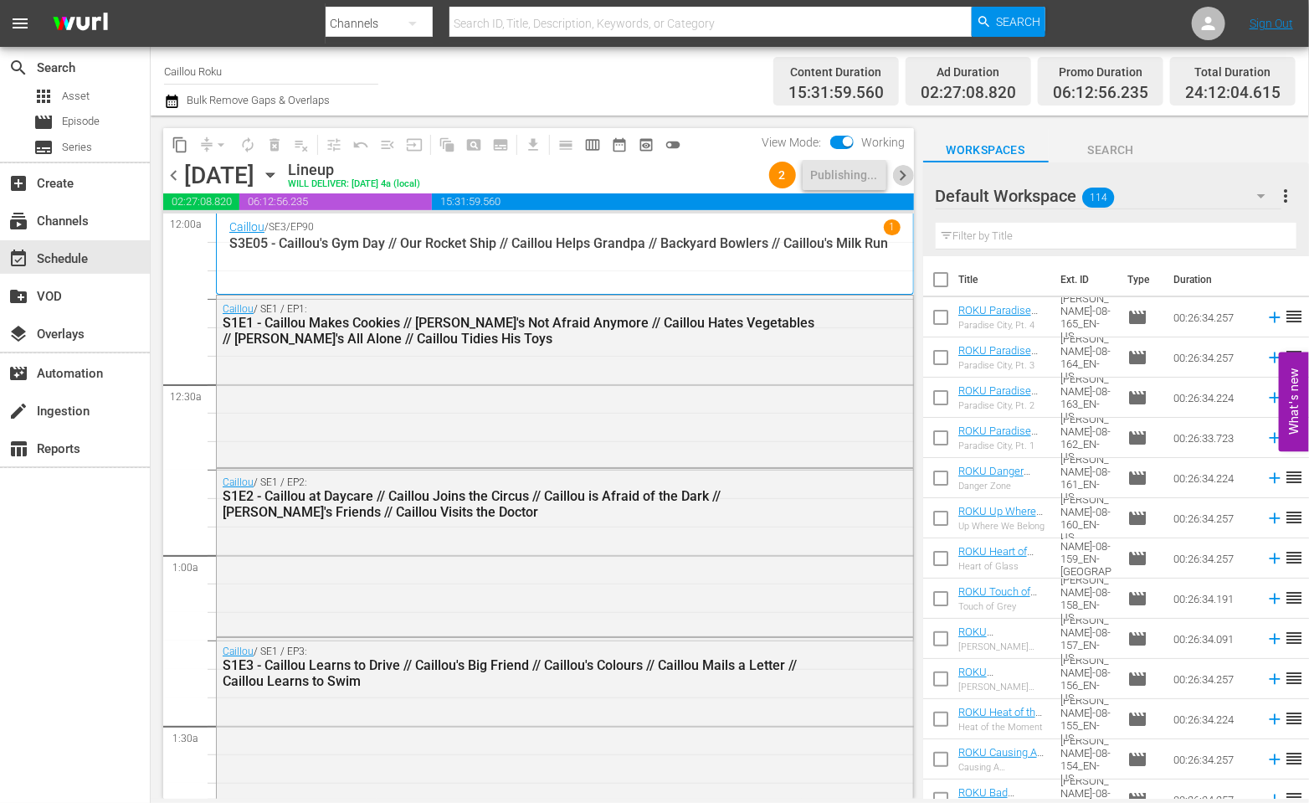
click at [895, 178] on span "chevron_right" at bounding box center [903, 175] width 21 height 21
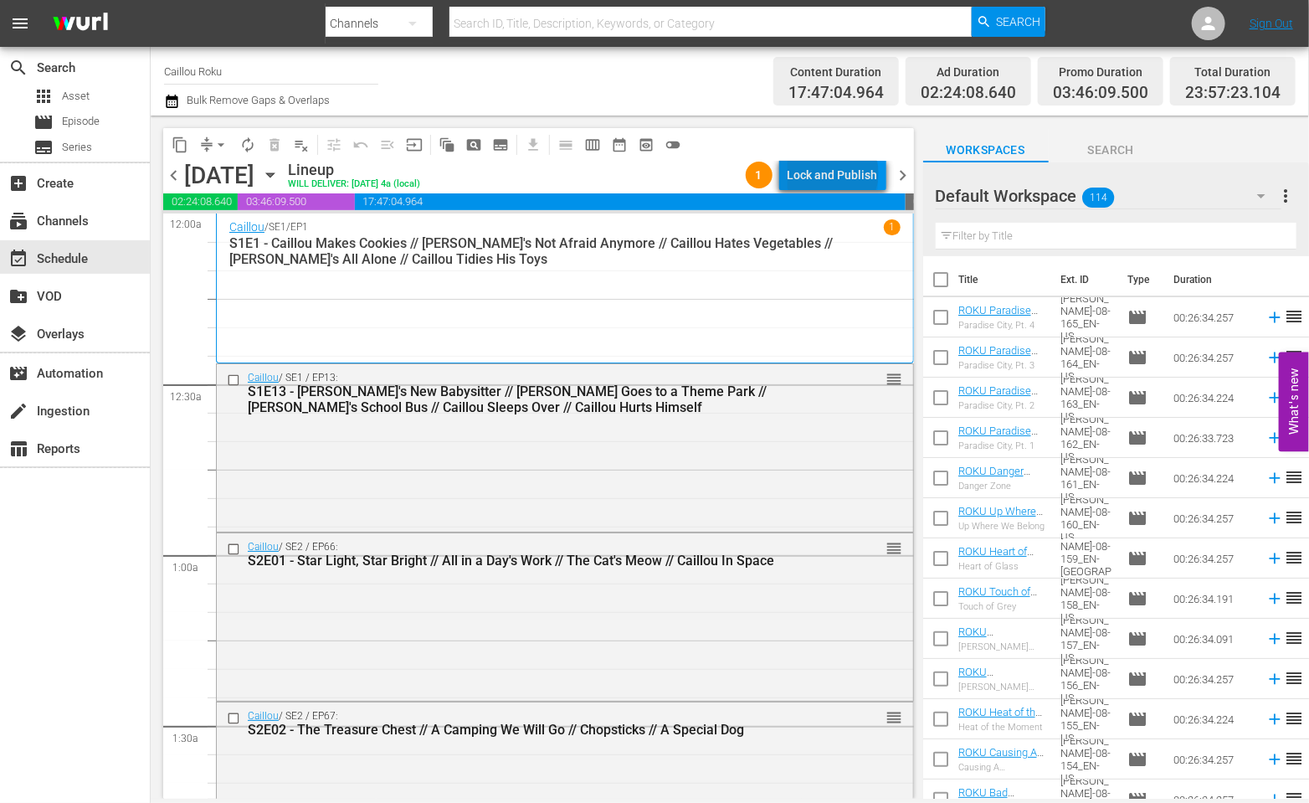
click at [837, 173] on div "Lock and Publish" at bounding box center [832, 175] width 90 height 30
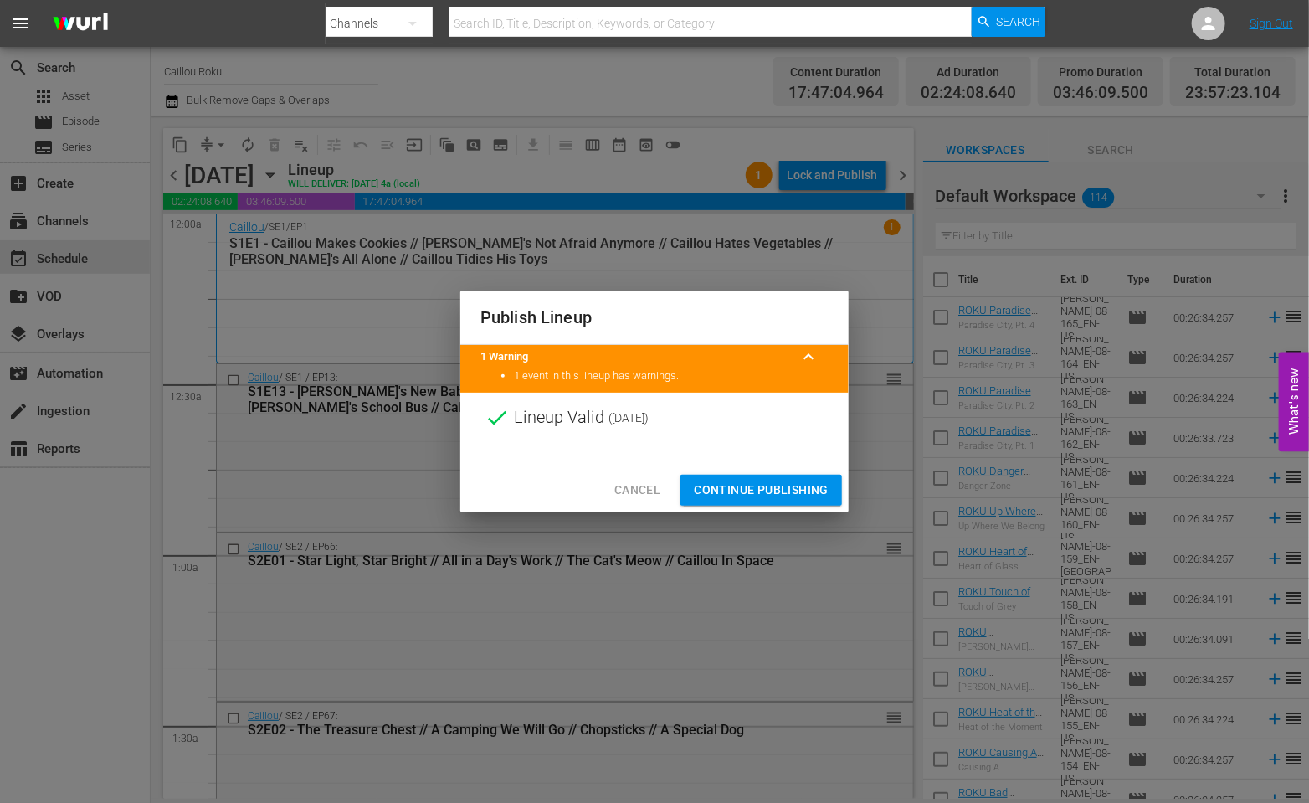
click at [746, 485] on span "Continue Publishing" at bounding box center [761, 489] width 135 height 21
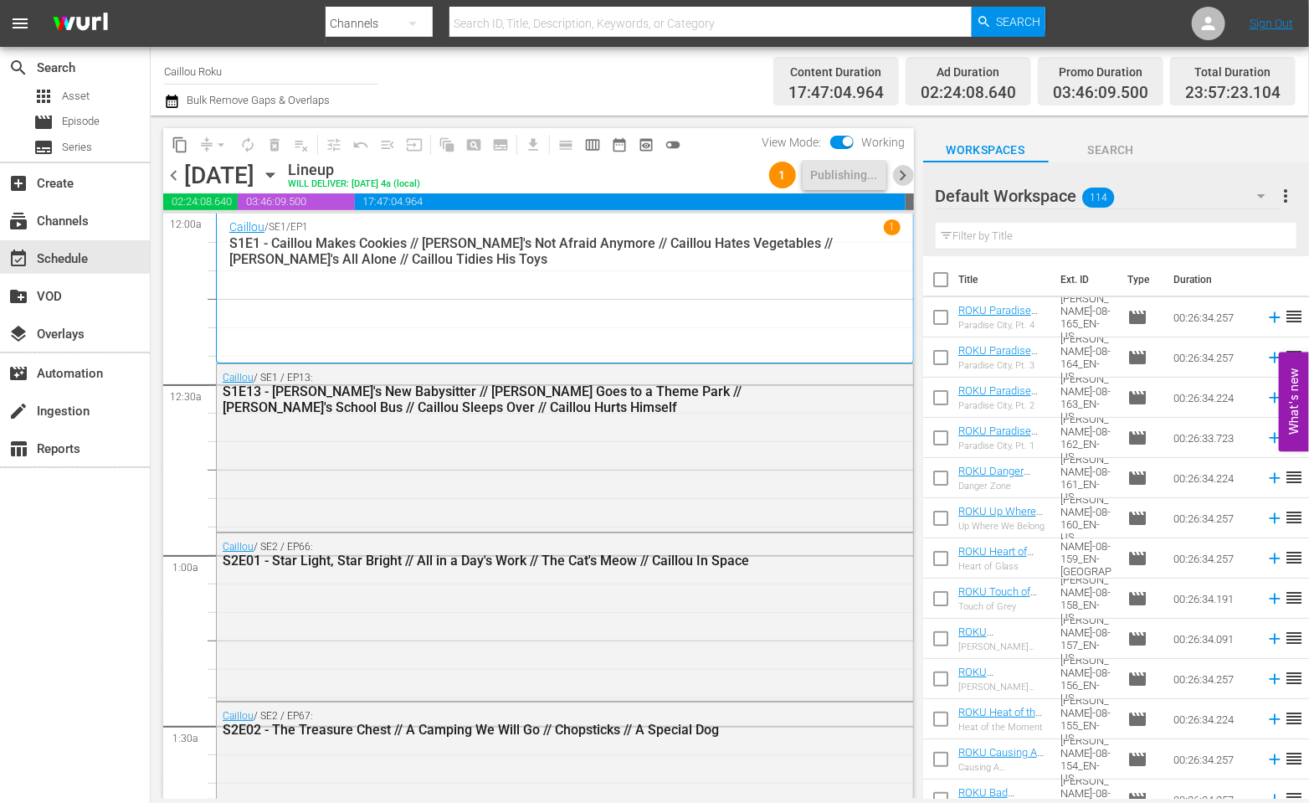
click at [906, 172] on span "chevron_right" at bounding box center [903, 175] width 21 height 21
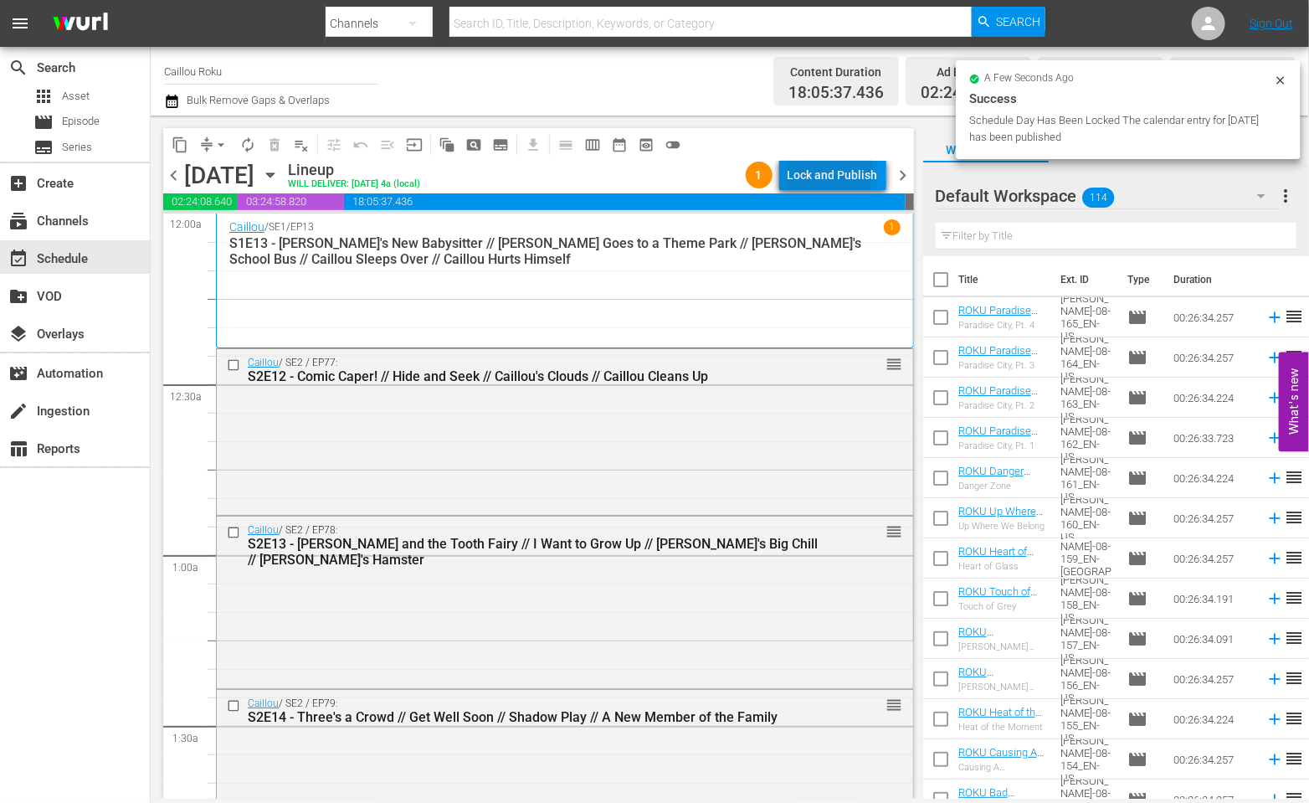
click at [823, 168] on div "Lock and Publish" at bounding box center [832, 175] width 90 height 30
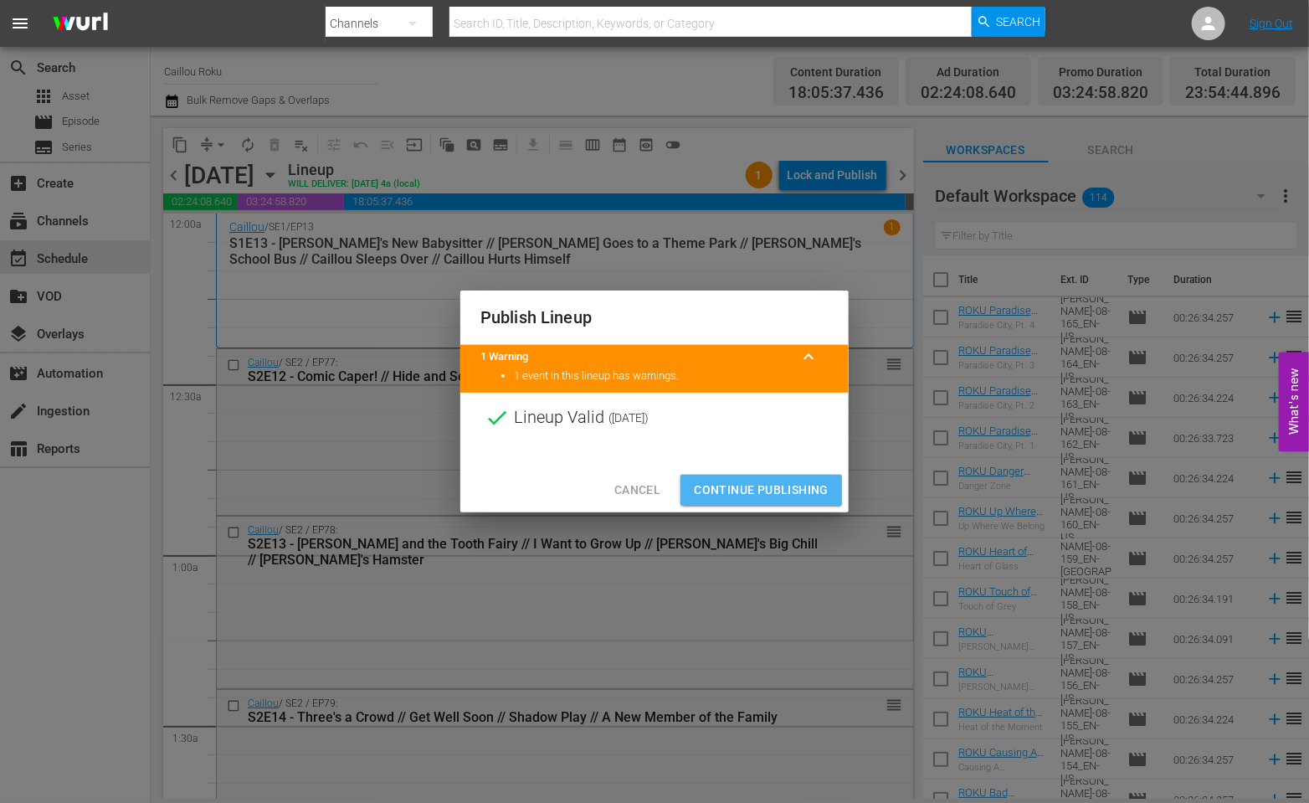
click at [740, 489] on span "Continue Publishing" at bounding box center [761, 489] width 135 height 21
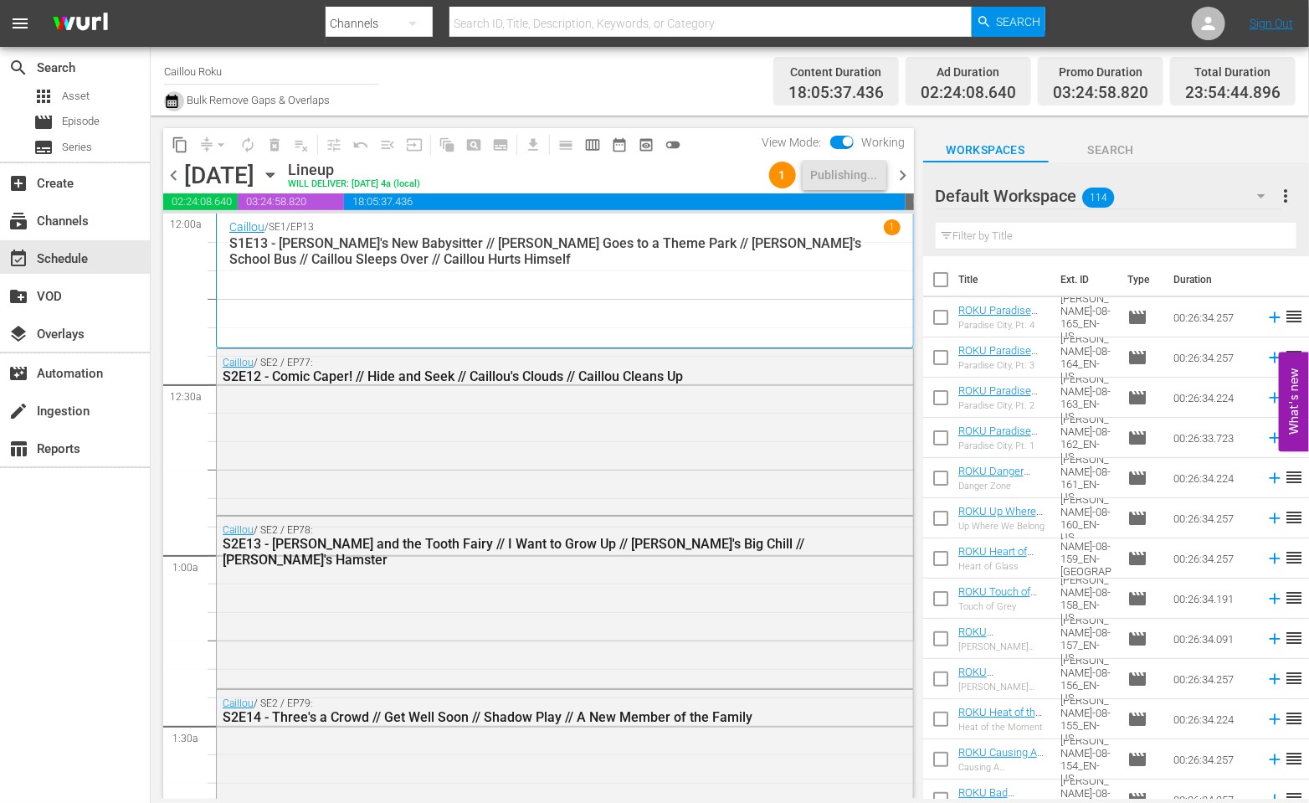
click at [166, 104] on icon "button" at bounding box center [172, 101] width 16 height 20
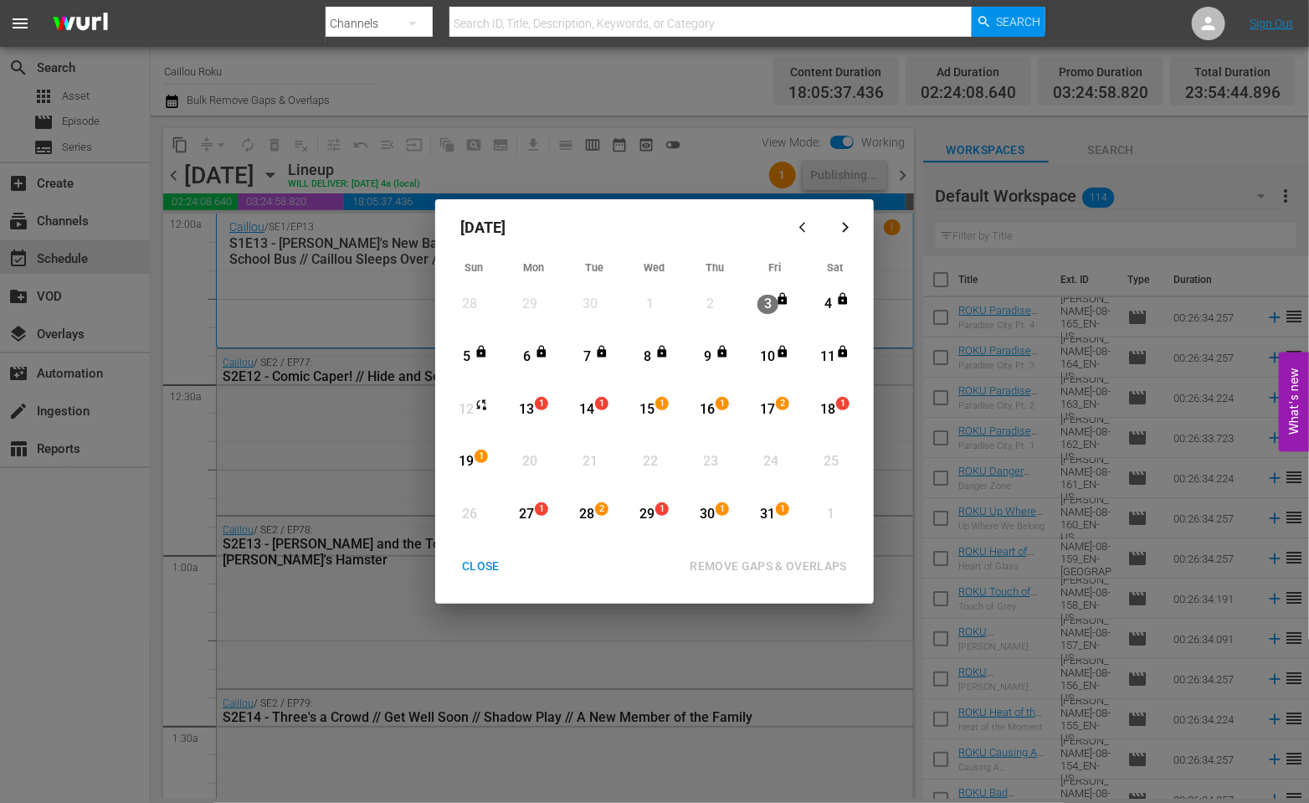
drag, startPoint x: 474, startPoint y: 548, endPoint x: 479, endPoint y: 573, distance: 25.5
click at [479, 573] on div "October 2025 Sun Mon Tue Wed Thu Fri Sat 28 View Lineup 29 View Lineup 30 View …" at bounding box center [654, 401] width 438 height 404
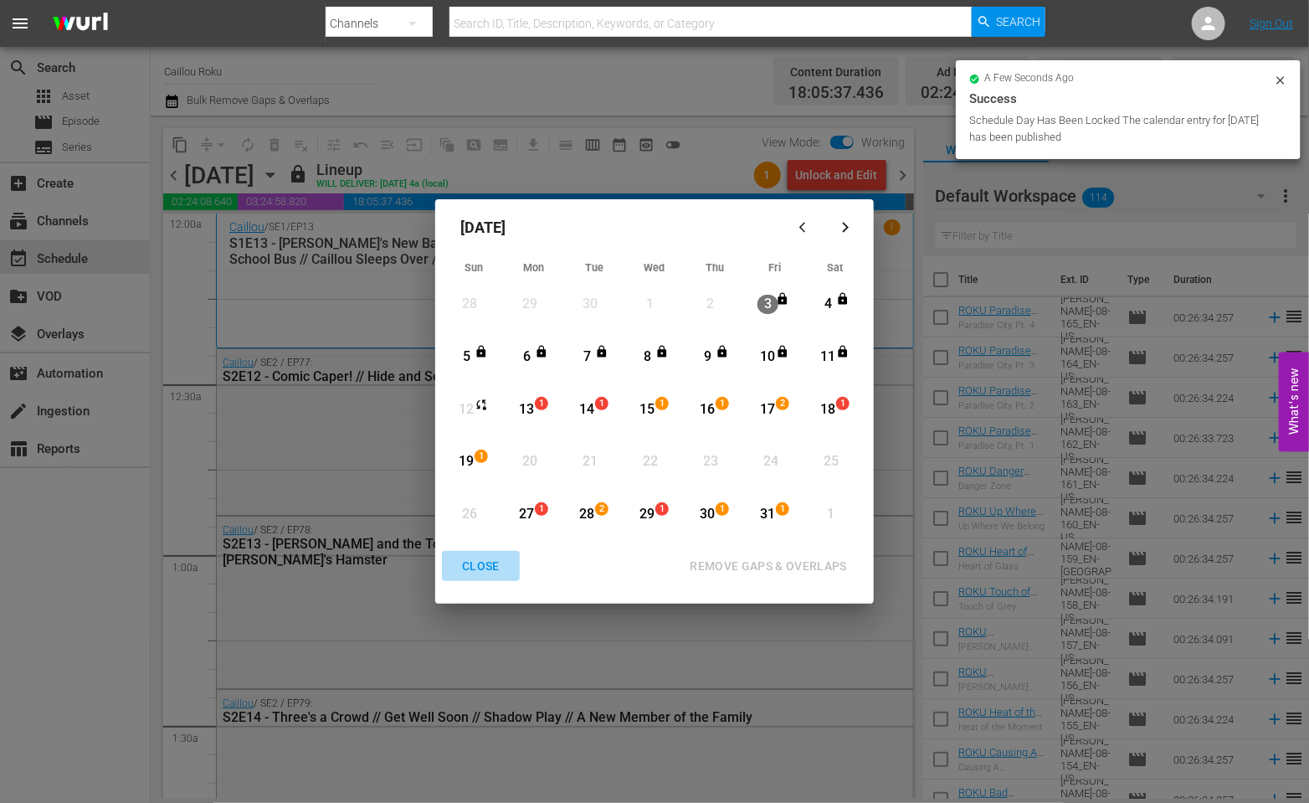
click at [479, 573] on div "CLOSE" at bounding box center [481, 566] width 64 height 21
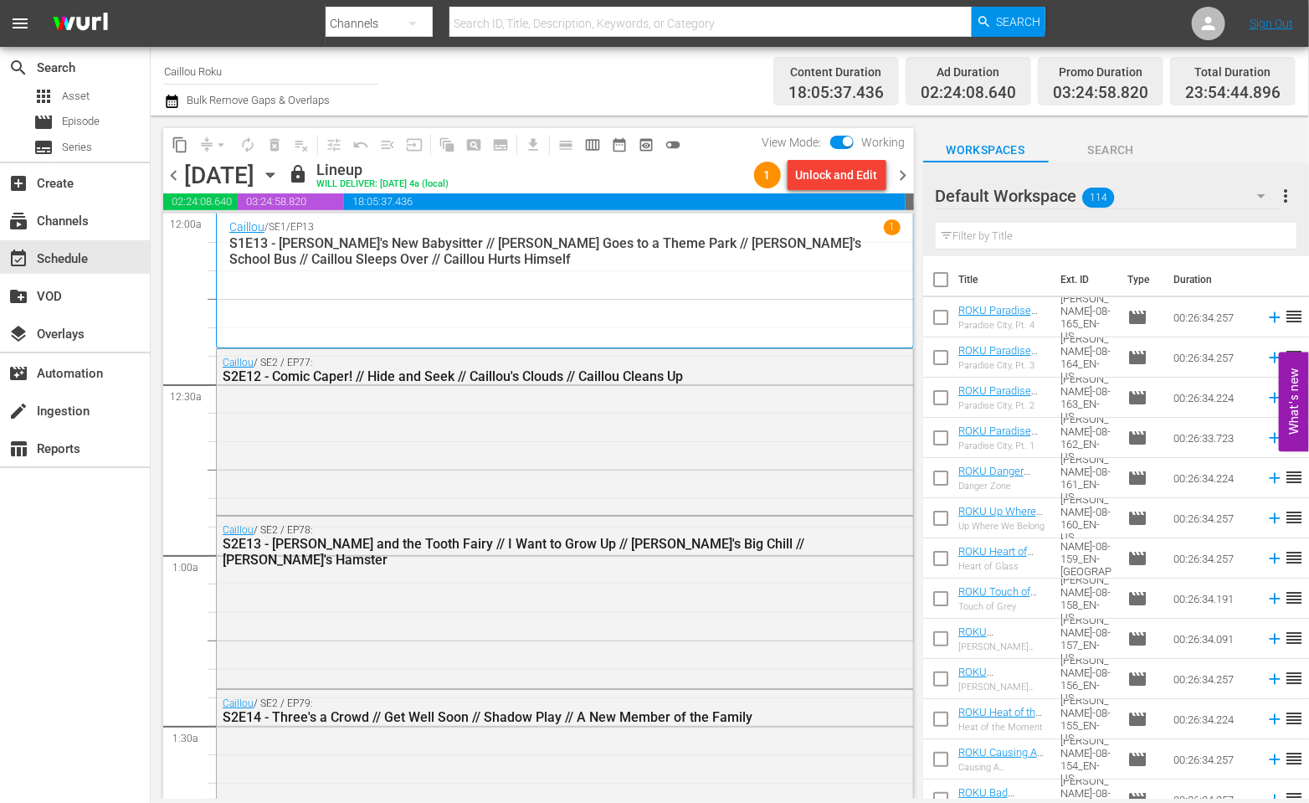
click at [176, 100] on icon "button" at bounding box center [172, 101] width 16 height 20
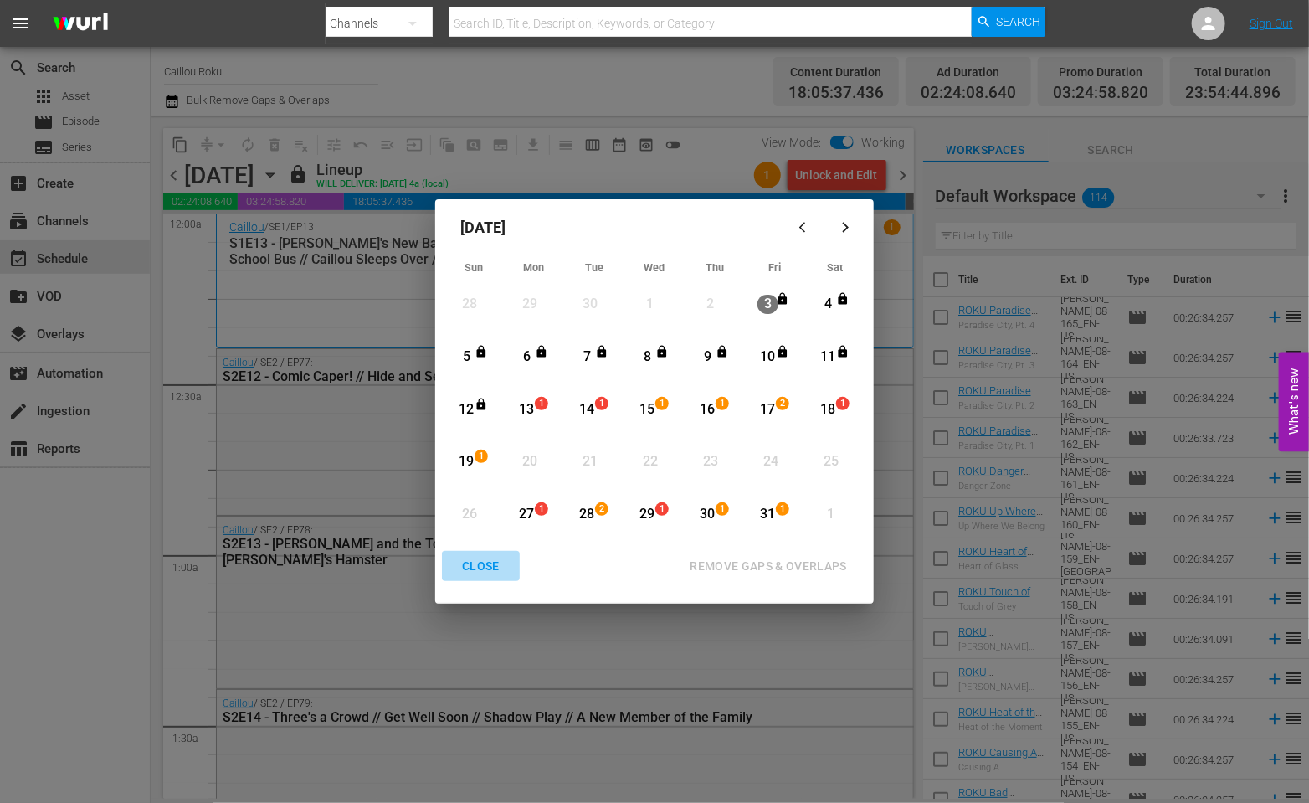
click at [481, 559] on div "CLOSE" at bounding box center [481, 566] width 64 height 21
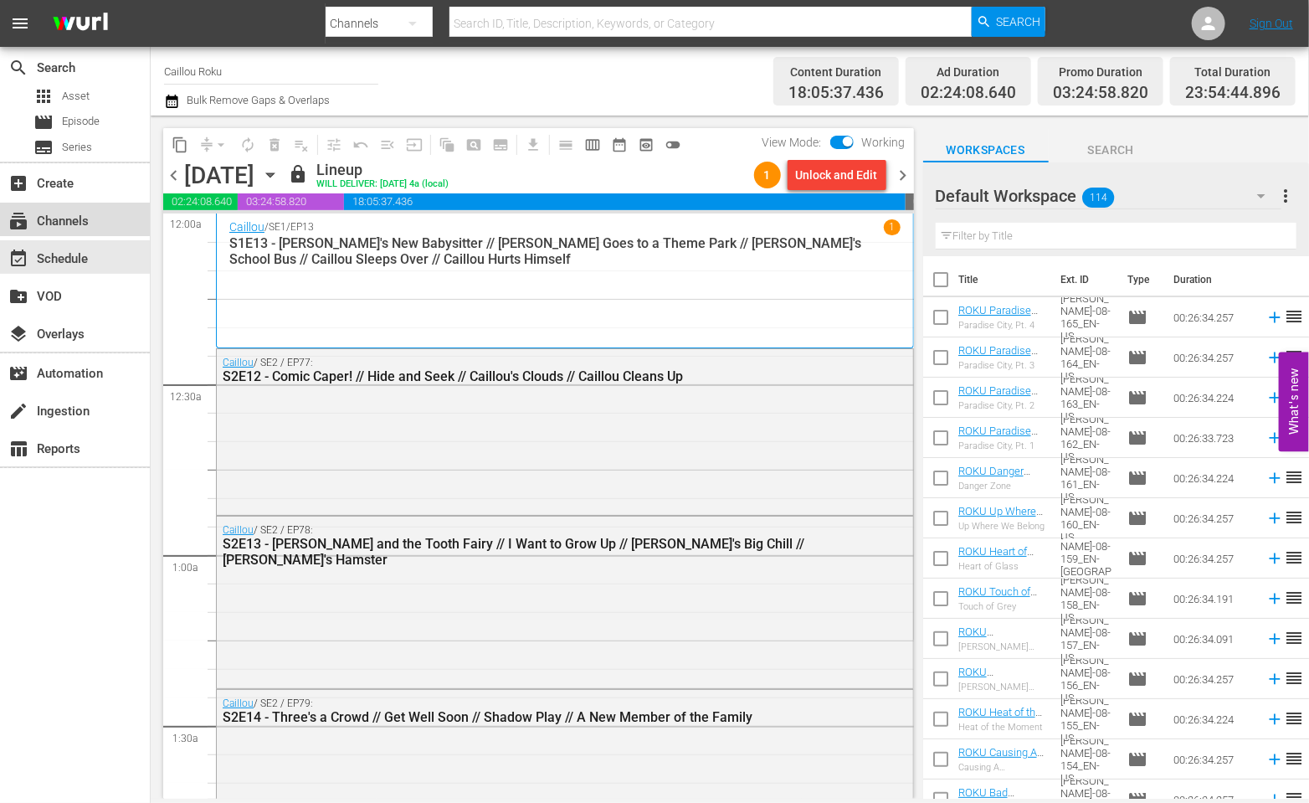
click at [48, 218] on div "subscriptions Channels" at bounding box center [47, 218] width 94 height 15
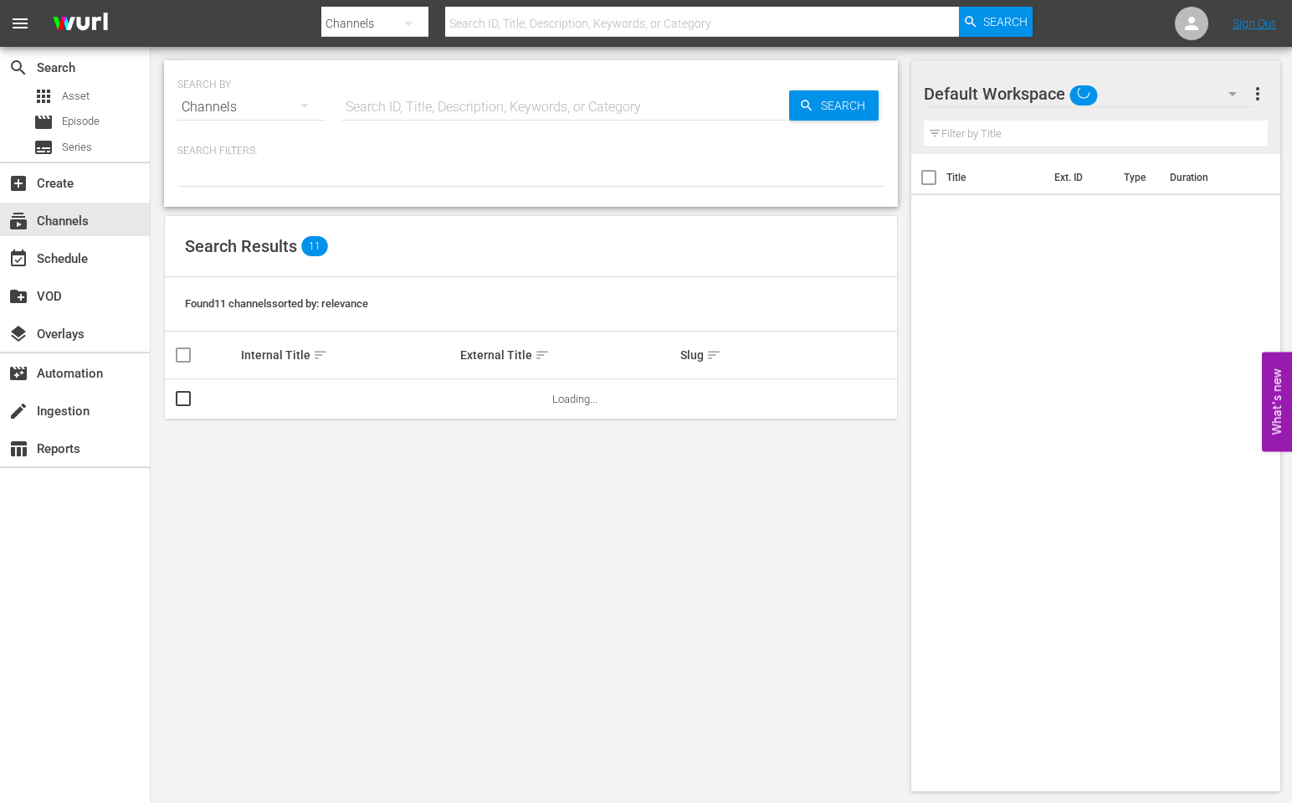
click at [48, 218] on div "subscriptions Channels" at bounding box center [47, 218] width 94 height 15
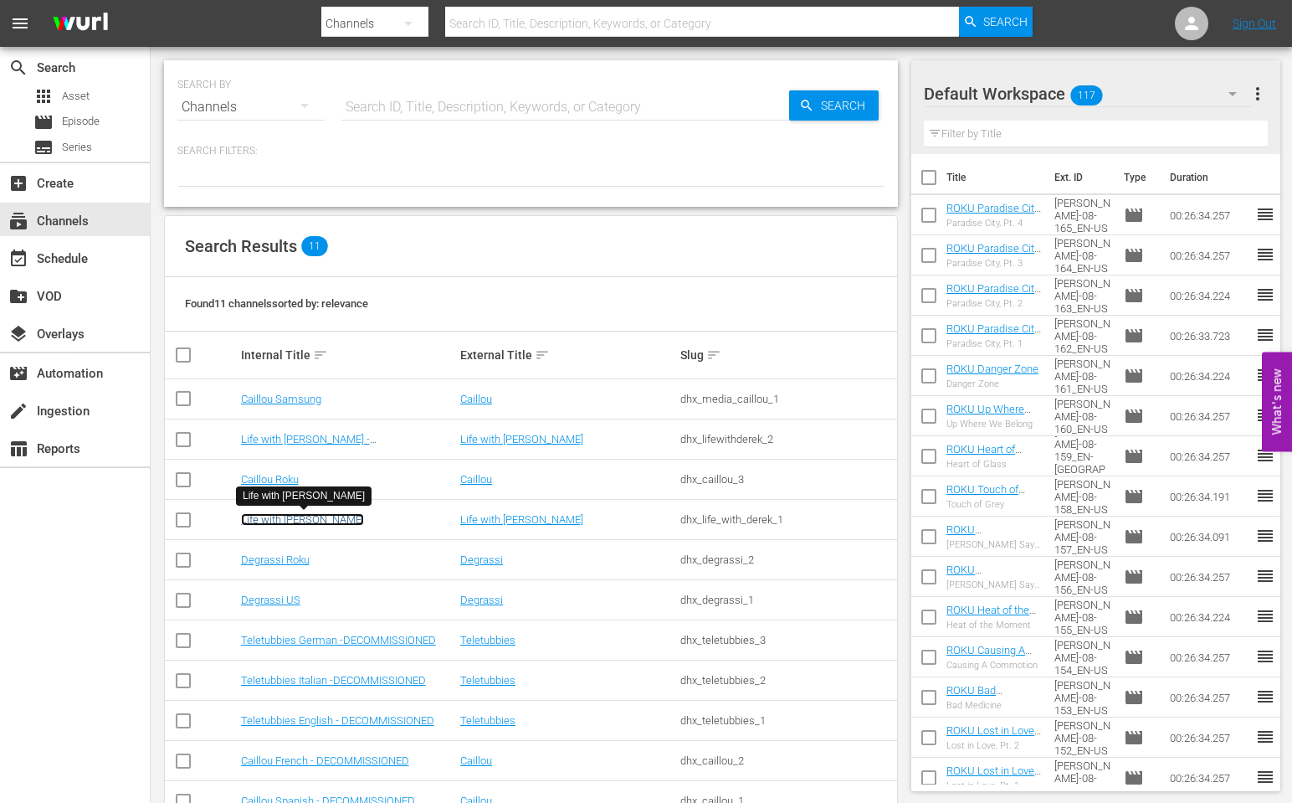
click at [321, 521] on link "Life with [PERSON_NAME]" at bounding box center [302, 519] width 123 height 13
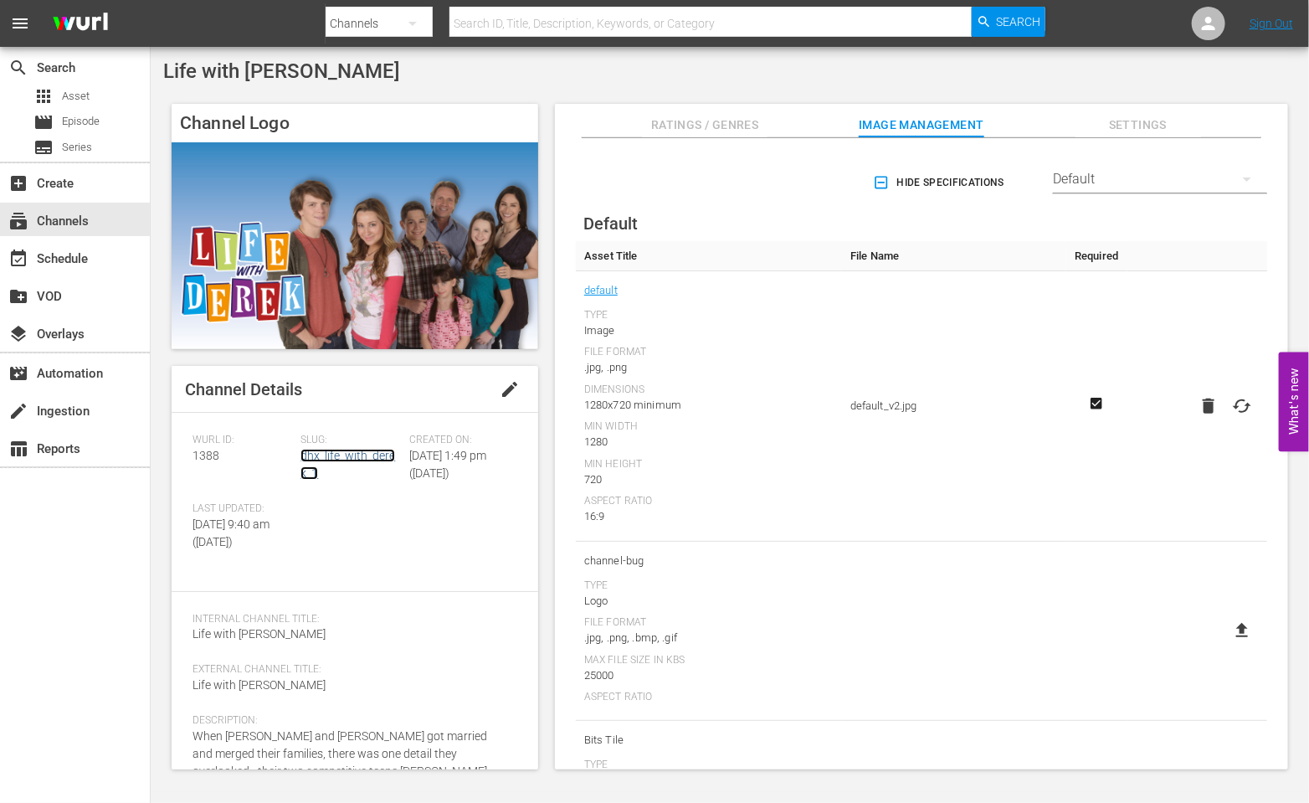
click at [335, 459] on link "dhx_life_with_derek_1" at bounding box center [347, 464] width 95 height 31
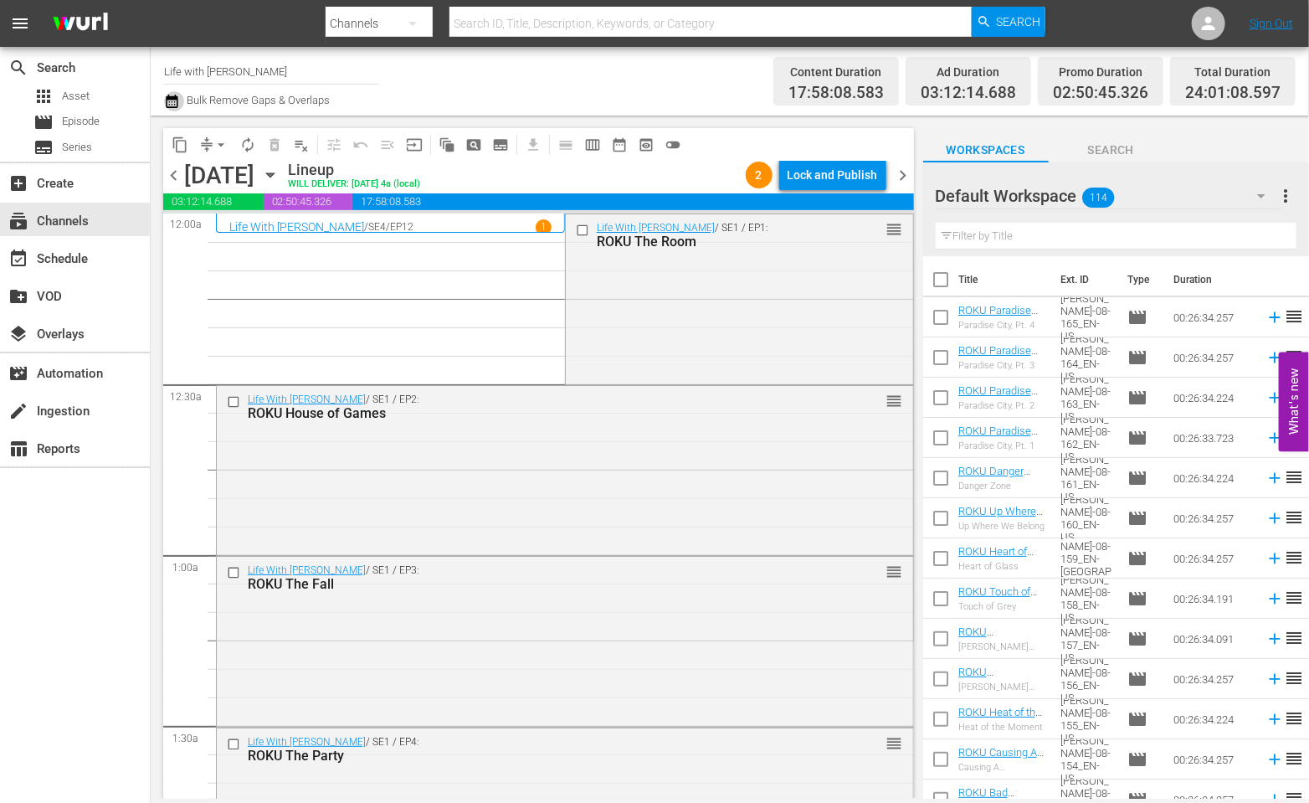
click at [171, 91] on icon "button" at bounding box center [172, 101] width 16 height 20
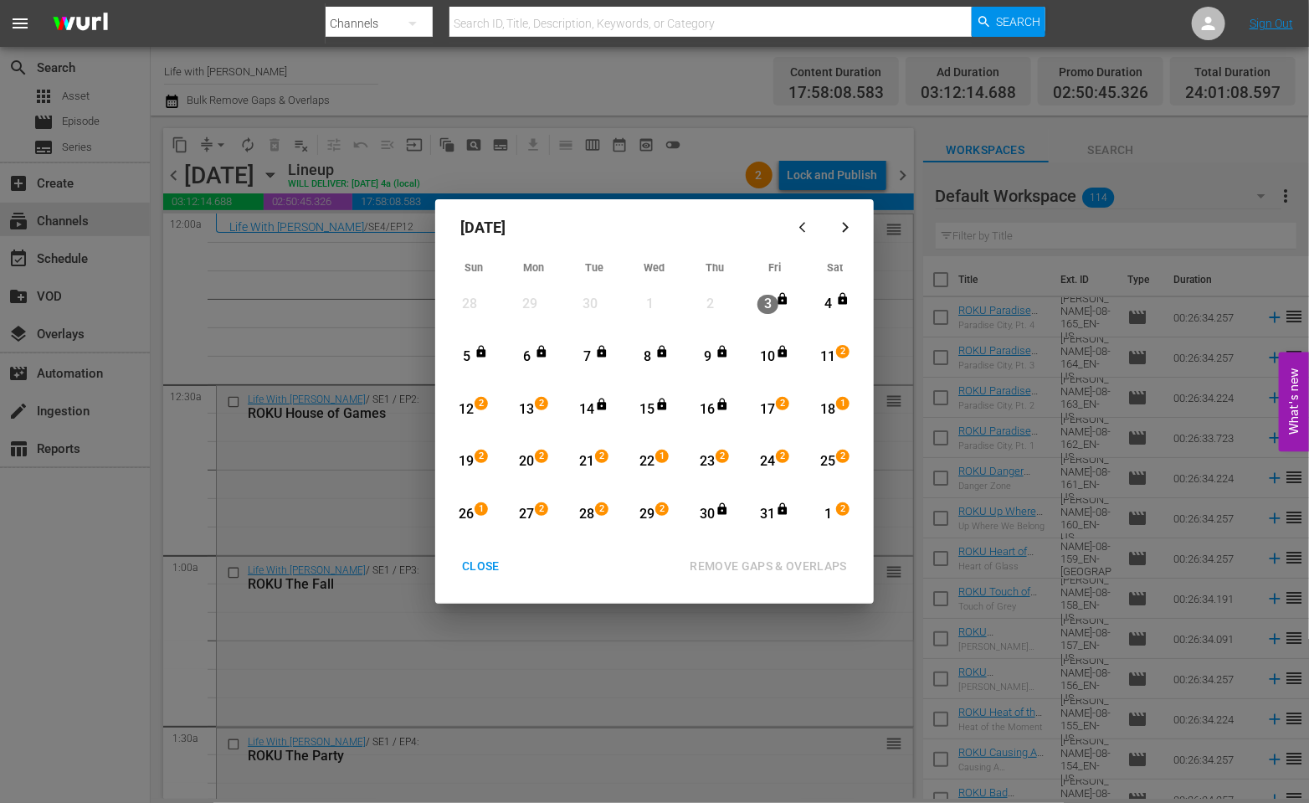
click at [476, 574] on div "CLOSE" at bounding box center [481, 566] width 64 height 21
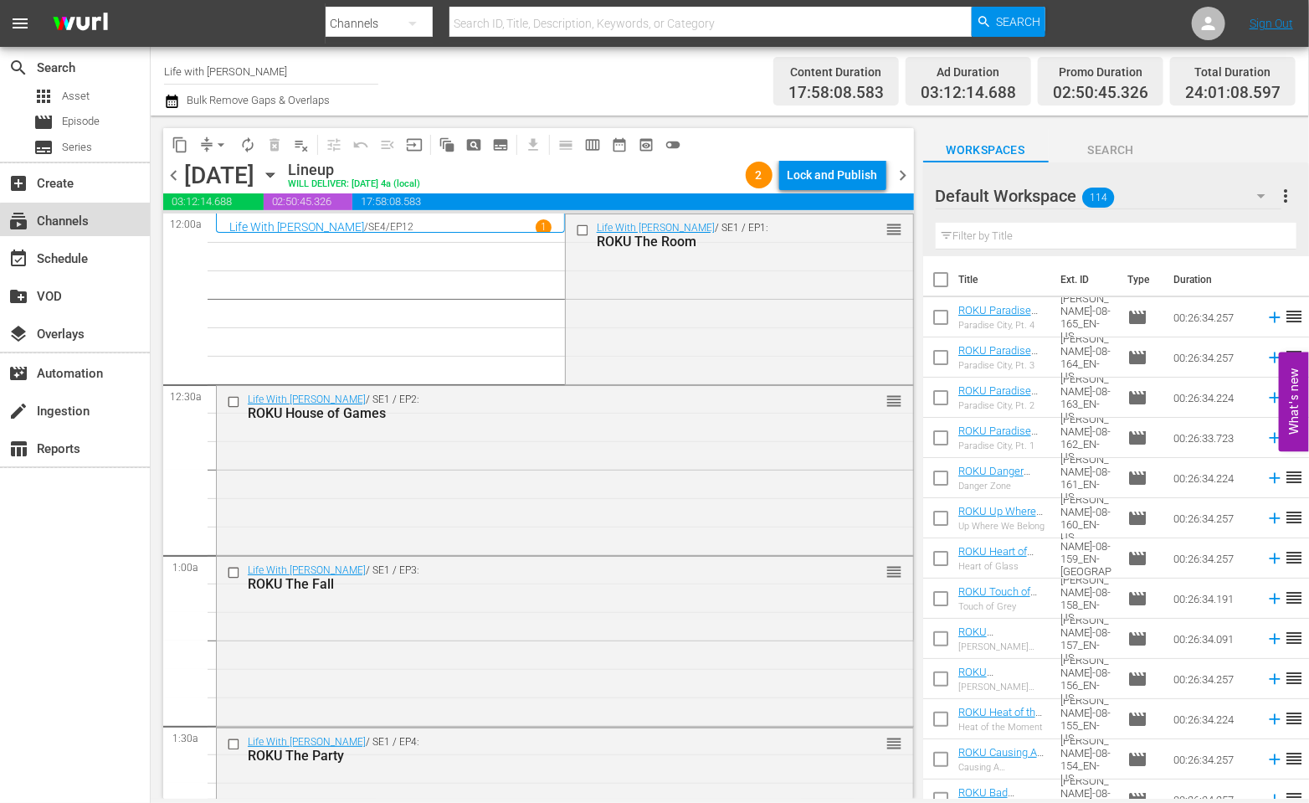
click at [110, 231] on div "subscriptions Channels" at bounding box center [75, 219] width 150 height 33
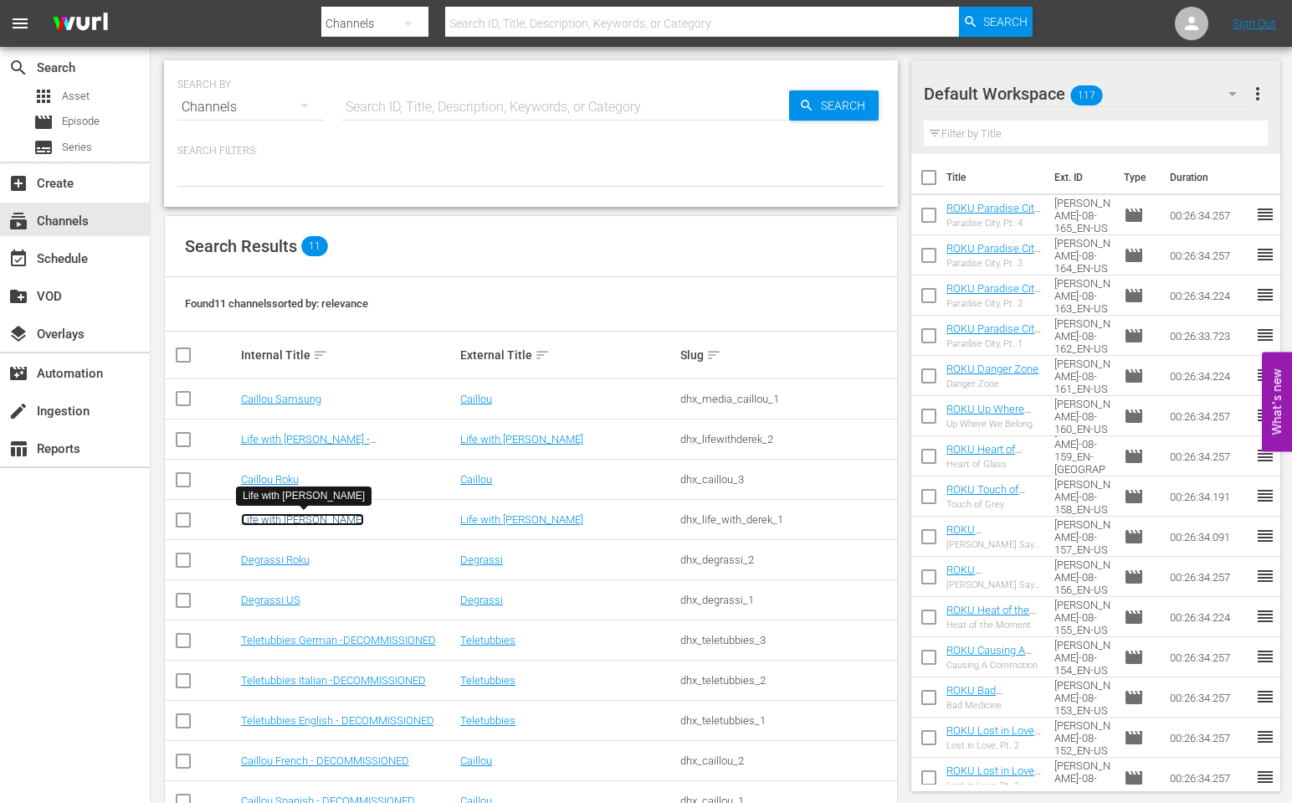
click at [294, 519] on link "Life with [PERSON_NAME]" at bounding box center [302, 519] width 123 height 13
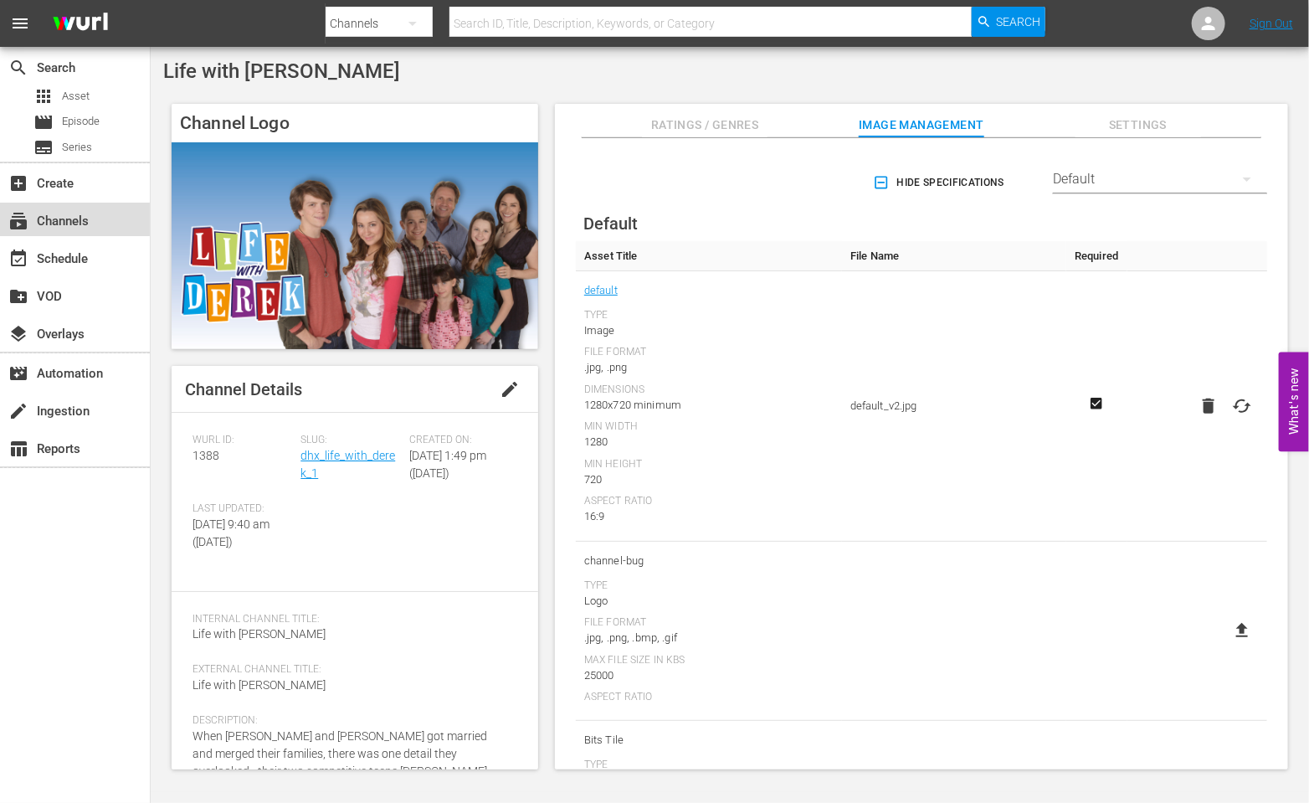
click at [64, 224] on div "subscriptions Channels" at bounding box center [47, 218] width 94 height 15
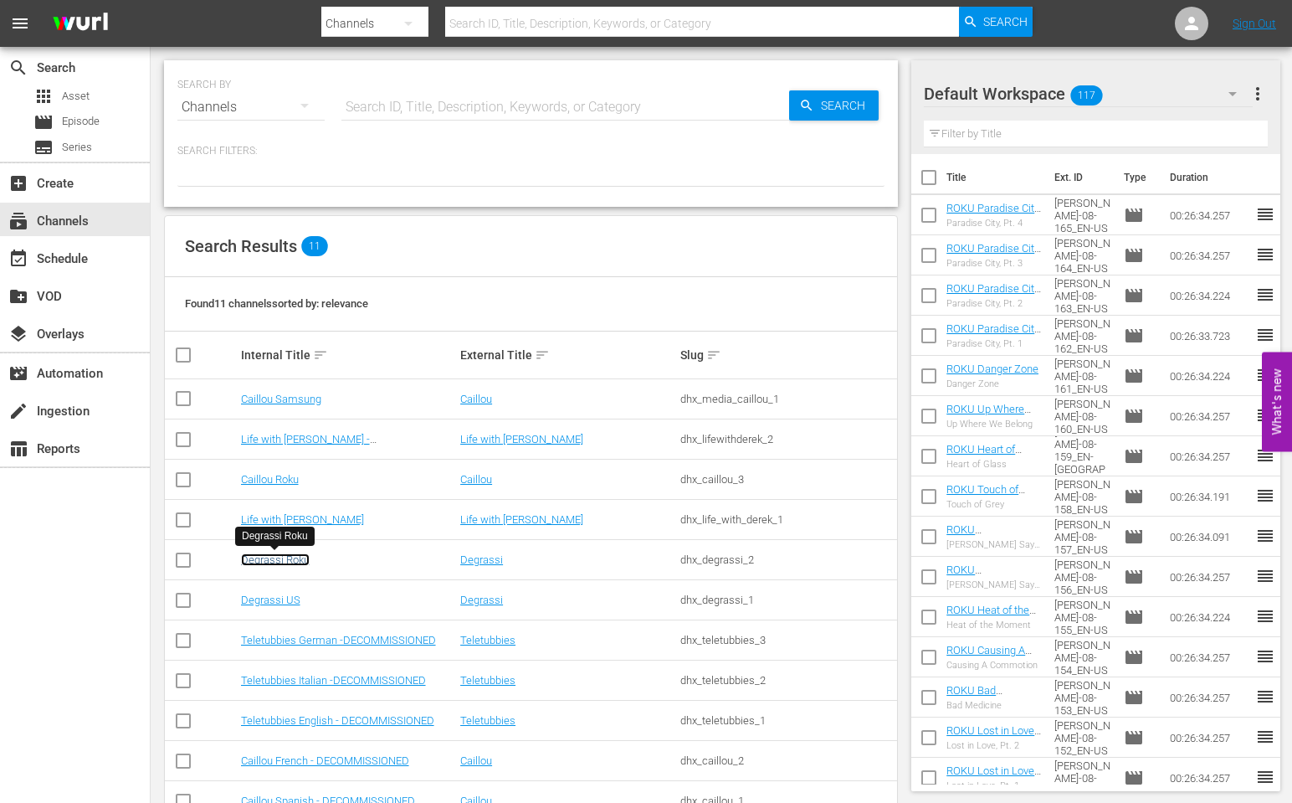
click at [279, 558] on link "Degrassi Roku" at bounding box center [275, 559] width 69 height 13
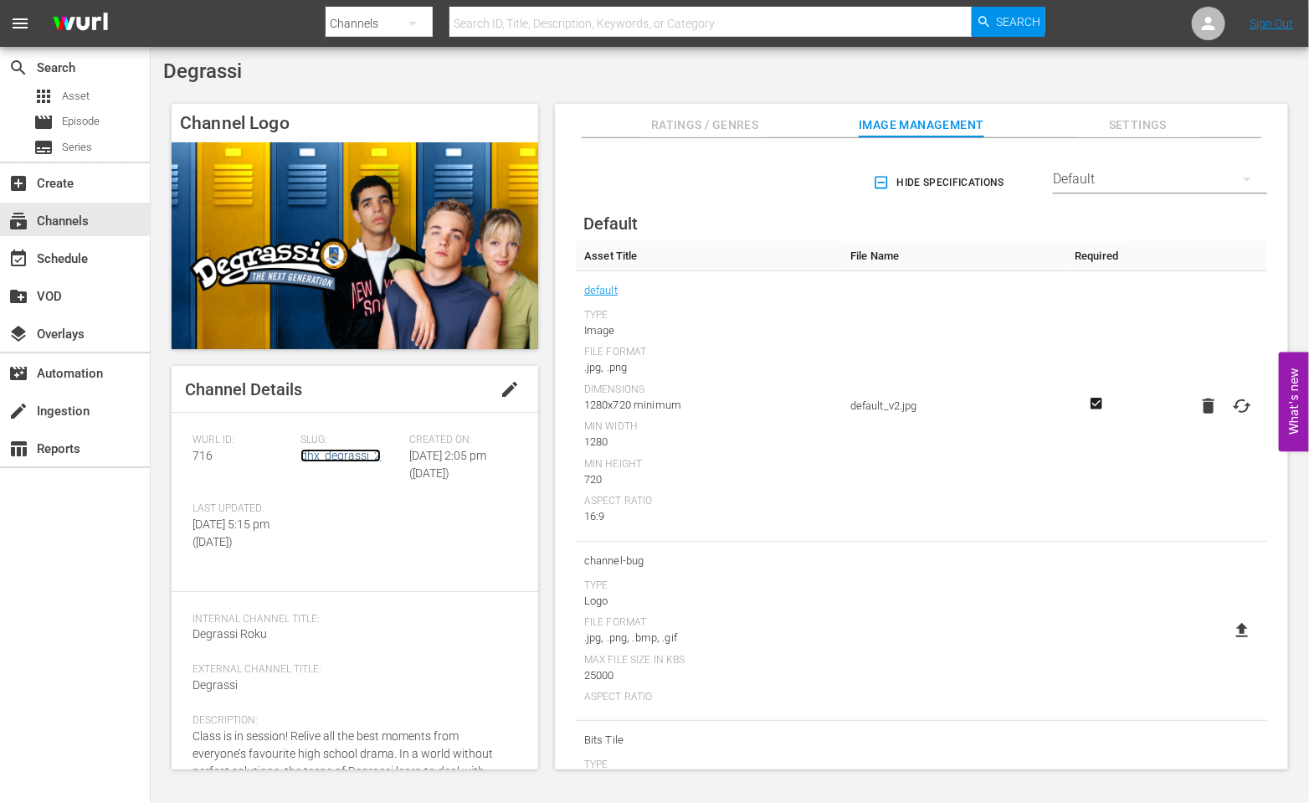
click at [321, 452] on link "dhx_degrassi_2" at bounding box center [340, 455] width 80 height 13
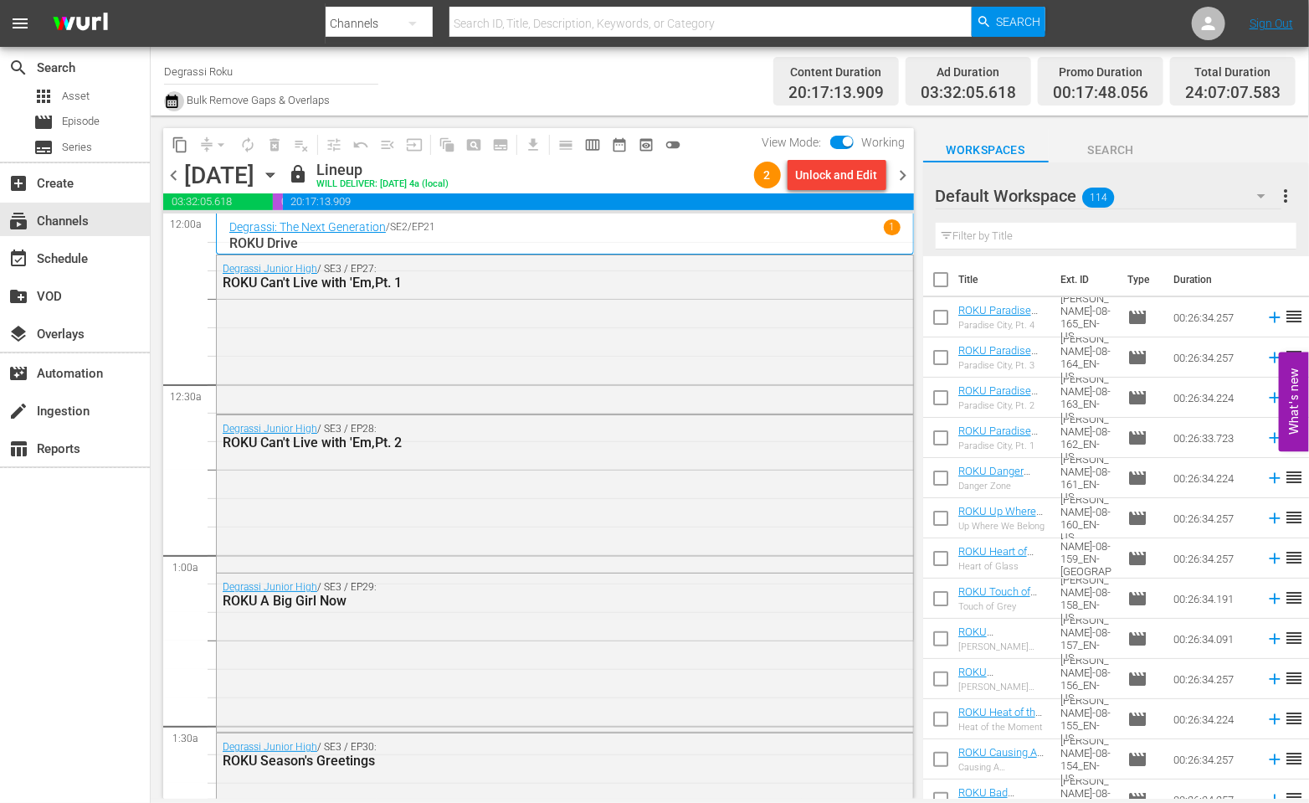
click at [167, 103] on icon "button" at bounding box center [172, 101] width 16 height 20
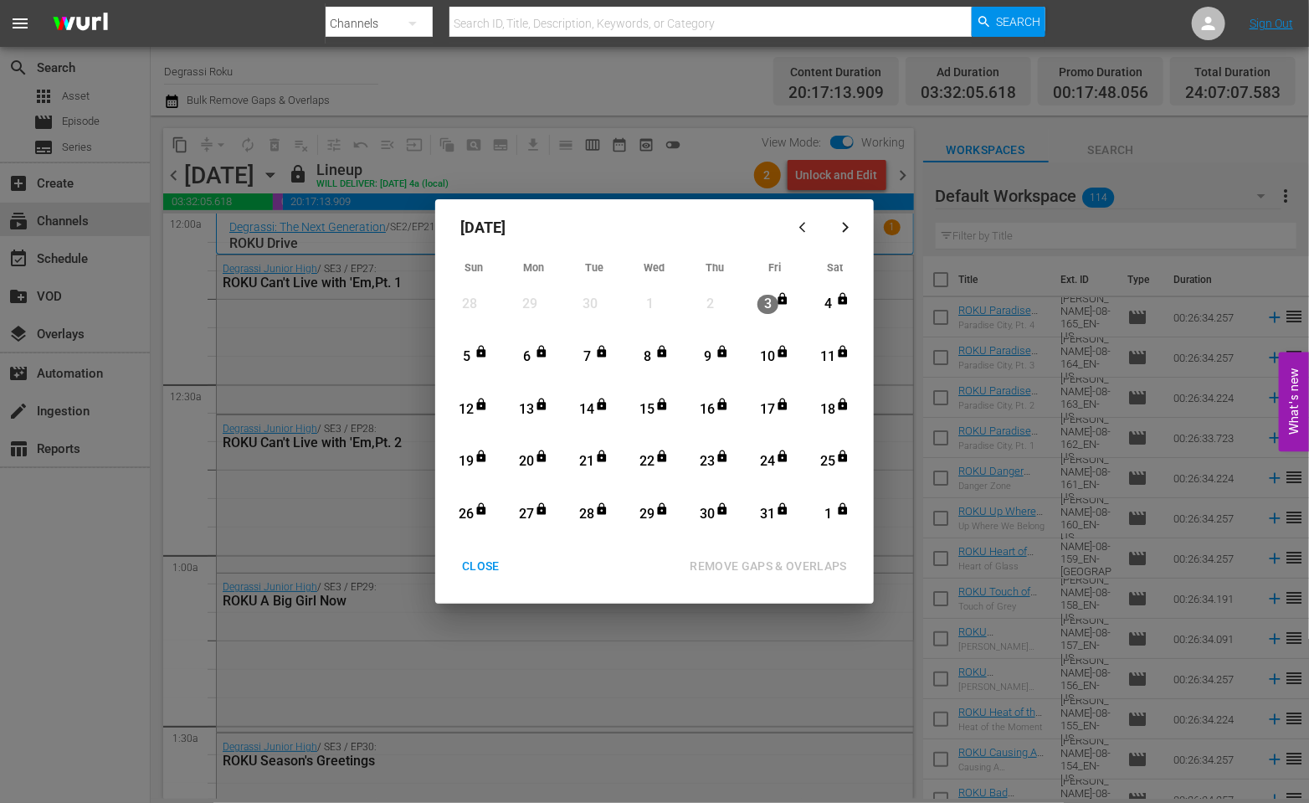
click at [469, 569] on div "CLOSE" at bounding box center [481, 566] width 64 height 21
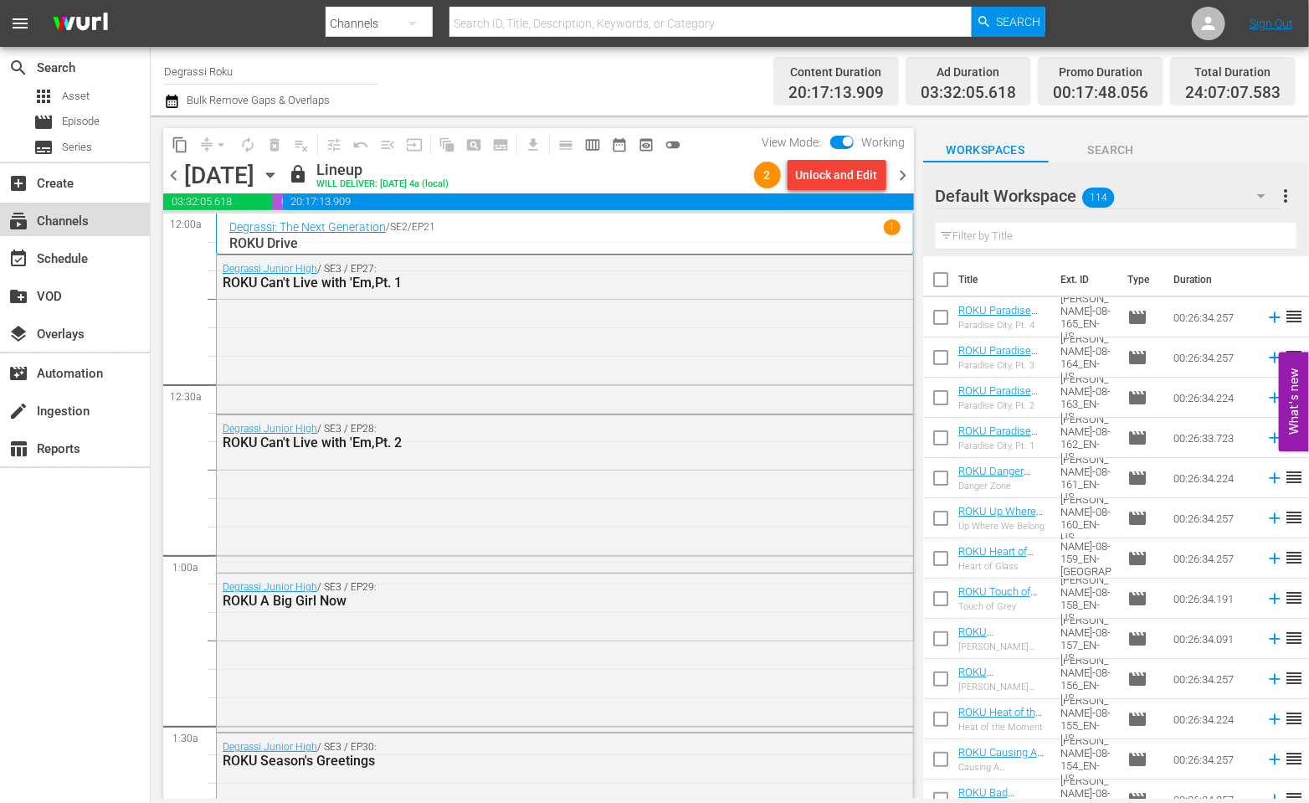
click at [74, 222] on div "subscriptions Channels" at bounding box center [47, 218] width 94 height 15
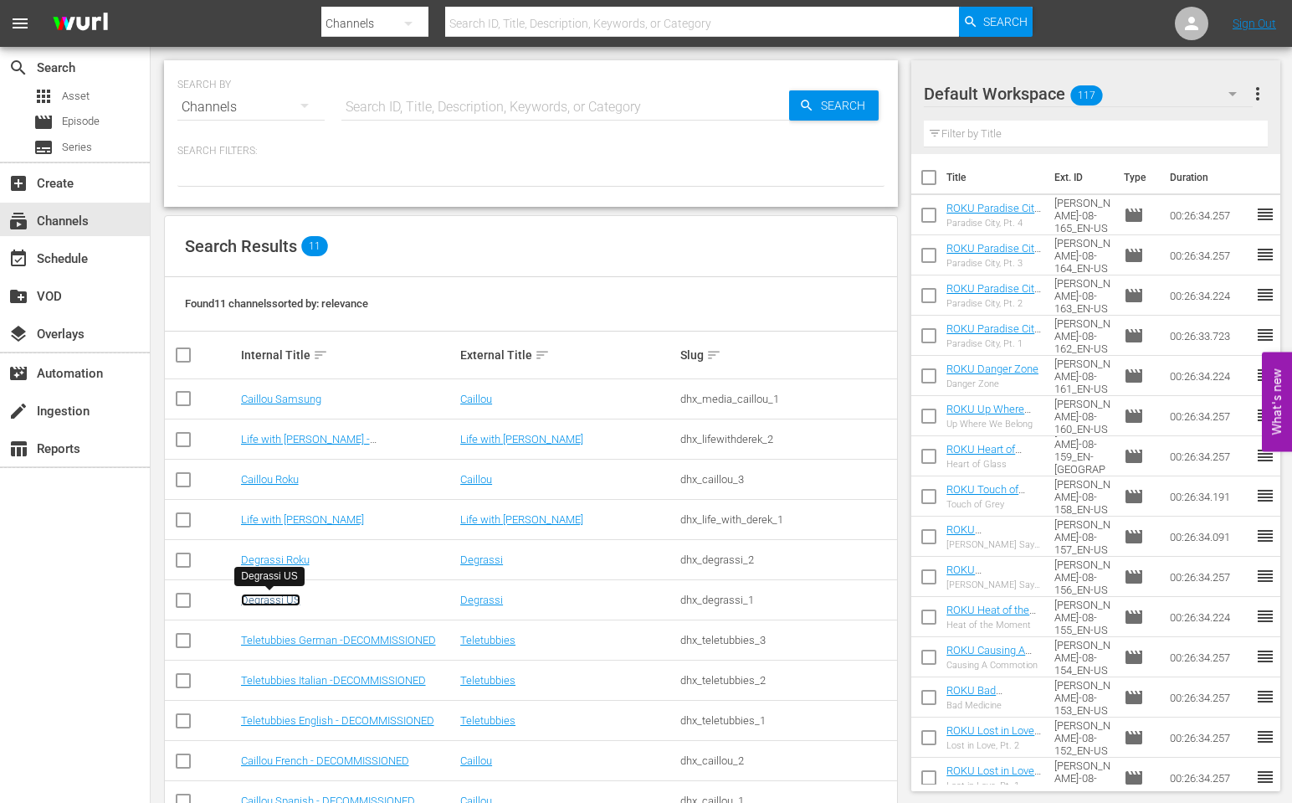
click at [287, 594] on link "Degrassi US" at bounding box center [270, 599] width 59 height 13
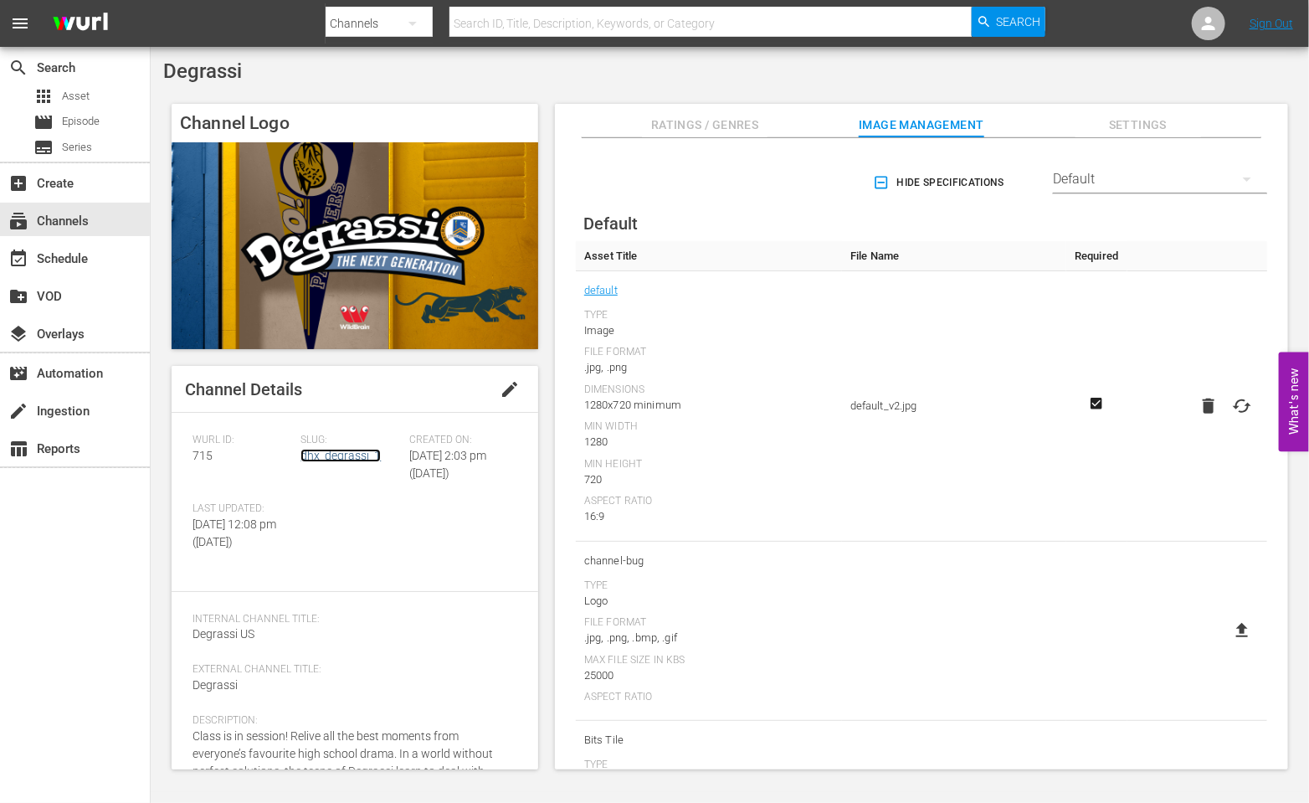
click at [330, 459] on link "dhx_degrassi_1" at bounding box center [340, 455] width 80 height 13
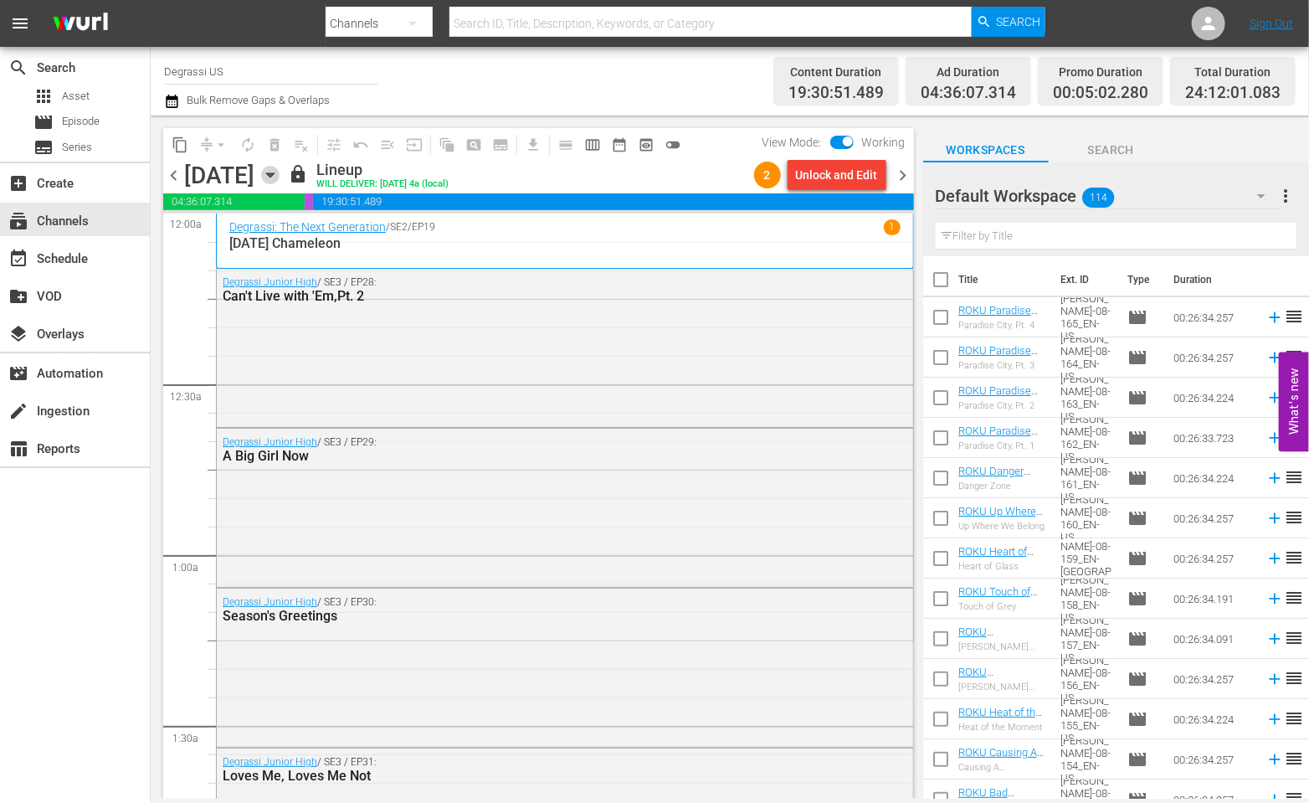
click at [279, 171] on icon "button" at bounding box center [270, 175] width 18 height 18
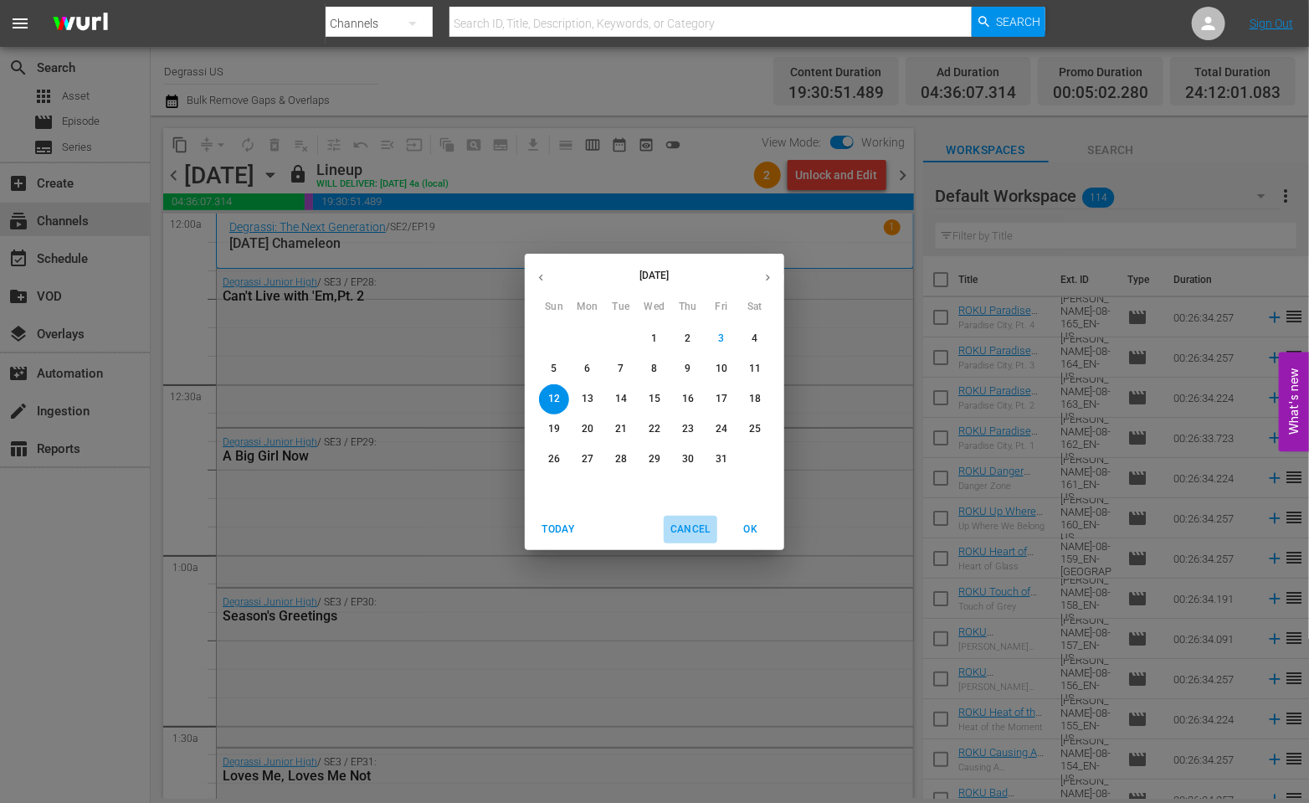
click at [679, 537] on span "Cancel" at bounding box center [690, 530] width 40 height 18
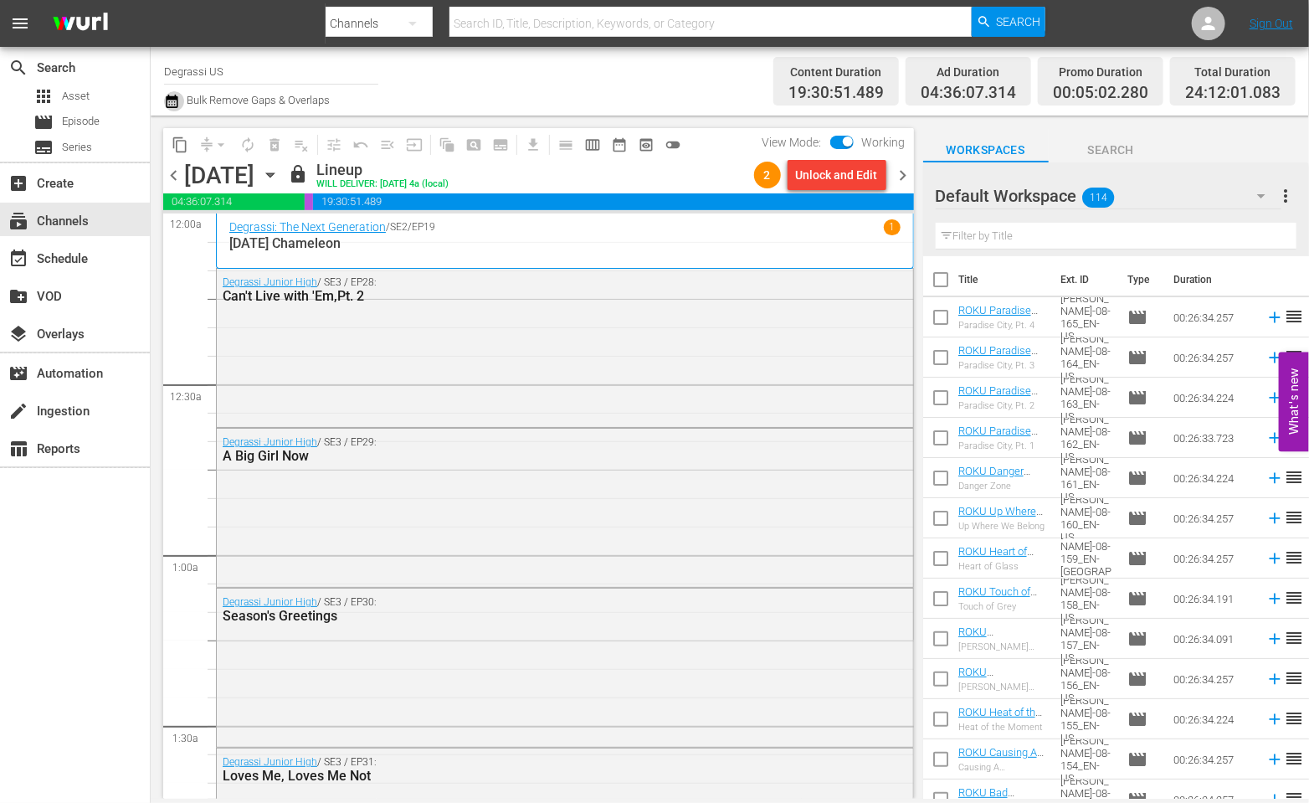
click at [167, 110] on icon "button" at bounding box center [172, 101] width 16 height 20
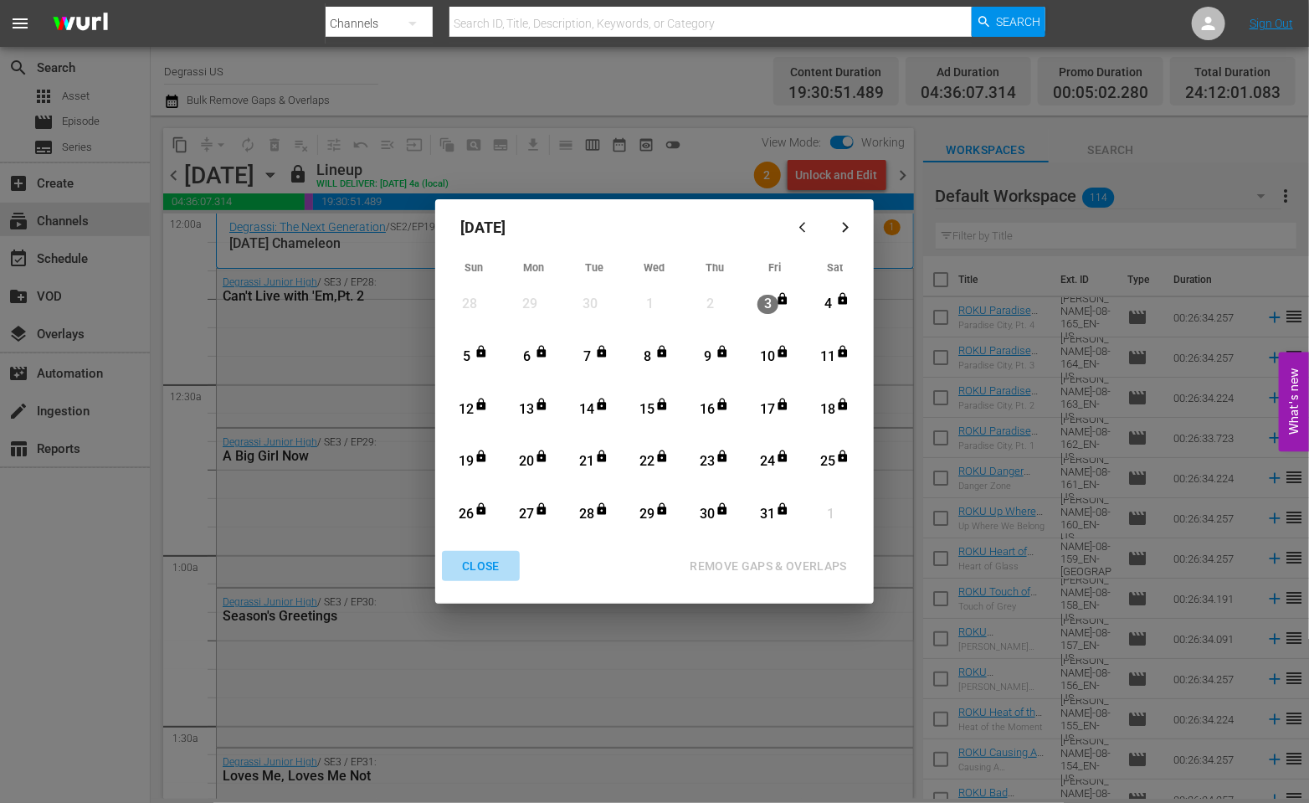
click at [474, 557] on div "CLOSE" at bounding box center [481, 566] width 64 height 21
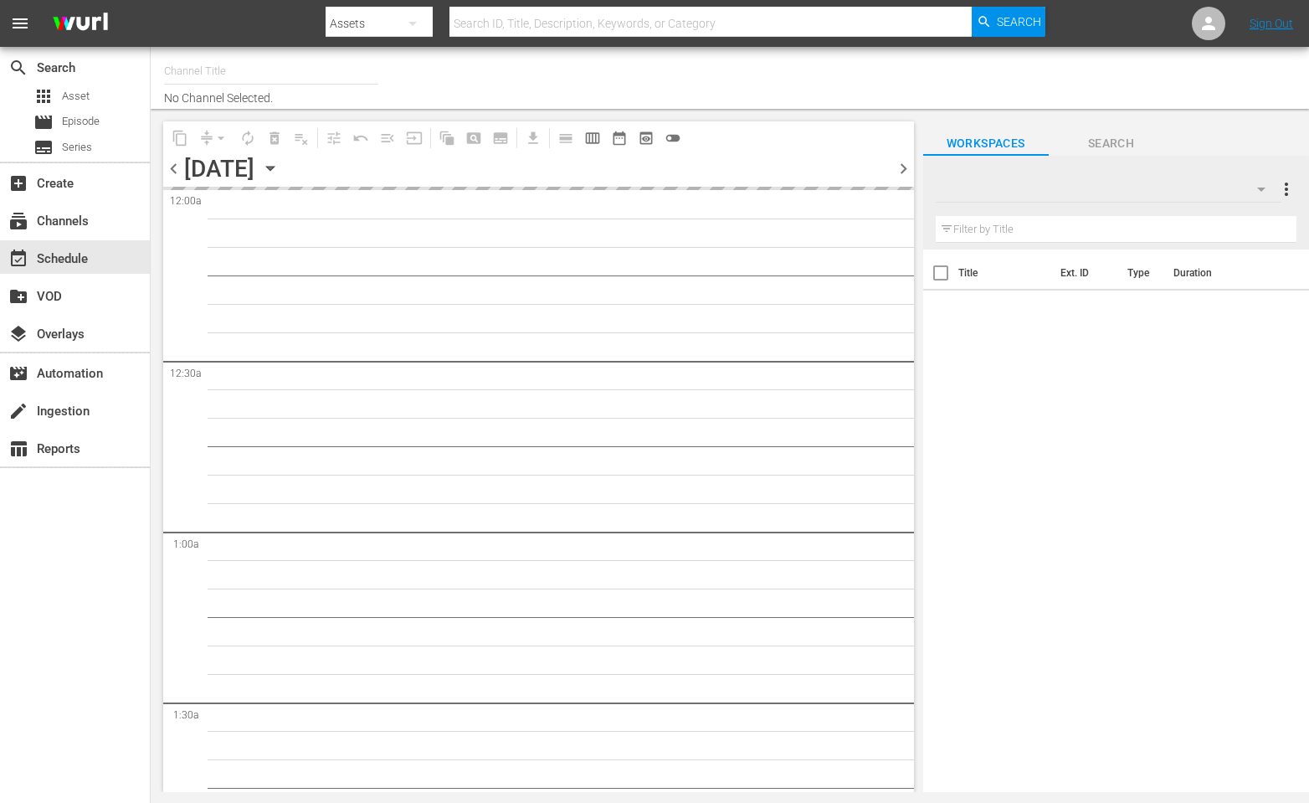
type input "Degrassi US (715)"
